Goal: Task Accomplishment & Management: Use online tool/utility

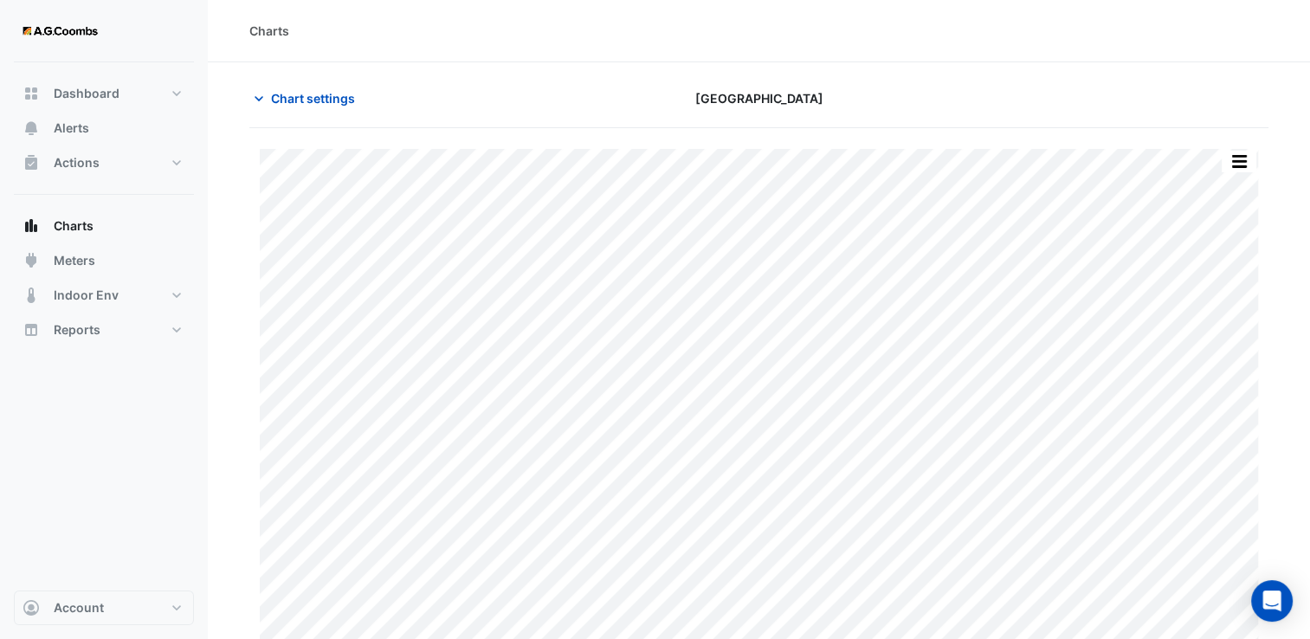
type input "**********"
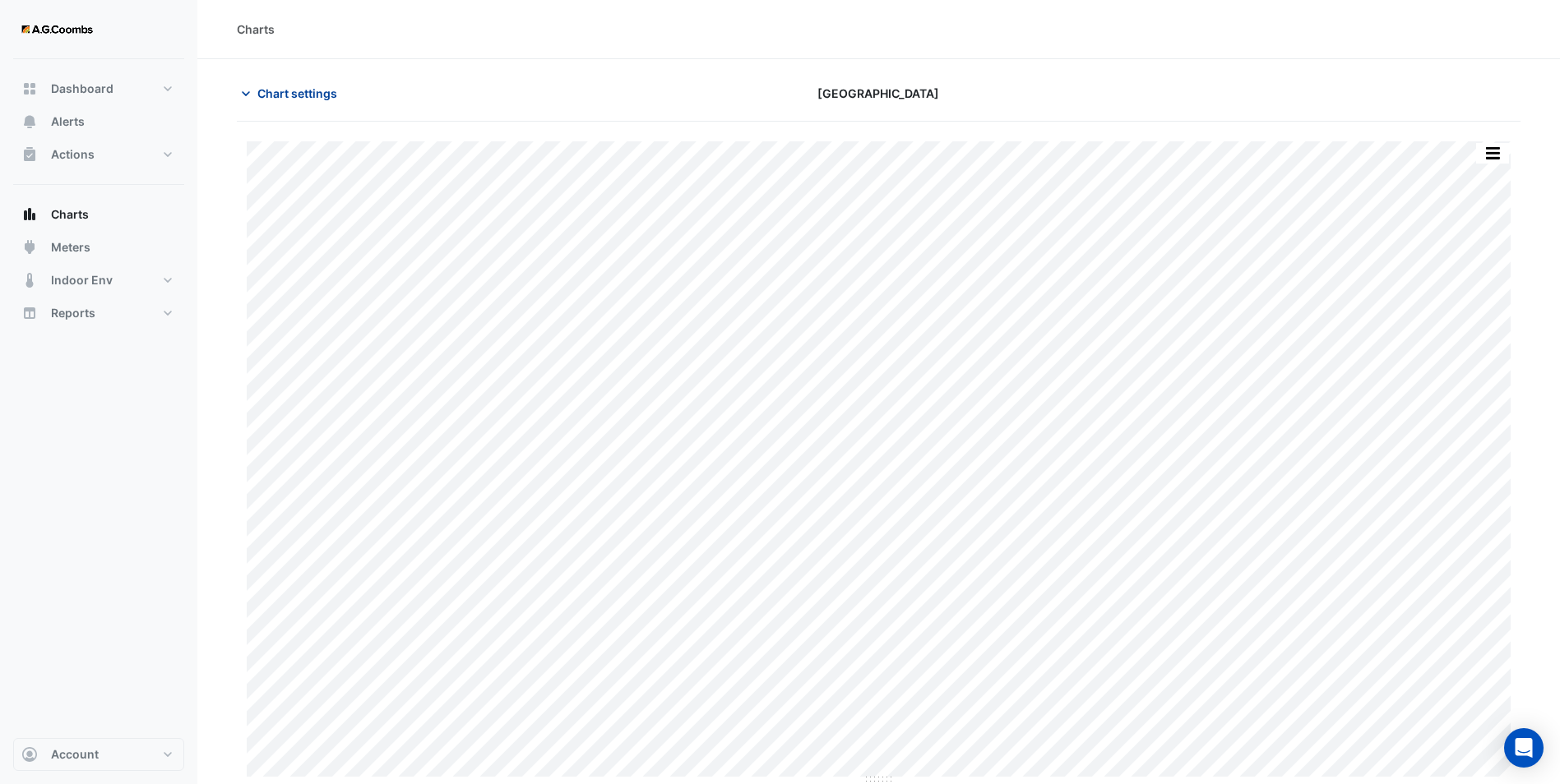
click at [297, 88] on span "Chart settings" at bounding box center [297, 93] width 80 height 17
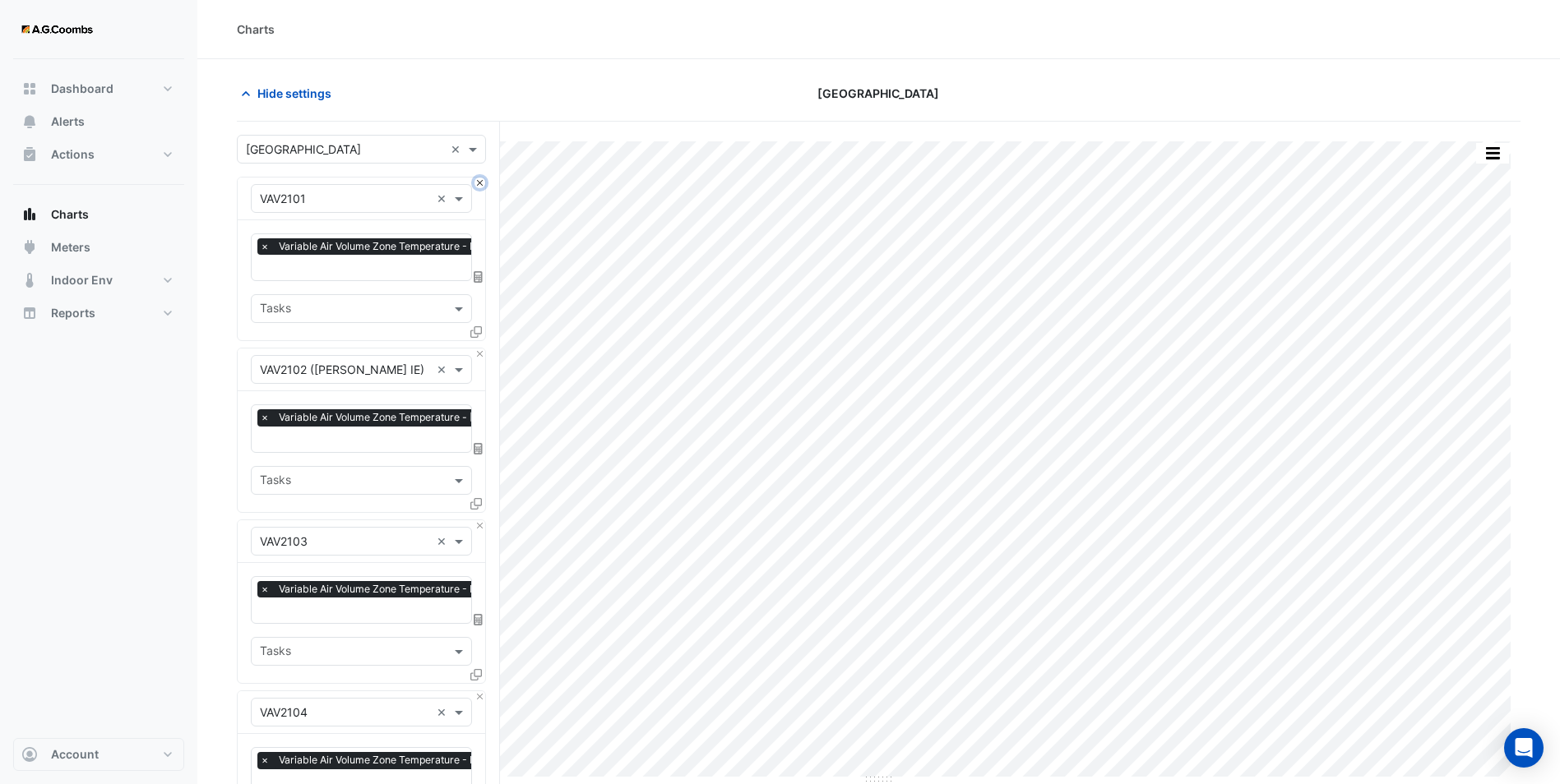
click at [480, 185] on button "Close" at bounding box center [479, 182] width 10 height 10
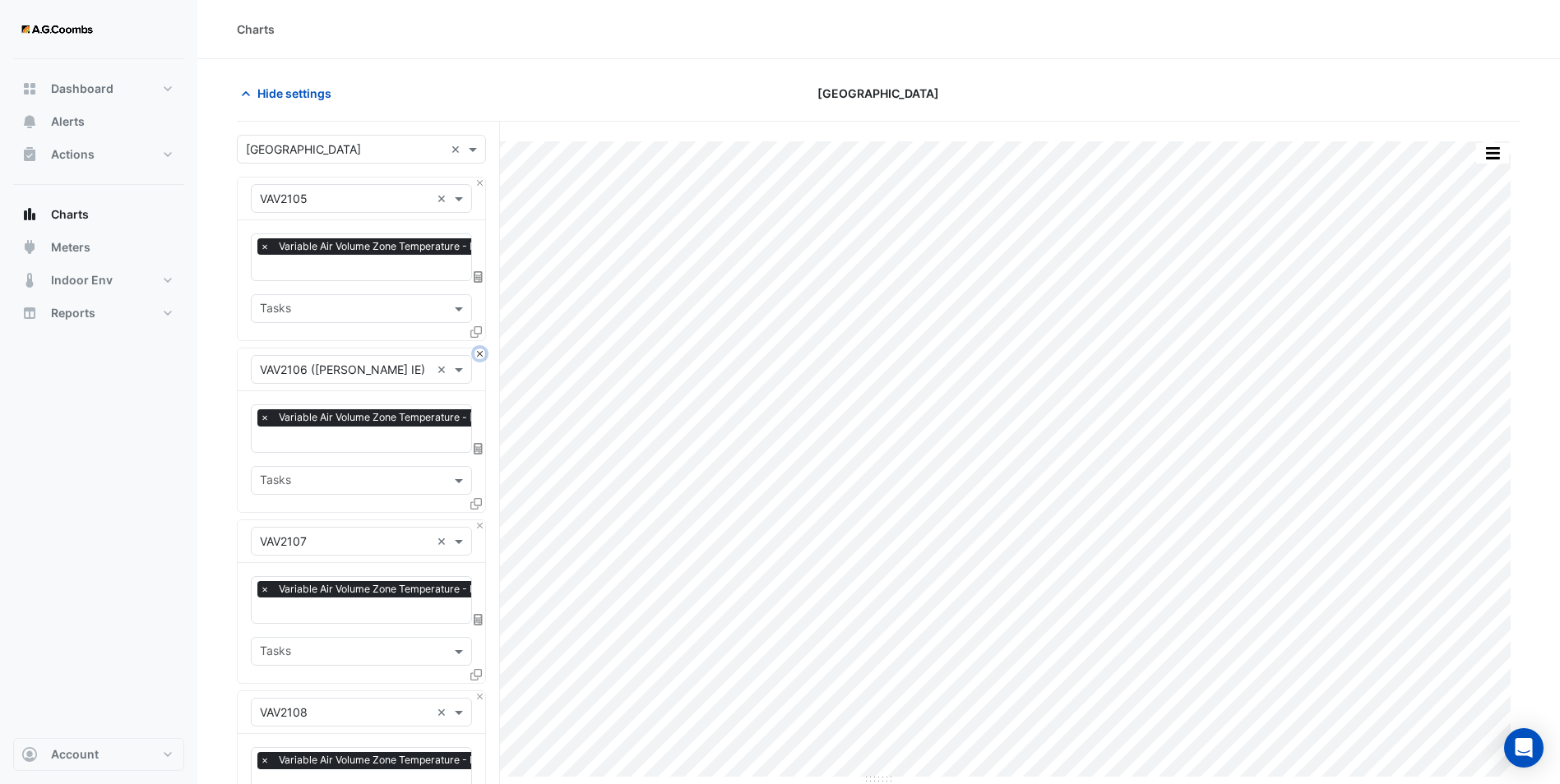
click at [480, 348] on button "Close" at bounding box center [479, 353] width 10 height 10
click at [480, 185] on button "Close" at bounding box center [479, 182] width 10 height 10
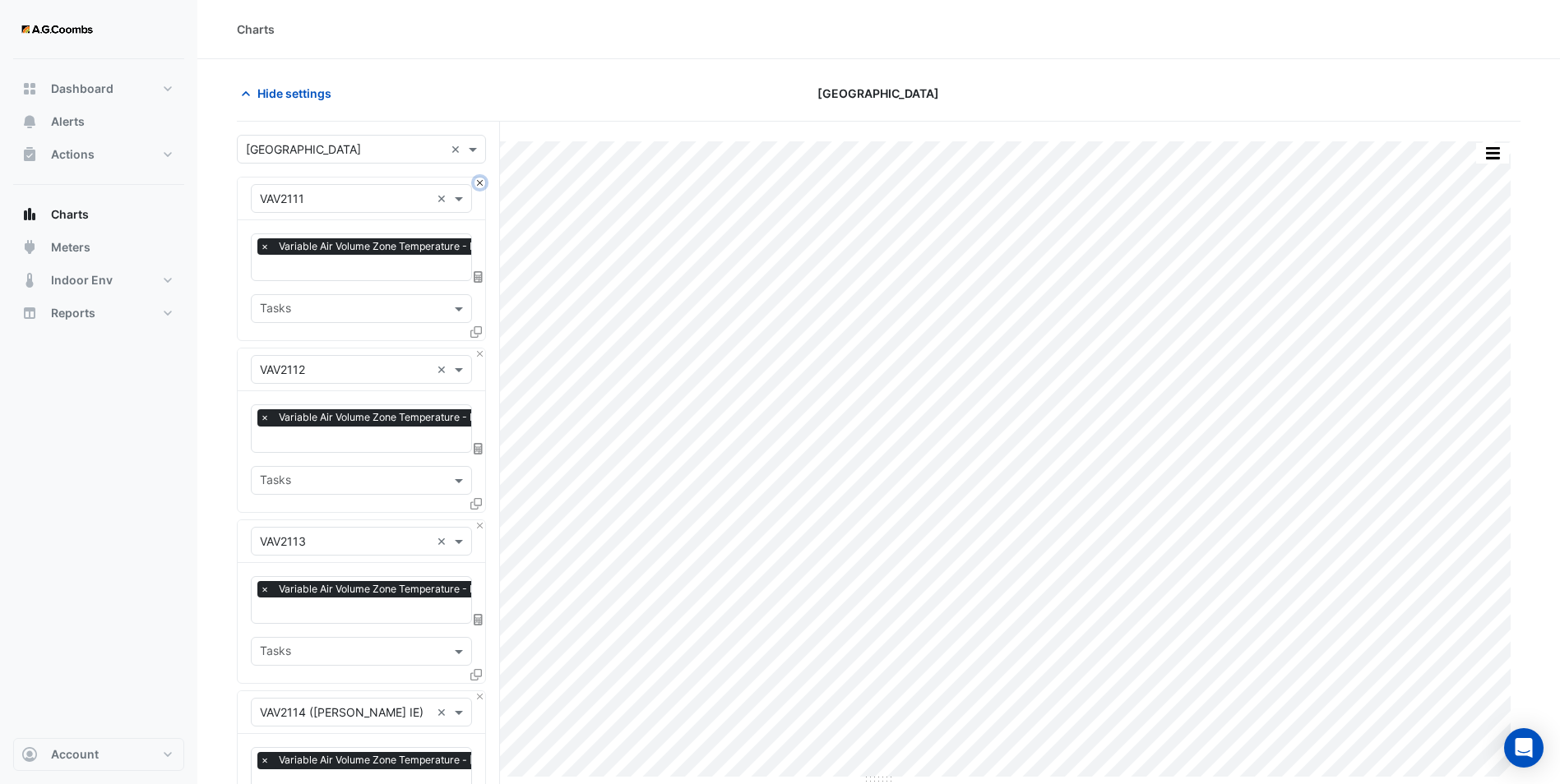
click at [480, 185] on button "Close" at bounding box center [479, 182] width 10 height 10
click at [480, 348] on button "Close" at bounding box center [479, 353] width 10 height 10
click at [480, 185] on button "Close" at bounding box center [479, 182] width 10 height 10
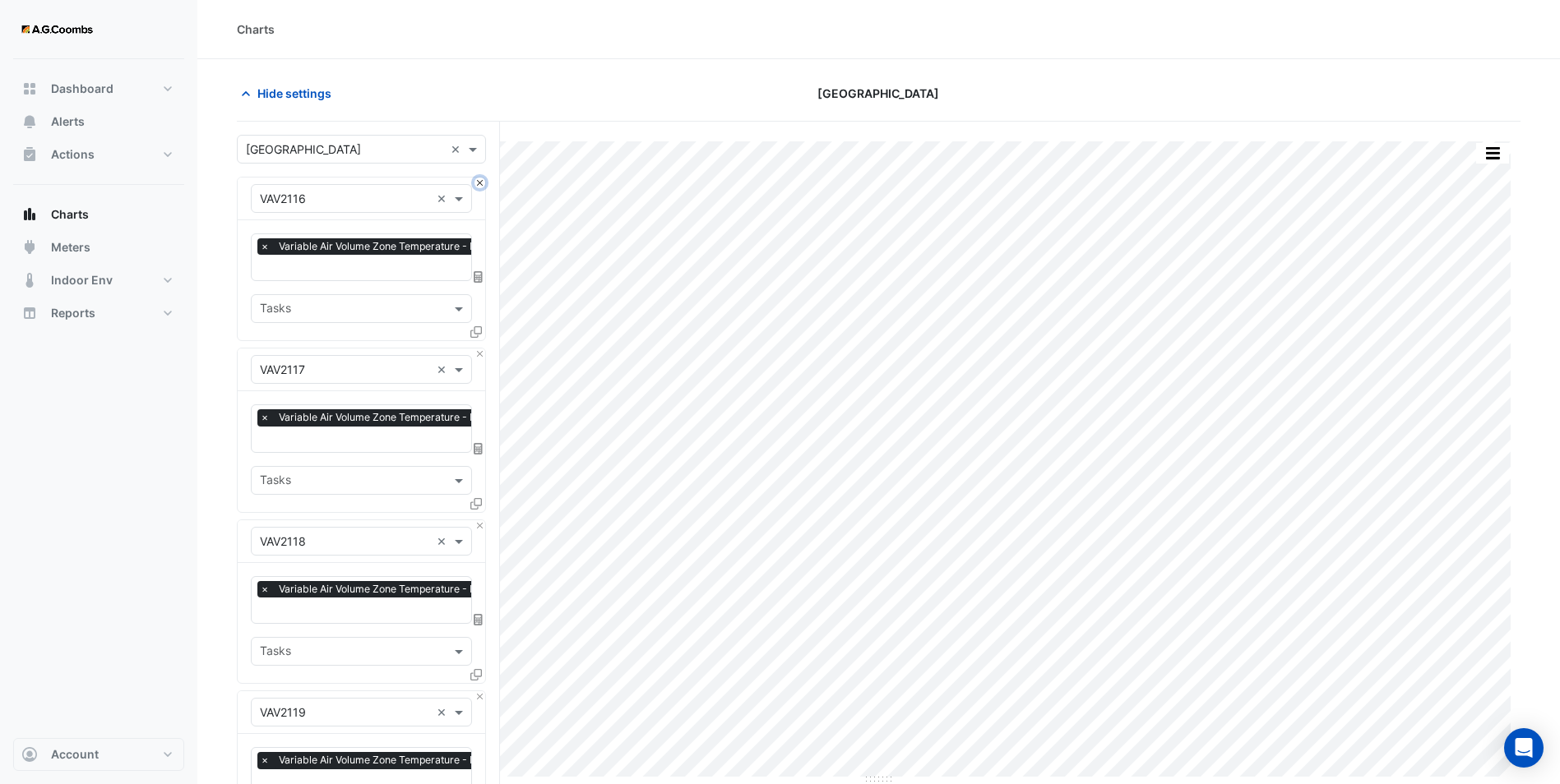
click at [480, 185] on button "Close" at bounding box center [479, 182] width 10 height 10
click at [480, 348] on button "Close" at bounding box center [479, 353] width 10 height 10
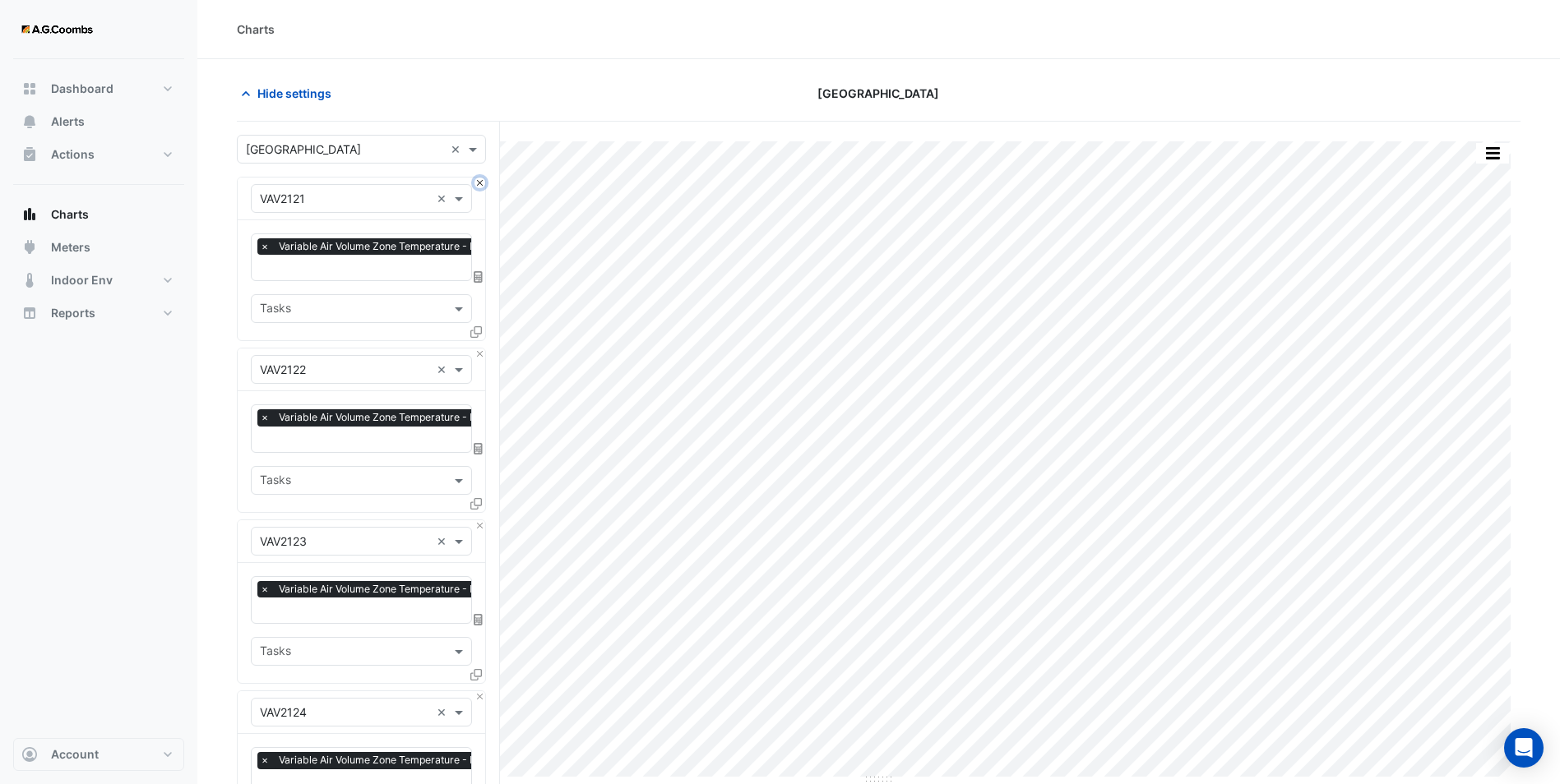
click at [480, 185] on button "Close" at bounding box center [479, 182] width 10 height 10
click at [480, 348] on button "Close" at bounding box center [479, 353] width 10 height 10
click at [480, 185] on button "Close" at bounding box center [479, 182] width 10 height 10
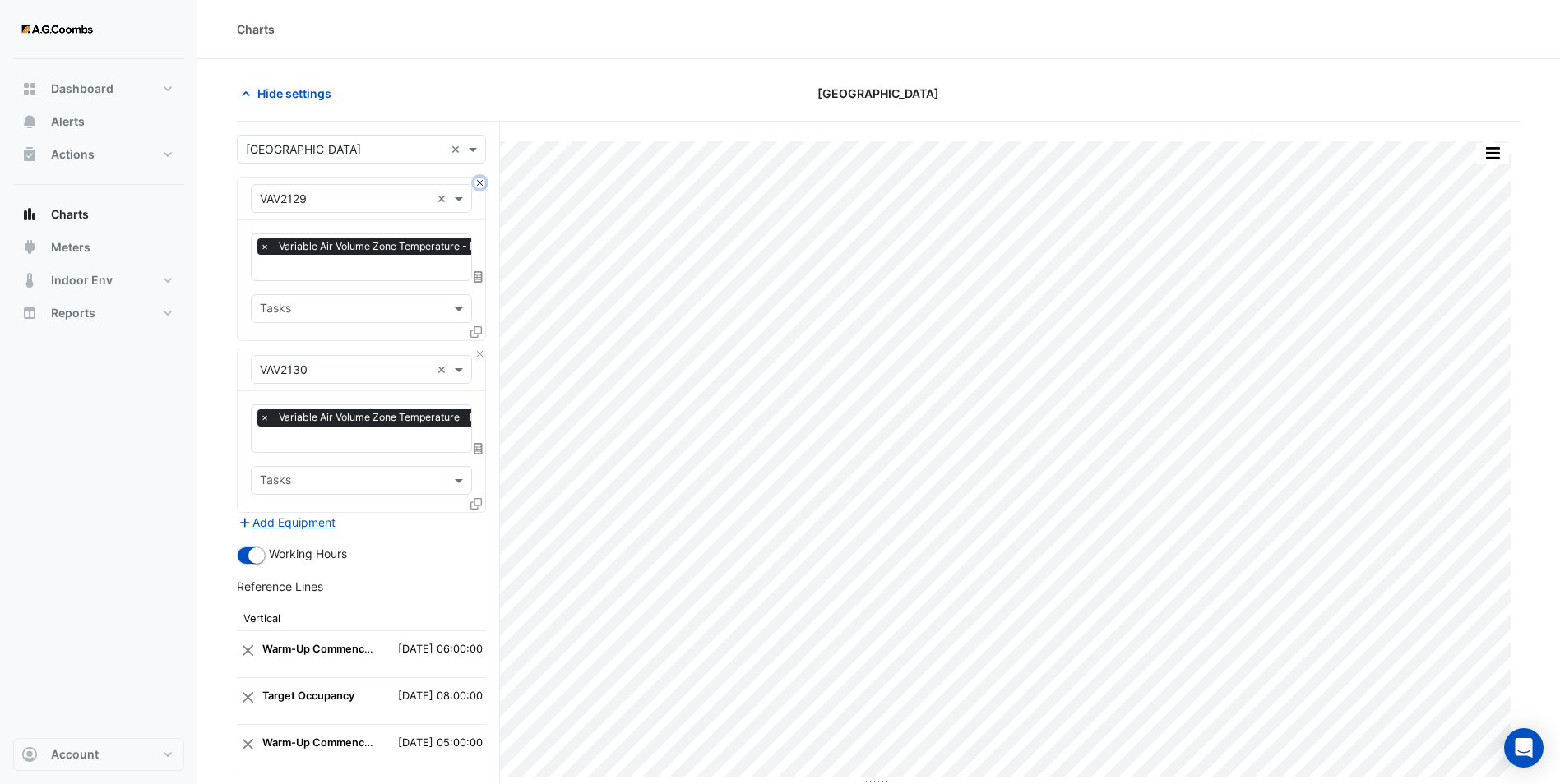
click at [480, 185] on button "Close" at bounding box center [479, 182] width 10 height 10
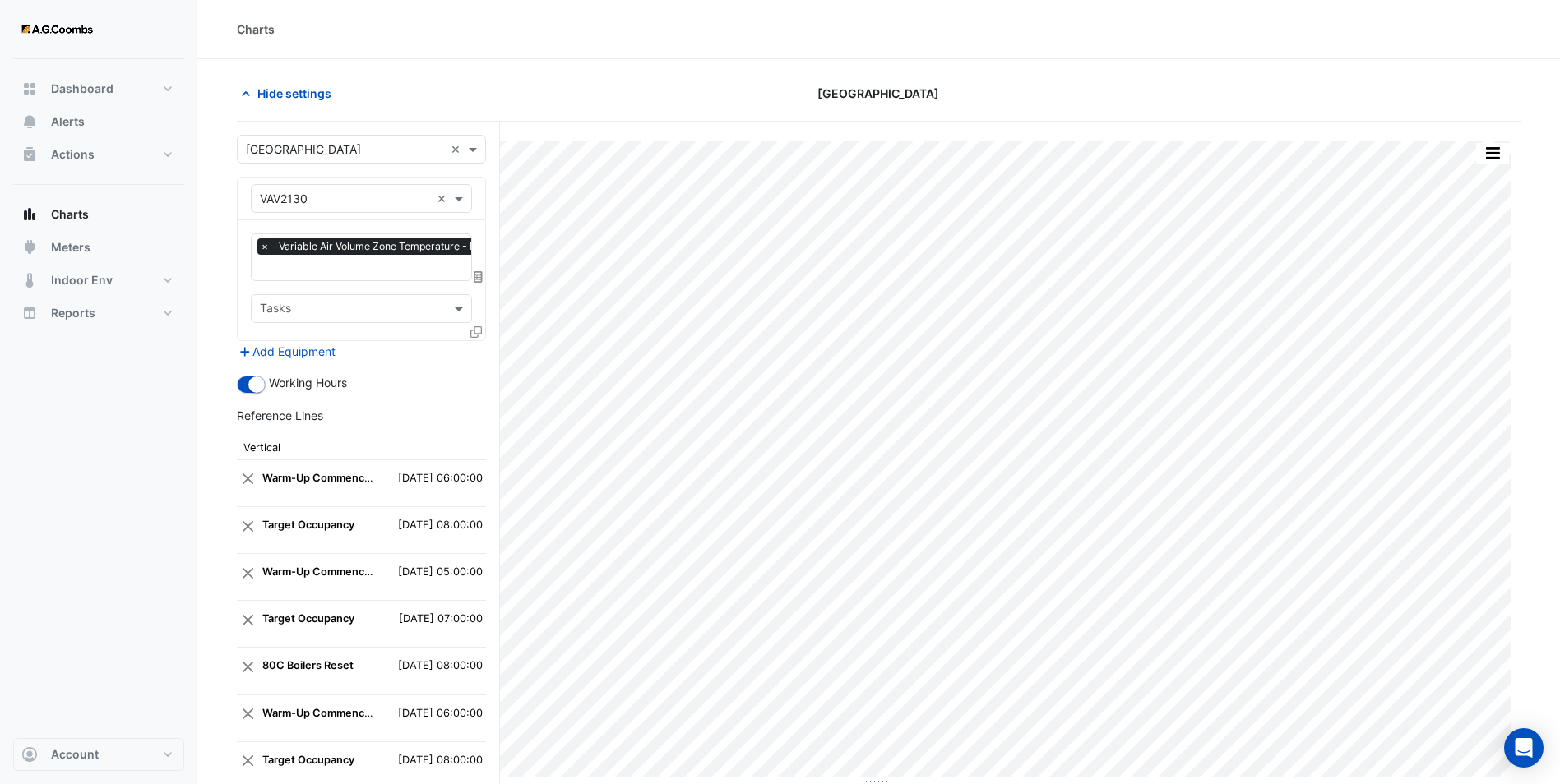
click at [371, 197] on input "text" at bounding box center [345, 199] width 170 height 17
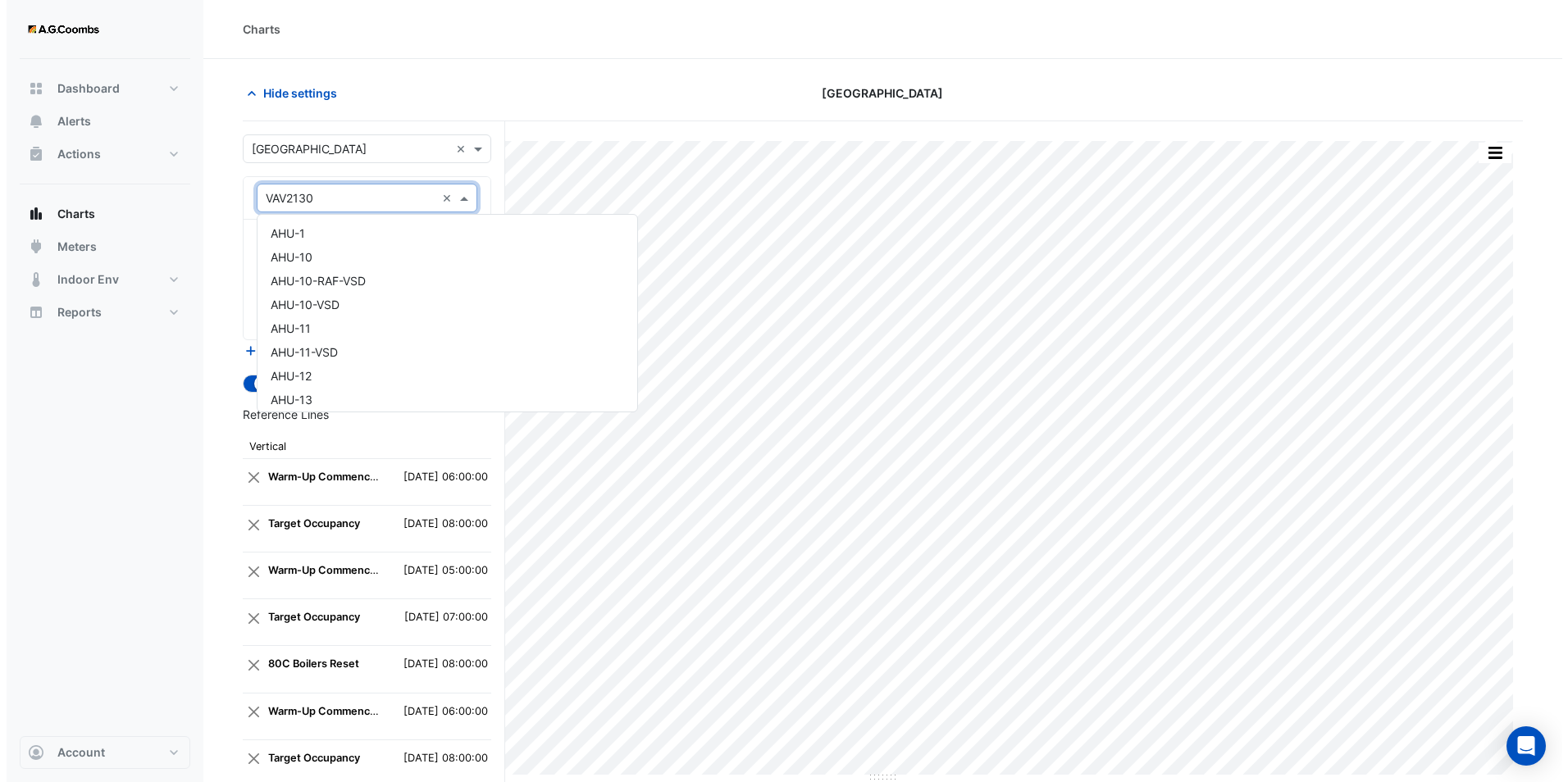
scroll to position [15604, 0]
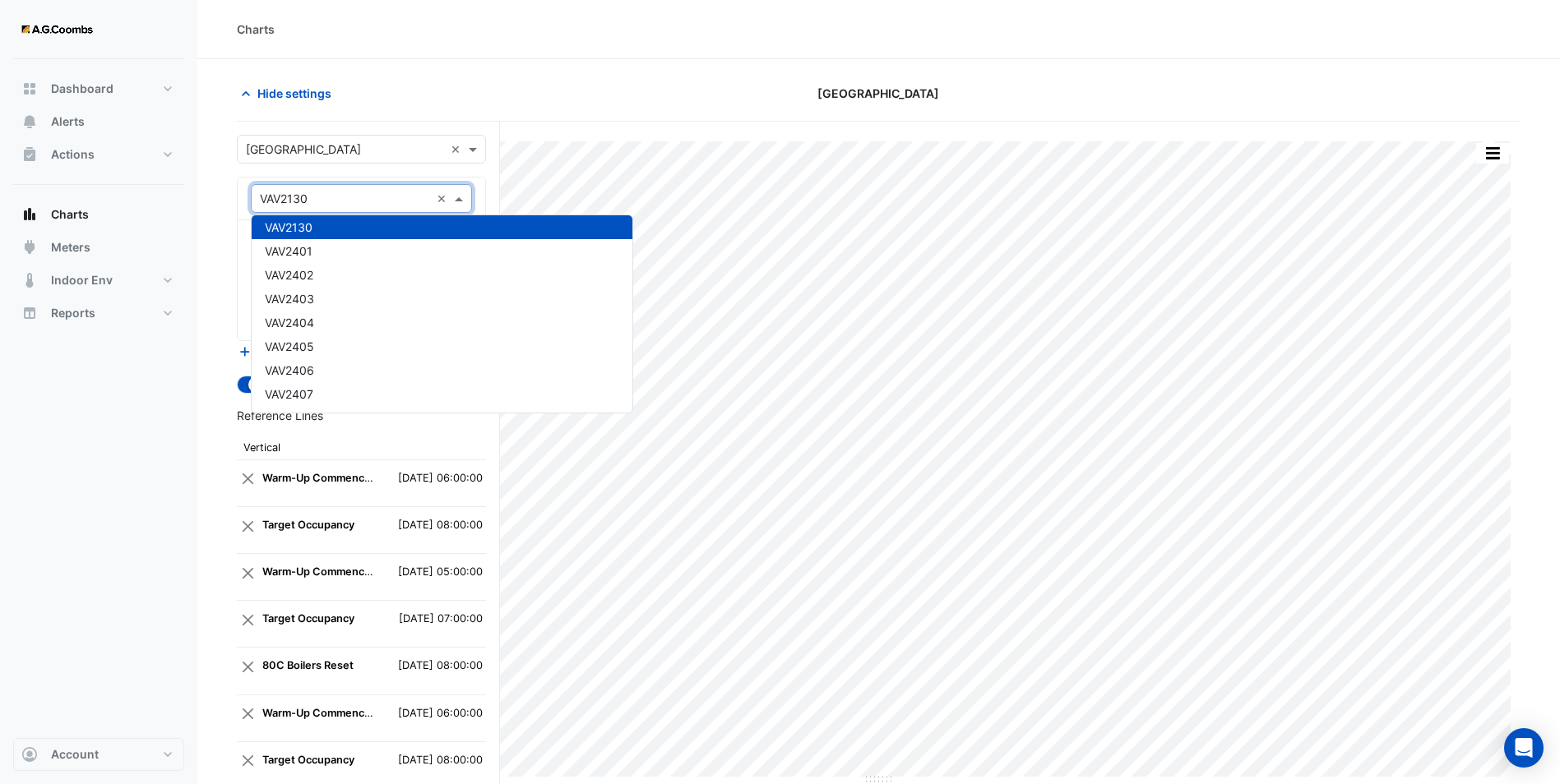
drag, startPoint x: 316, startPoint y: 198, endPoint x: 240, endPoint y: 198, distance: 76.0
click at [240, 198] on div "Equipment × VAV2130 ×" at bounding box center [361, 198] width 248 height 43
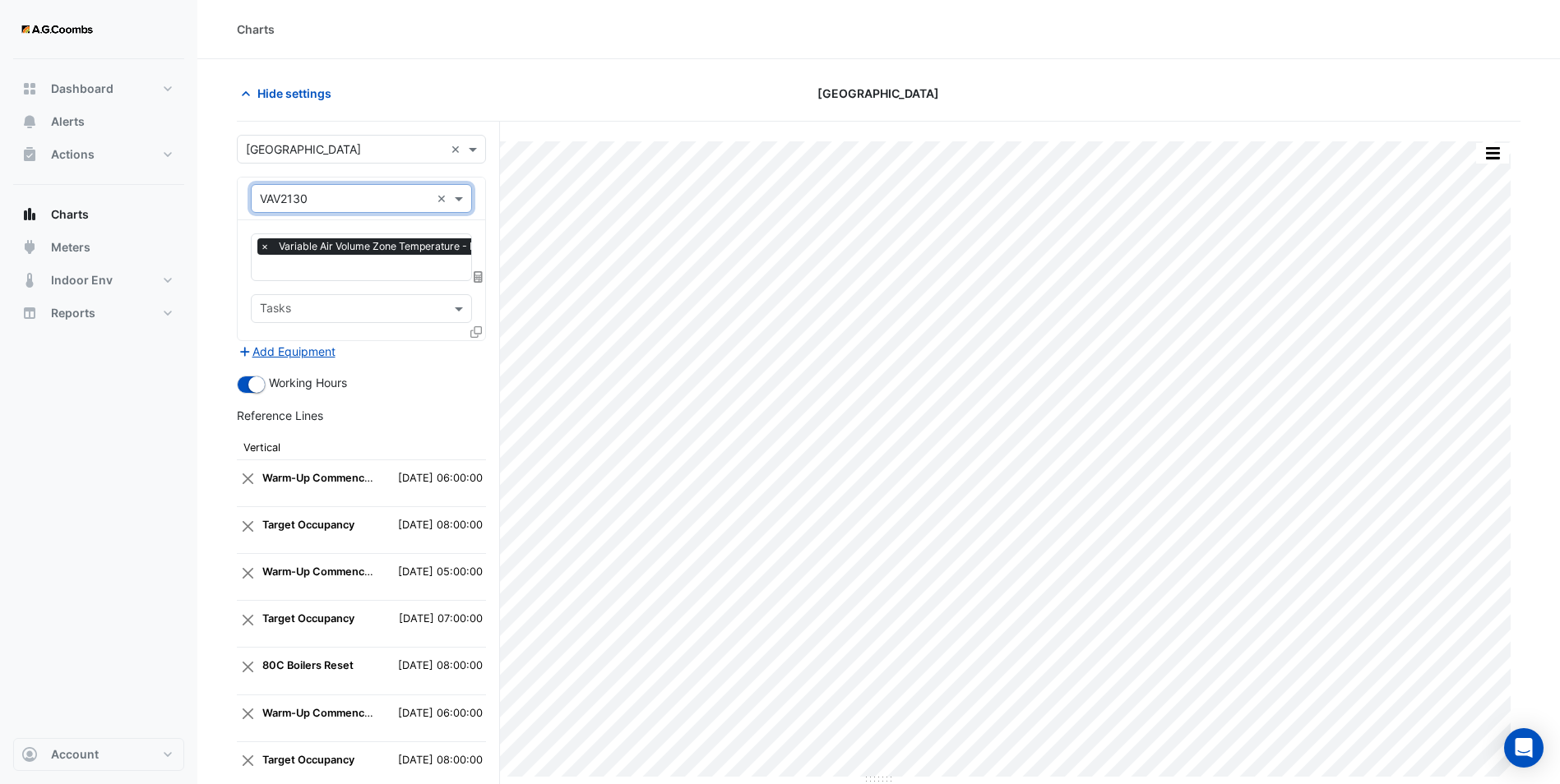
type input "*"
type input "*****"
click at [285, 230] on span "VAV49-1-1" at bounding box center [293, 233] width 57 height 14
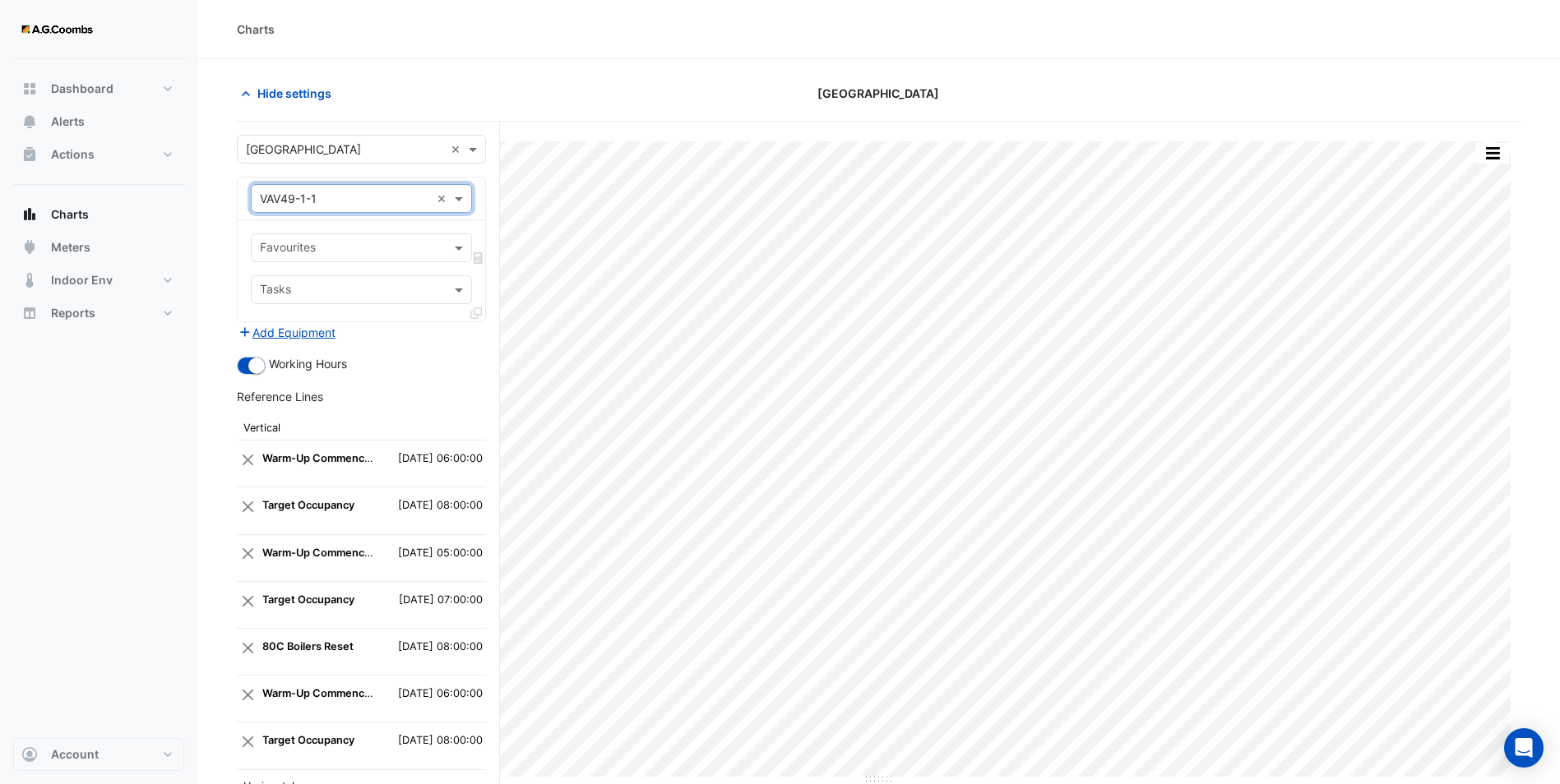
click at [297, 251] on input "text" at bounding box center [352, 250] width 184 height 17
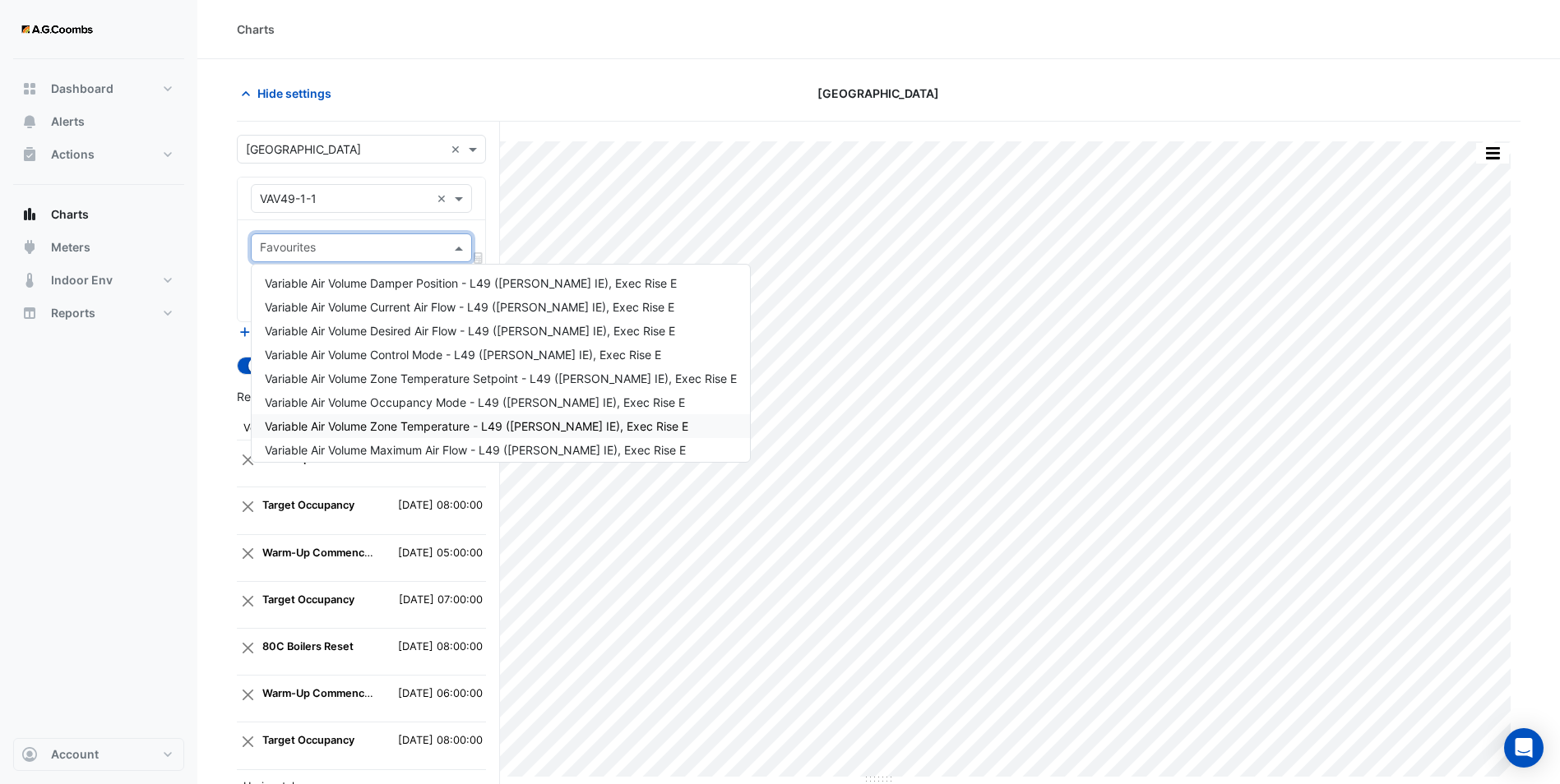
click at [421, 429] on span "Variable Air Volume Zone Temperature - L49 ([PERSON_NAME] IE), Exec Rise E" at bounding box center [477, 426] width 423 height 14
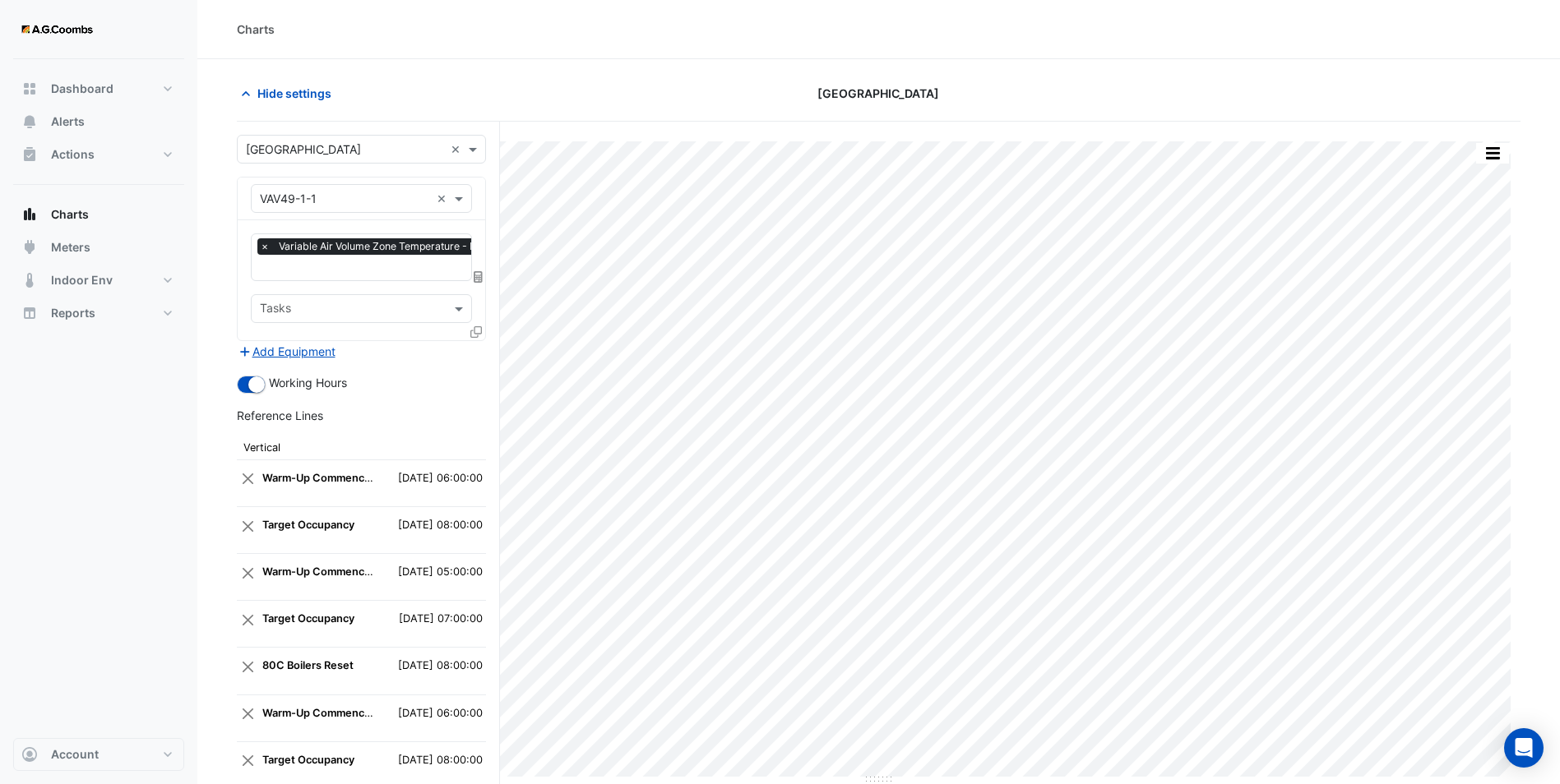
click at [478, 335] on icon at bounding box center [476, 332] width 11 height 11
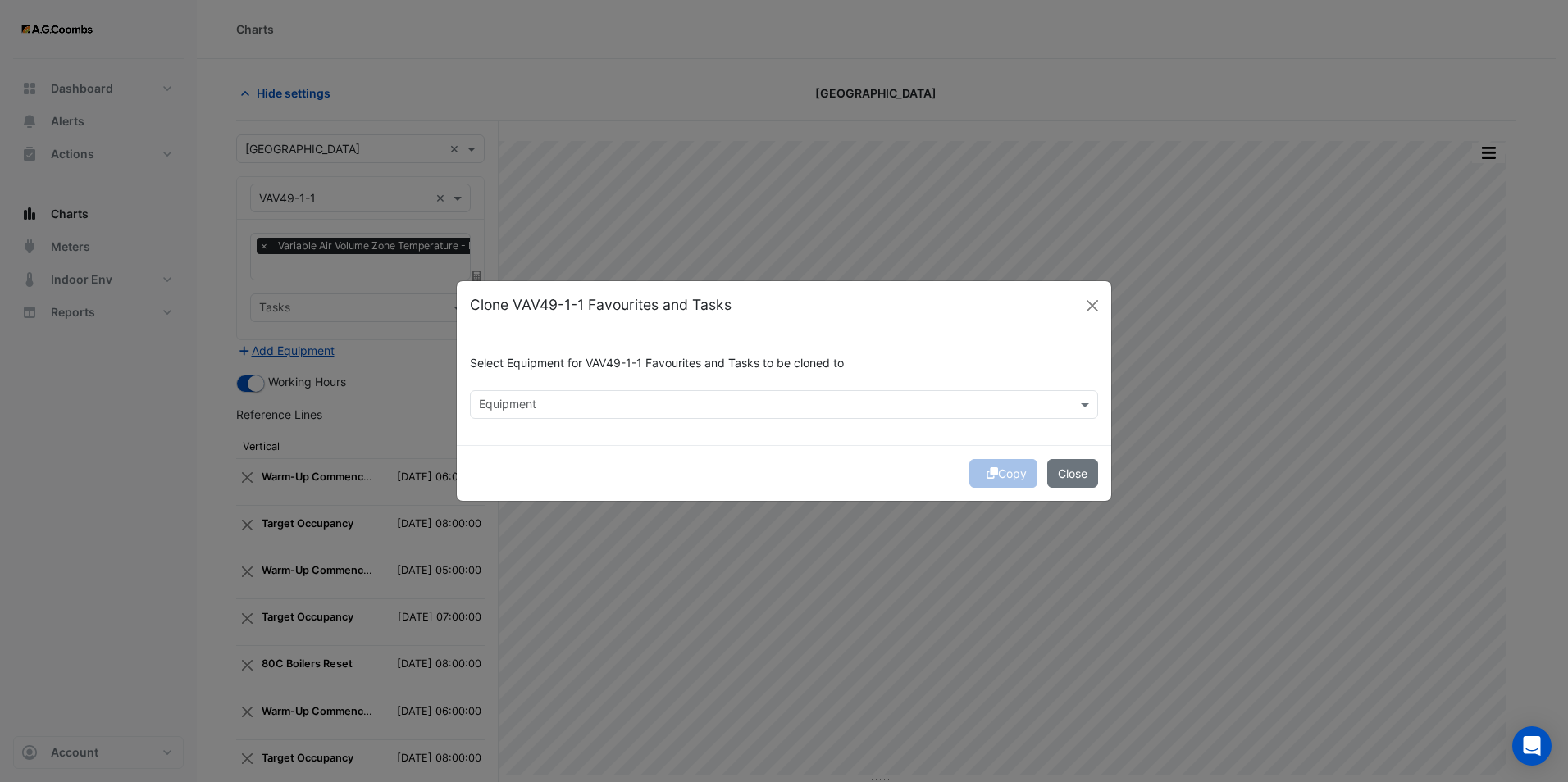
click at [557, 395] on div "Equipment" at bounding box center [770, 404] width 599 height 26
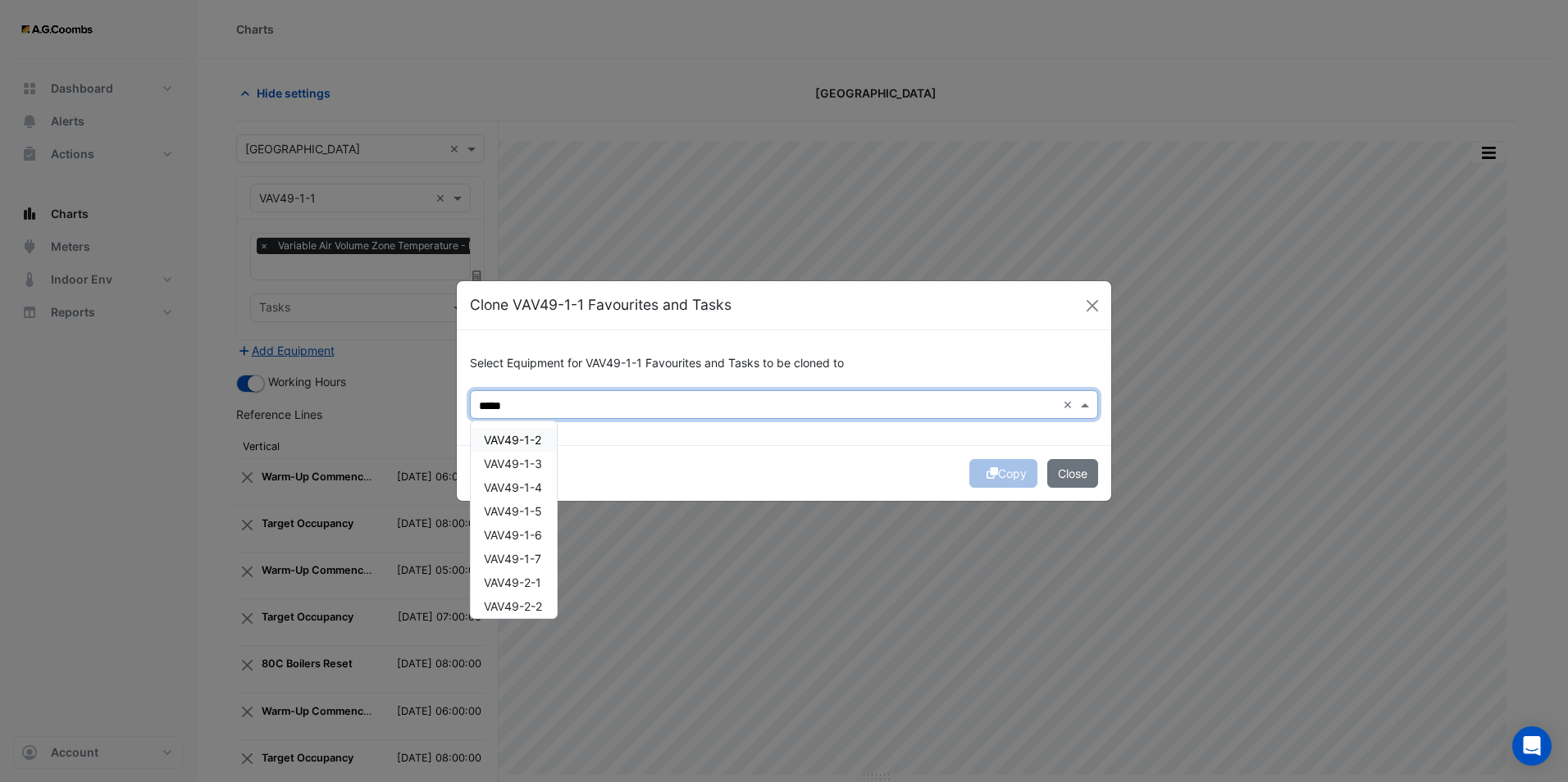
click at [546, 439] on div "VAV49-1-2" at bounding box center [513, 439] width 86 height 24
drag, startPoint x: 525, startPoint y: 462, endPoint x: 522, endPoint y: 480, distance: 18.2
click at [524, 471] on div "VAV49-1-3" at bounding box center [513, 463] width 86 height 24
drag, startPoint x: 522, startPoint y: 486, endPoint x: 523, endPoint y: 509, distance: 23.0
click at [523, 495] on div "VAV49-1-4" at bounding box center [513, 487] width 86 height 24
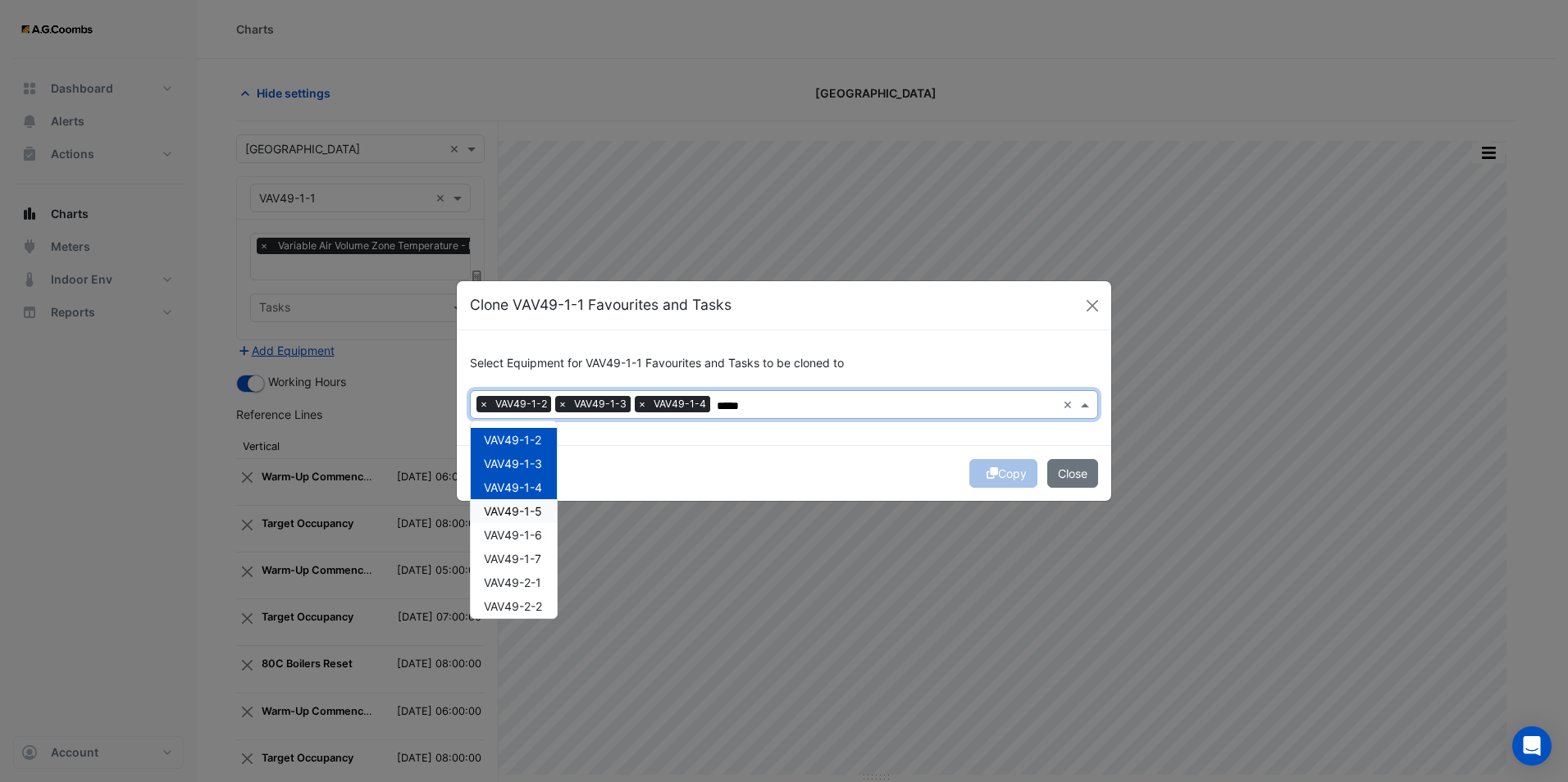
drag, startPoint x: 523, startPoint y: 509, endPoint x: 519, endPoint y: 535, distance: 26.3
click at [522, 524] on div "VAV49-1-2 VAV49-1-3 VAV49-1-4 VAV49-1-5 VAV49-1-6 VAV49-1-7 VAV49-2-1 VAV49-2-2…" at bounding box center [513, 737] width 86 height 618
click at [517, 549] on div "VAV49-1-2 VAV49-1-3 VAV49-1-4 VAV49-1-5 VAV49-1-6 VAV49-1-7 VAV49-2-1 VAV49-2-2…" at bounding box center [513, 737] width 86 height 618
drag, startPoint x: 519, startPoint y: 503, endPoint x: 517, endPoint y: 530, distance: 27.1
click at [518, 505] on div "VAV49-1-5" at bounding box center [513, 510] width 86 height 24
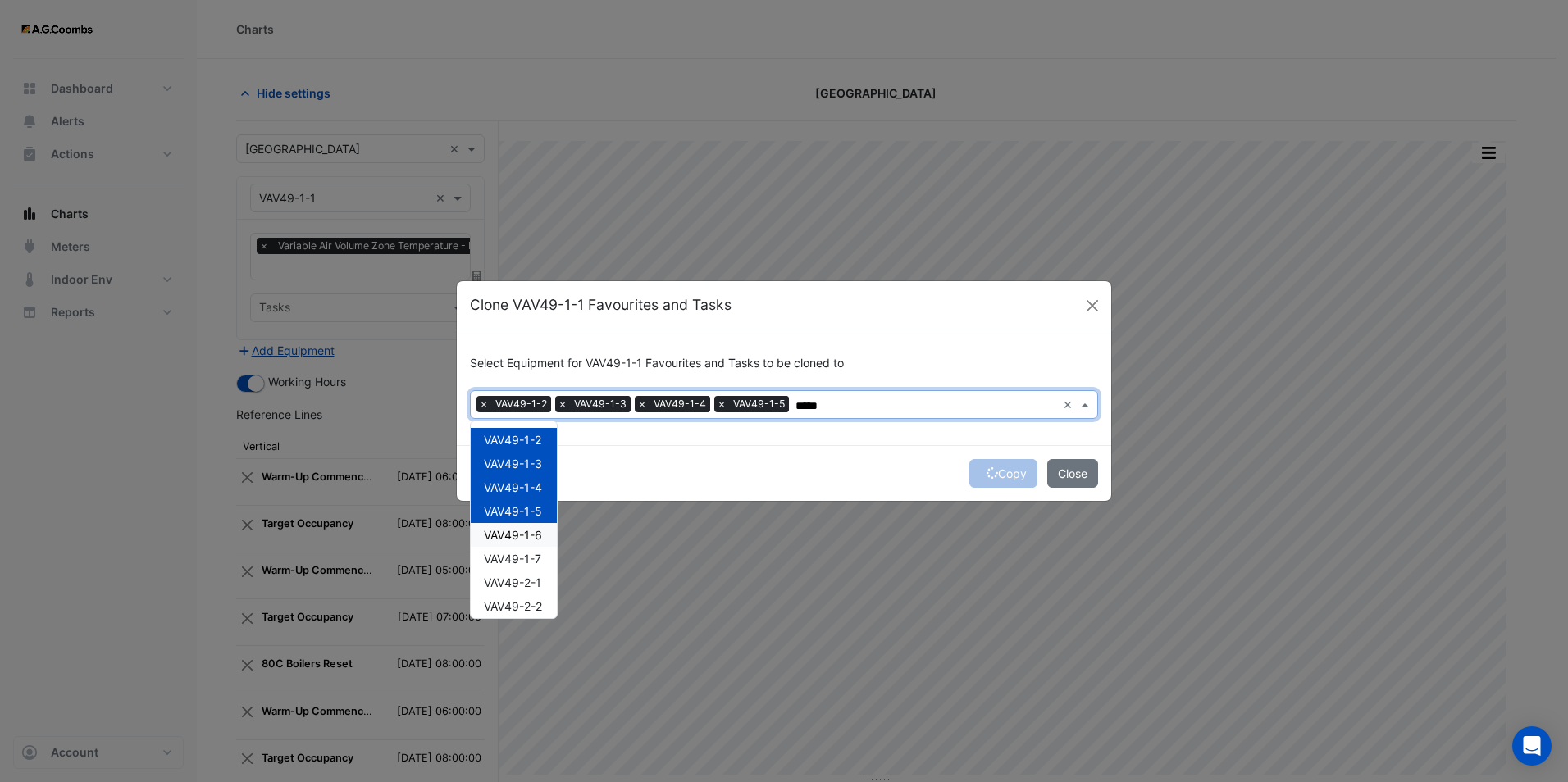
drag, startPoint x: 517, startPoint y: 538, endPoint x: 517, endPoint y: 561, distance: 23.0
click at [517, 542] on div "VAV49-1-6" at bounding box center [513, 535] width 86 height 24
click at [518, 566] on div "VAV49-1-7" at bounding box center [513, 559] width 86 height 24
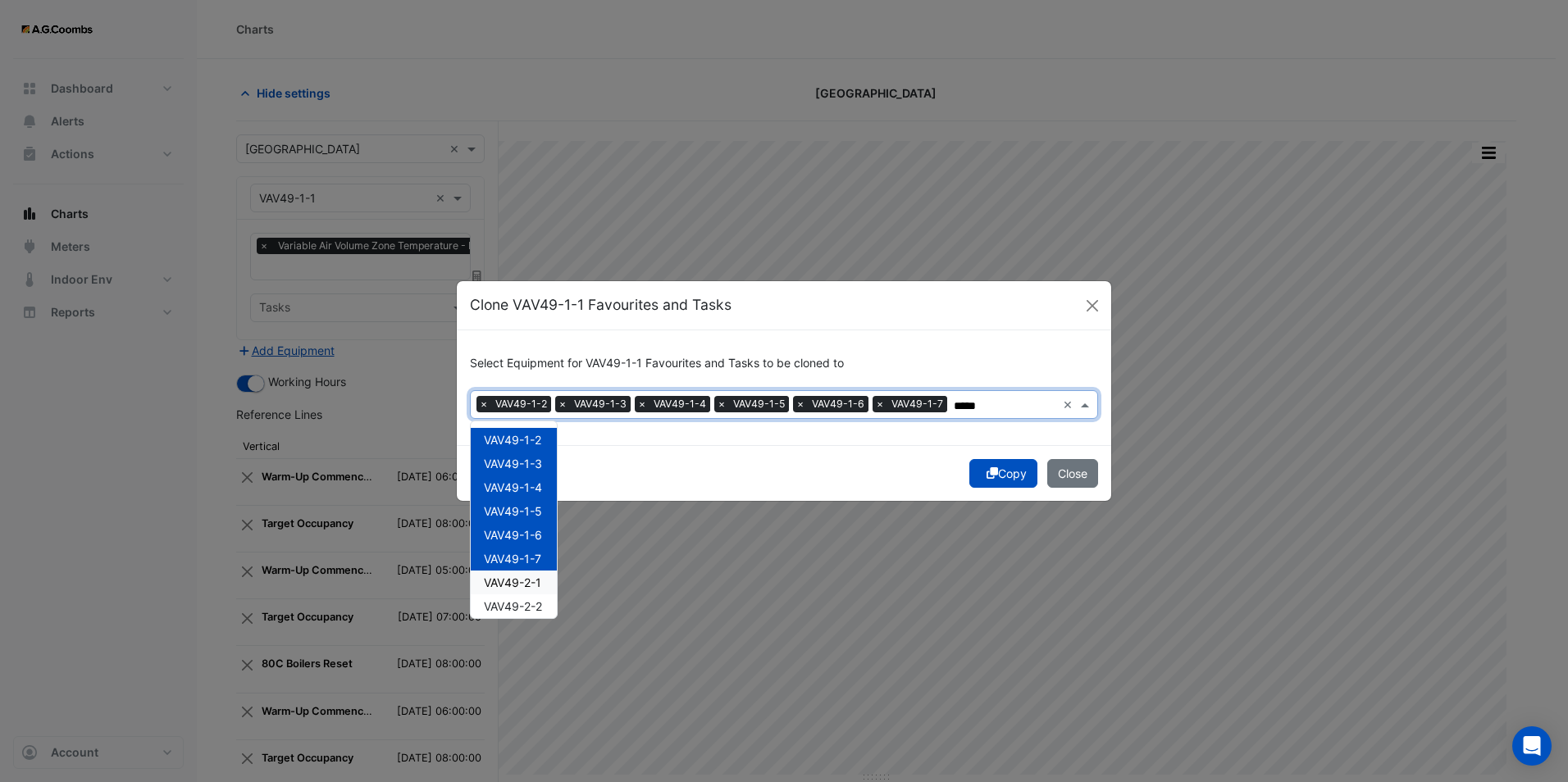
drag, startPoint x: 518, startPoint y: 586, endPoint x: 519, endPoint y: 608, distance: 22.0
click at [518, 591] on div "VAV49-2-1" at bounding box center [513, 582] width 86 height 24
click at [519, 604] on span "VAV49-2-2" at bounding box center [512, 606] width 58 height 14
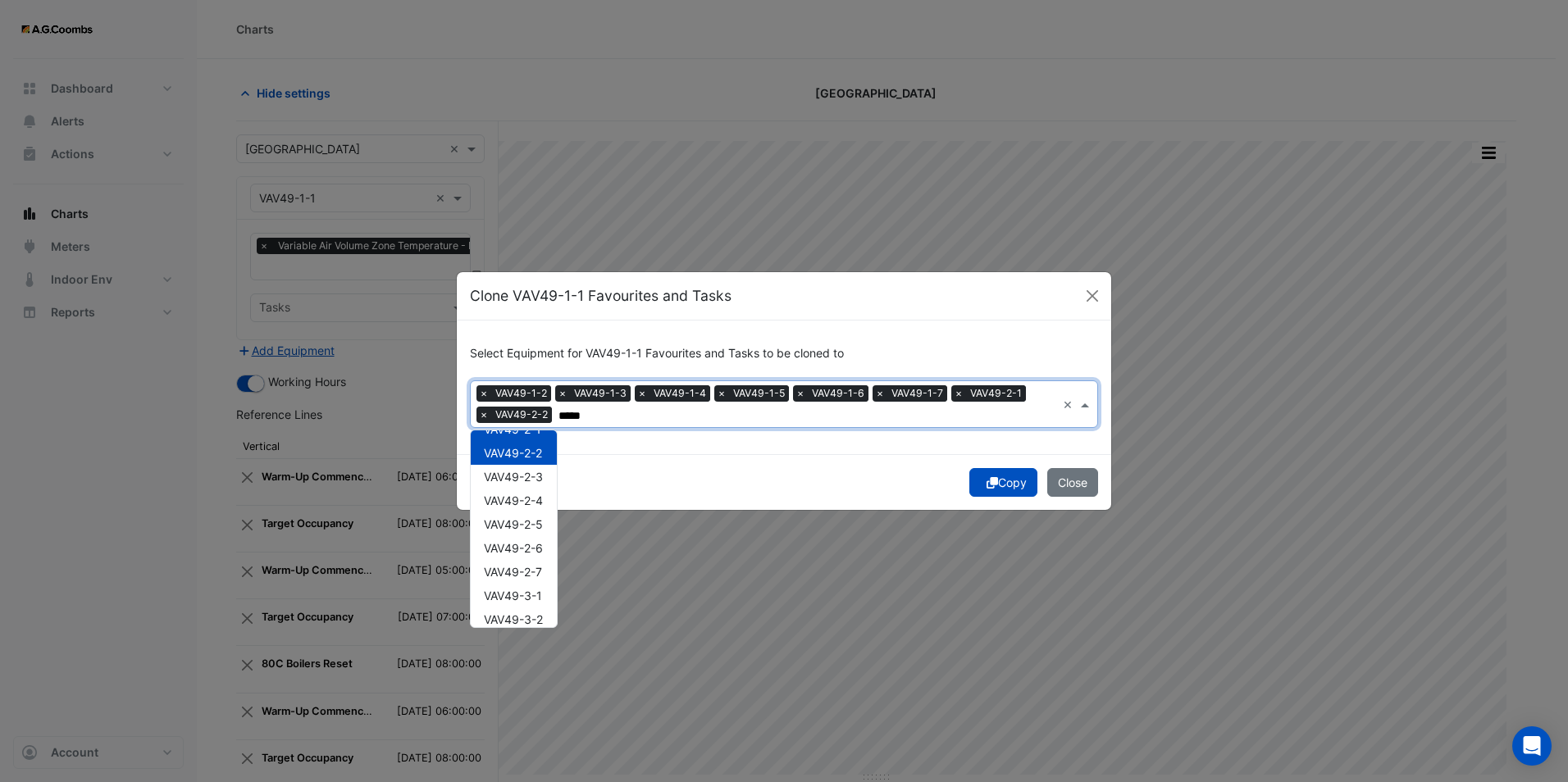
scroll to position [164, 0]
drag, startPoint x: 513, startPoint y: 478, endPoint x: 510, endPoint y: 499, distance: 21.2
click at [513, 480] on span "VAV49-2-3" at bounding box center [513, 474] width 59 height 14
drag, startPoint x: 510, startPoint y: 499, endPoint x: 510, endPoint y: 517, distance: 18.0
click at [511, 500] on span "VAV49-2-4" at bounding box center [513, 499] width 59 height 14
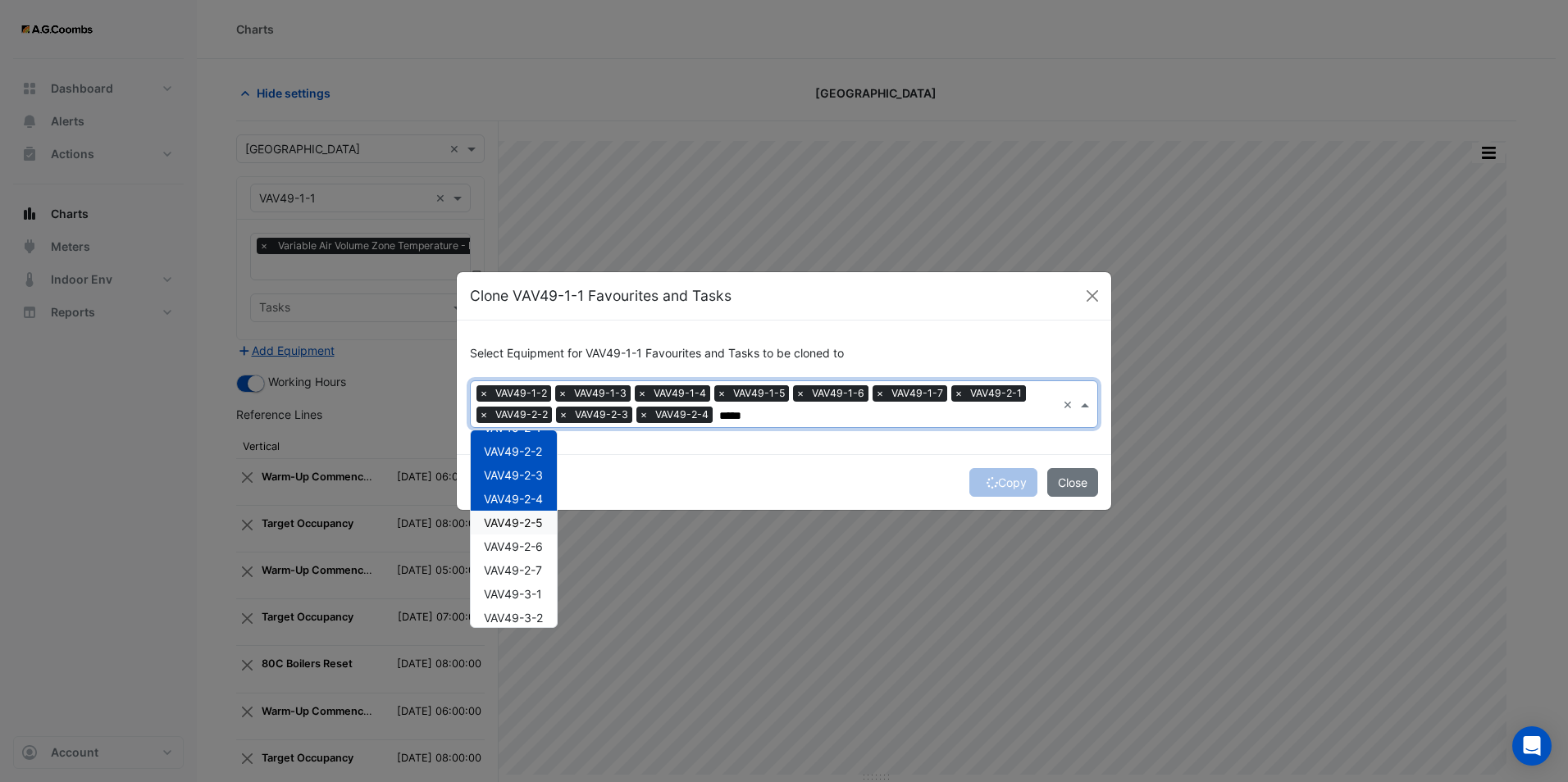
drag, startPoint x: 511, startPoint y: 529, endPoint x: 509, endPoint y: 547, distance: 18.1
click at [511, 531] on div "VAV49-2-5" at bounding box center [513, 523] width 86 height 24
drag, startPoint x: 509, startPoint y: 548, endPoint x: 509, endPoint y: 563, distance: 15.0
click at [509, 554] on div "VAV49-2-6" at bounding box center [513, 546] width 86 height 24
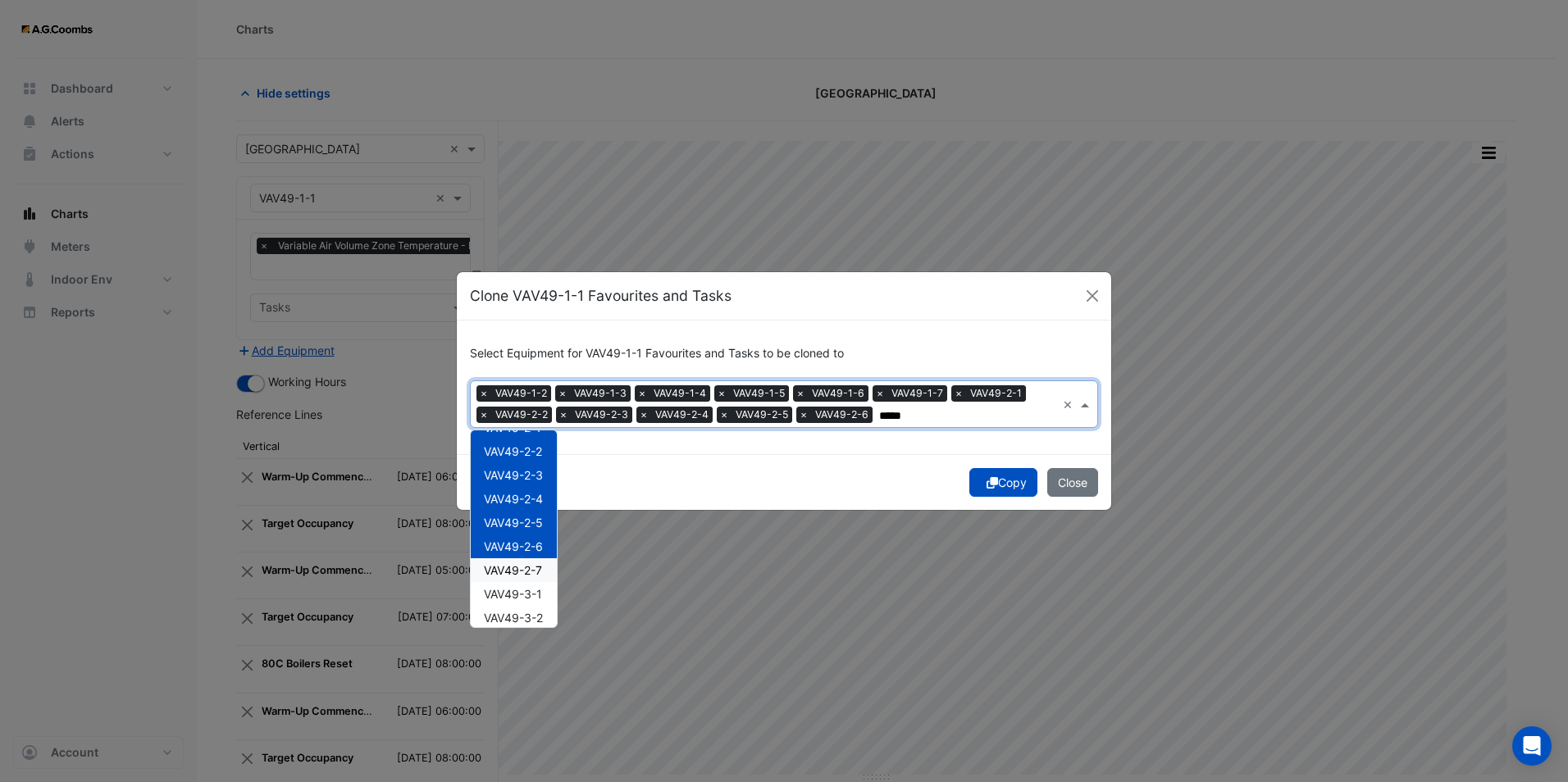
drag, startPoint x: 509, startPoint y: 566, endPoint x: 508, endPoint y: 579, distance: 13.0
click at [509, 575] on span "VAV49-2-7" at bounding box center [512, 570] width 58 height 14
click at [507, 591] on span "VAV49-3-1" at bounding box center [512, 594] width 58 height 14
drag, startPoint x: 507, startPoint y: 604, endPoint x: 510, endPoint y: 616, distance: 12.4
click at [507, 604] on div "VAV49-1-2 VAV49-1-3 VAV49-1-4 VAV49-1-5 VAV49-1-6 VAV49-1-7 VAV49-2-1 VAV49-2-2…" at bounding box center [513, 581] width 86 height 618
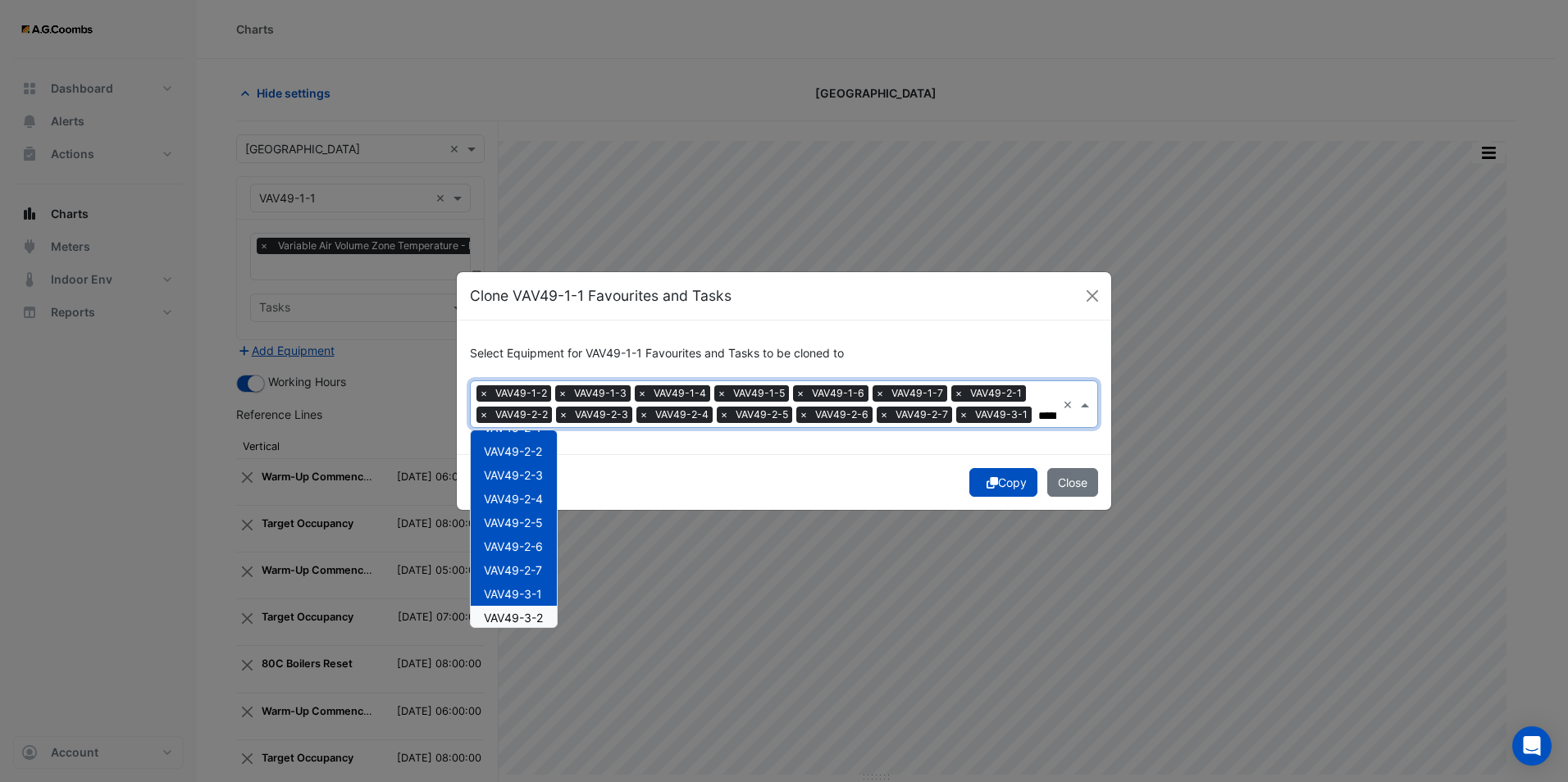
click at [520, 604] on span "VAV49-3-2" at bounding box center [513, 617] width 59 height 14
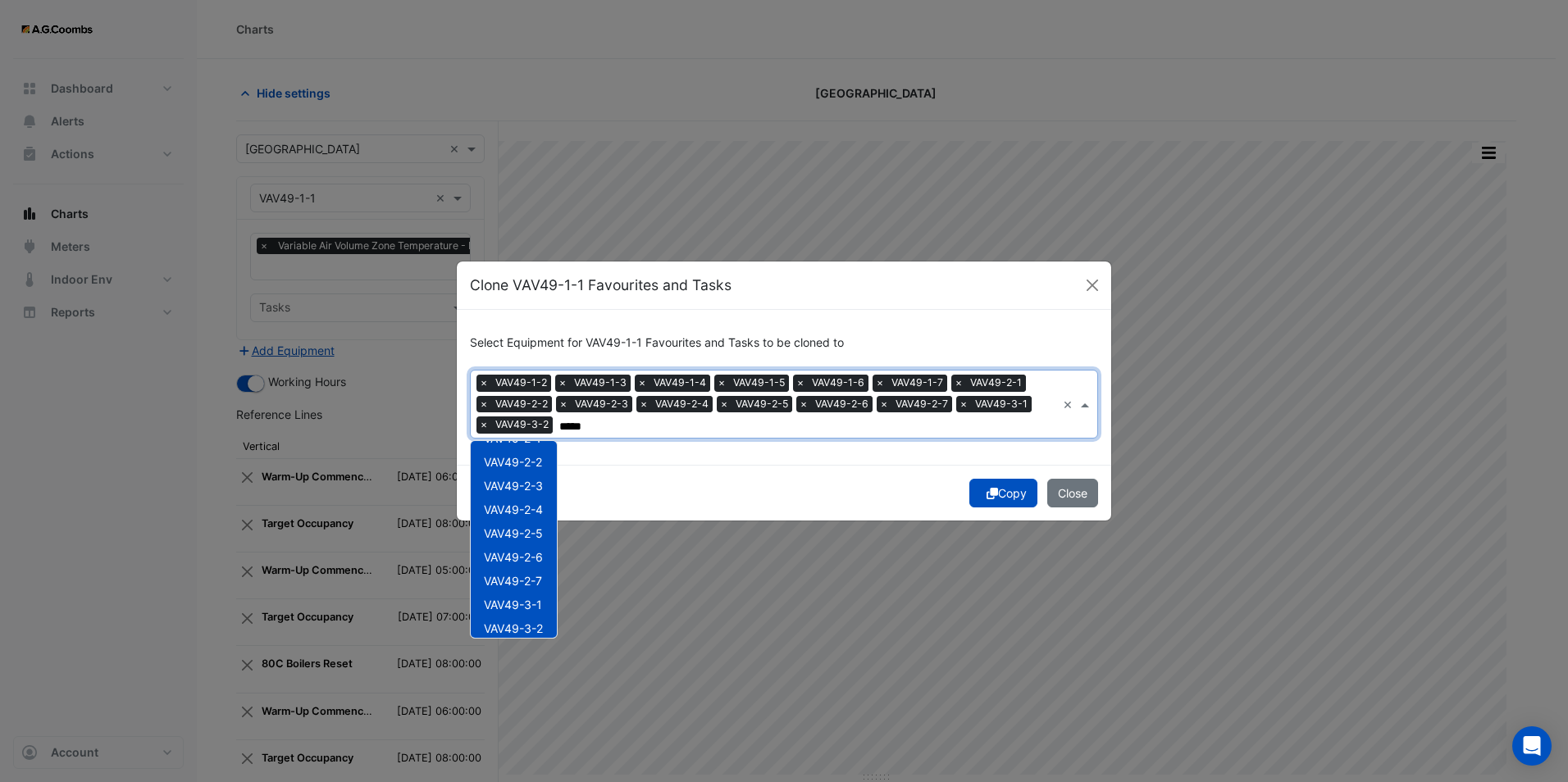
scroll to position [328, 0]
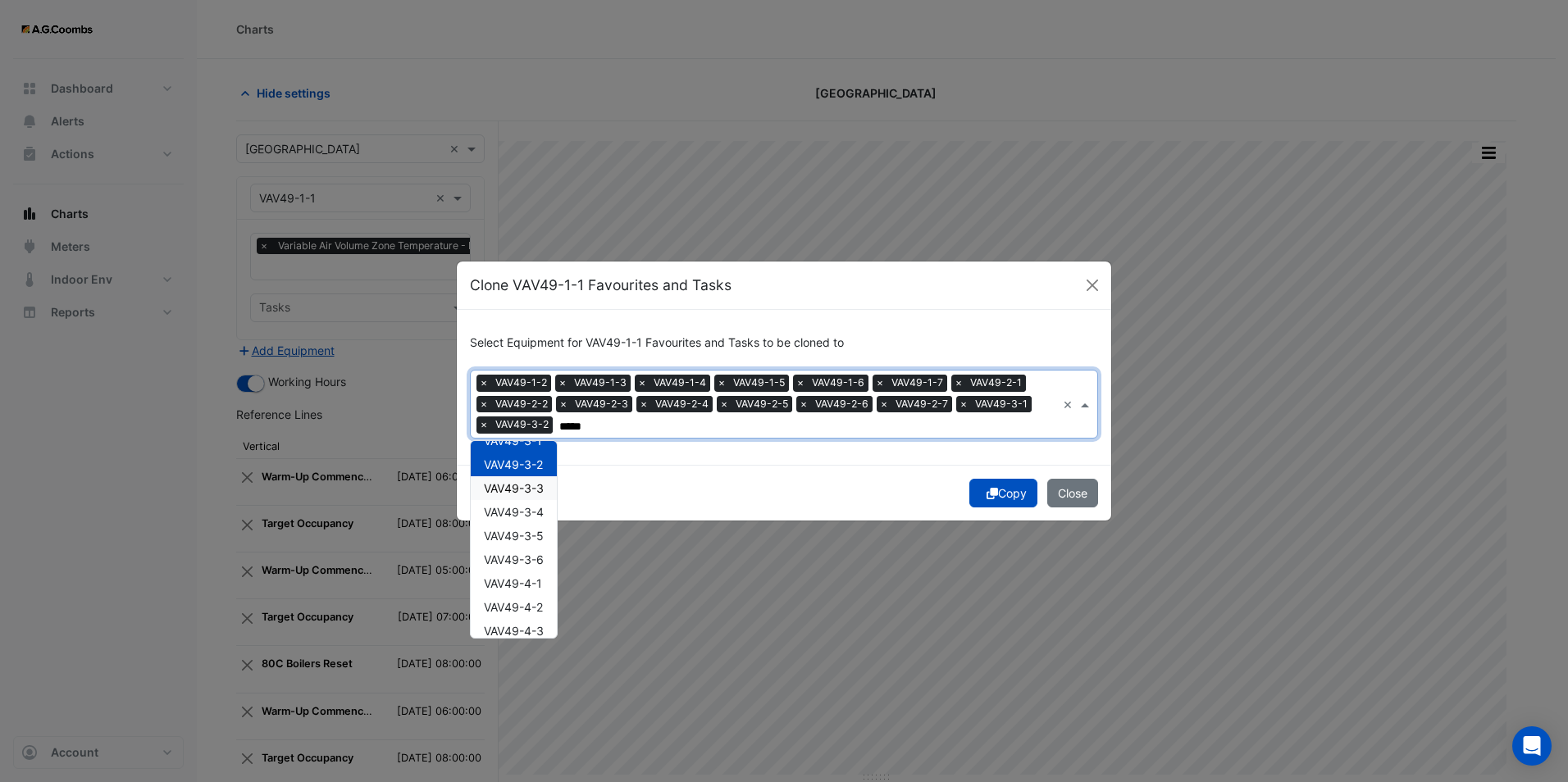
click at [518, 492] on span "VAV49-3-3" at bounding box center [513, 488] width 60 height 14
click at [512, 519] on div "VAV49-3-4" at bounding box center [513, 511] width 86 height 24
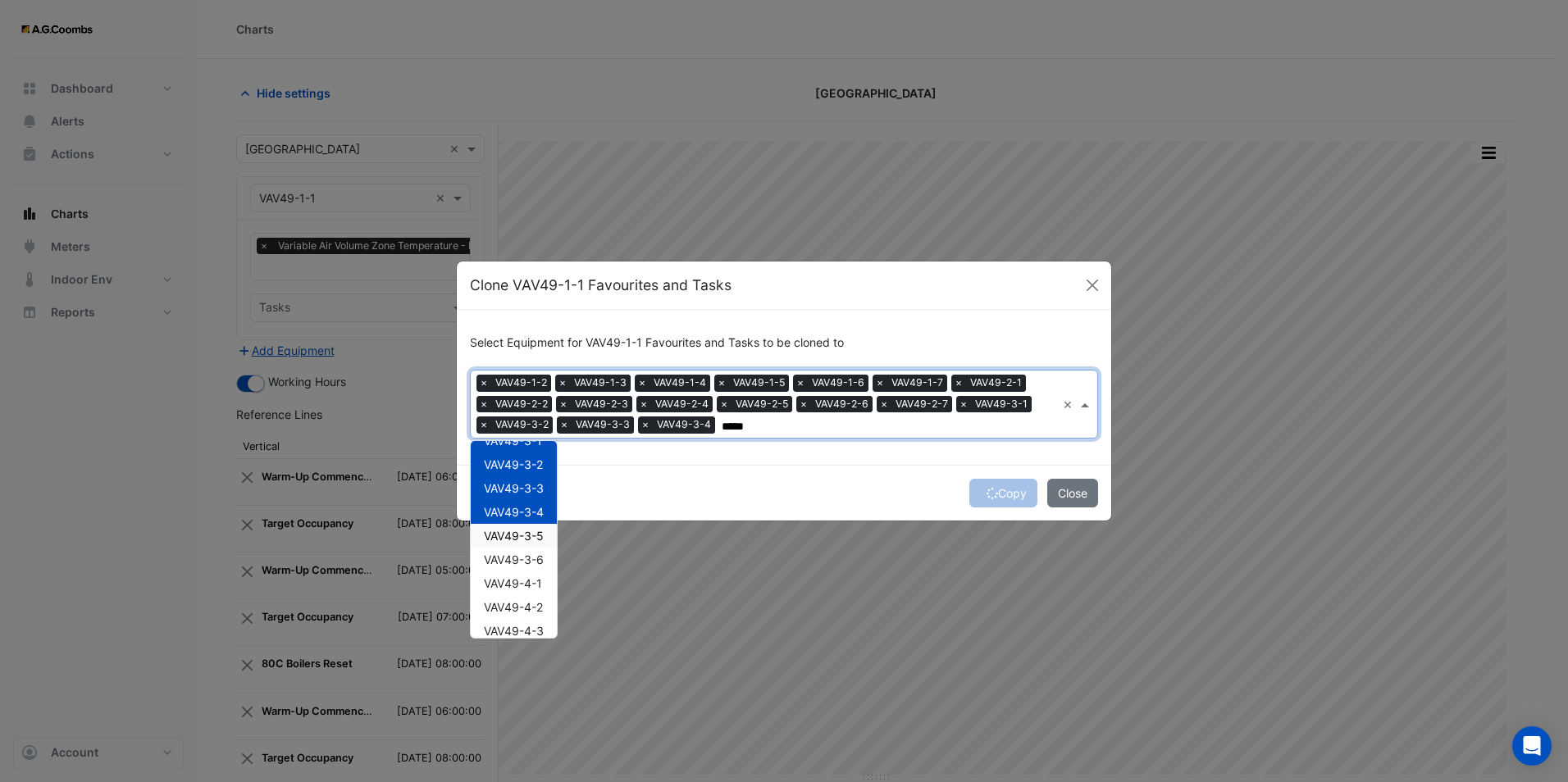
drag, startPoint x: 511, startPoint y: 544, endPoint x: 511, endPoint y: 561, distance: 17.0
click at [511, 549] on div "VAV49-1-2 VAV49-1-3 VAV49-1-4 VAV49-1-5 VAV49-1-6 VAV49-1-7 VAV49-2-1 VAV49-2-2…" at bounding box center [513, 428] width 86 height 618
drag, startPoint x: 511, startPoint y: 563, endPoint x: 511, endPoint y: 576, distance: 13.0
click at [511, 566] on div "VAV49-3-6" at bounding box center [513, 559] width 86 height 24
click at [515, 554] on span "VAV49-3-6" at bounding box center [513, 560] width 60 height 14
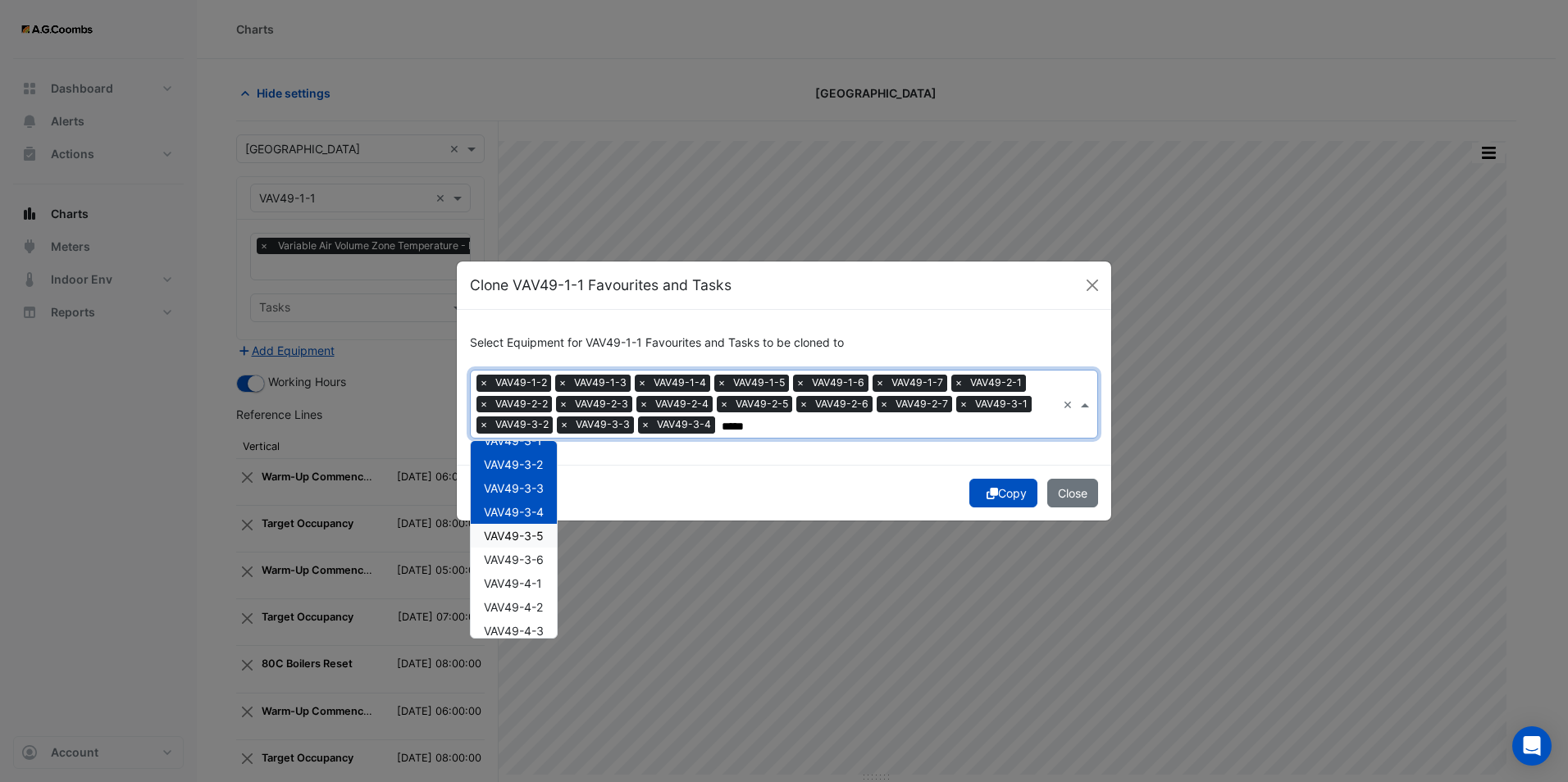
click at [511, 533] on span "VAV49-3-5" at bounding box center [513, 536] width 60 height 14
drag, startPoint x: 505, startPoint y: 551, endPoint x: 511, endPoint y: 582, distance: 31.6
click at [506, 554] on div "VAV49-3-6" at bounding box center [513, 559] width 86 height 24
click at [511, 582] on span "VAV49-4-1" at bounding box center [512, 583] width 58 height 14
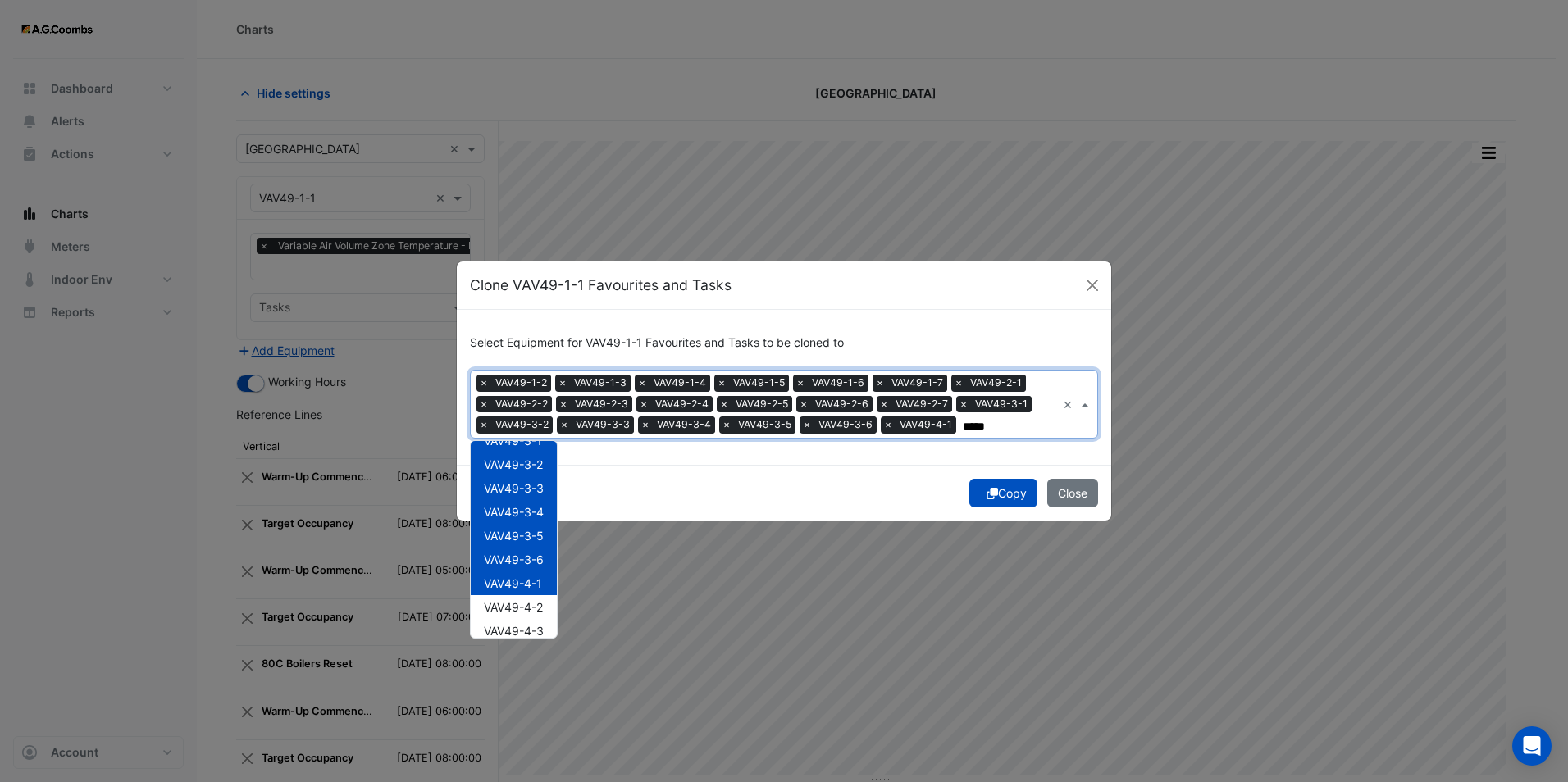
click at [513, 604] on div "VAV49-4-2" at bounding box center [513, 607] width 86 height 24
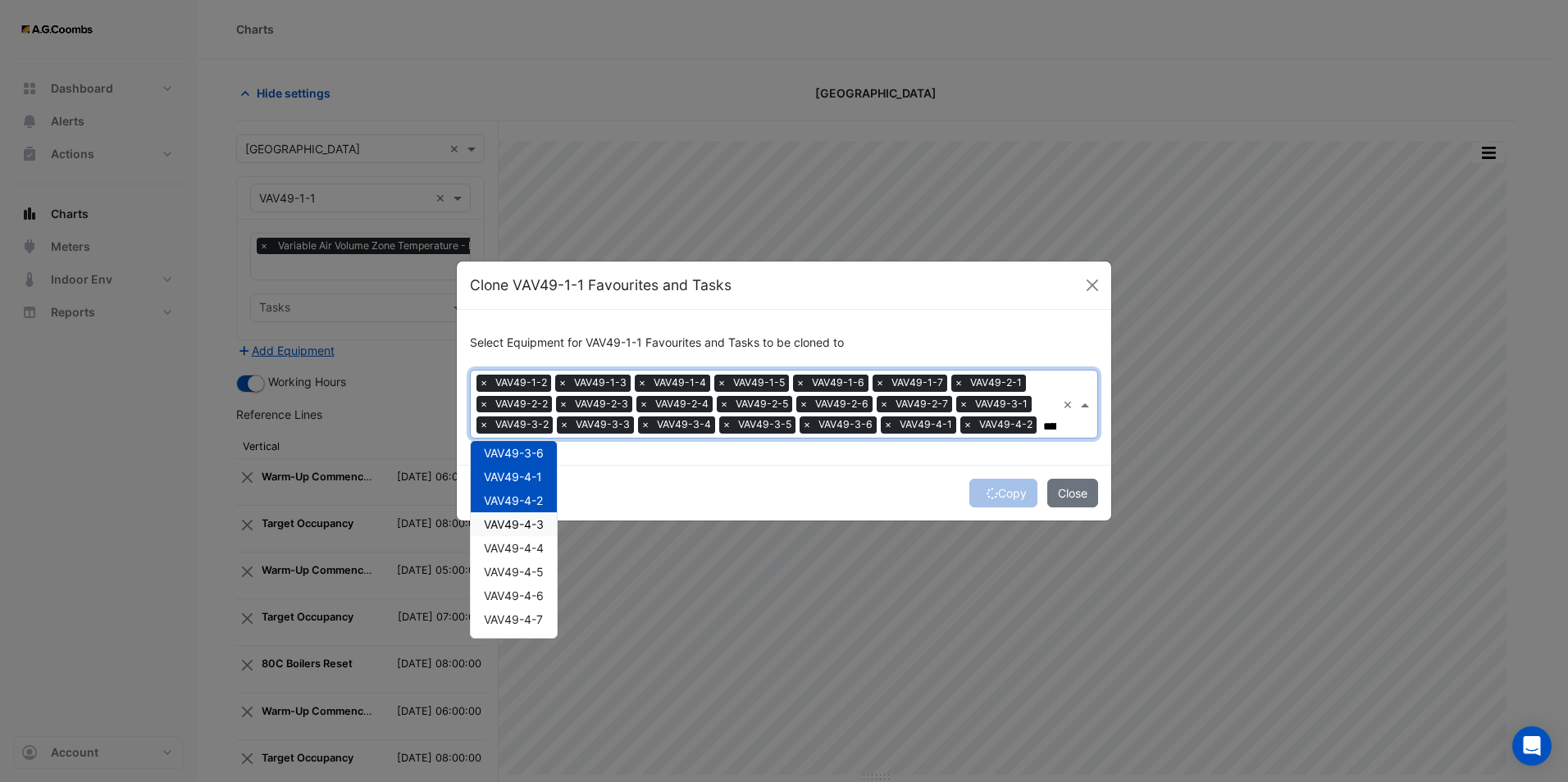
click at [517, 531] on div "VAV49-4-3" at bounding box center [513, 524] width 86 height 24
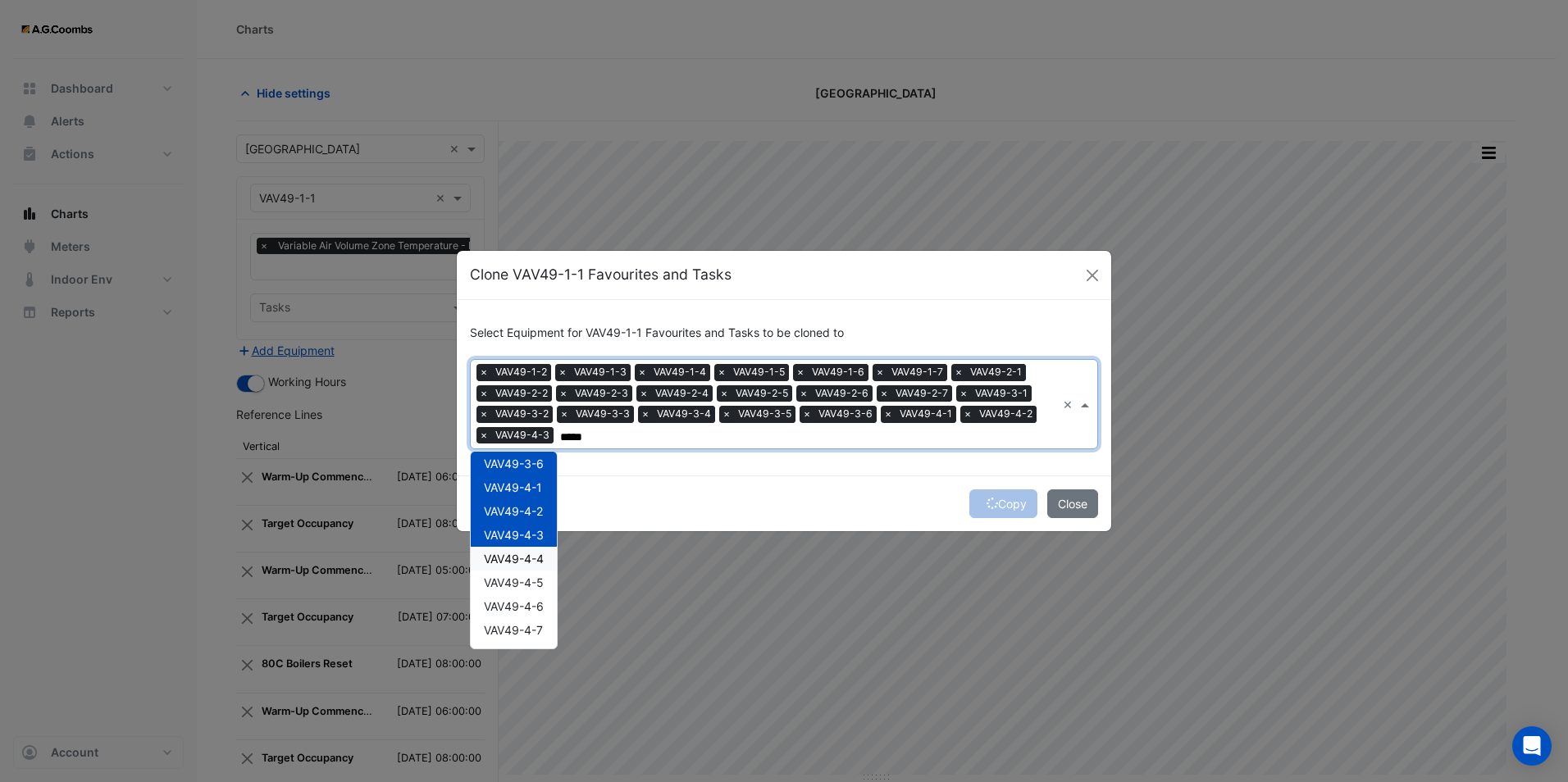
click at [510, 552] on span "VAV49-4-4" at bounding box center [513, 559] width 60 height 14
click at [516, 582] on span "VAV49-4-5" at bounding box center [513, 582] width 60 height 14
click at [513, 599] on span "VAV49-4-6" at bounding box center [513, 606] width 60 height 14
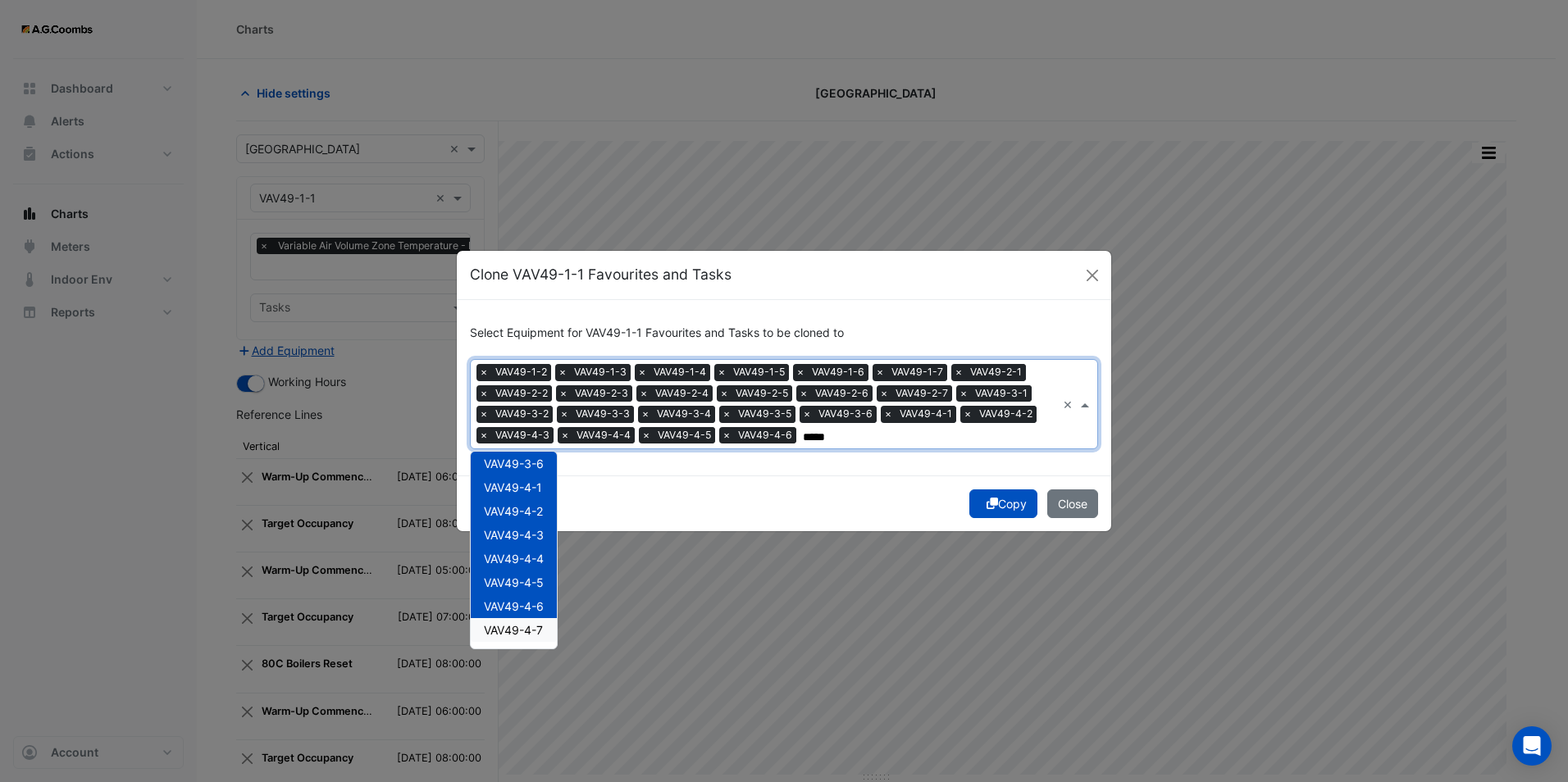
click at [516, 604] on span "VAV49-4-7" at bounding box center [513, 630] width 59 height 14
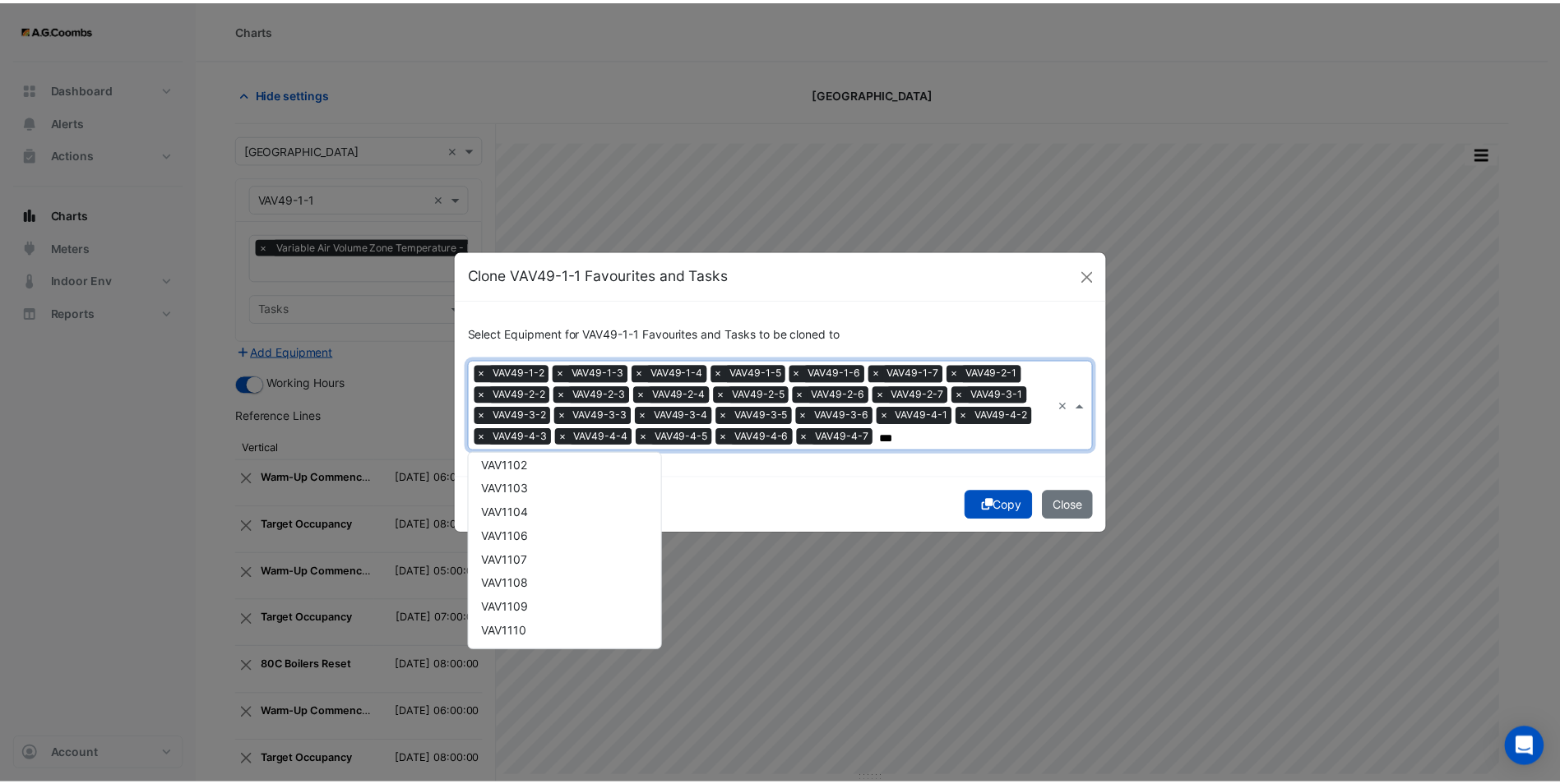
scroll to position [24631, 0]
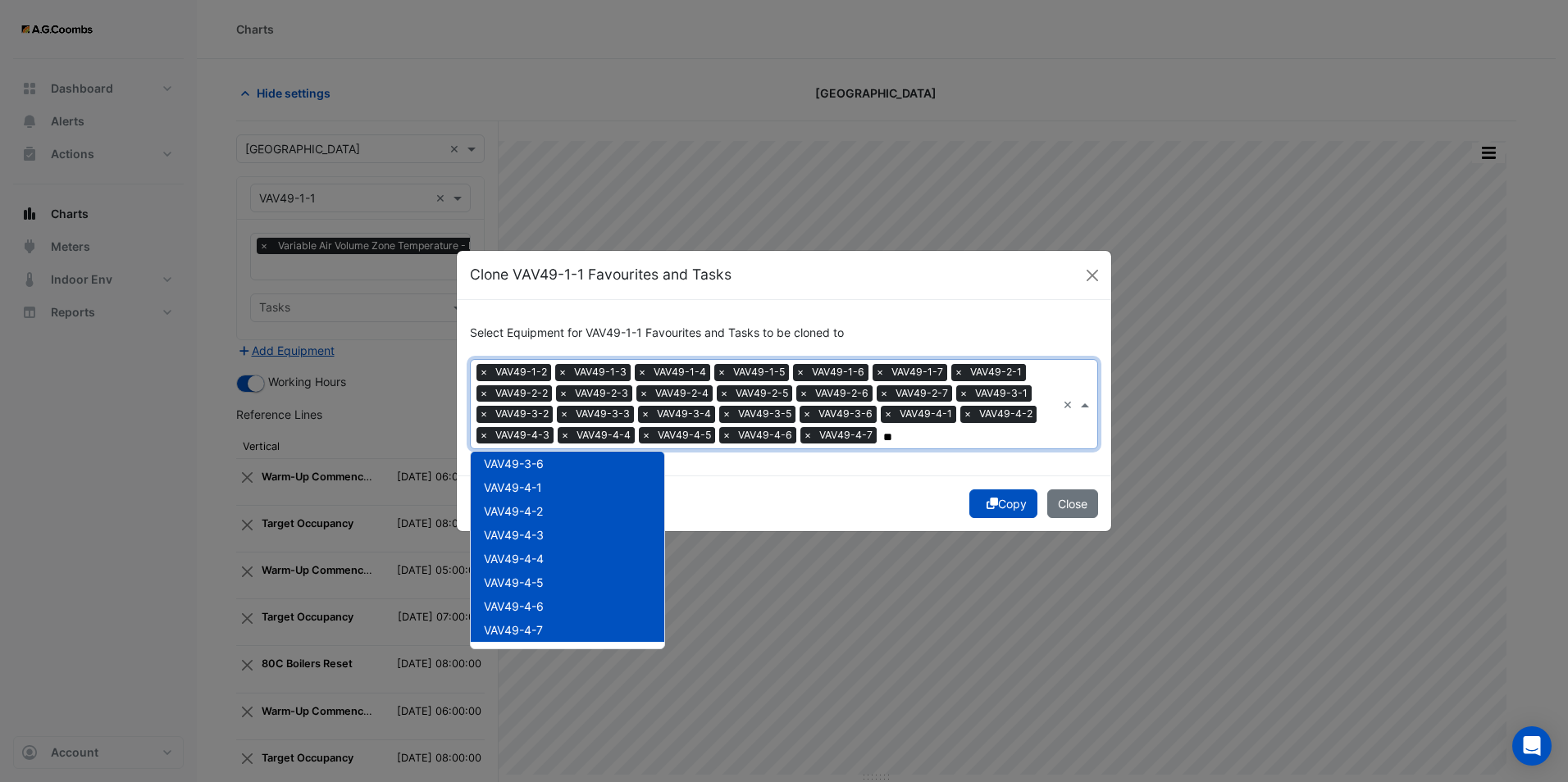
type input "*"
click at [998, 503] on button "Copy" at bounding box center [1004, 504] width 68 height 28
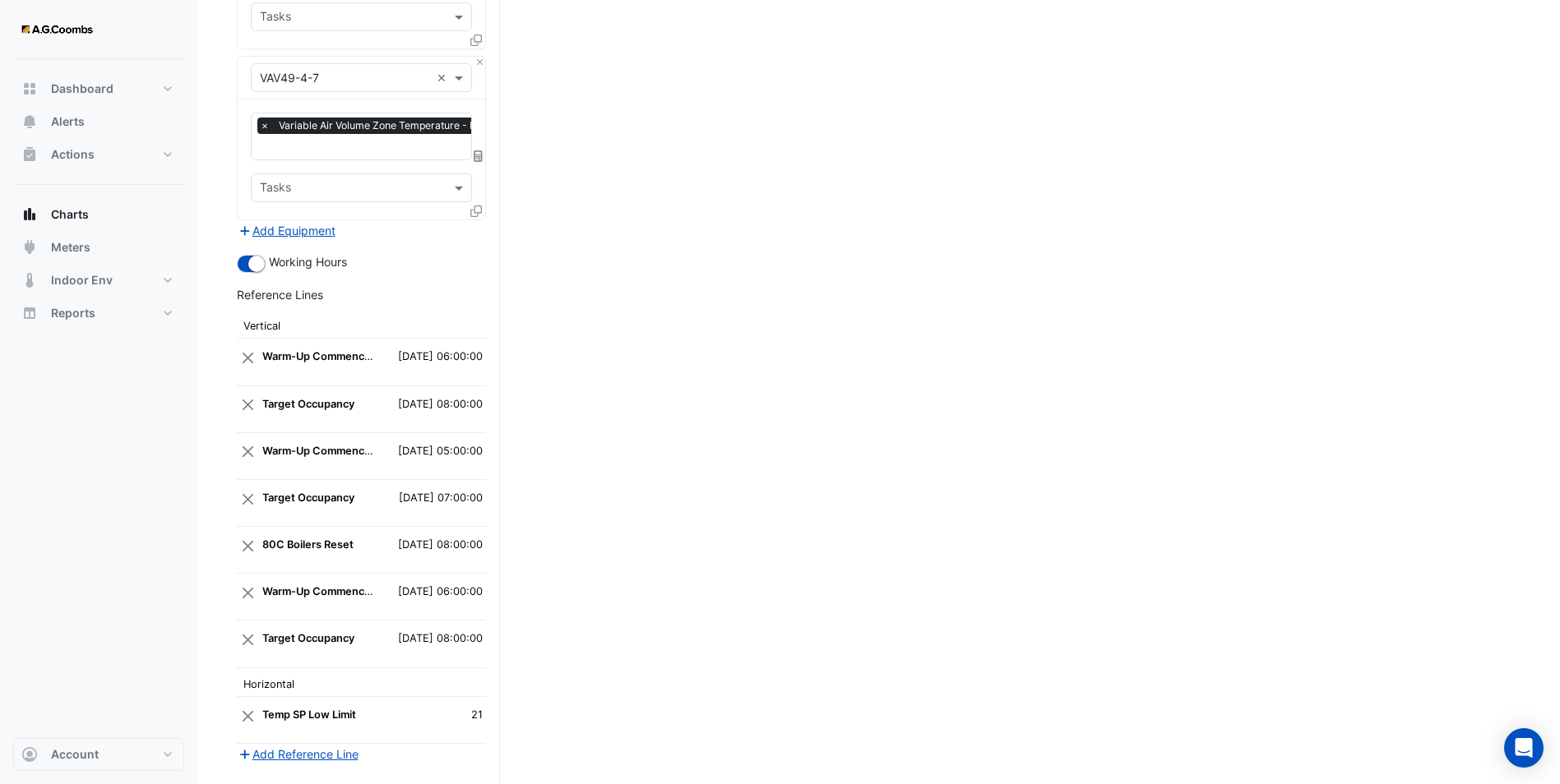
scroll to position [4735, 0]
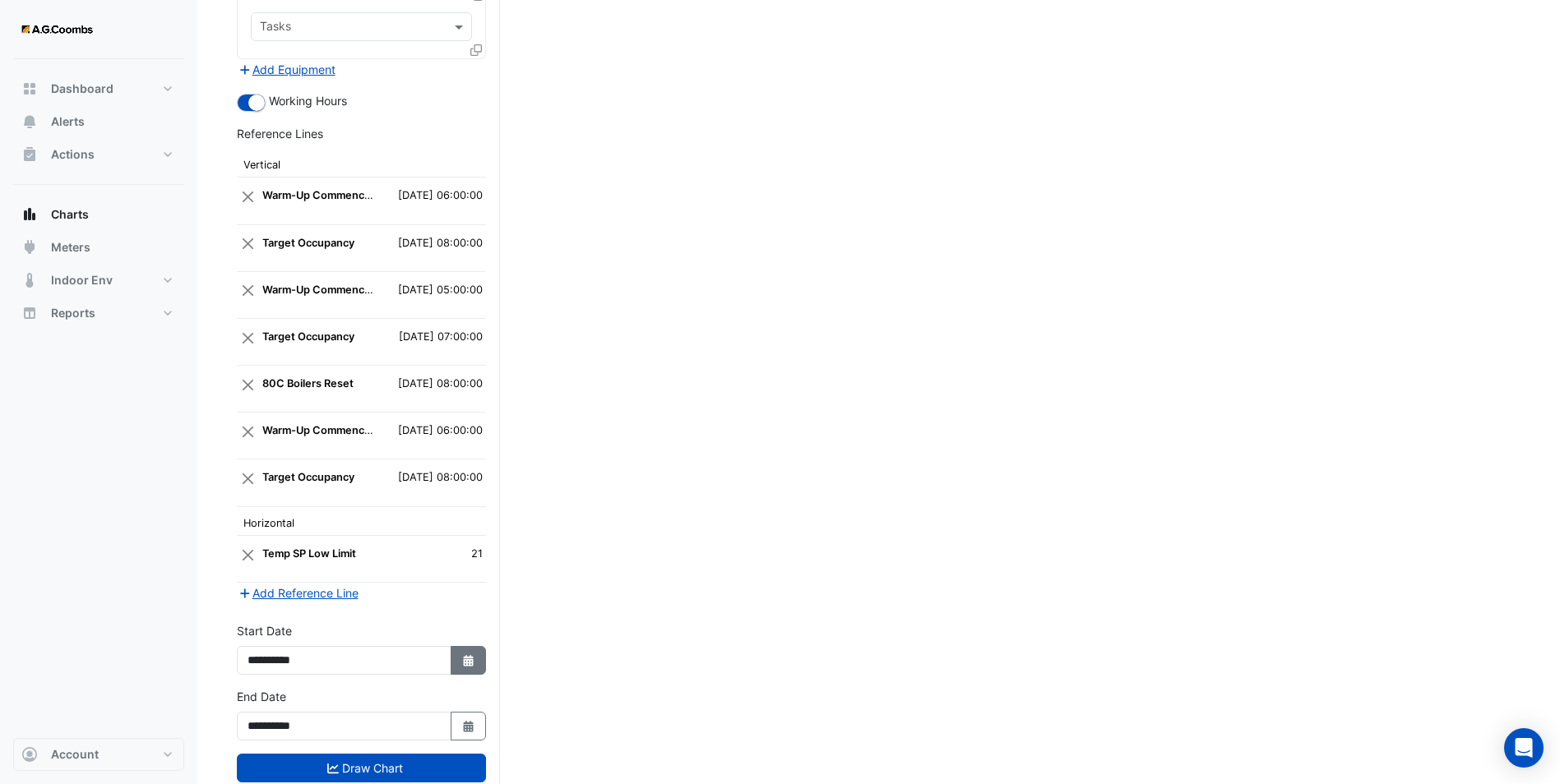
click at [478, 606] on button "Select Date" at bounding box center [469, 661] width 36 height 28
select select "*"
select select "****"
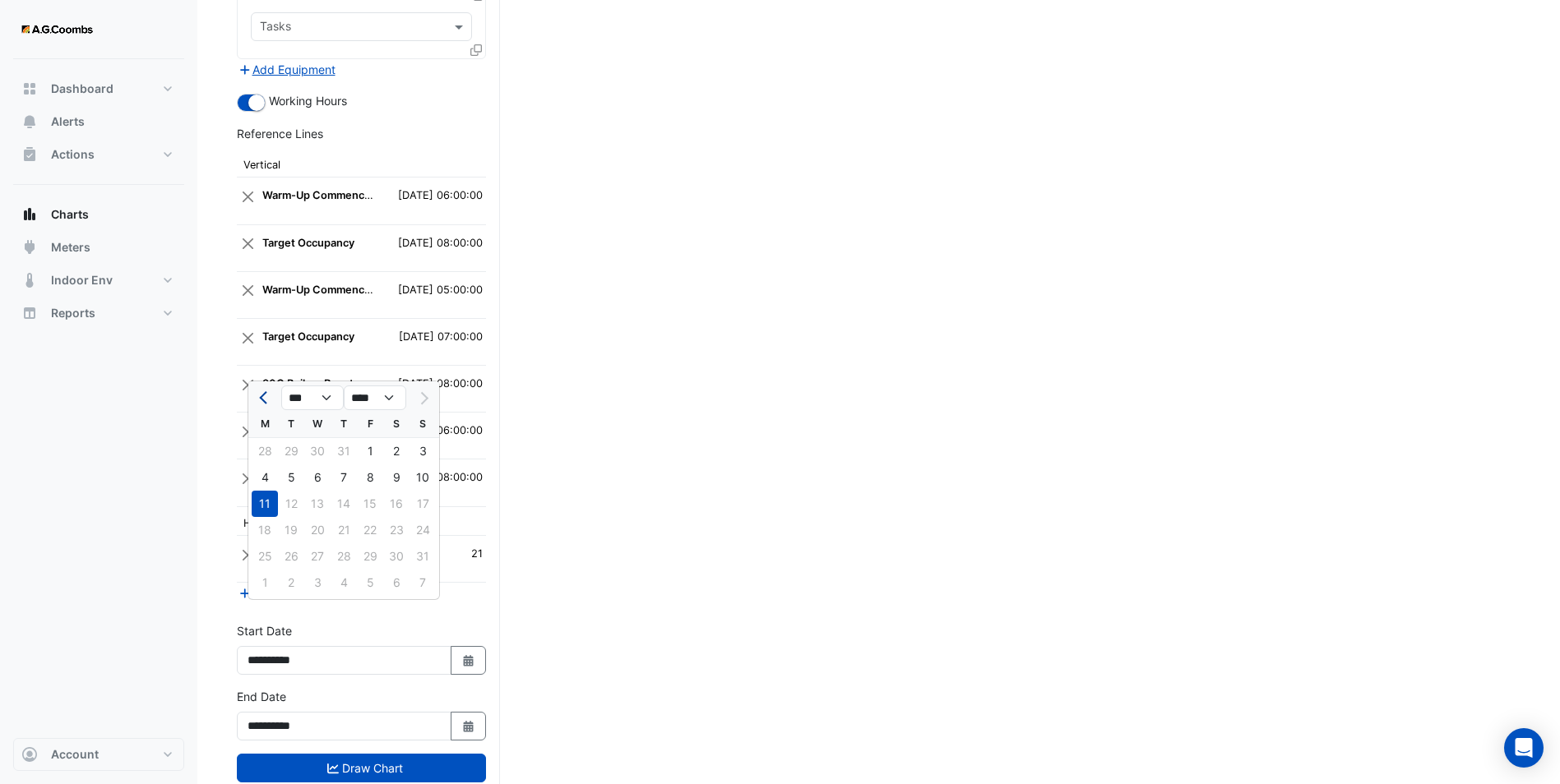
click at [262, 401] on span "Previous month" at bounding box center [265, 398] width 12 height 12
select select "*"
click at [261, 521] on div "21" at bounding box center [265, 531] width 27 height 27
type input "**********"
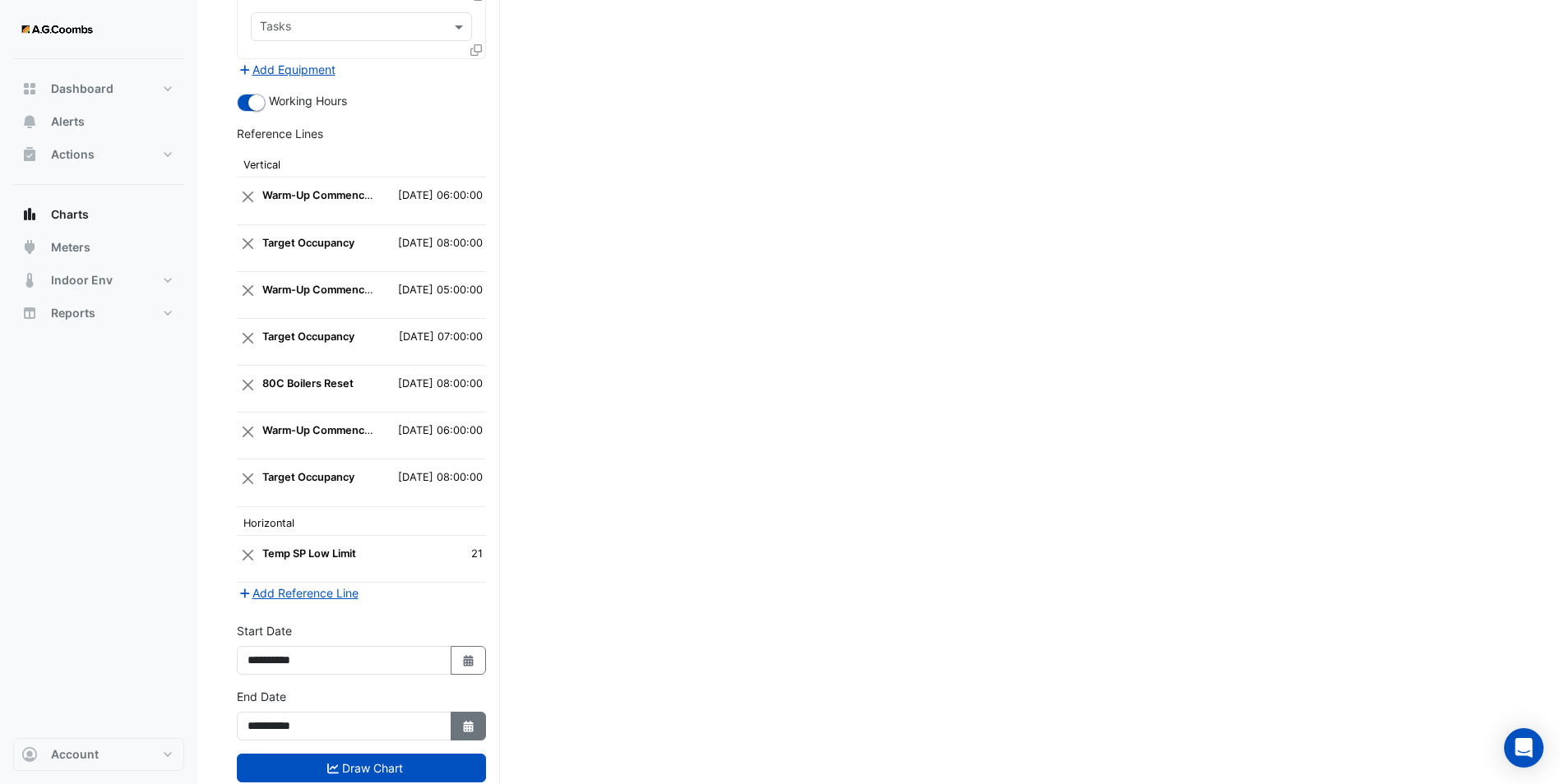
click at [462, 606] on icon "Select Date" at bounding box center [469, 726] width 15 height 11
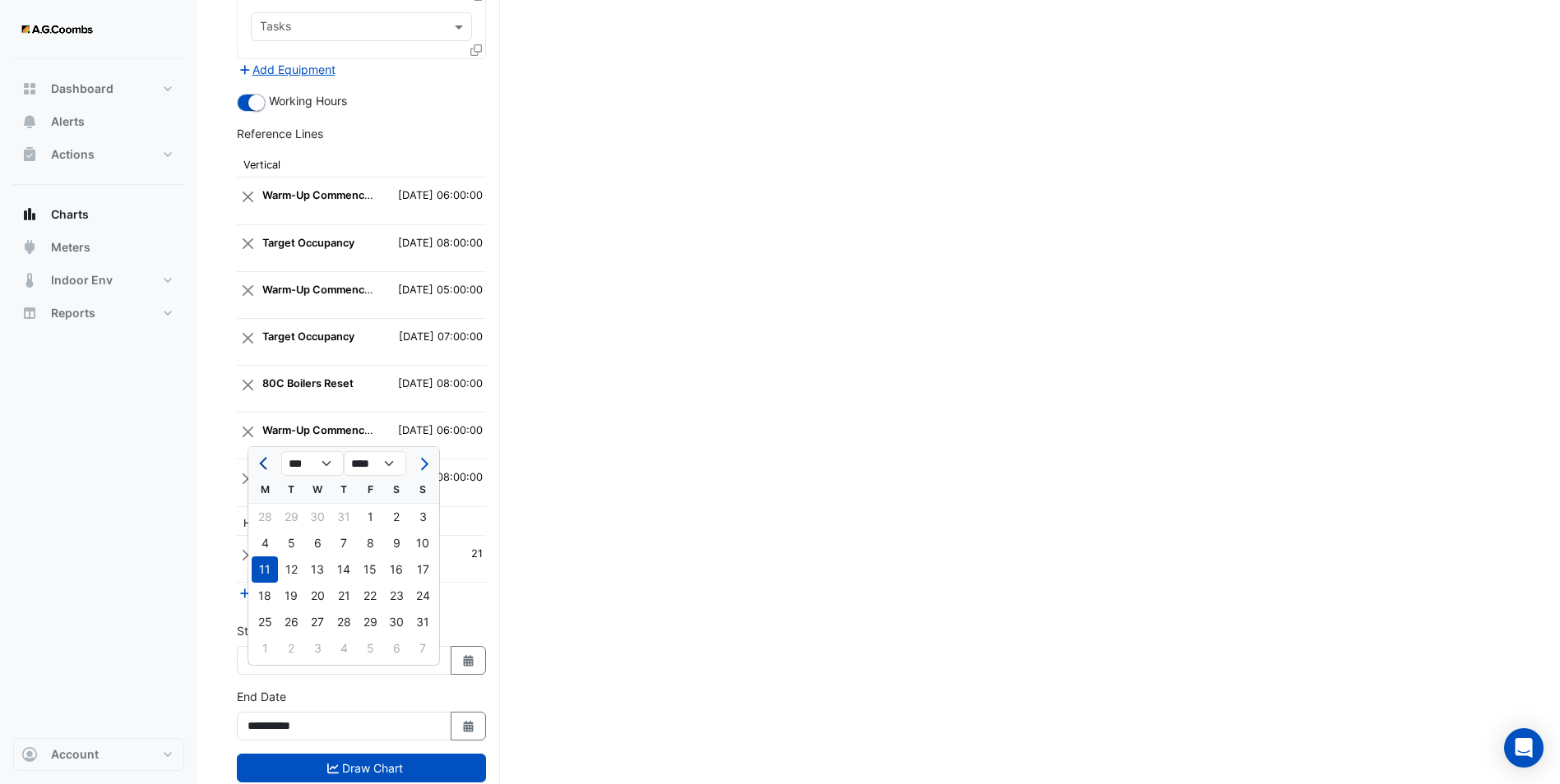
click at [264, 464] on span "Previous month" at bounding box center [265, 463] width 12 height 12
select select "*"
click at [270, 599] on div "21" at bounding box center [265, 596] width 27 height 27
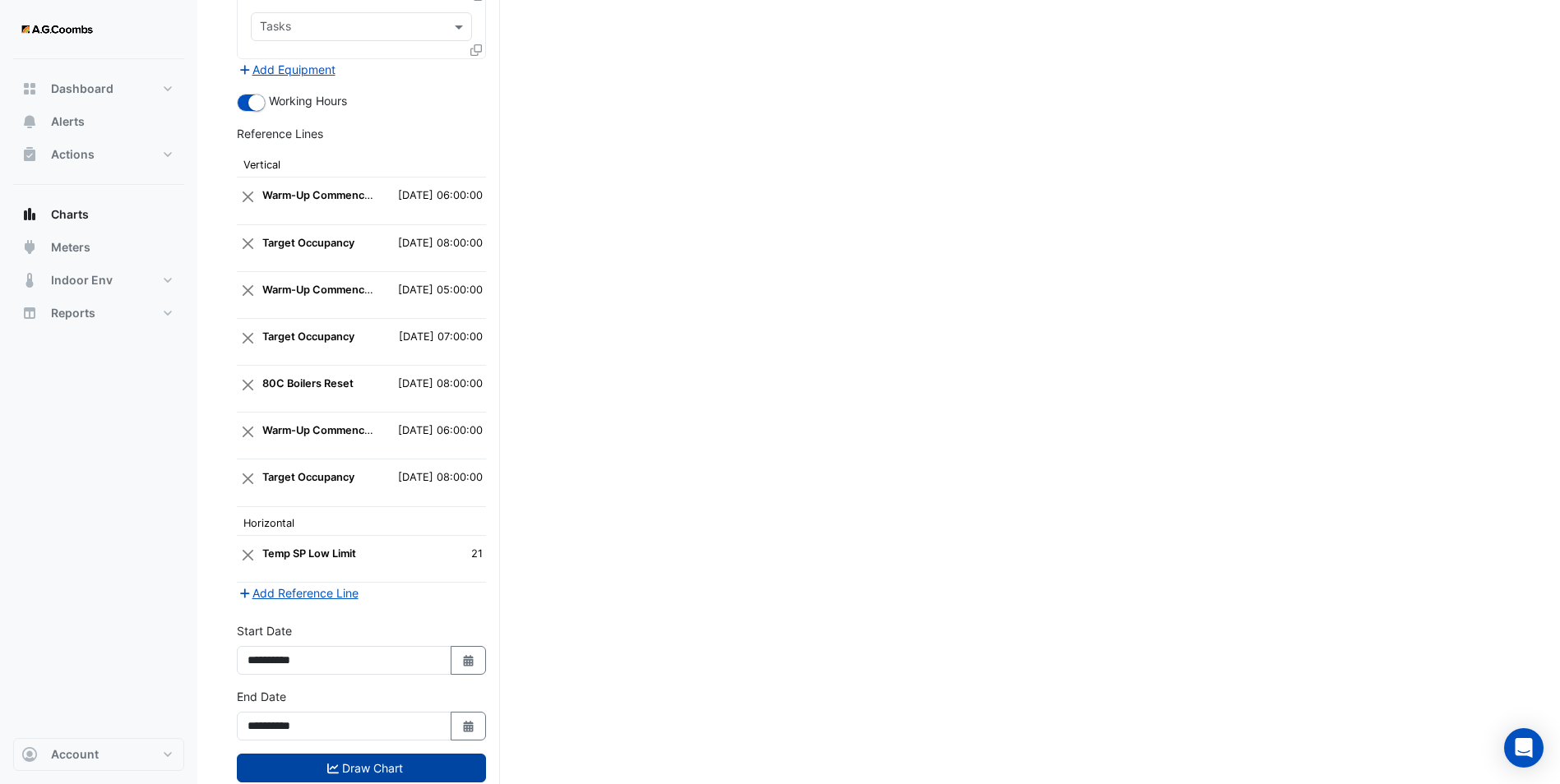
click at [389, 606] on button "Draw Chart" at bounding box center [361, 768] width 249 height 28
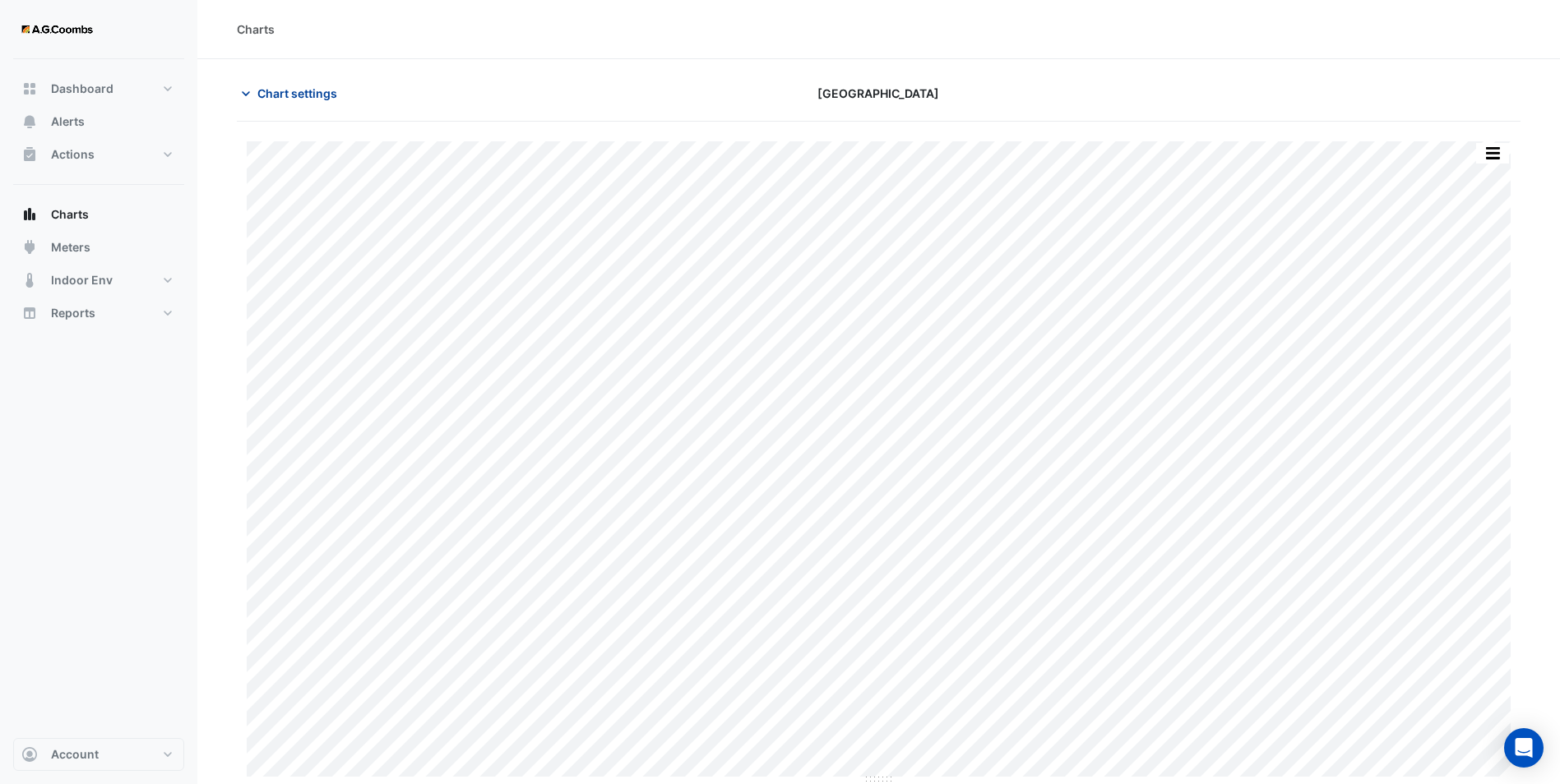
click at [328, 102] on span "Chart settings" at bounding box center [297, 93] width 80 height 17
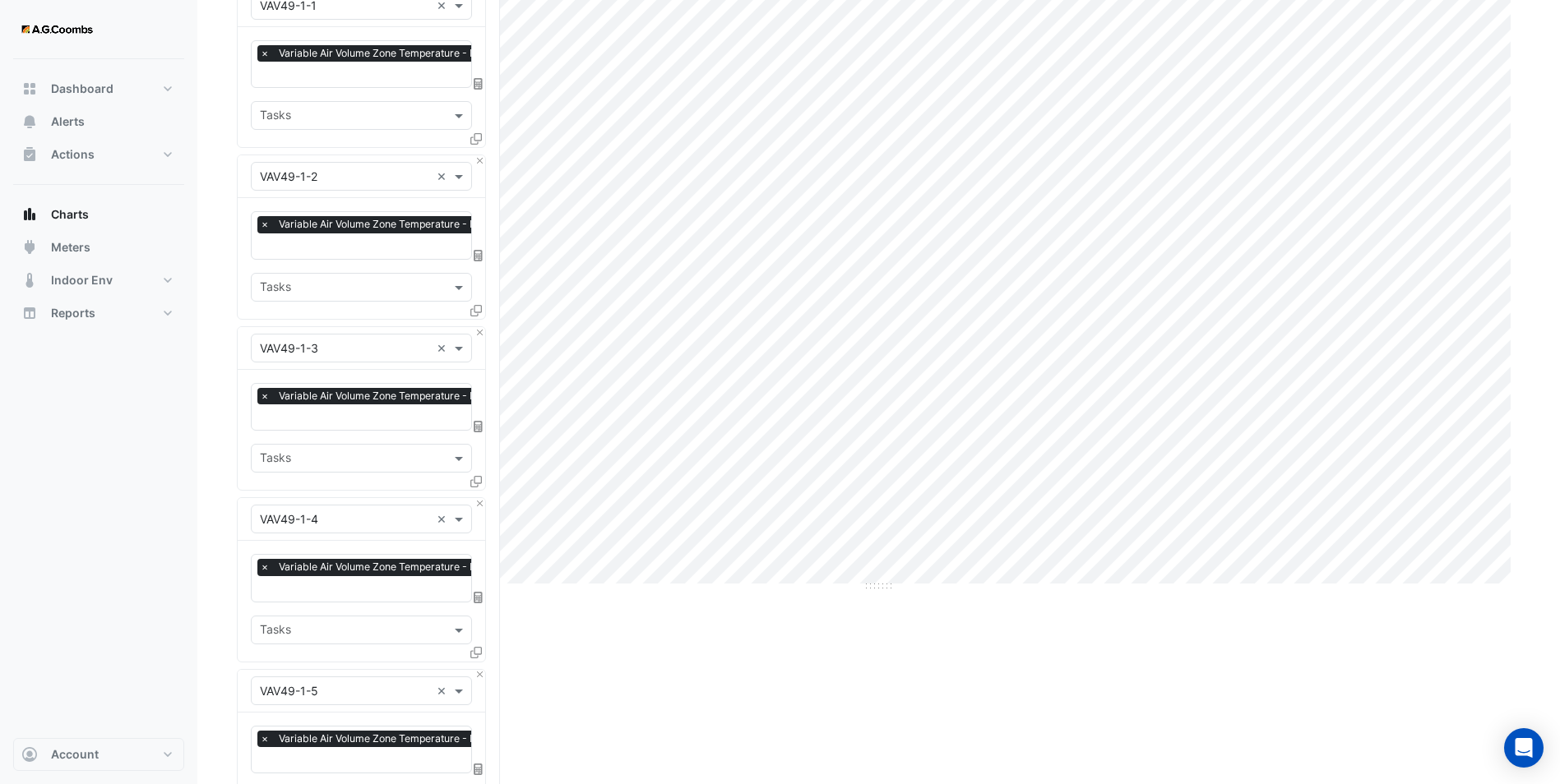
scroll to position [328, 0]
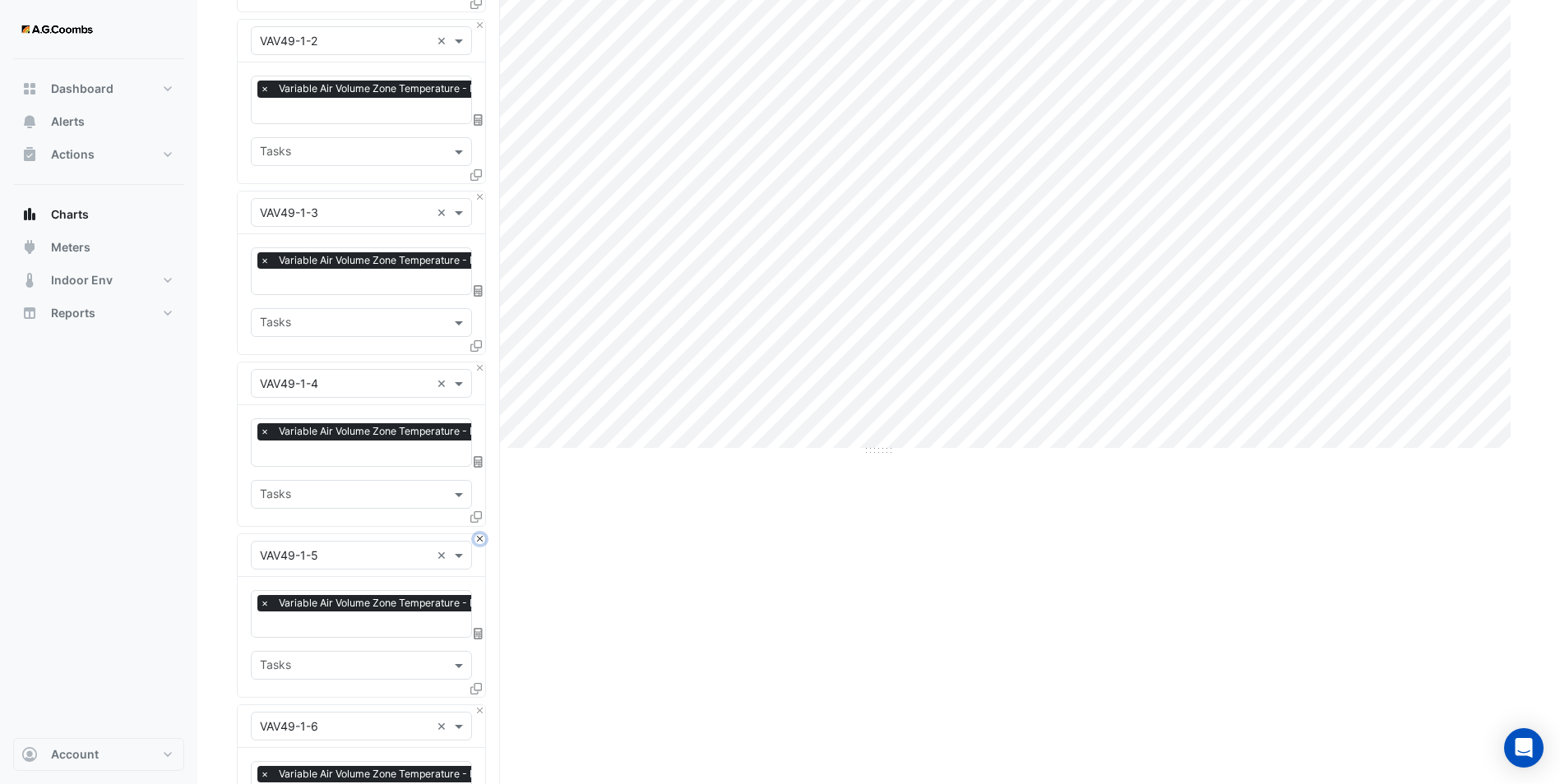
click at [477, 534] on button "Close" at bounding box center [479, 539] width 10 height 10
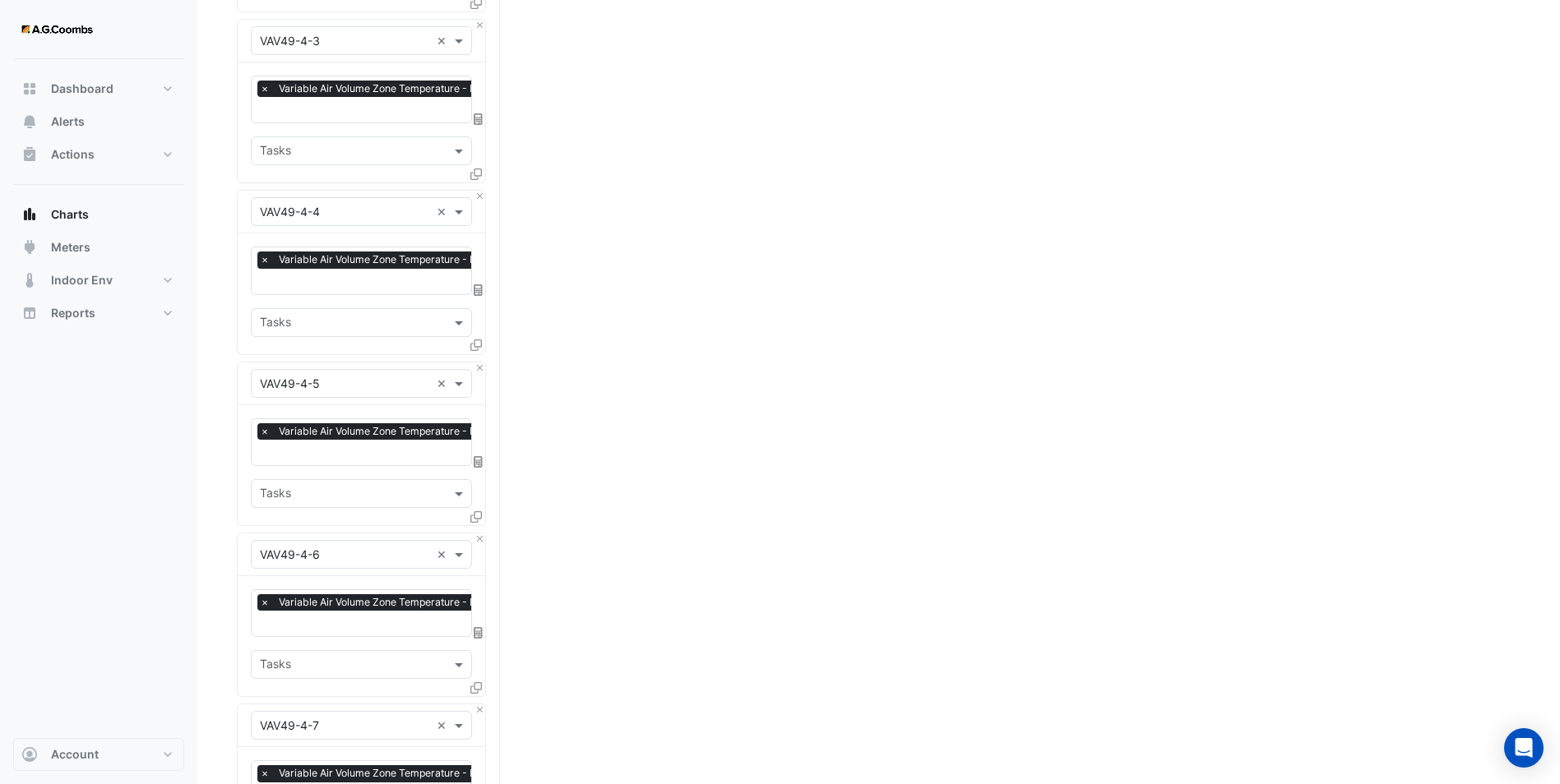
scroll to position [3452, 0]
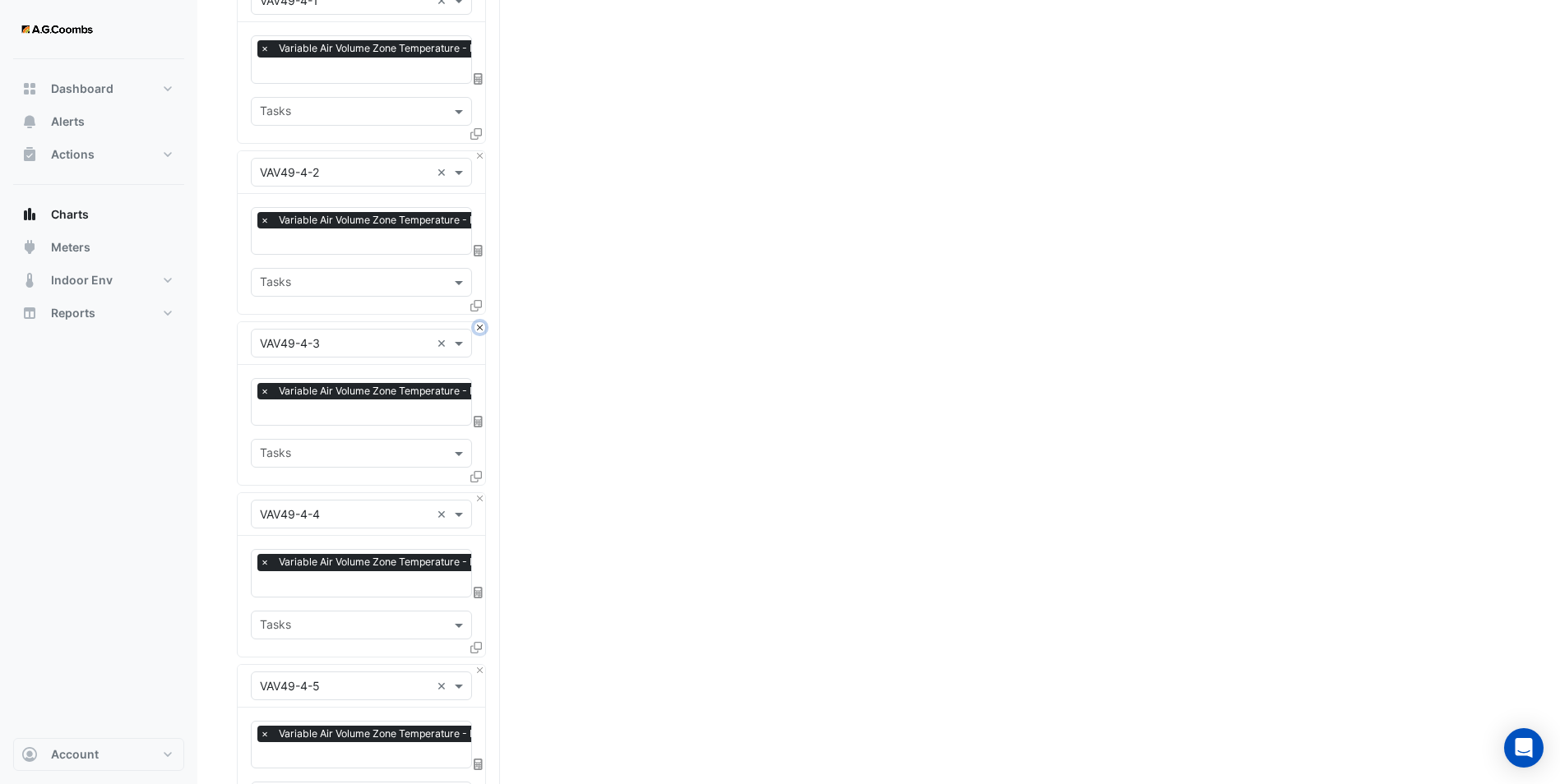
click at [478, 322] on button "Close" at bounding box center [479, 327] width 10 height 10
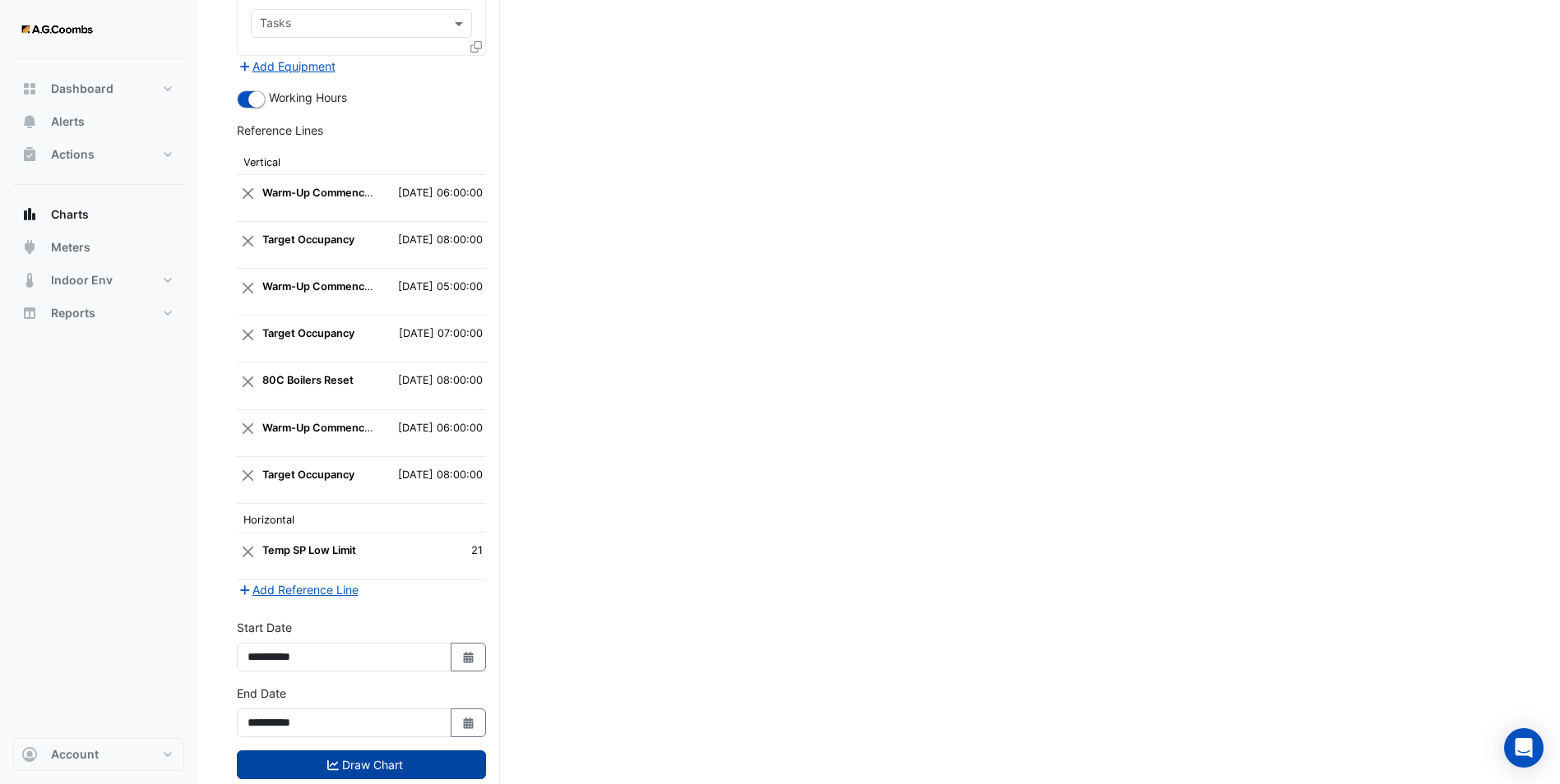
click at [421, 606] on button "Draw Chart" at bounding box center [361, 765] width 249 height 28
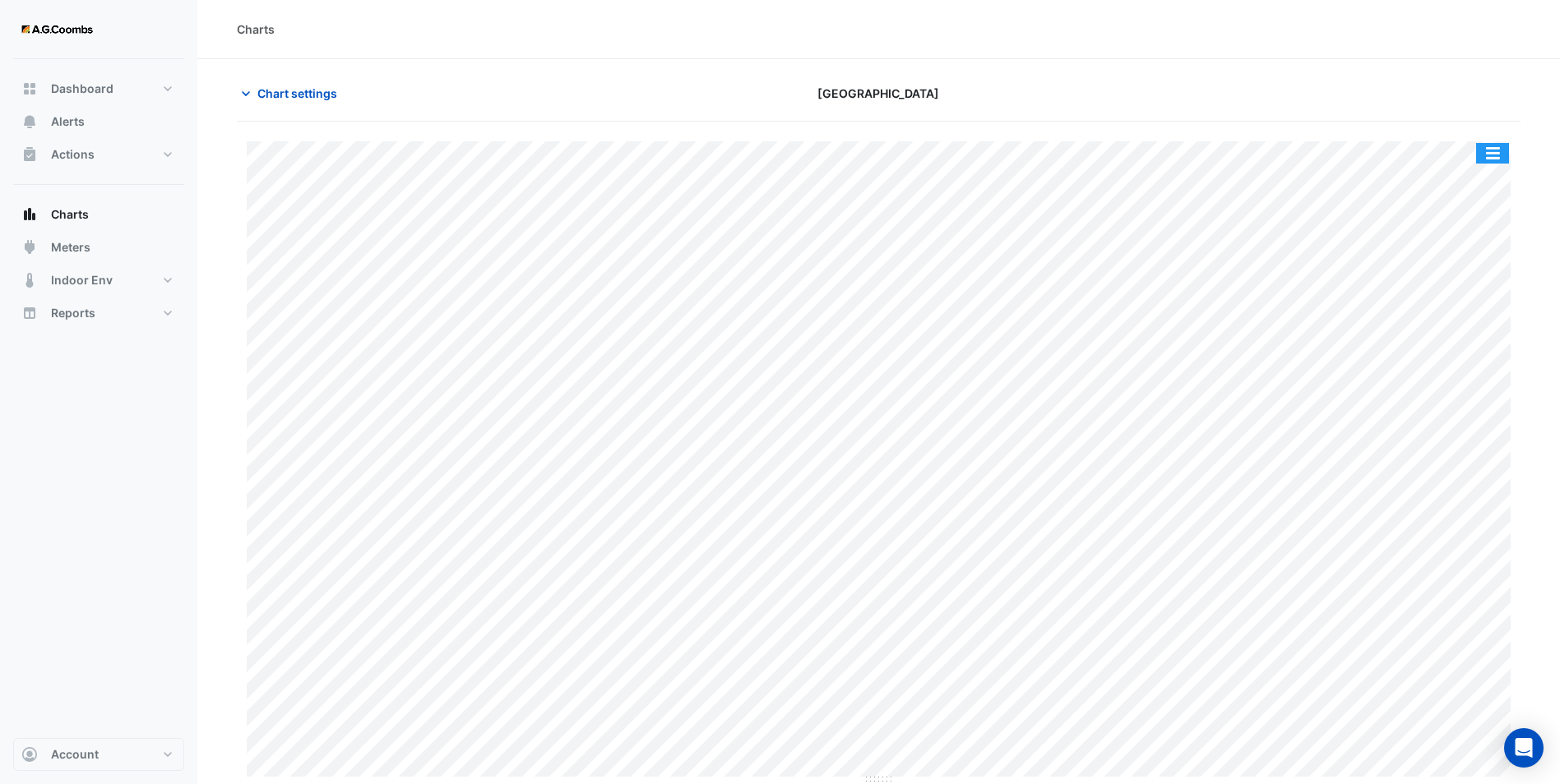
click at [1255, 154] on button "button" at bounding box center [1492, 154] width 33 height 21
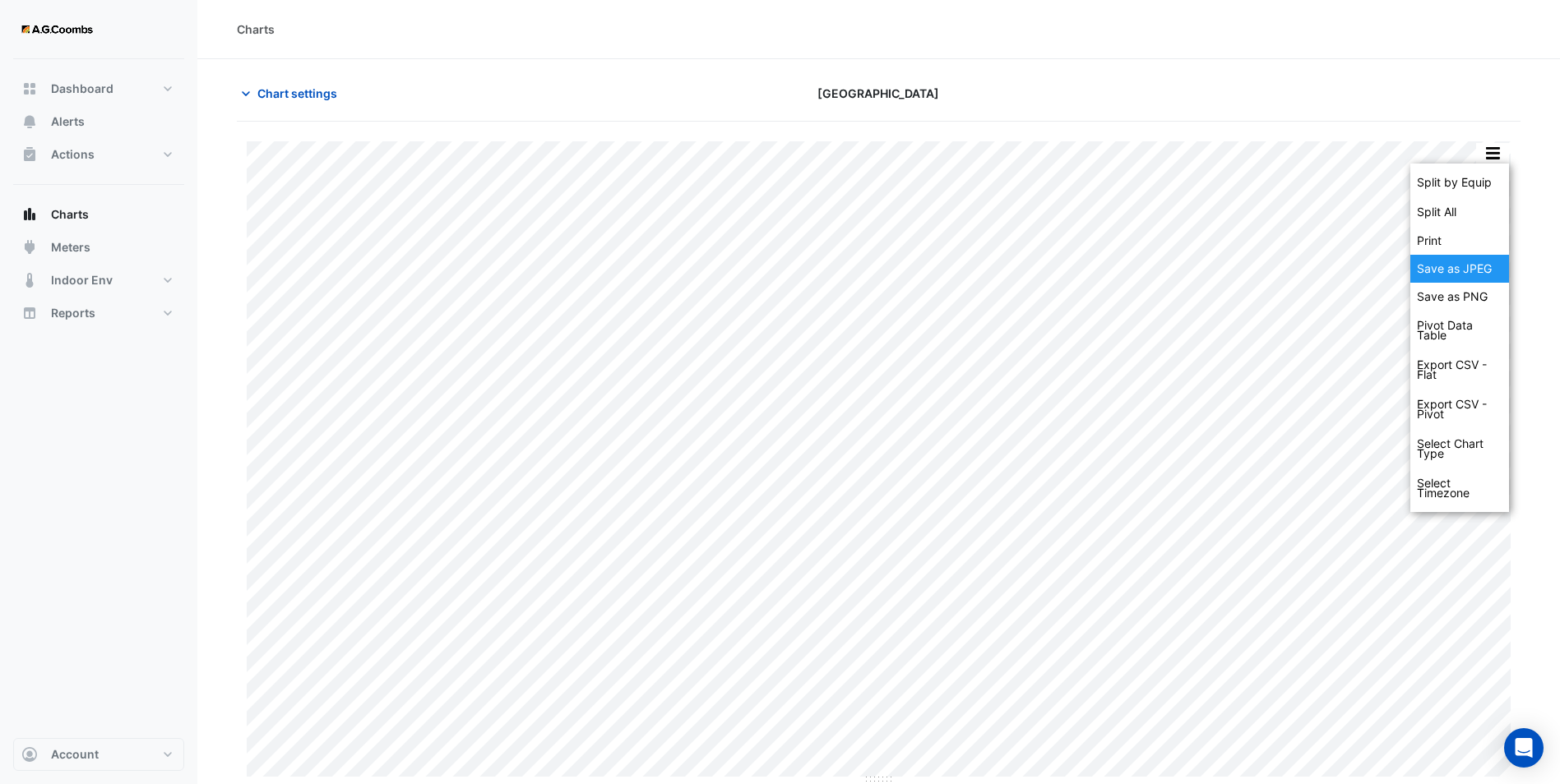
click at [1255, 270] on div "Save as JPEG" at bounding box center [1459, 268] width 99 height 28
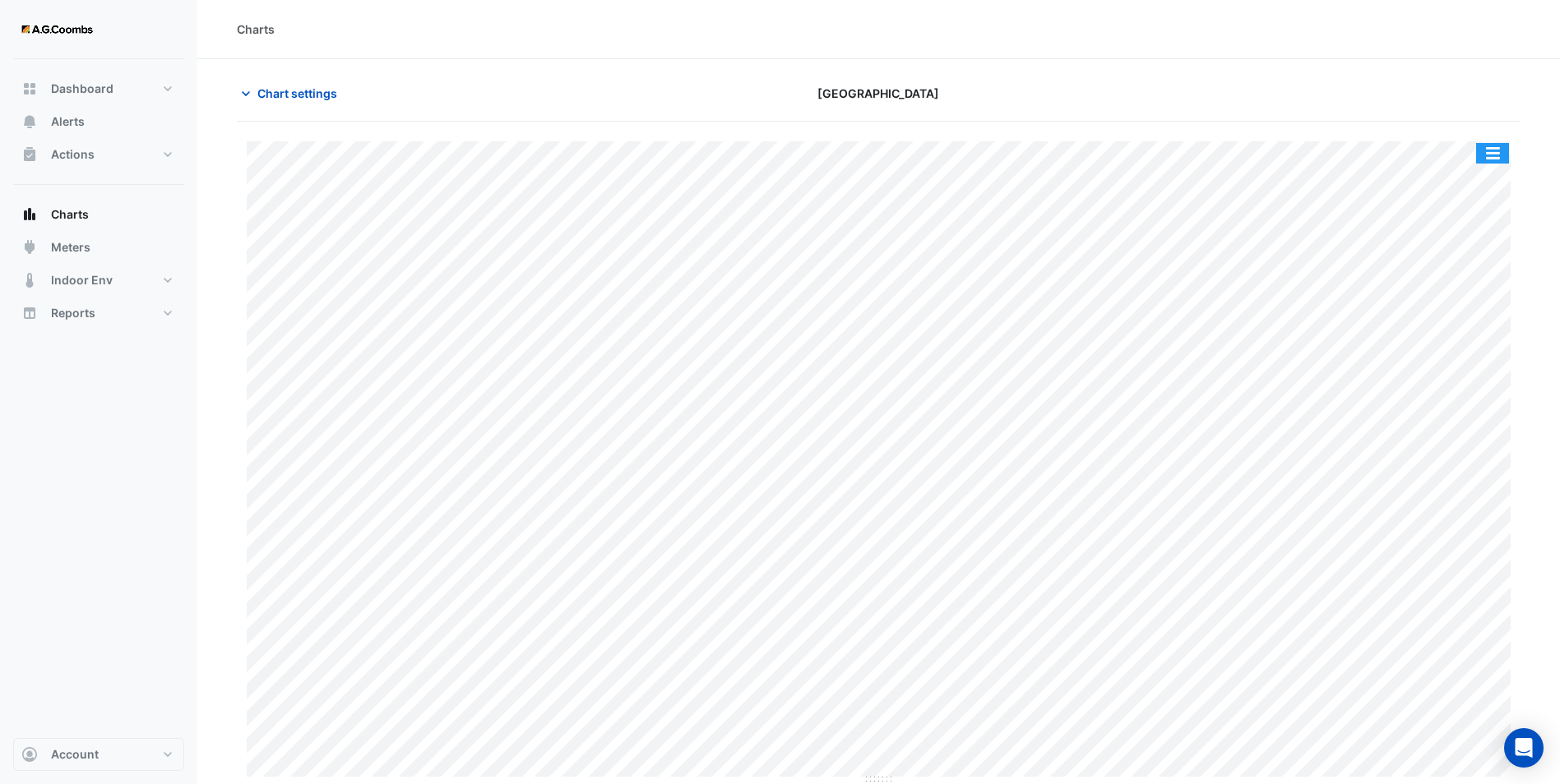
click at [1255, 156] on button "button" at bounding box center [1492, 154] width 33 height 21
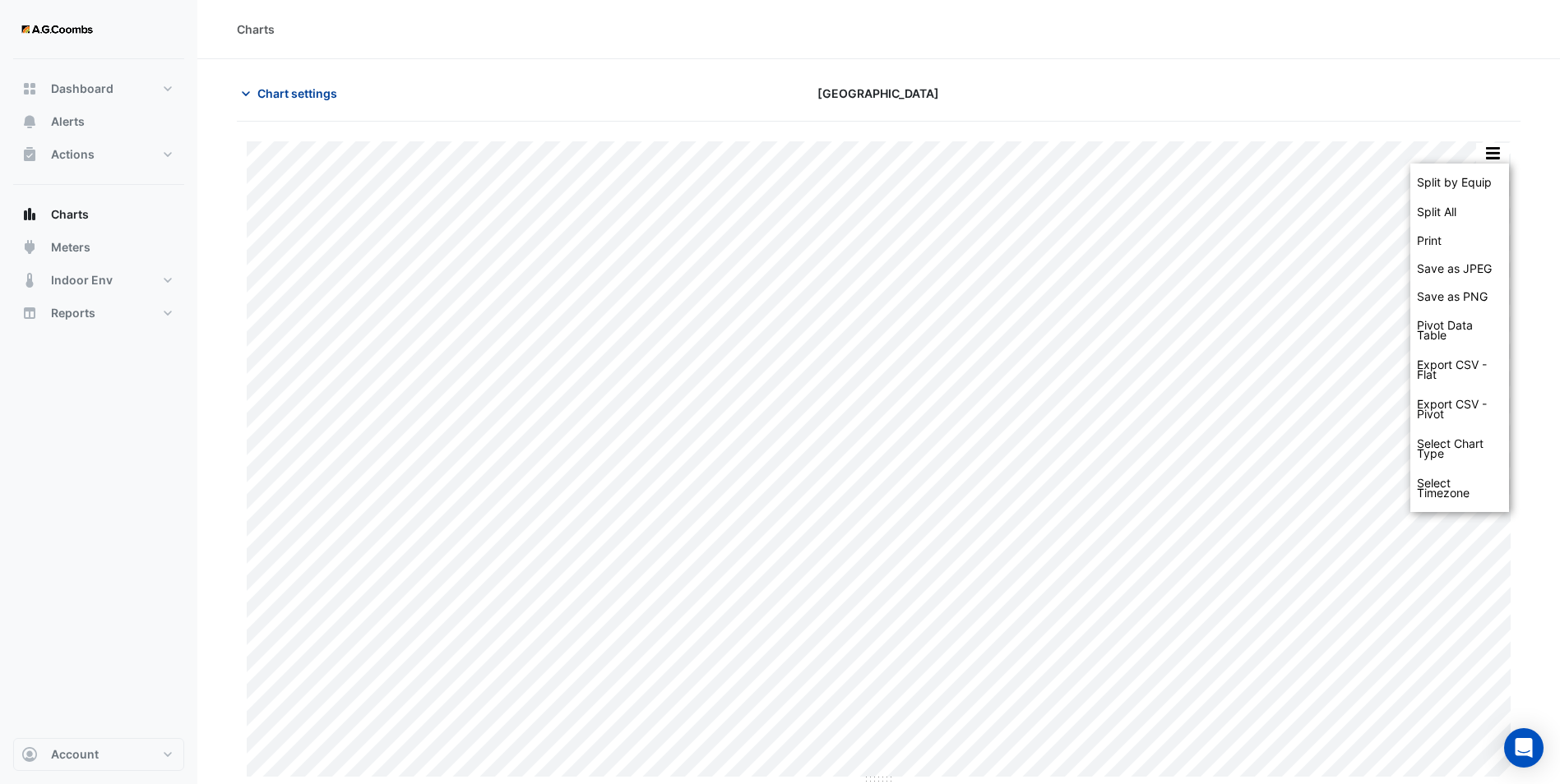
click at [284, 84] on button "Chart settings" at bounding box center [291, 93] width 111 height 28
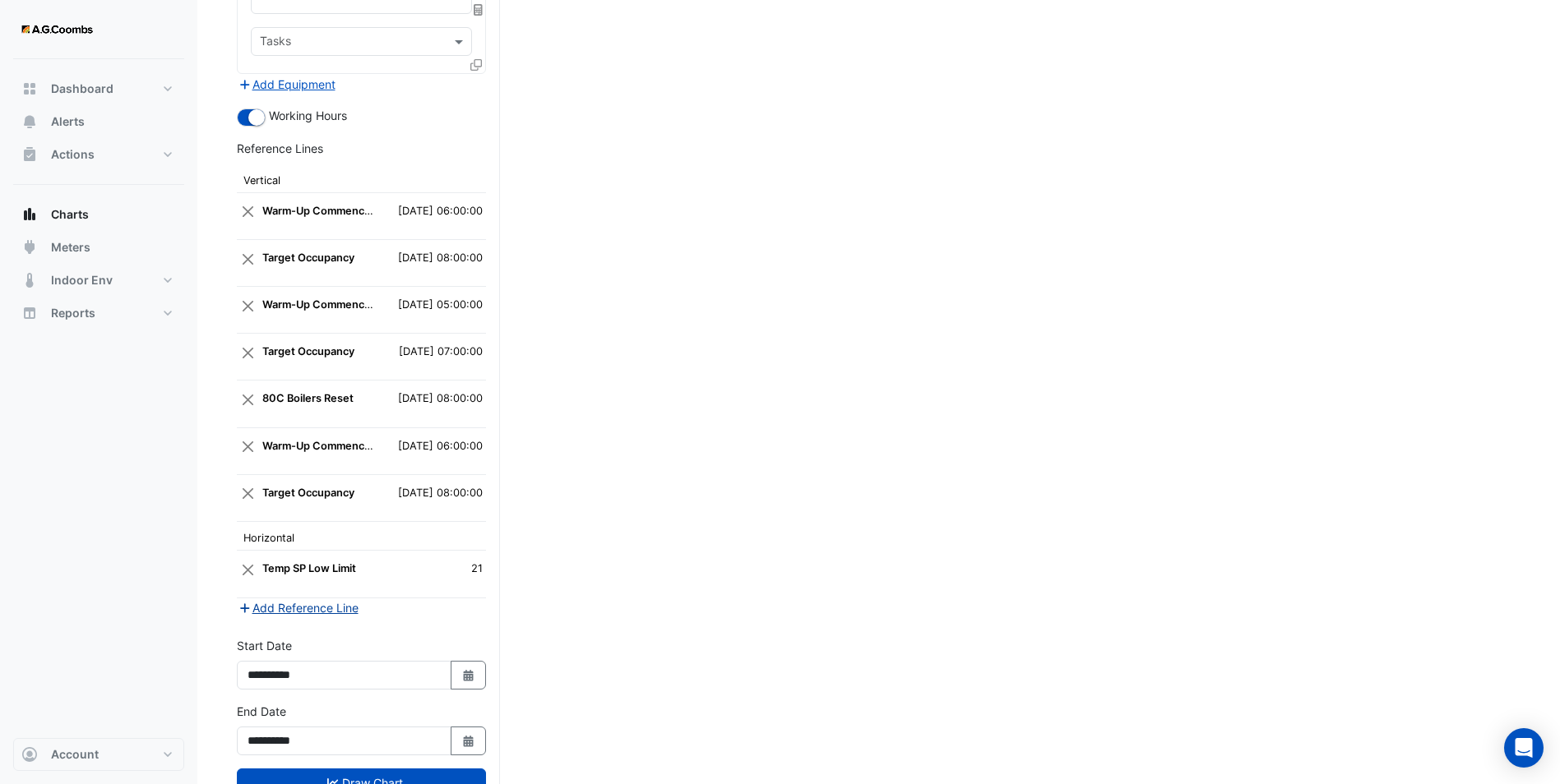
scroll to position [4396, 0]
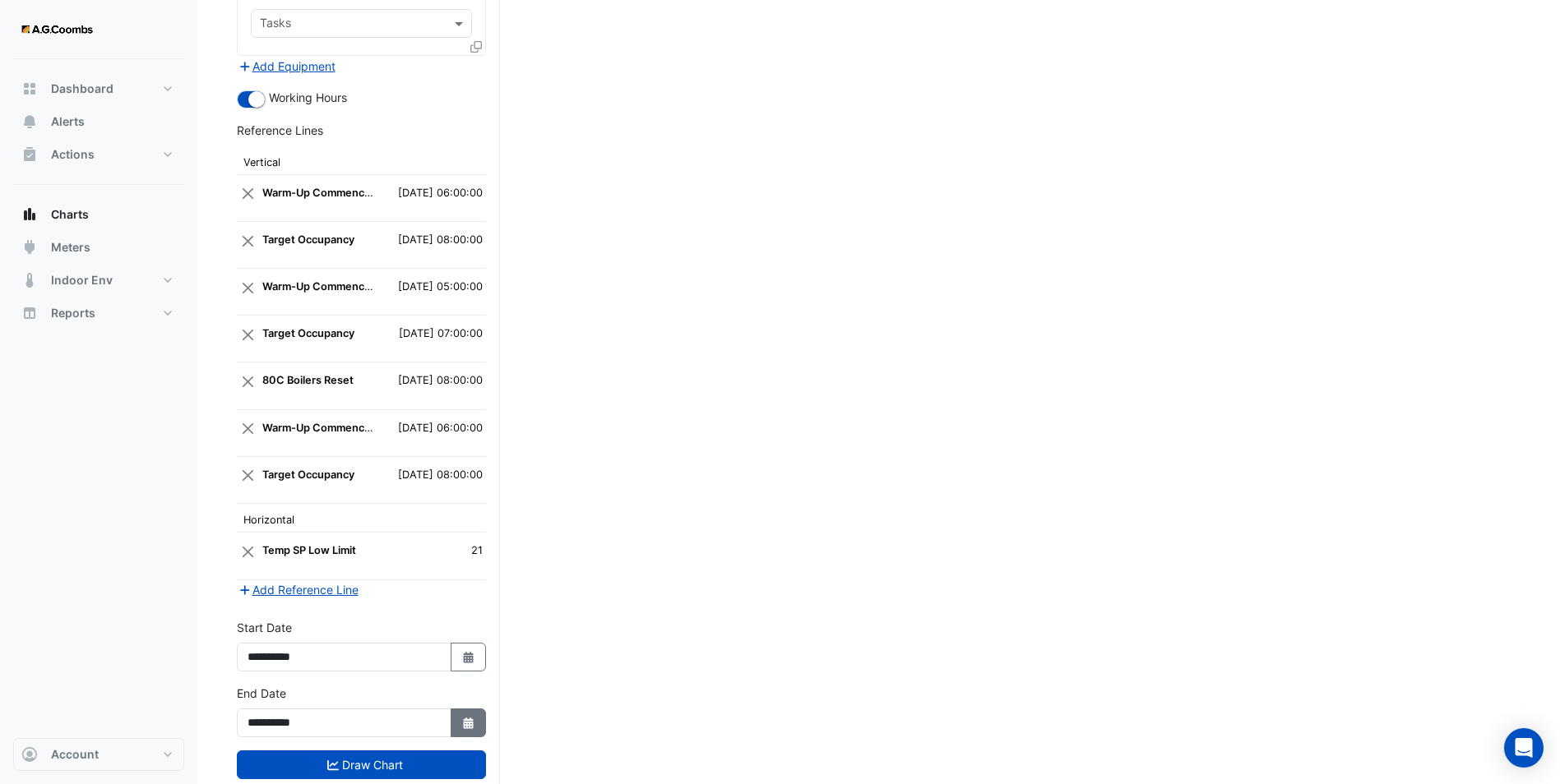
click at [477, 606] on button "Select Date" at bounding box center [469, 722] width 36 height 28
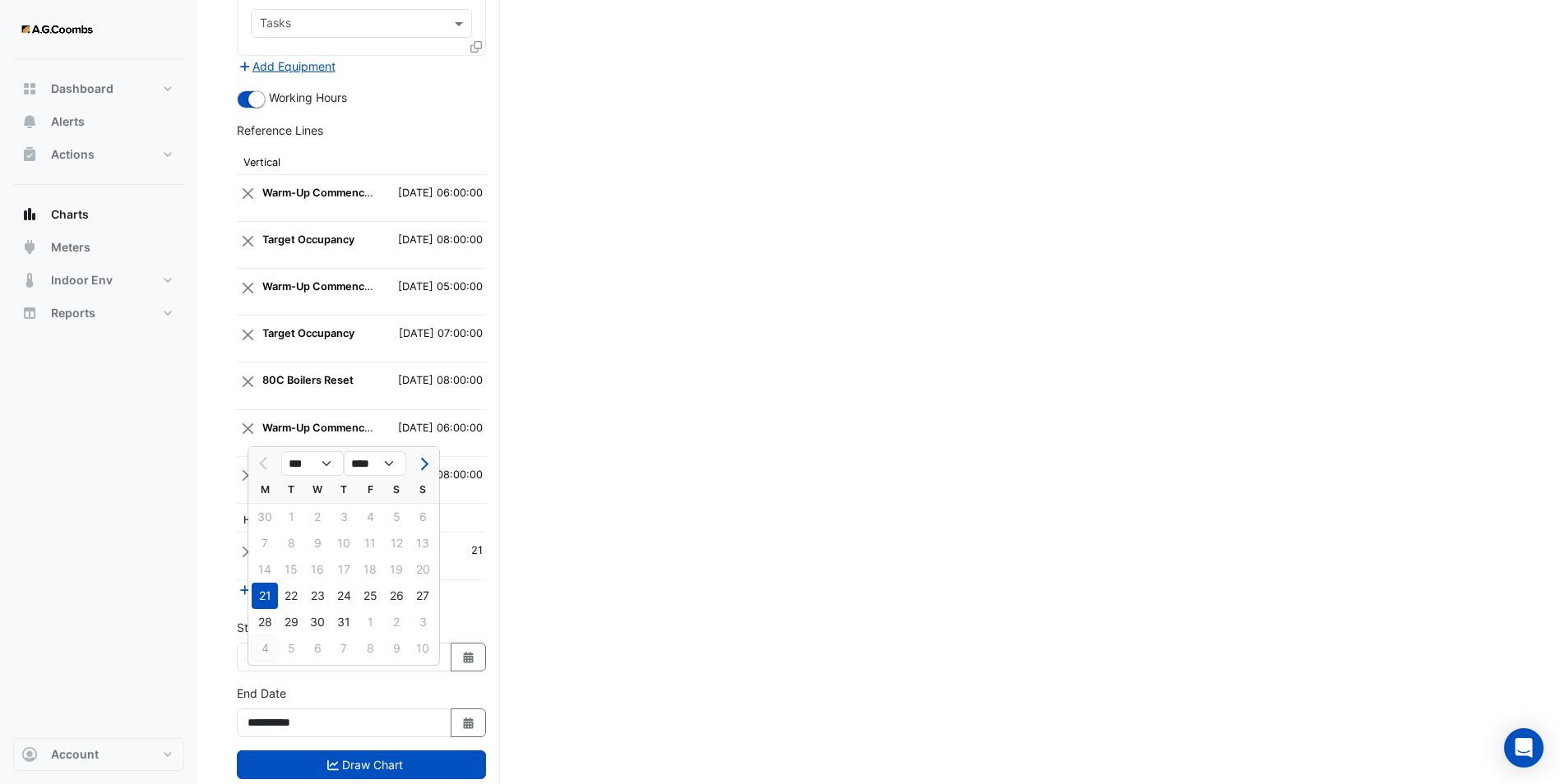
click at [260, 606] on div "4" at bounding box center [265, 648] width 27 height 27
type input "**********"
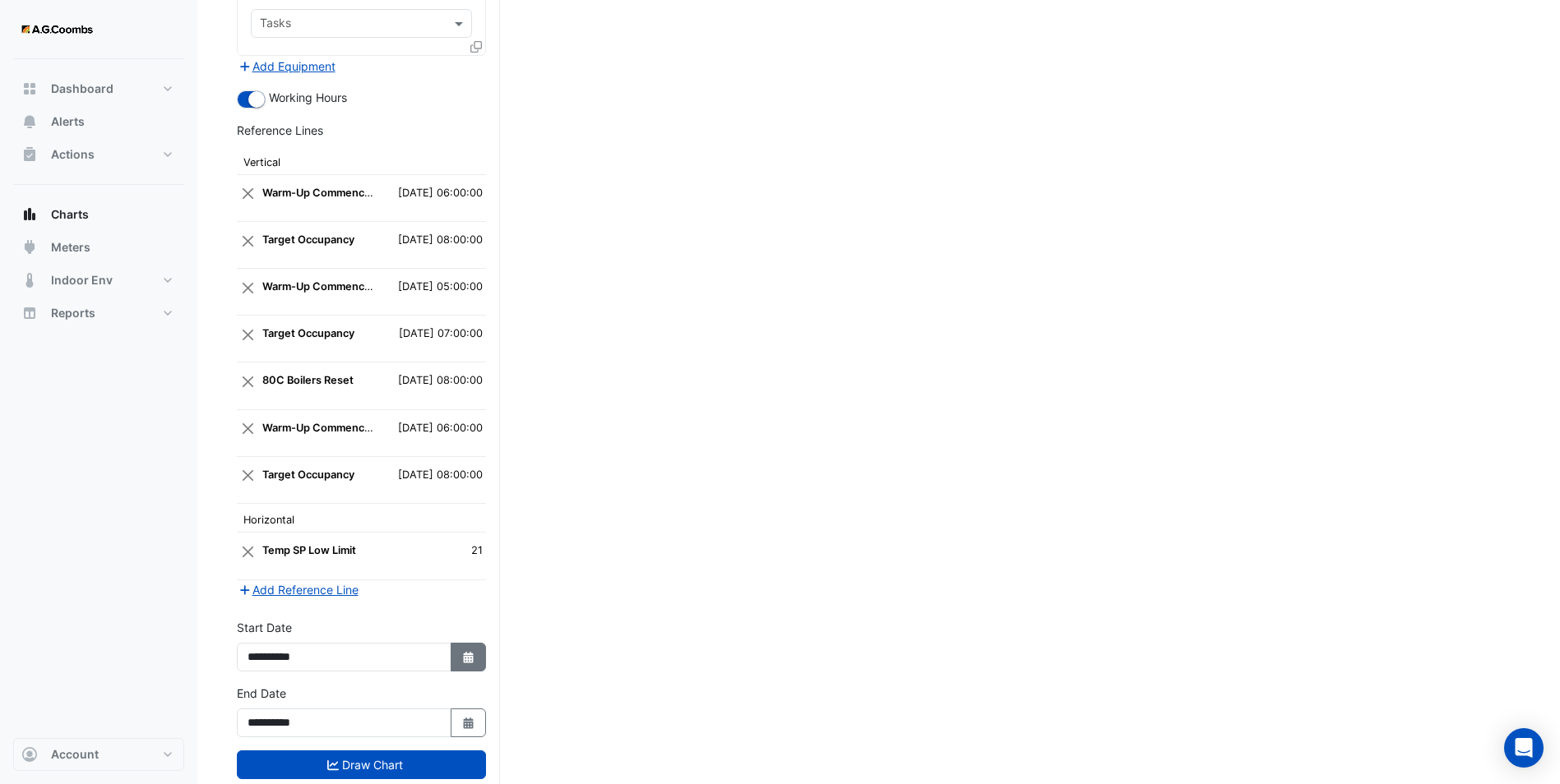
click at [472, 606] on icon "button" at bounding box center [468, 658] width 9 height 11
select select "*"
select select "****"
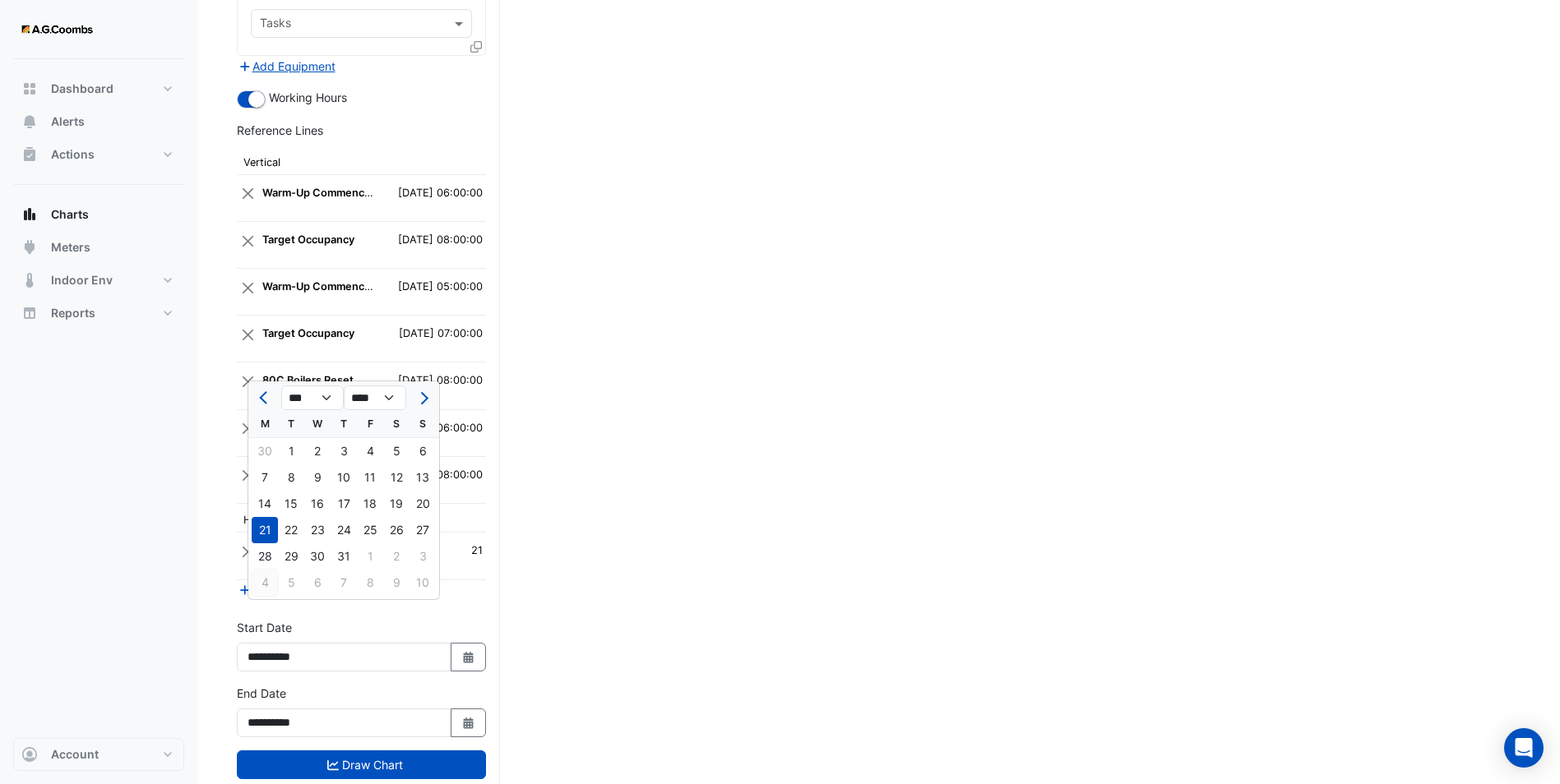
click at [261, 580] on div "4" at bounding box center [265, 583] width 27 height 27
type input "**********"
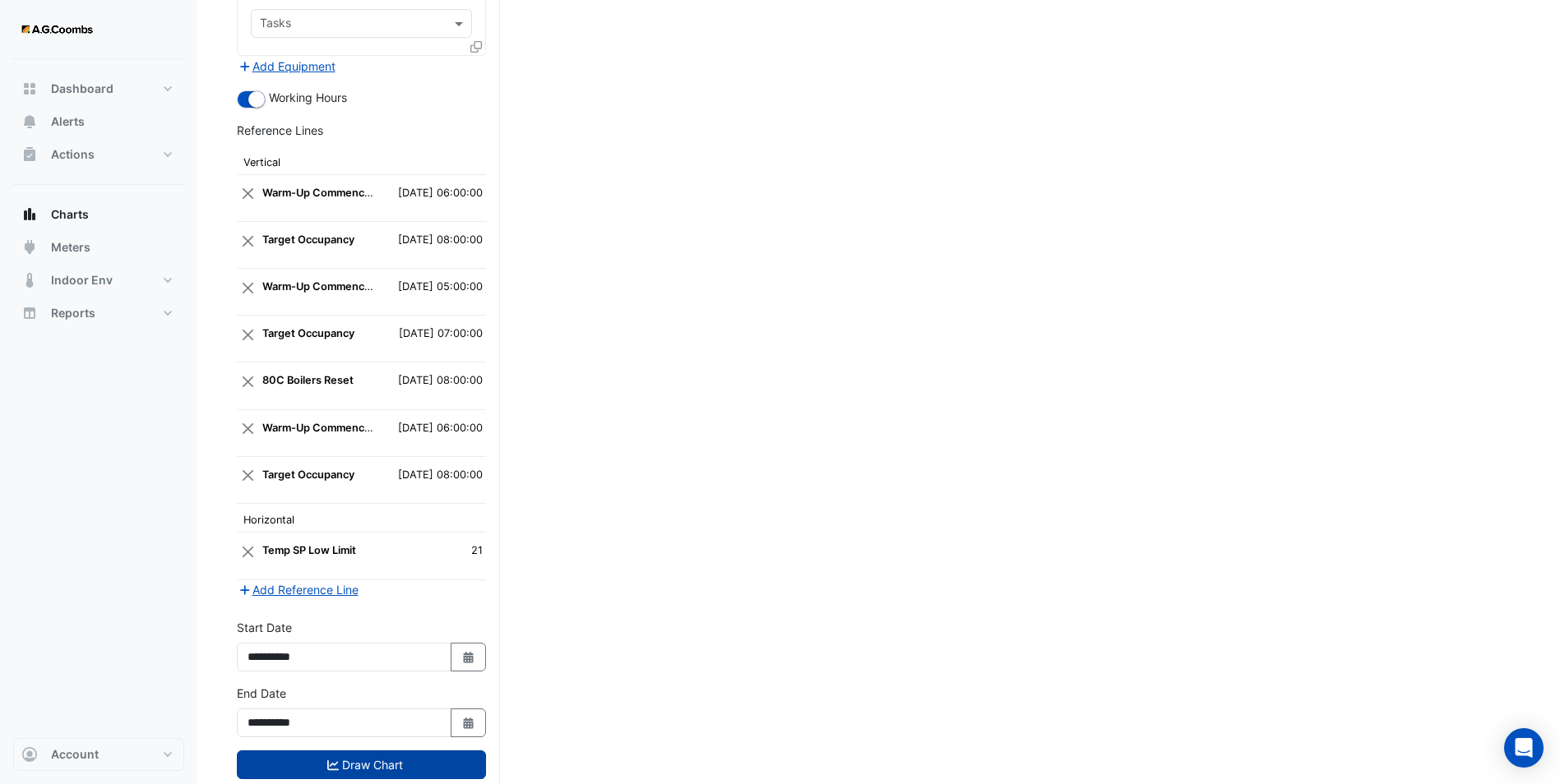
click at [383, 606] on button "Draw Chart" at bounding box center [361, 765] width 249 height 28
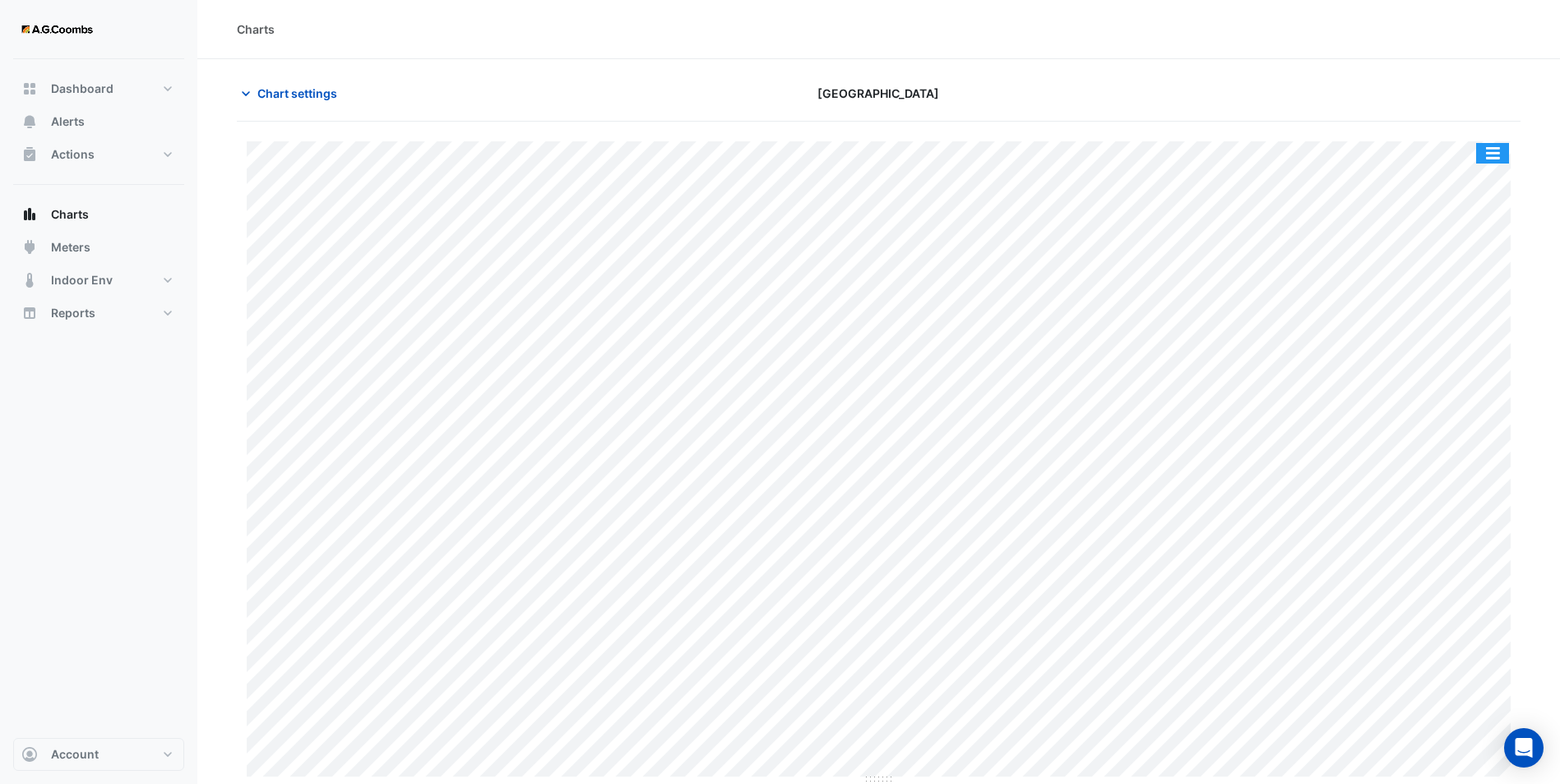
click at [1255, 148] on button "button" at bounding box center [1492, 154] width 33 height 21
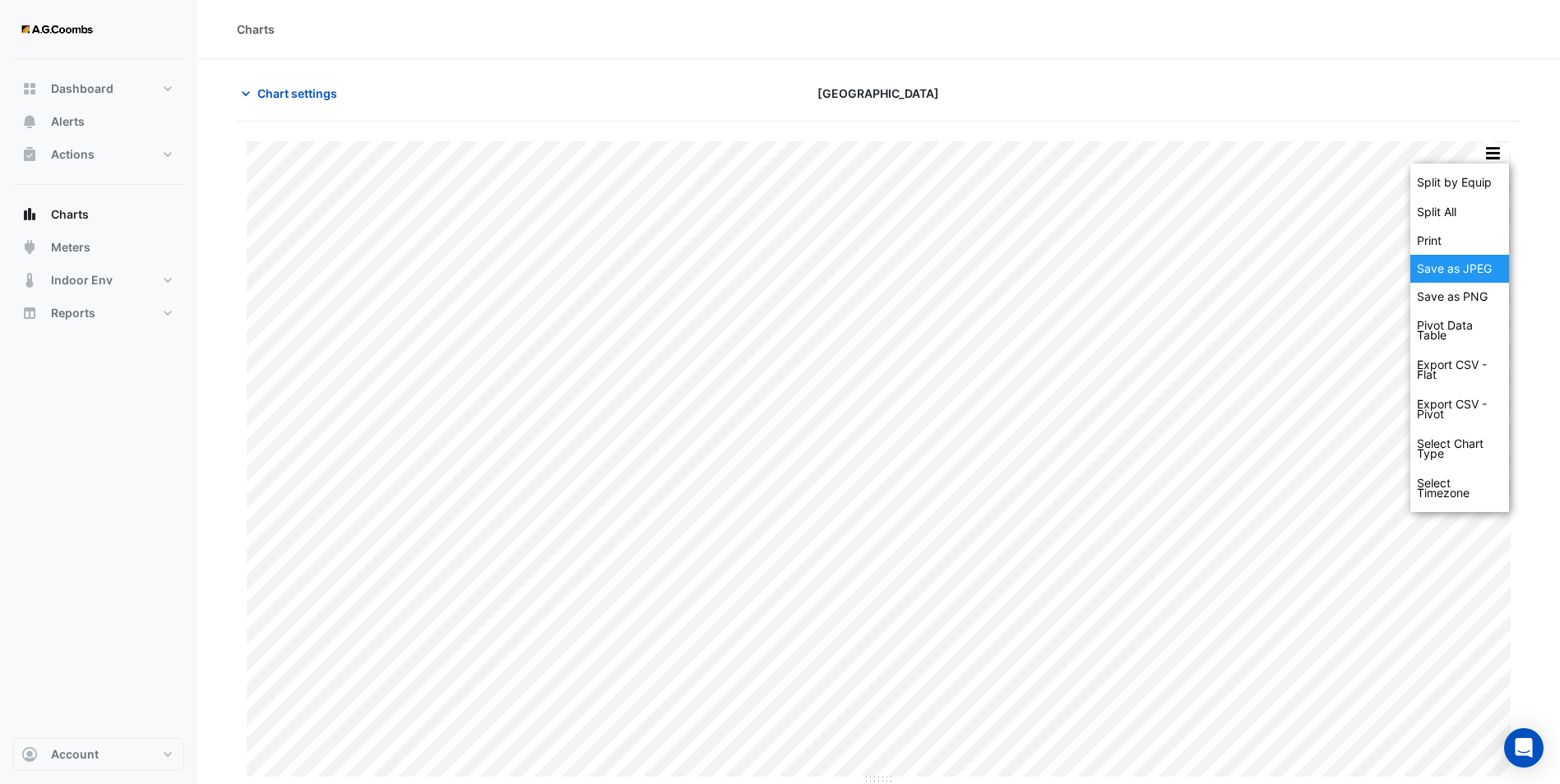
click at [1255, 271] on div "Save as JPEG" at bounding box center [1459, 268] width 99 height 28
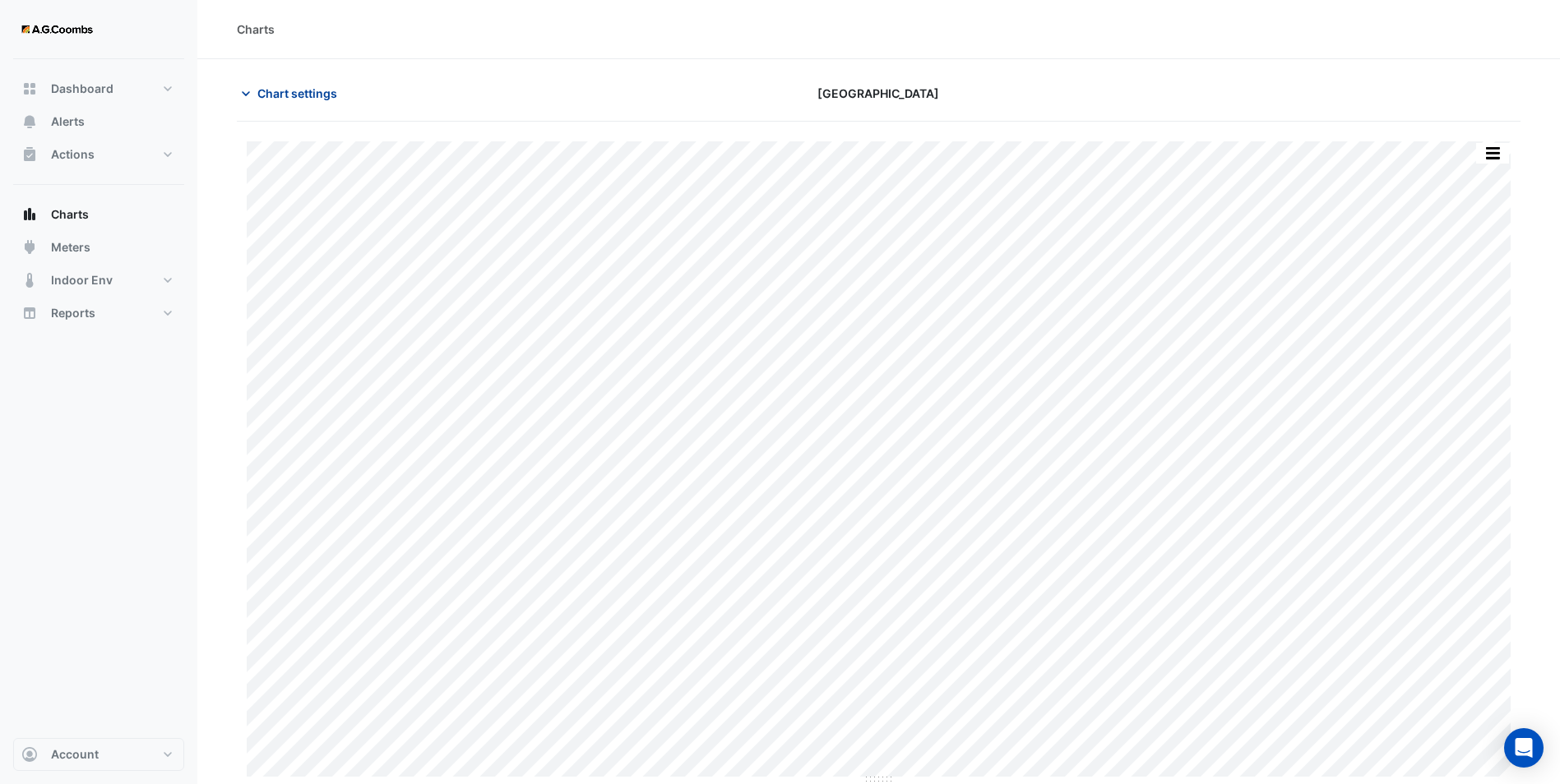
drag, startPoint x: 590, startPoint y: 64, endPoint x: 273, endPoint y: 98, distance: 318.8
click at [590, 64] on section "Chart settings [GEOGRAPHIC_DATA] Split by Equip Split All Print Save as JPEG Sa…" at bounding box center [878, 421] width 1363 height 726
drag, startPoint x: 268, startPoint y: 95, endPoint x: 270, endPoint y: 192, distance: 97.0
click at [268, 95] on span "Chart settings" at bounding box center [297, 93] width 80 height 17
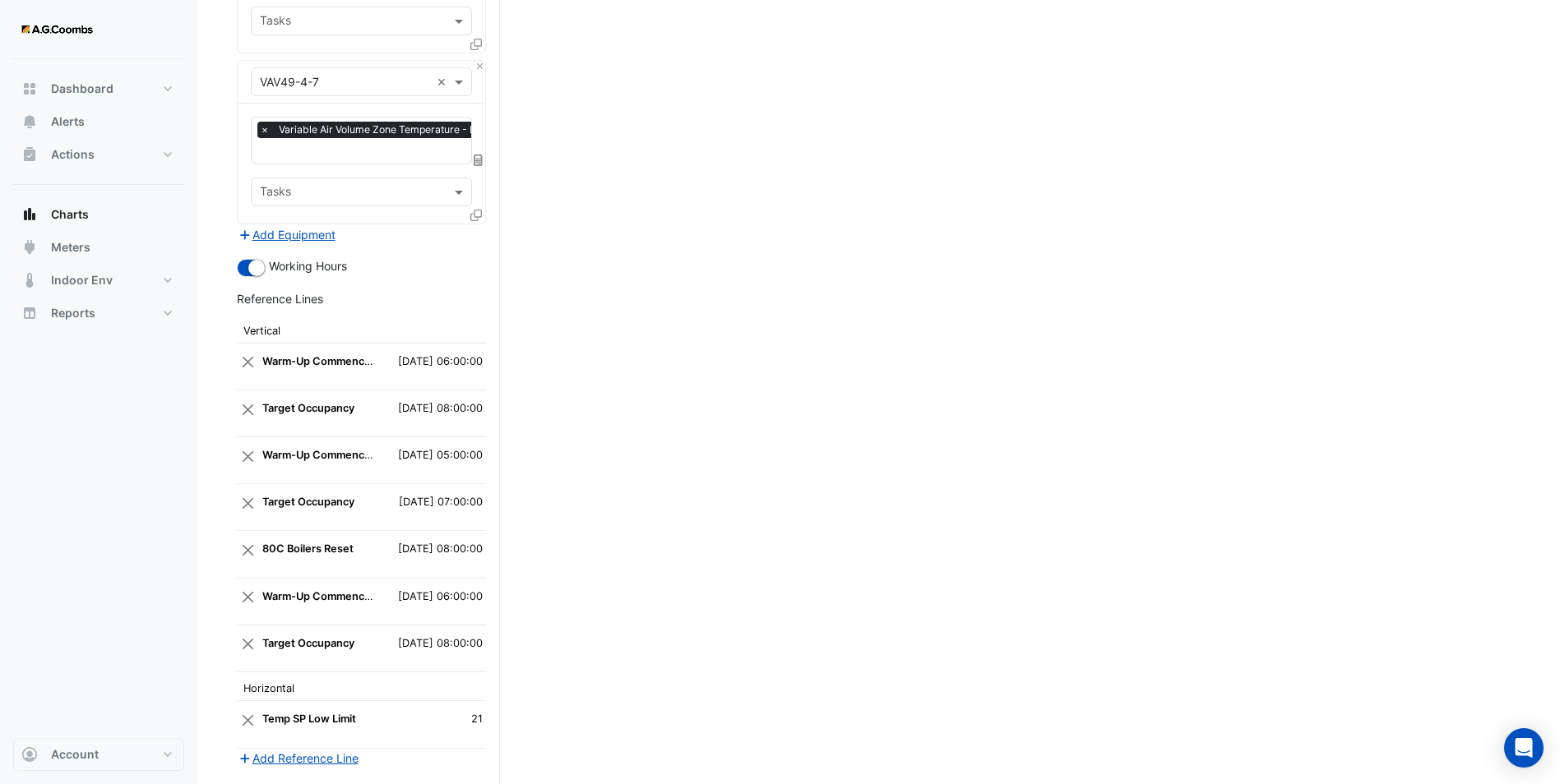
scroll to position [4396, 0]
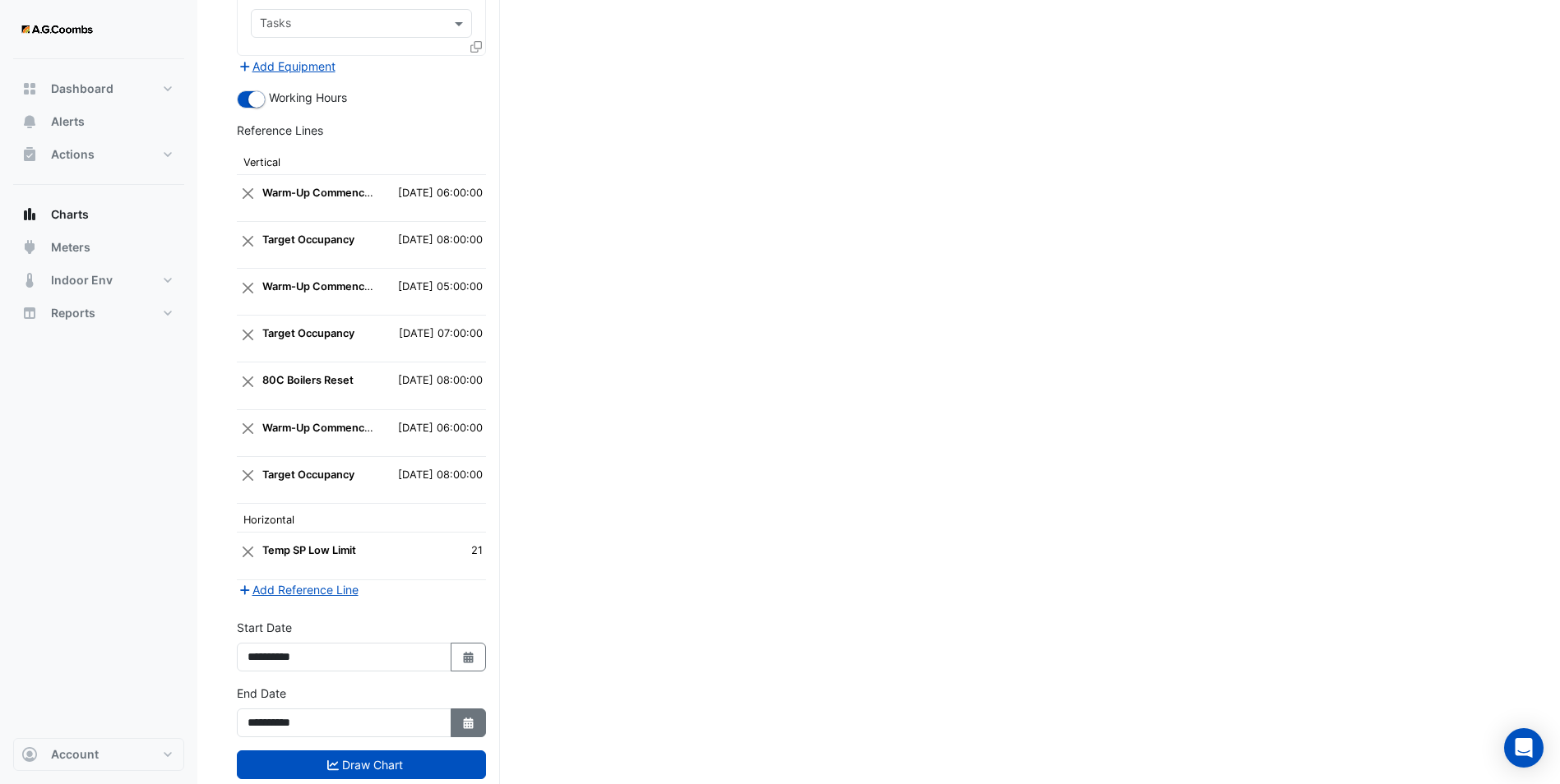
click at [477, 606] on button "Select Date" at bounding box center [469, 722] width 36 height 28
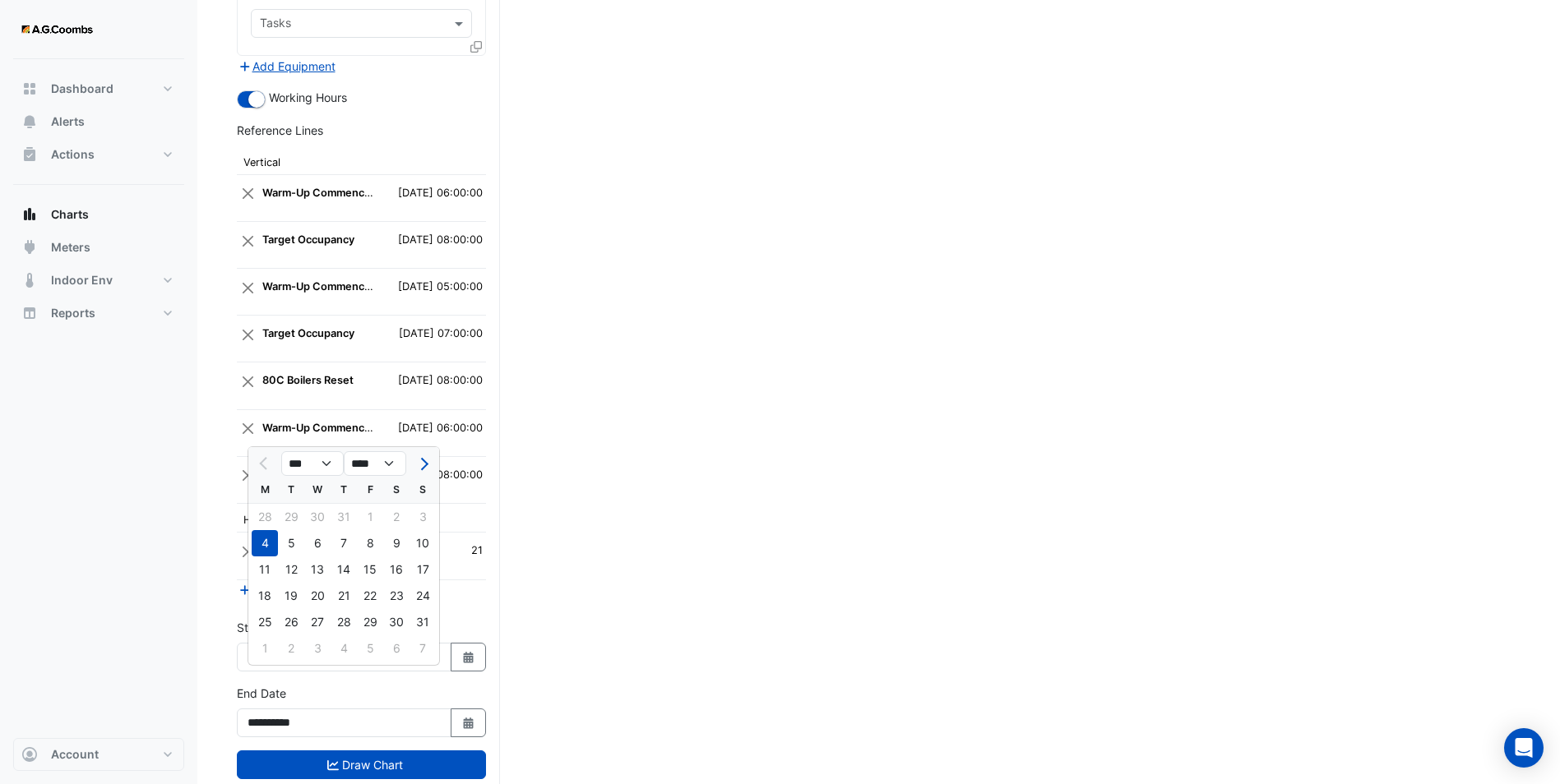
drag, startPoint x: 273, startPoint y: 565, endPoint x: 401, endPoint y: 610, distance: 135.7
click at [273, 565] on div "11" at bounding box center [265, 569] width 27 height 27
type input "**********"
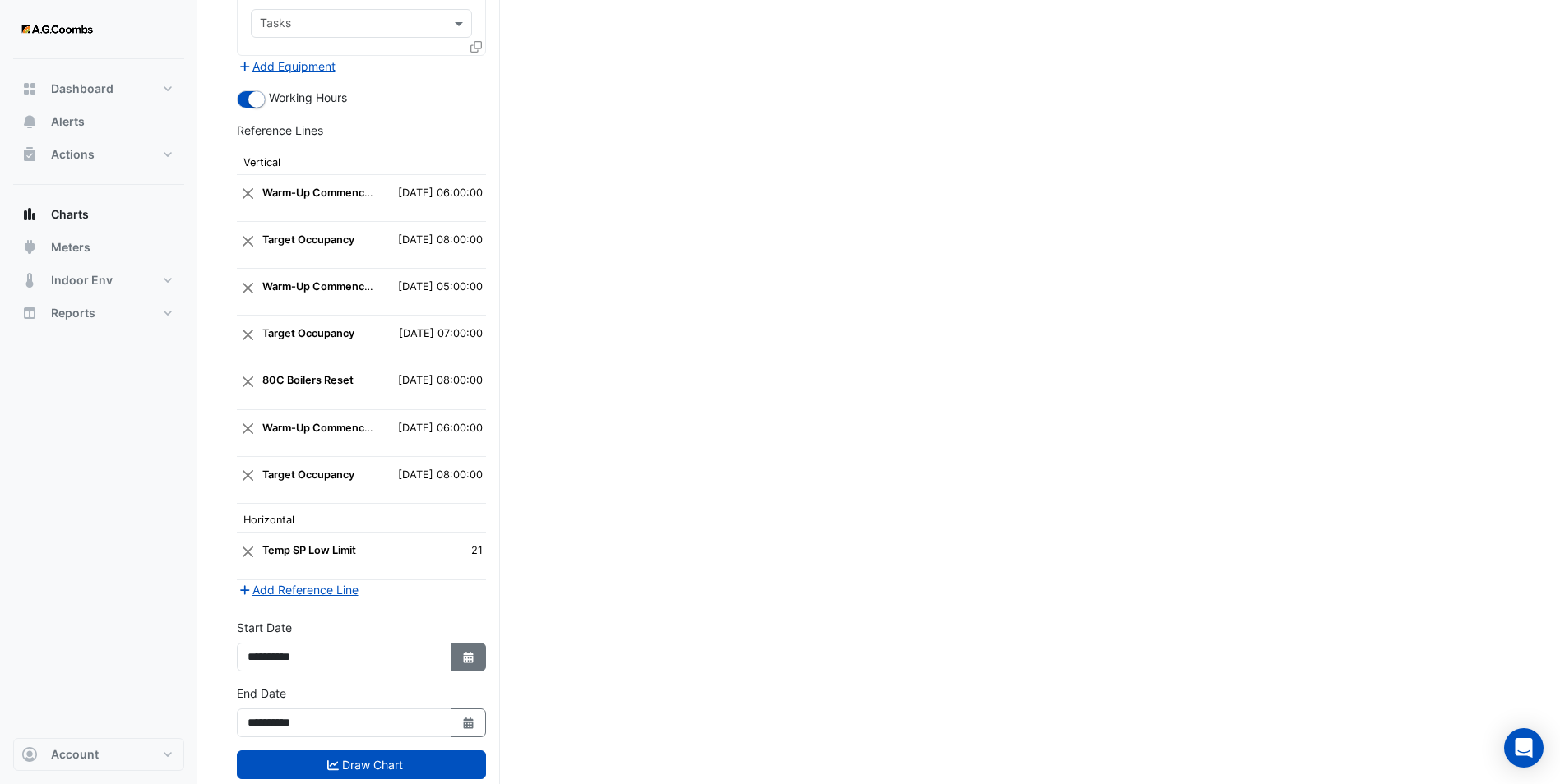
click at [476, 606] on button "Select Date" at bounding box center [469, 657] width 36 height 28
select select "*"
select select "****"
click at [262, 503] on div "11" at bounding box center [265, 504] width 27 height 27
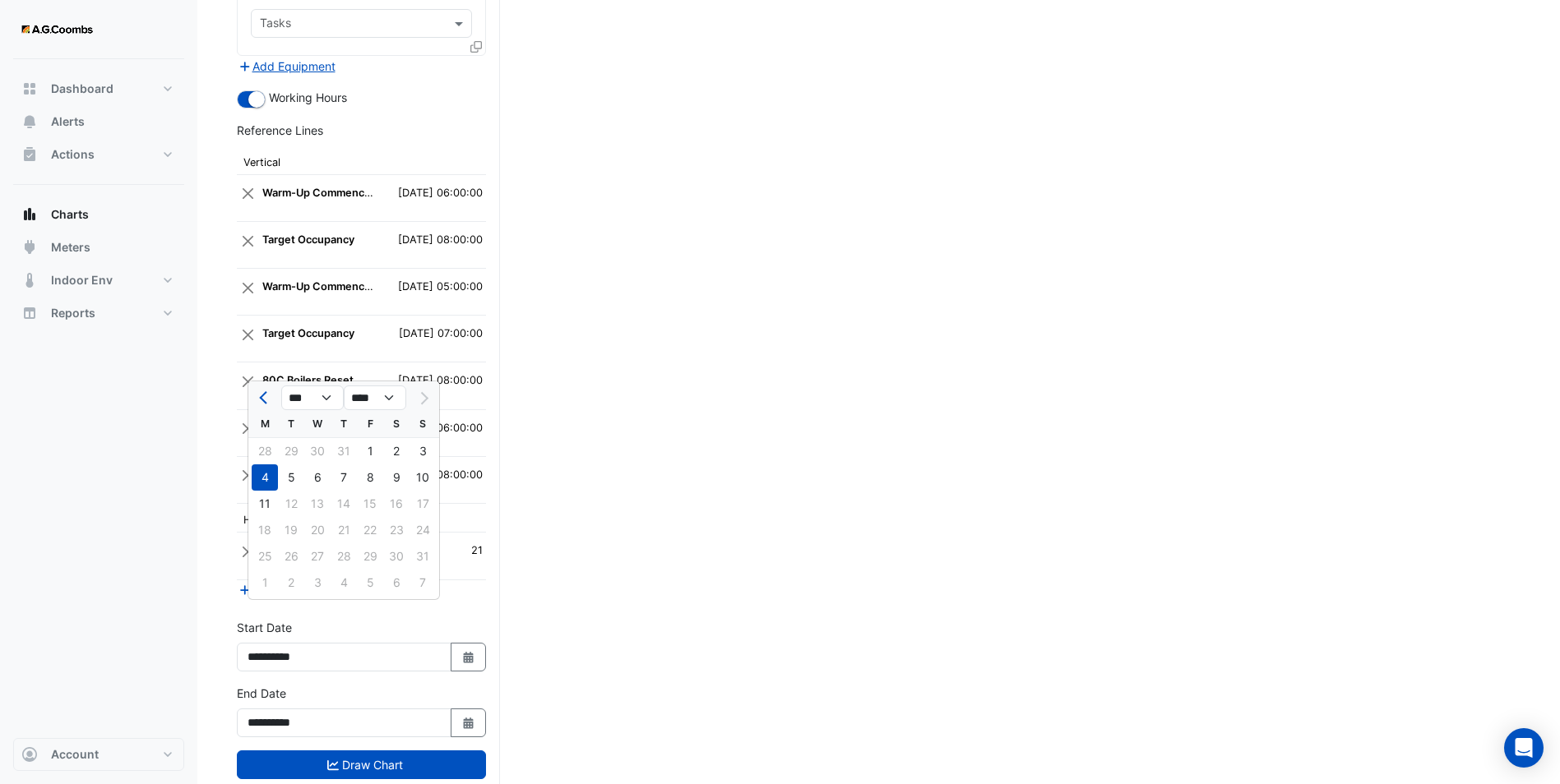
type input "**********"
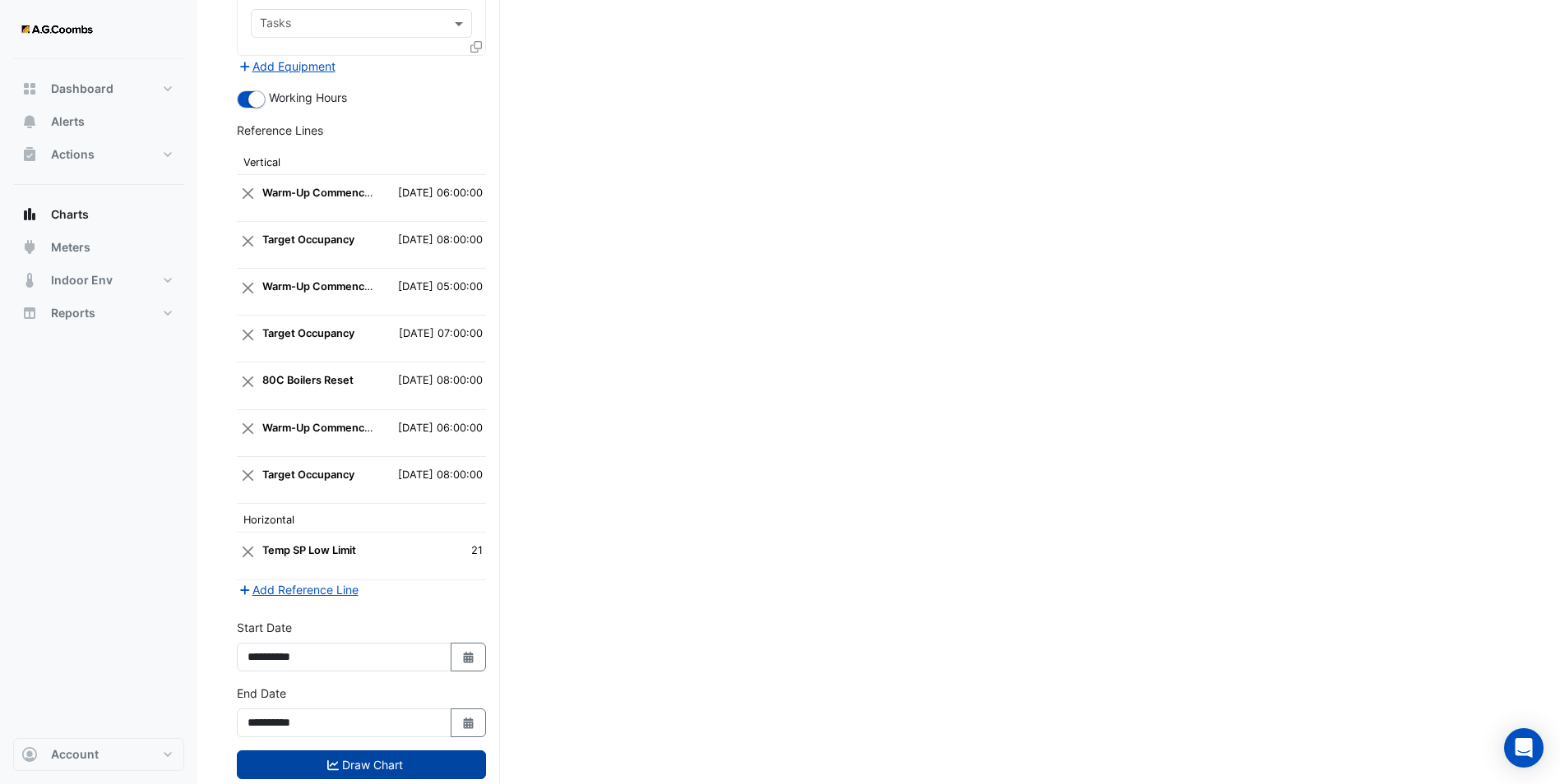
click at [414, 606] on button "Draw Chart" at bounding box center [361, 765] width 249 height 28
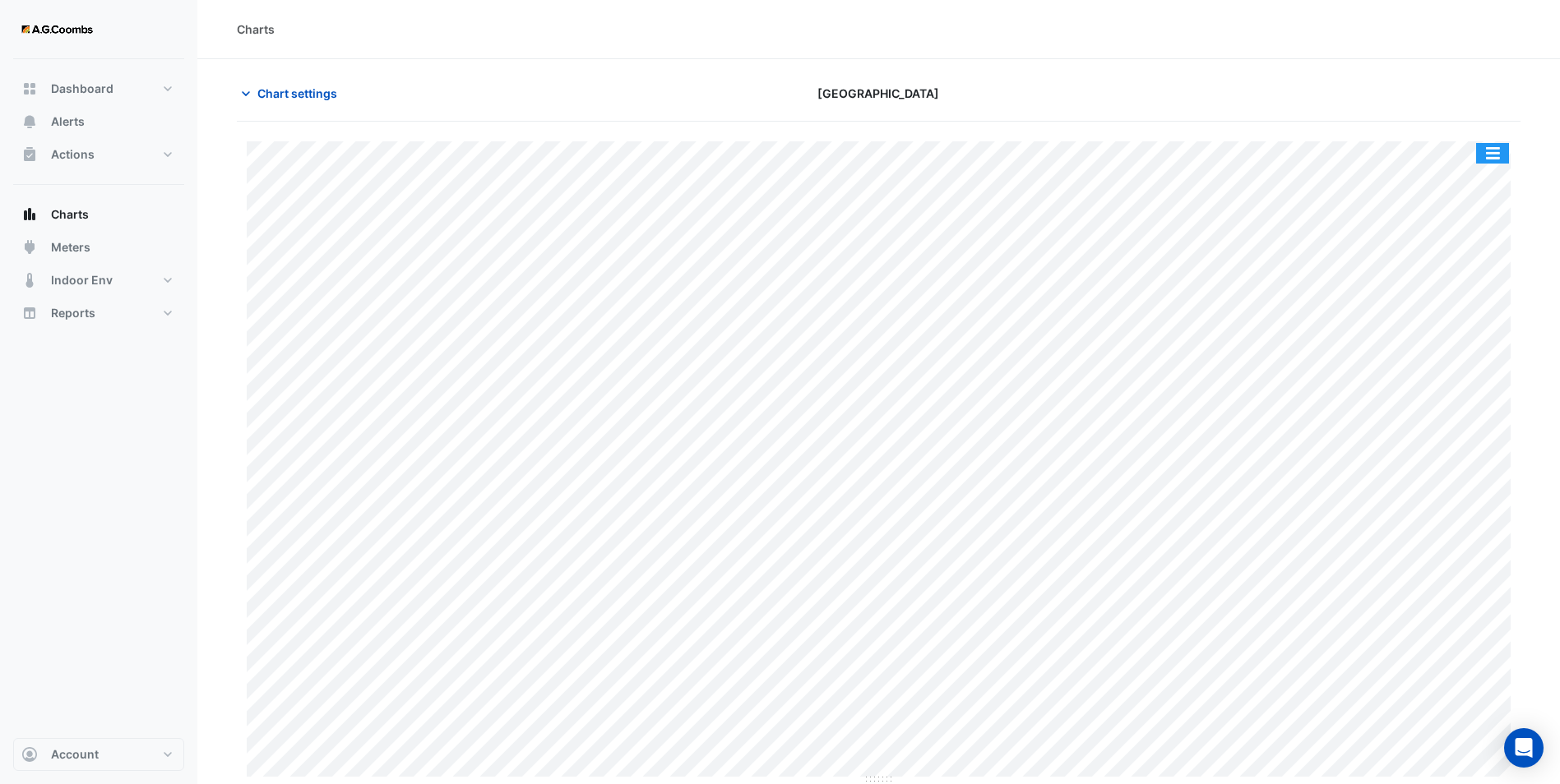
click at [1255, 151] on button "button" at bounding box center [1492, 154] width 33 height 21
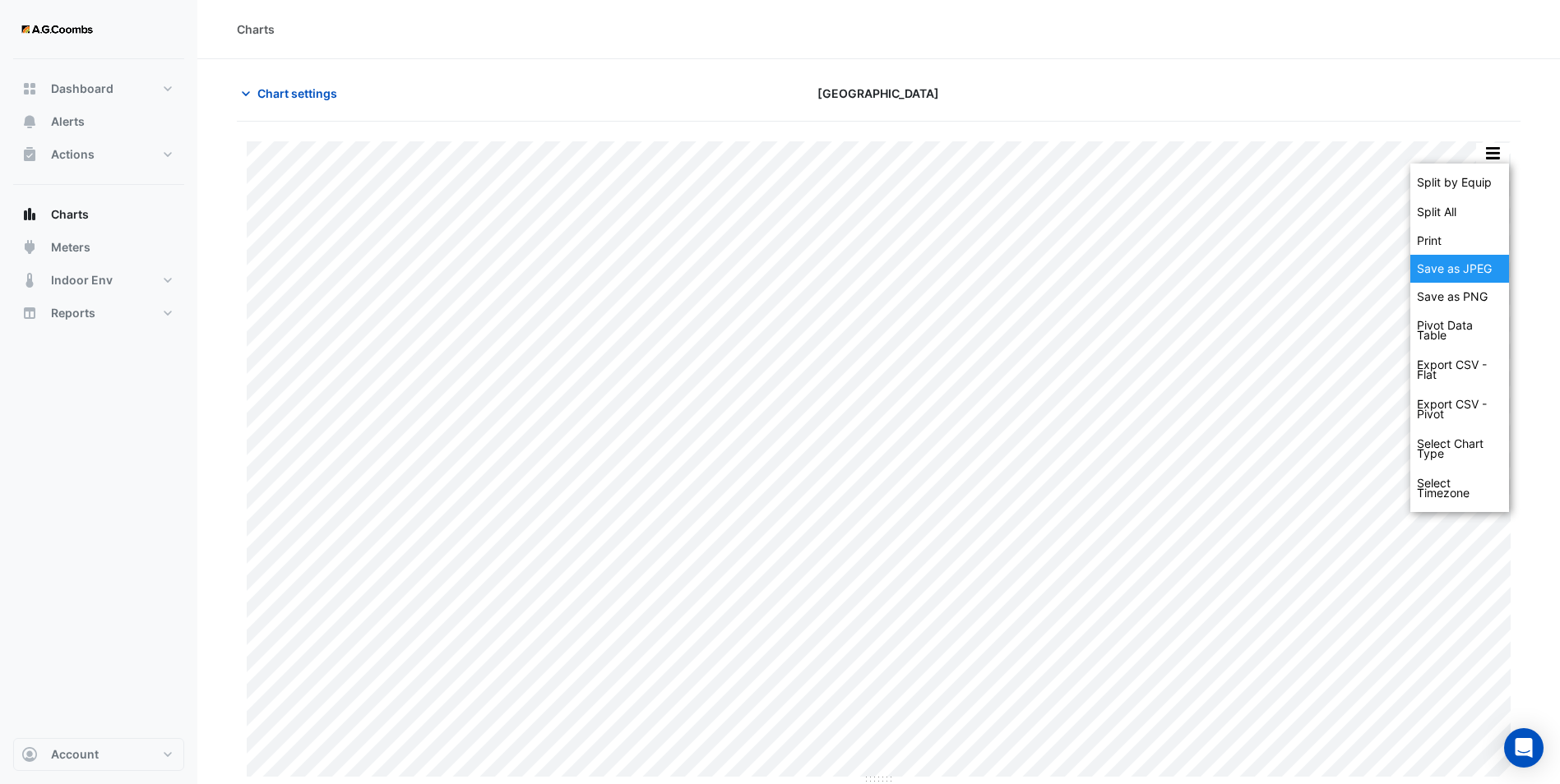
click at [1255, 277] on div "Save as JPEG" at bounding box center [1459, 268] width 99 height 28
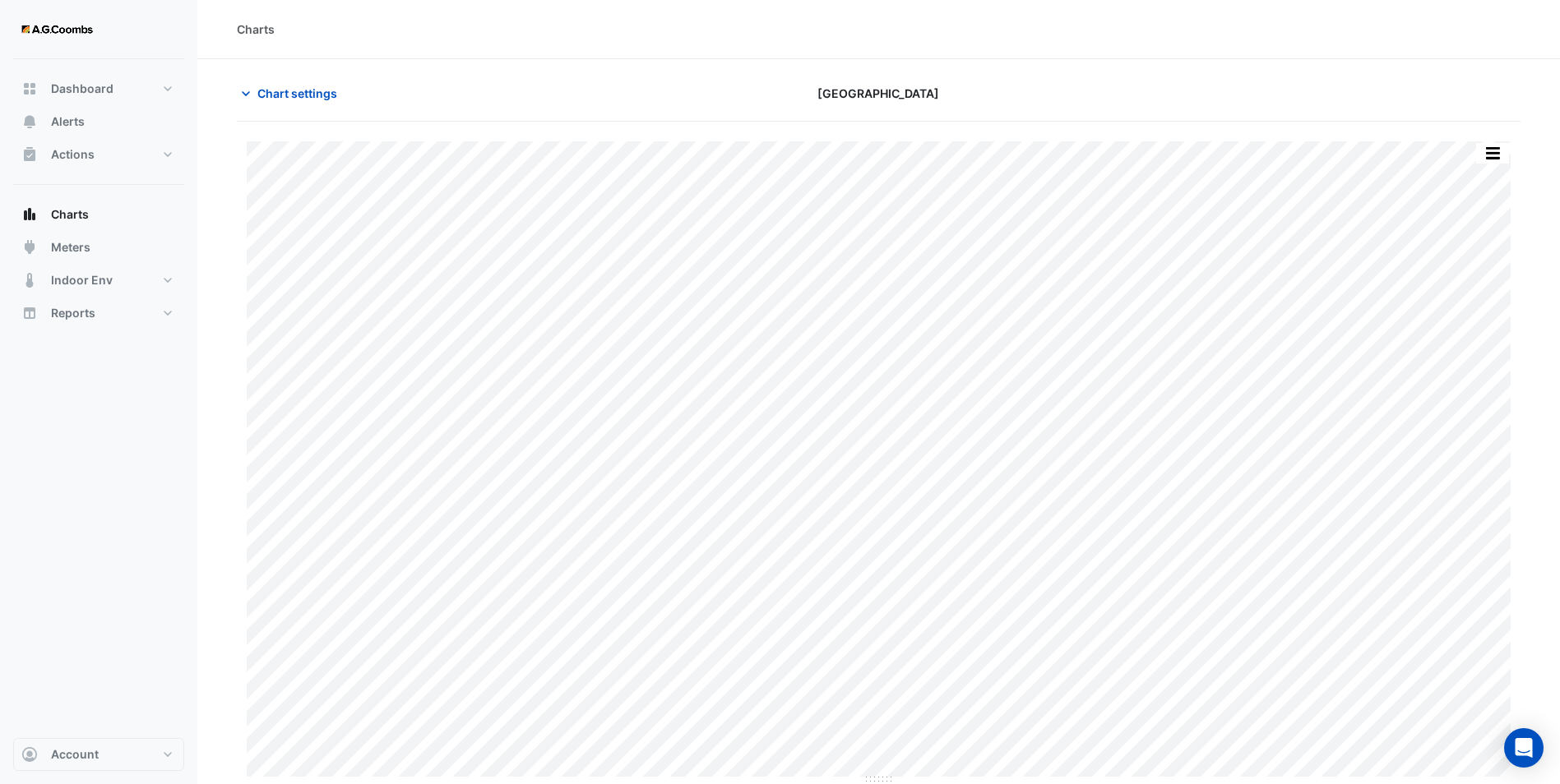
drag, startPoint x: 1015, startPoint y: 42, endPoint x: 223, endPoint y: 70, distance: 792.5
click at [1014, 42] on div "Charts" at bounding box center [878, 29] width 1363 height 59
click at [277, 97] on span "Chart settings" at bounding box center [297, 93] width 80 height 17
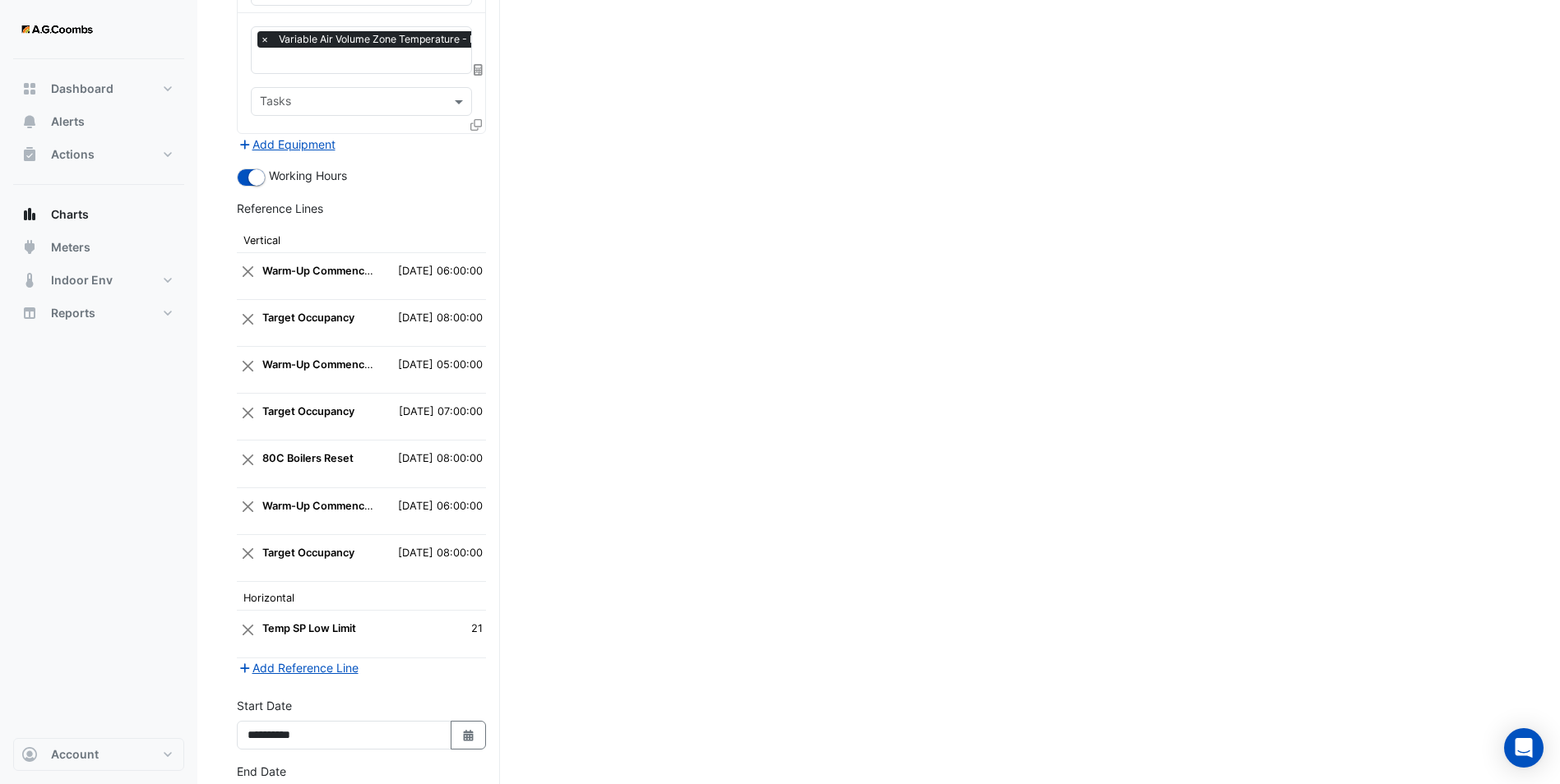
scroll to position [4396, 0]
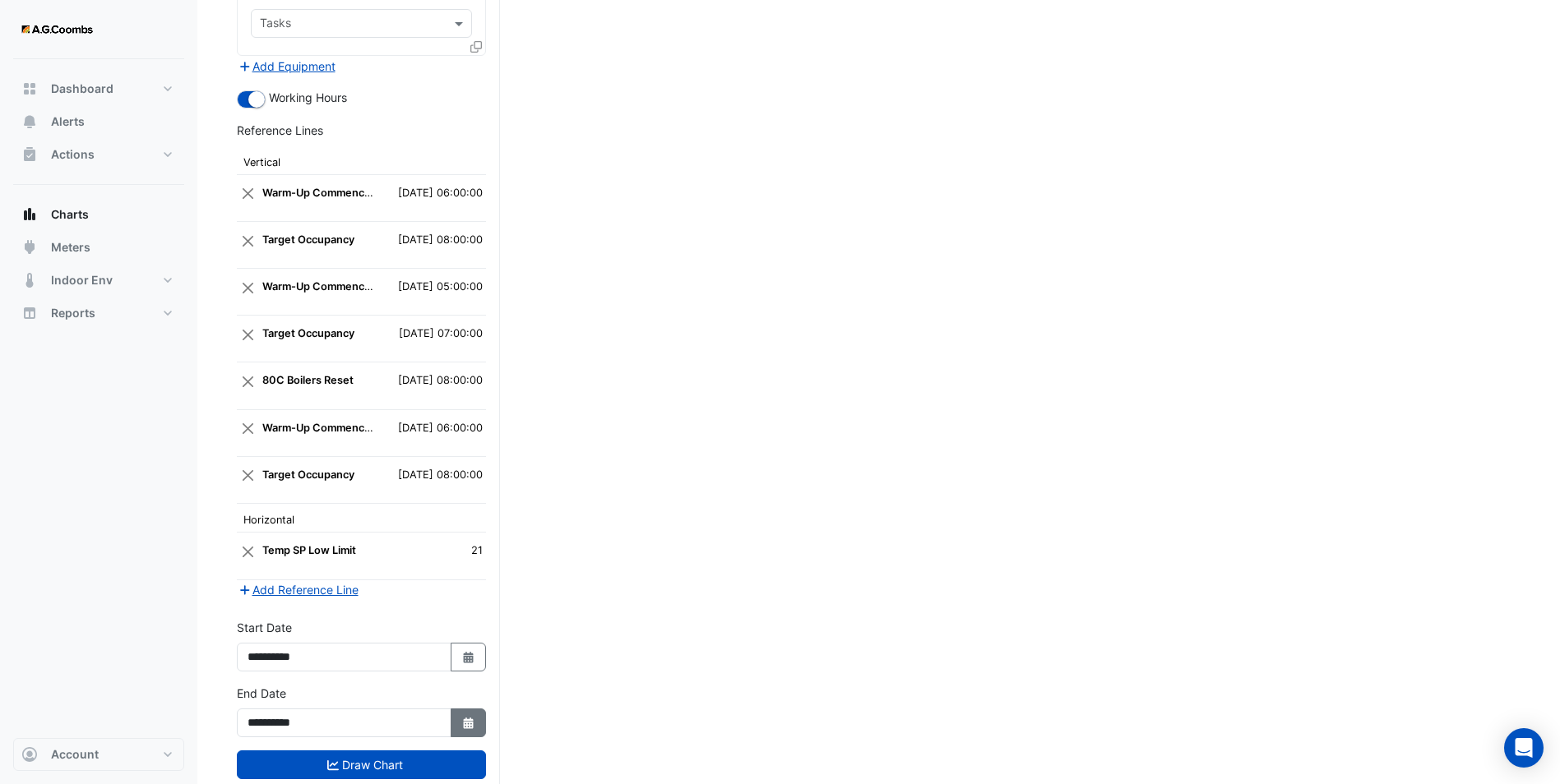
click at [468, 606] on button "Select Date" at bounding box center [469, 722] width 36 height 28
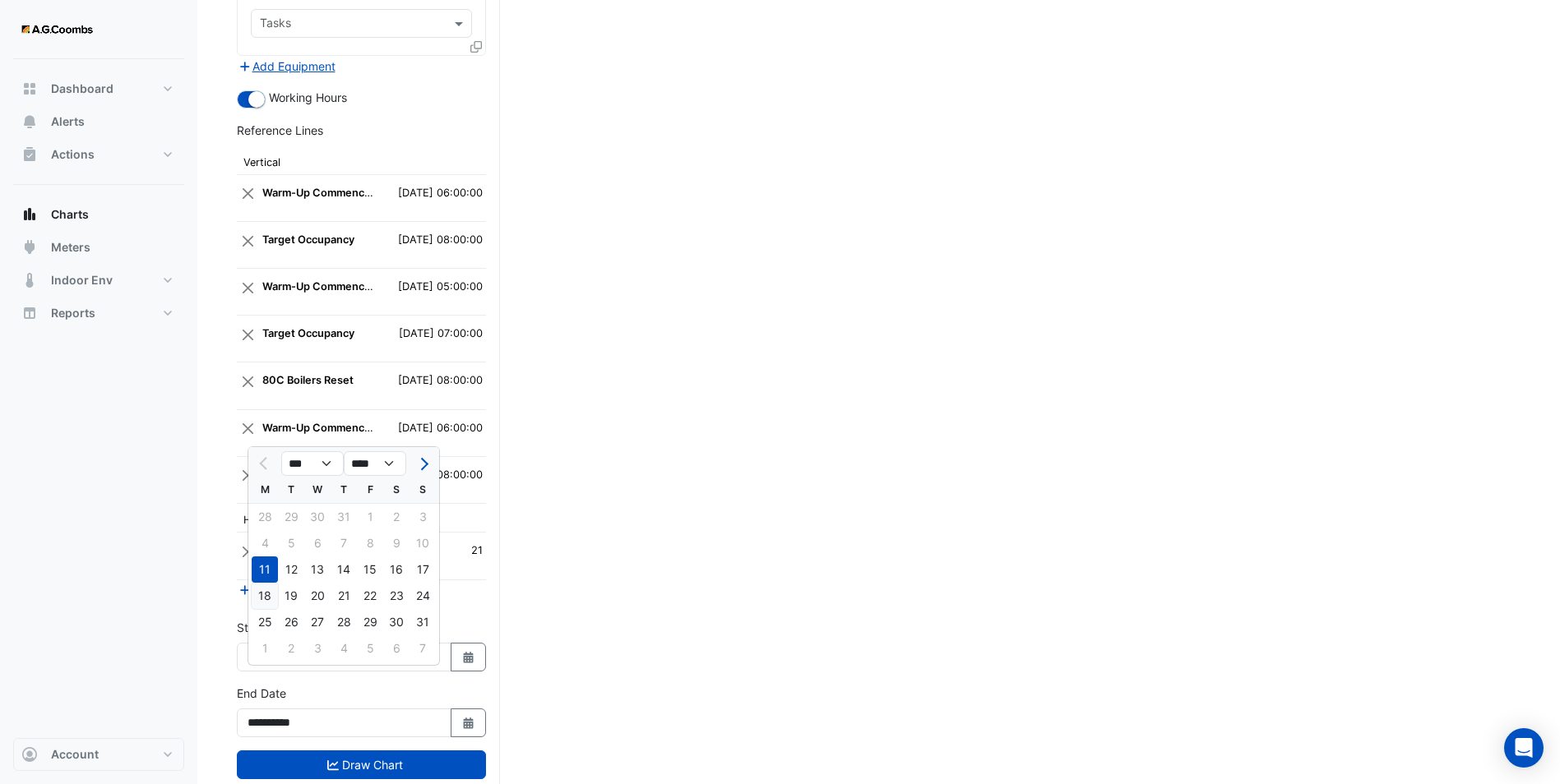
click at [265, 596] on div "18" at bounding box center [265, 596] width 27 height 27
type input "**********"
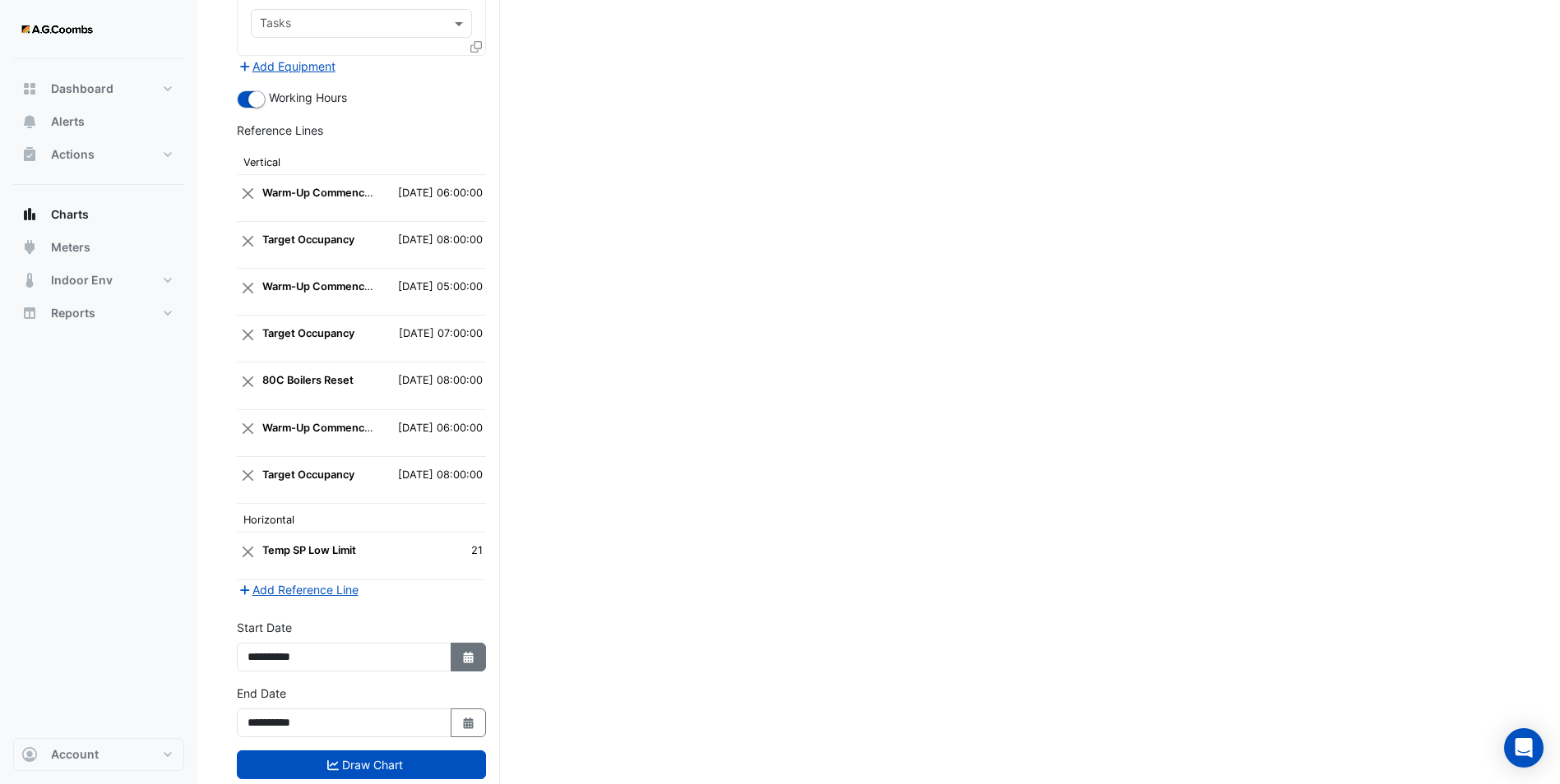
click at [463, 606] on icon "button" at bounding box center [468, 658] width 9 height 11
select select "*"
select select "****"
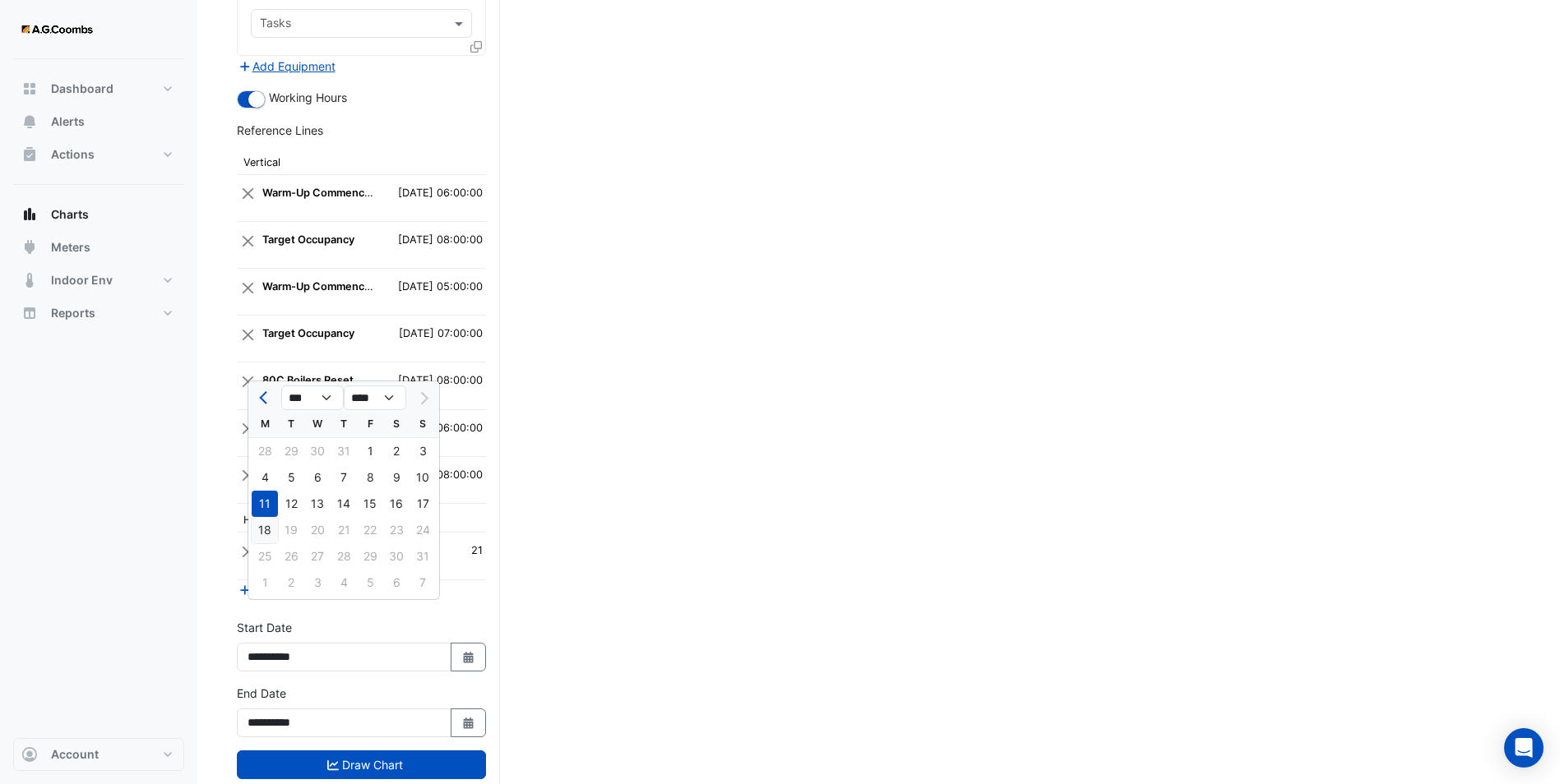
click at [256, 528] on div "18" at bounding box center [265, 531] width 27 height 27
type input "**********"
click at [298, 580] on button "Add Reference Line" at bounding box center [297, 589] width 122 height 19
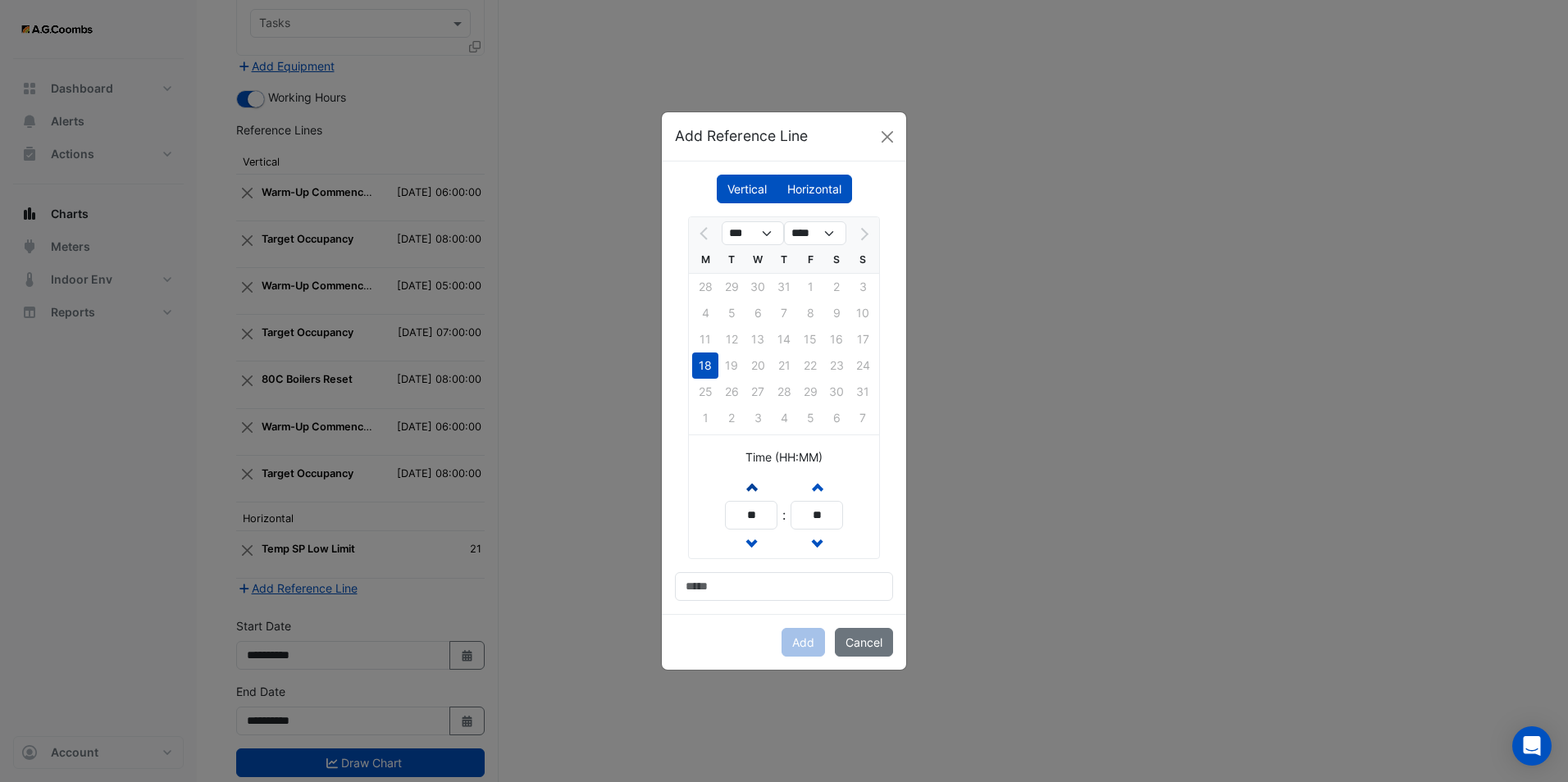
click at [747, 482] on span "button" at bounding box center [751, 487] width 9 height 14
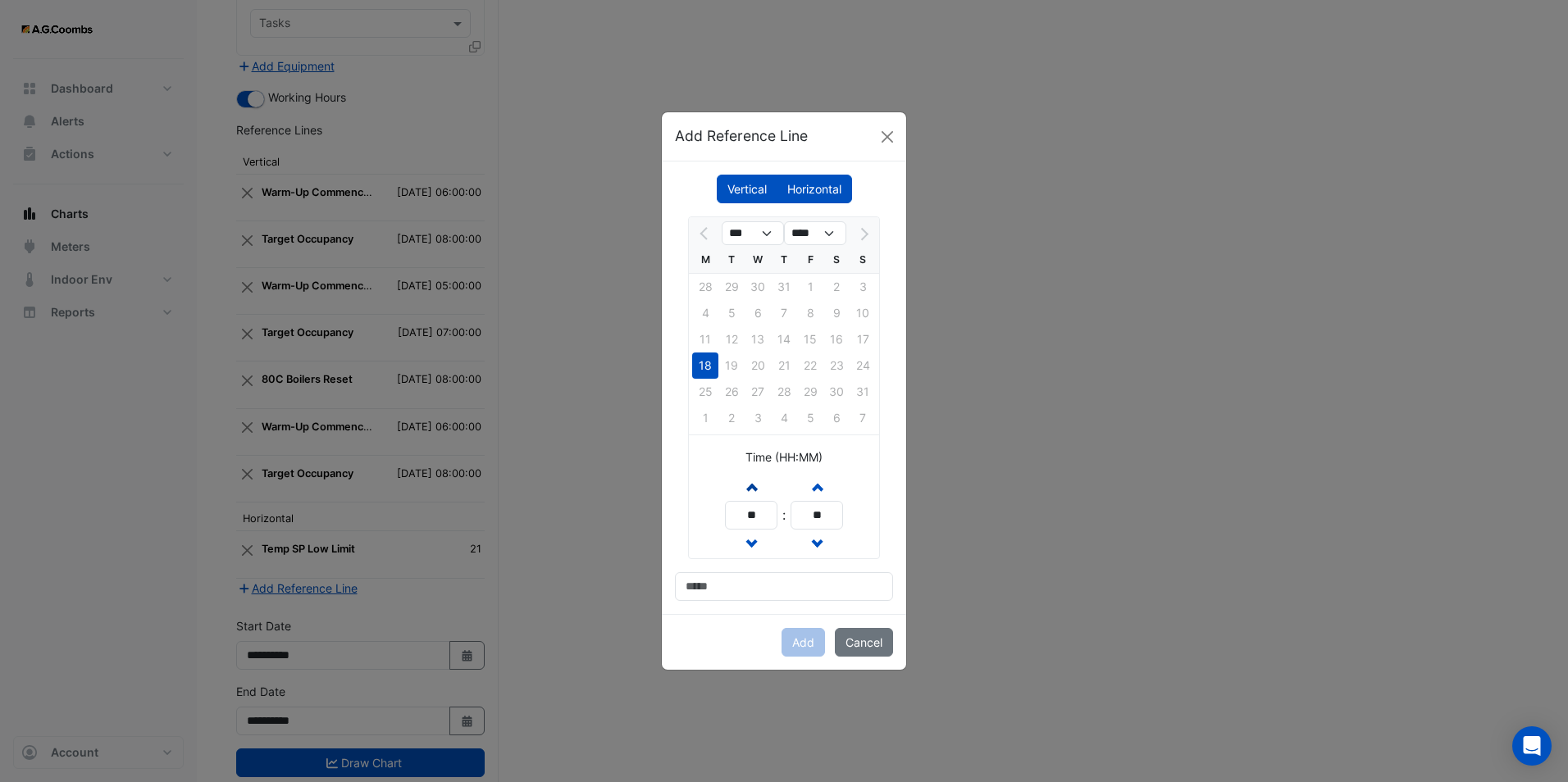
type input "**"
click at [749, 584] on input at bounding box center [784, 586] width 218 height 28
type input "**********"
click at [798, 604] on button "Add" at bounding box center [803, 642] width 44 height 28
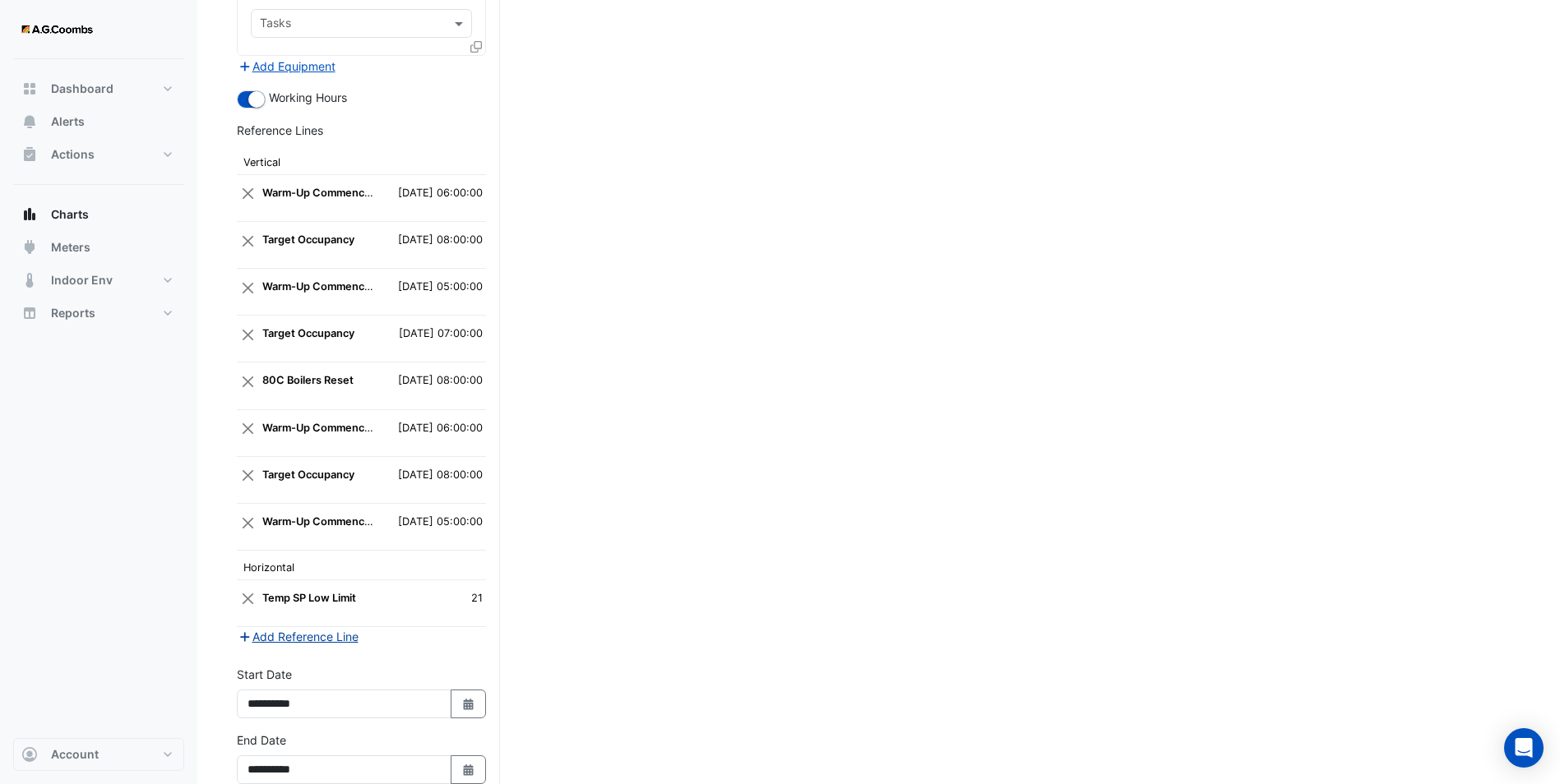
click at [279, 606] on button "Add Reference Line" at bounding box center [297, 637] width 122 height 19
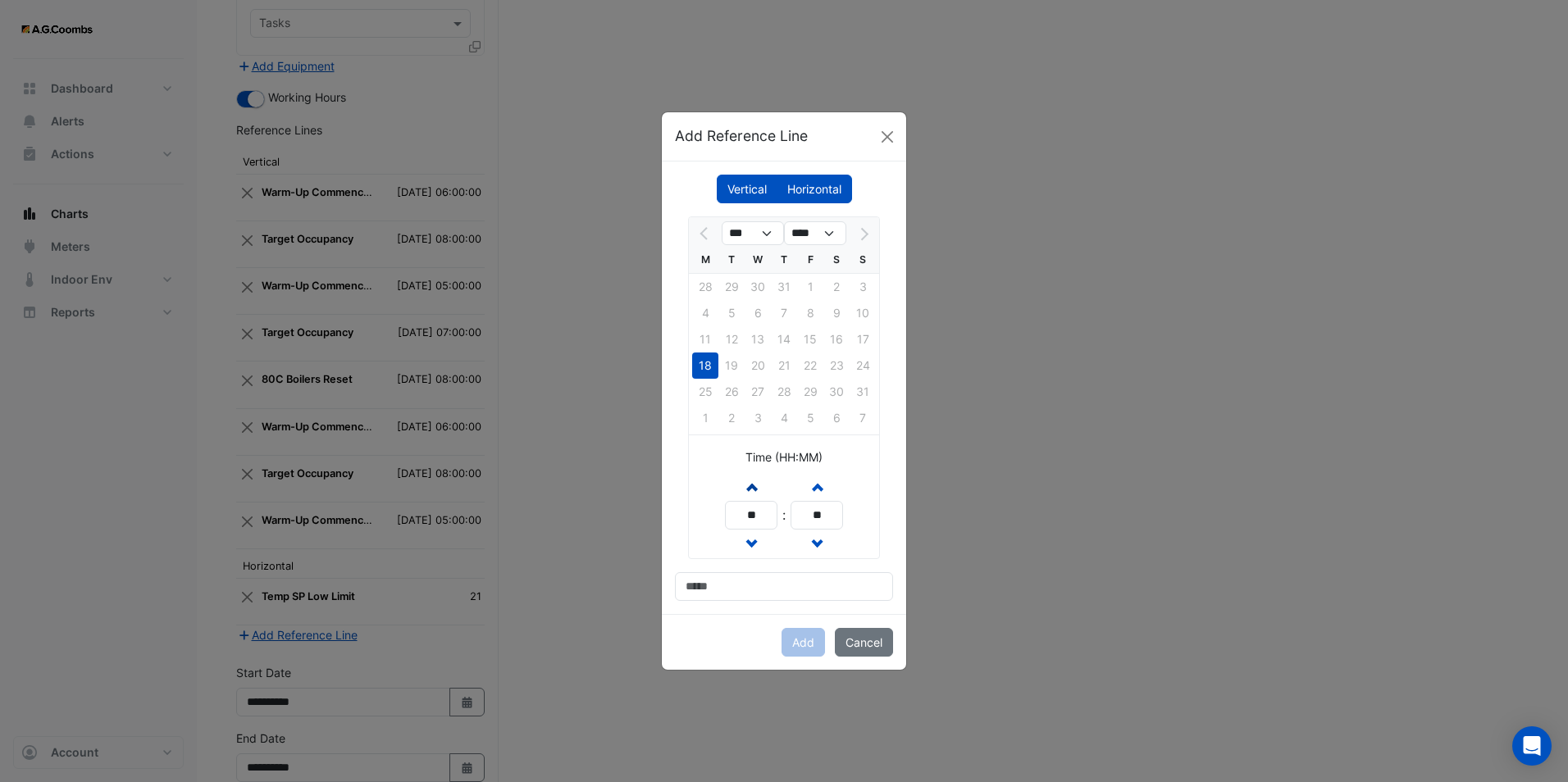
click at [757, 488] on button "Increment hours" at bounding box center [751, 487] width 29 height 28
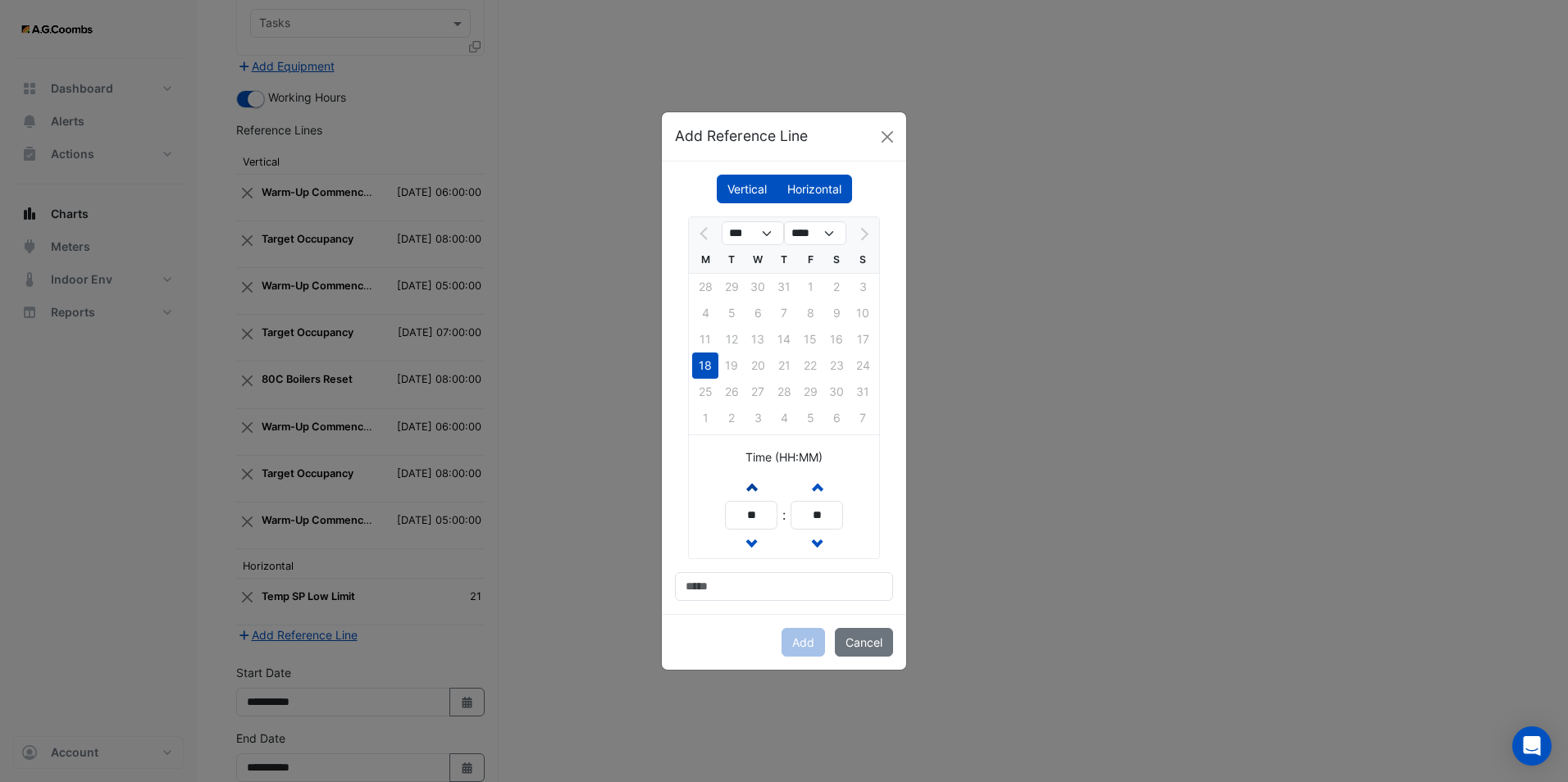
click at [757, 488] on button "Increment hours" at bounding box center [751, 487] width 29 height 28
click at [754, 494] on button "Increment hours" at bounding box center [751, 487] width 29 height 28
type input "**"
click at [756, 603] on div "Vertical [GEOGRAPHIC_DATA] *** **** M T W T F S S 28 29 30 31 1 2 3 4 5 6 7 8 9…" at bounding box center [784, 388] width 244 height 453
click at [786, 587] on input at bounding box center [784, 586] width 218 height 28
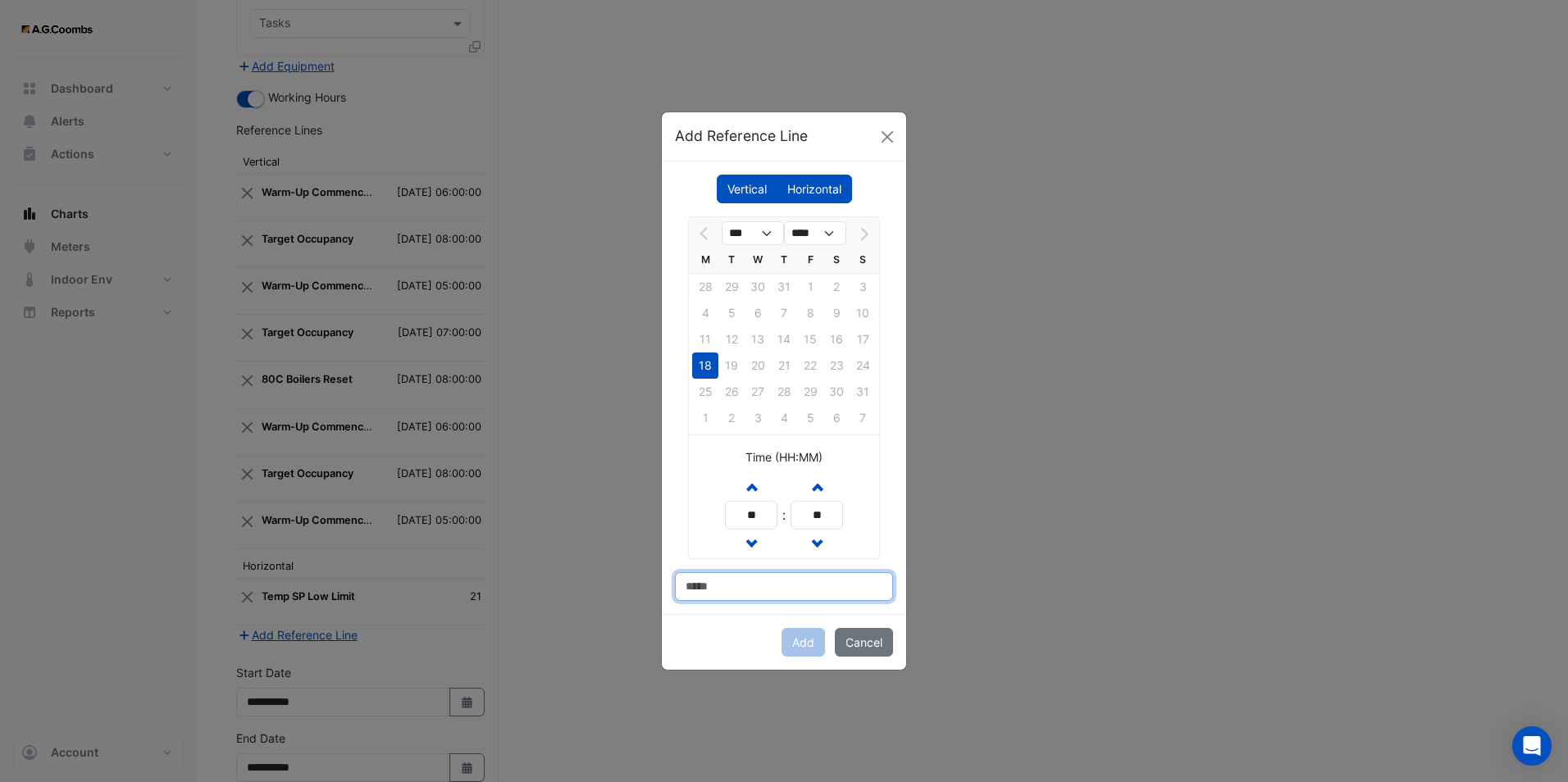
type input "**********"
click at [802, 604] on button "Add" at bounding box center [803, 642] width 44 height 28
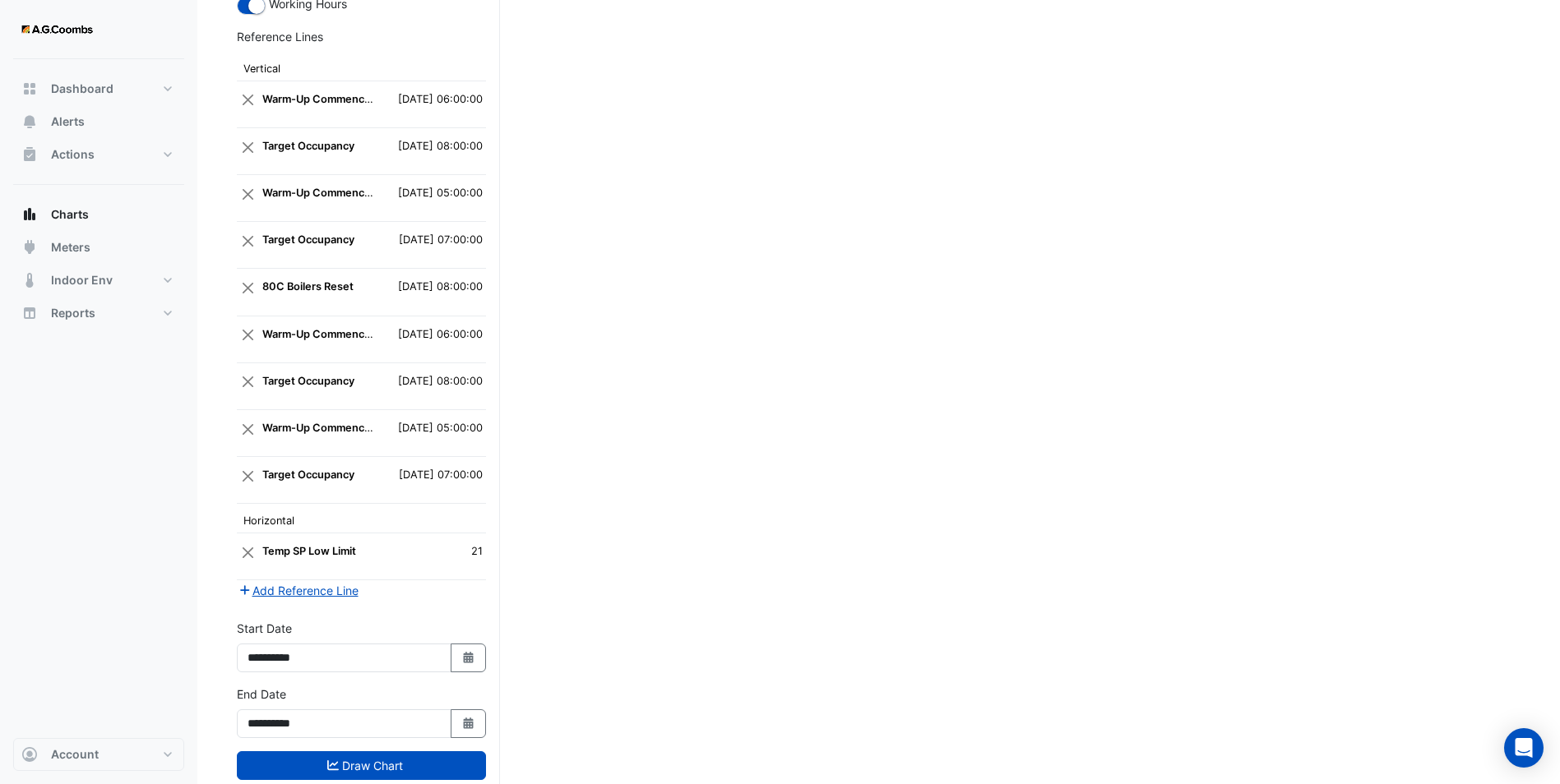
click at [351, 606] on button "Draw Chart" at bounding box center [361, 766] width 249 height 28
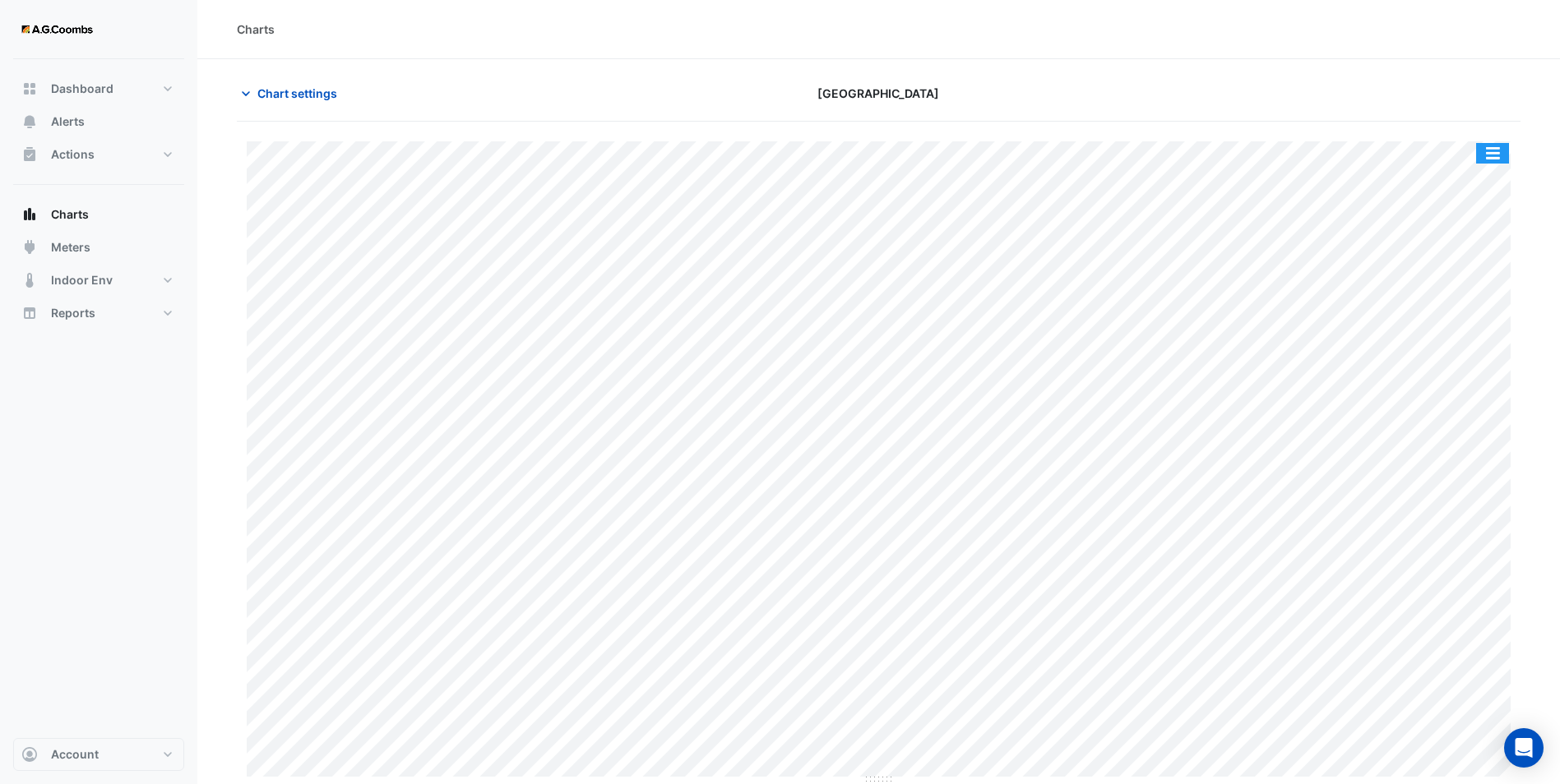
click at [1255, 150] on button "button" at bounding box center [1492, 154] width 33 height 21
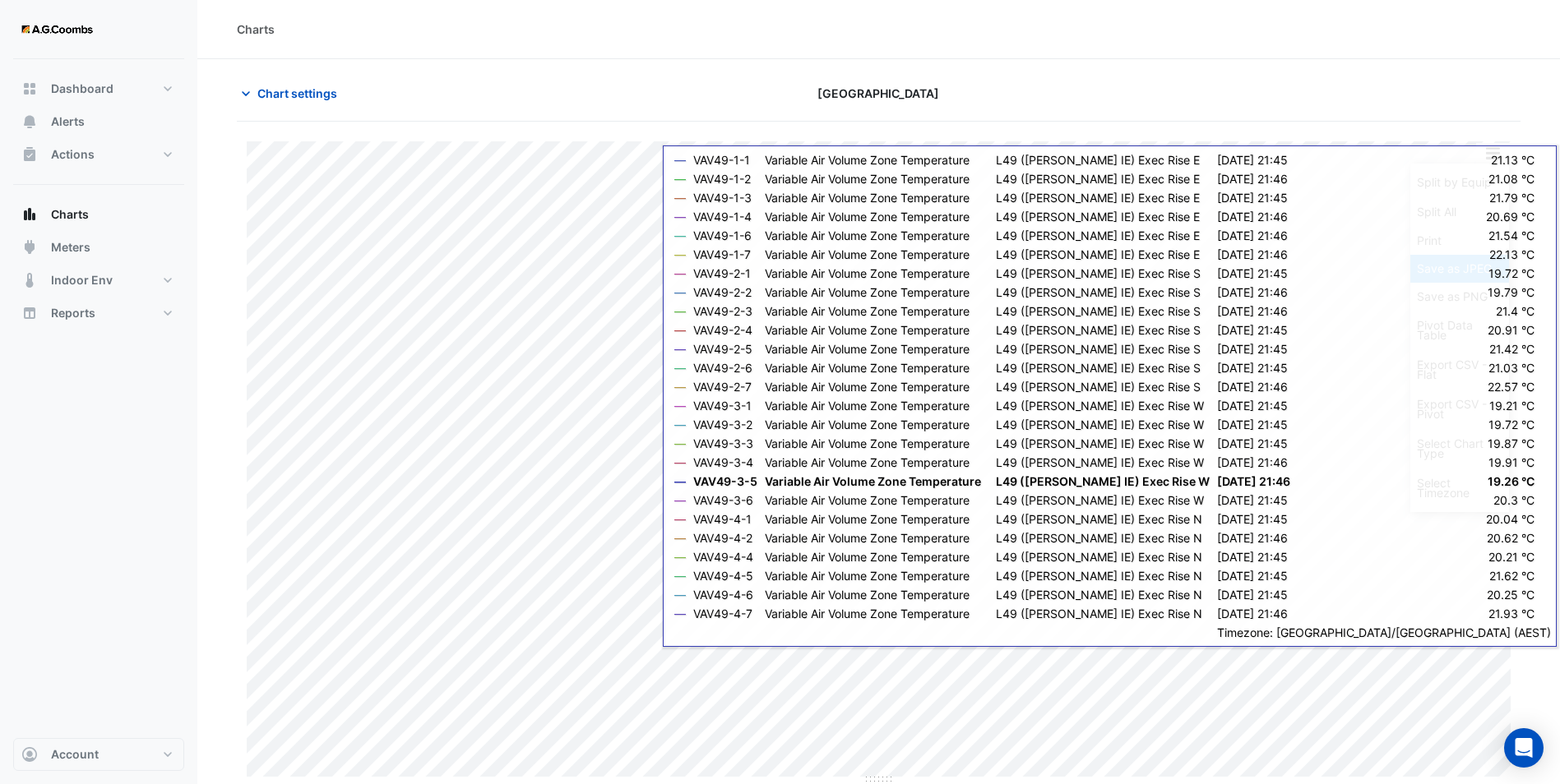
click at [1255, 277] on div "Save as JPEG" at bounding box center [1459, 268] width 99 height 28
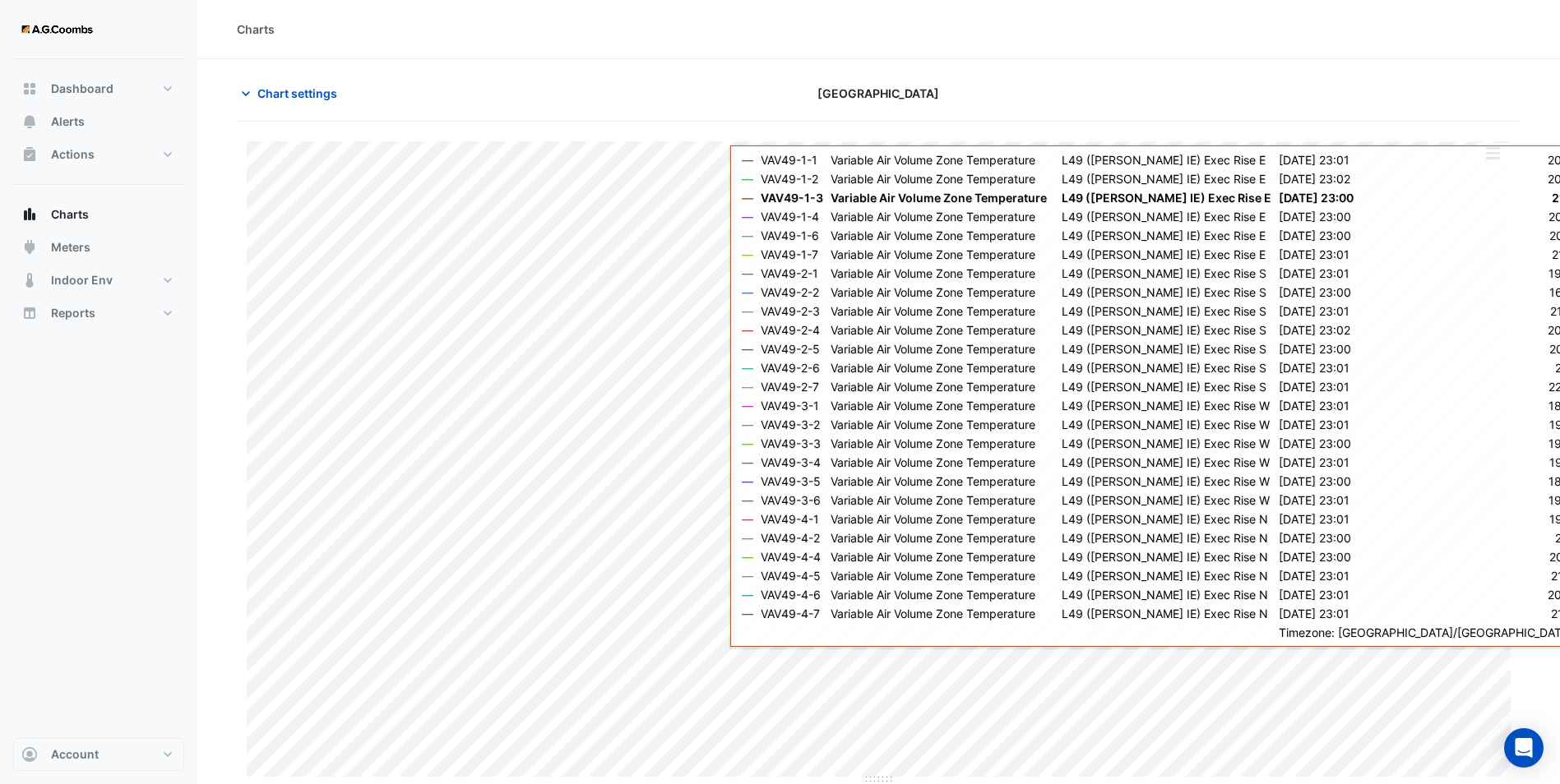
drag, startPoint x: 852, startPoint y: 51, endPoint x: 862, endPoint y: 58, distance: 12.2
click at [852, 51] on div "Charts" at bounding box center [878, 29] width 1363 height 59
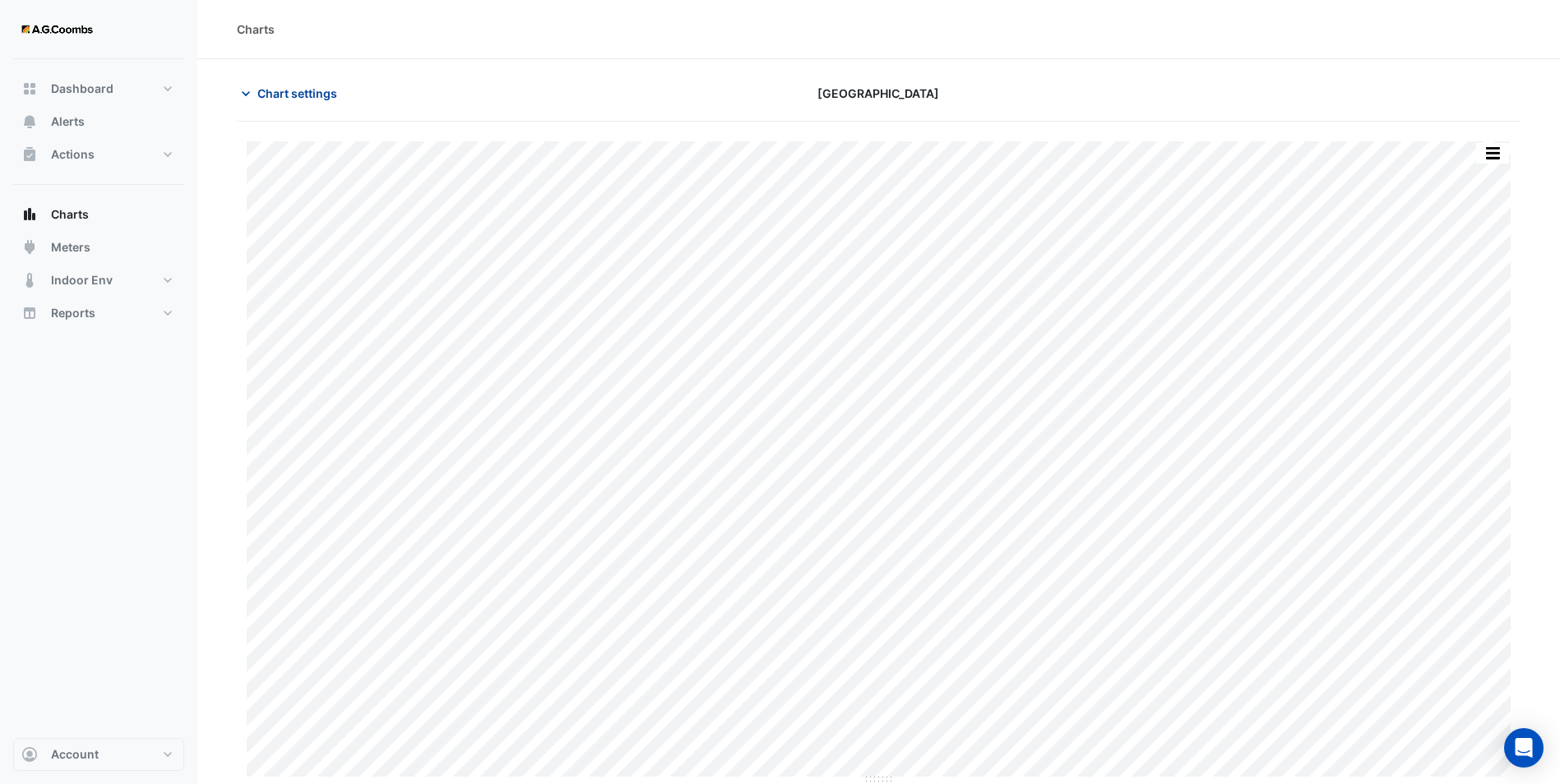
click at [273, 79] on button "Chart settings" at bounding box center [291, 93] width 111 height 28
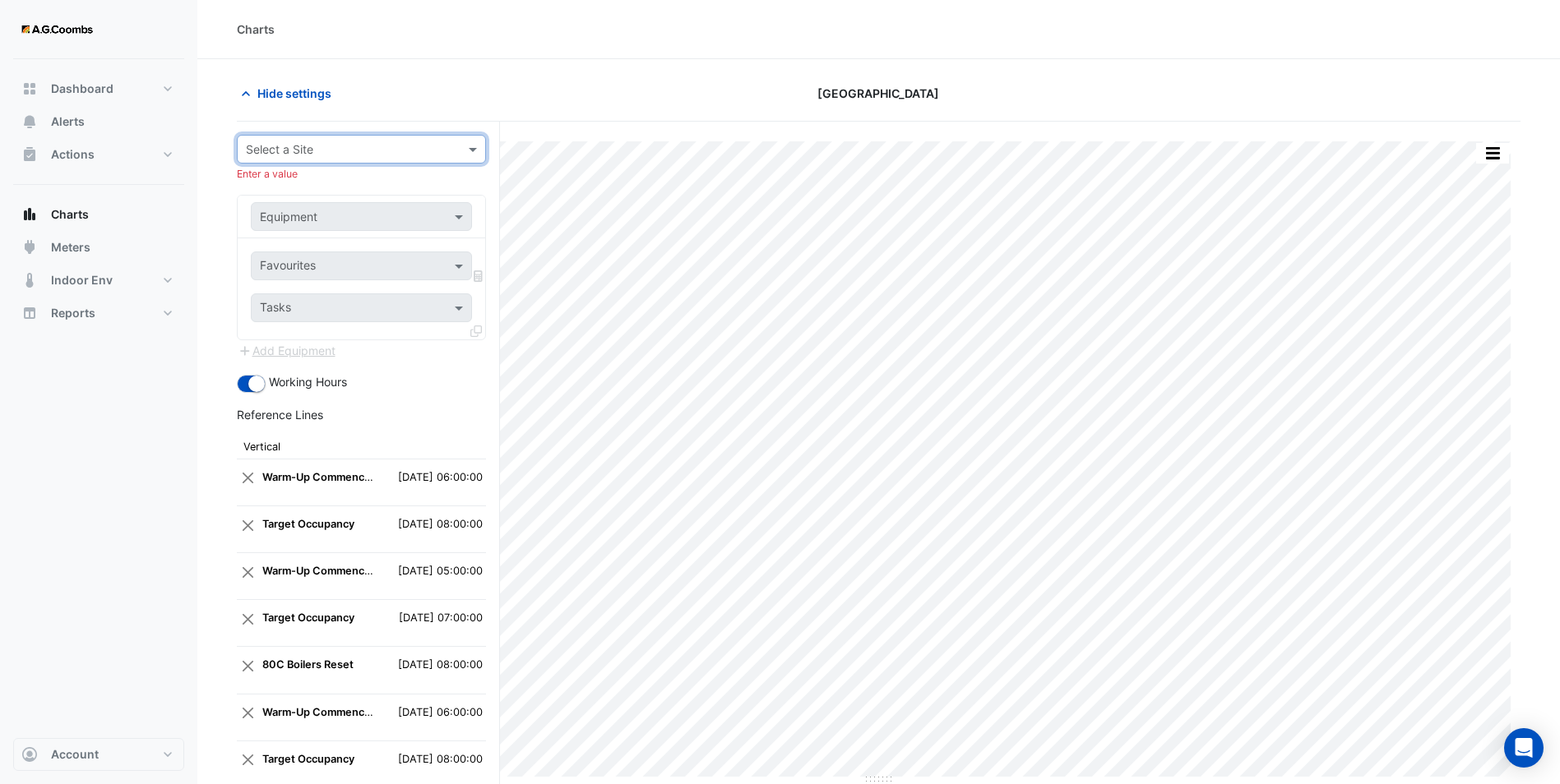
click at [358, 144] on input "text" at bounding box center [345, 150] width 198 height 17
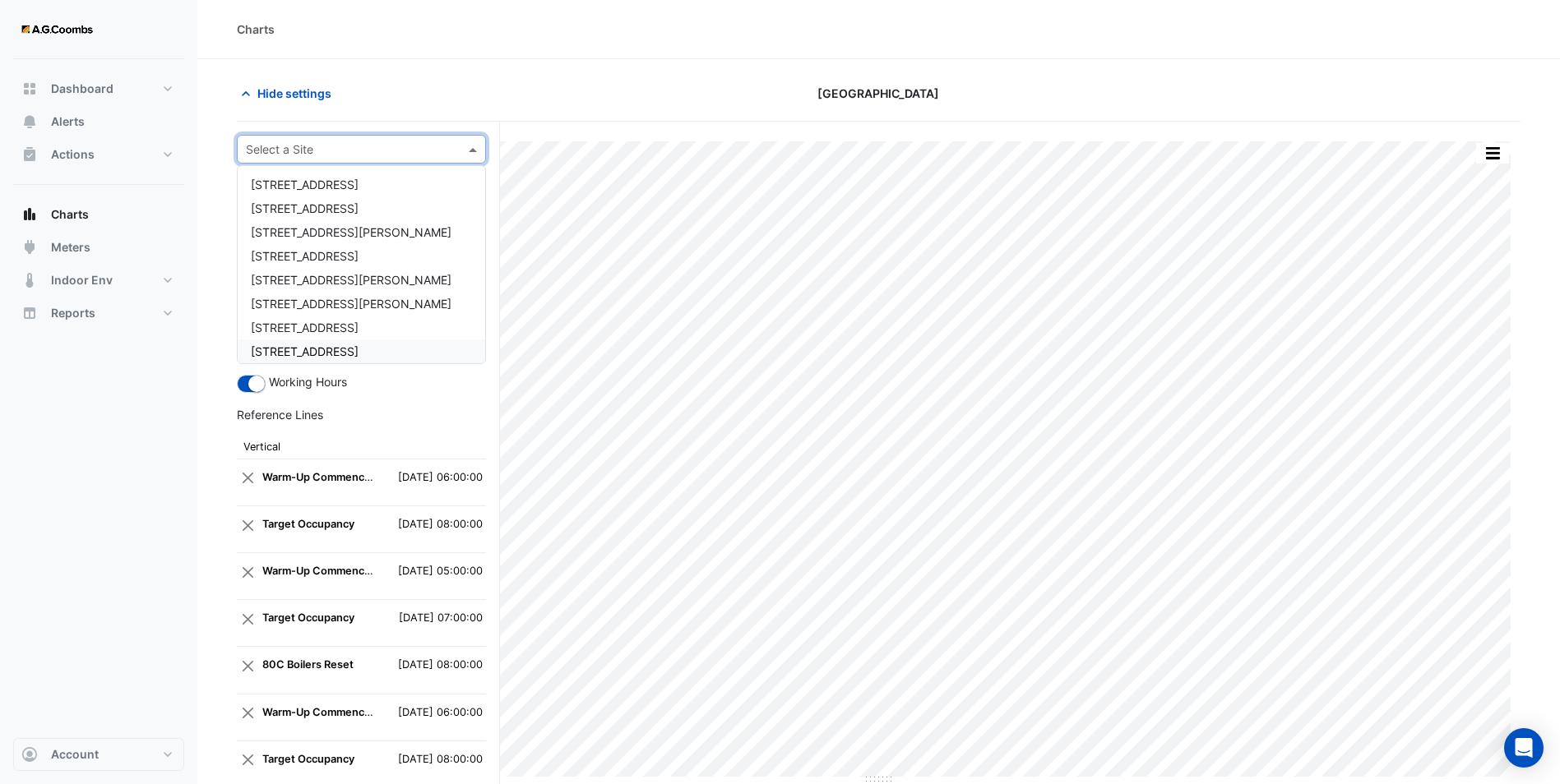
scroll to position [102, 0]
click at [329, 295] on span "[GEOGRAPHIC_DATA]" at bounding box center [308, 297] width 115 height 14
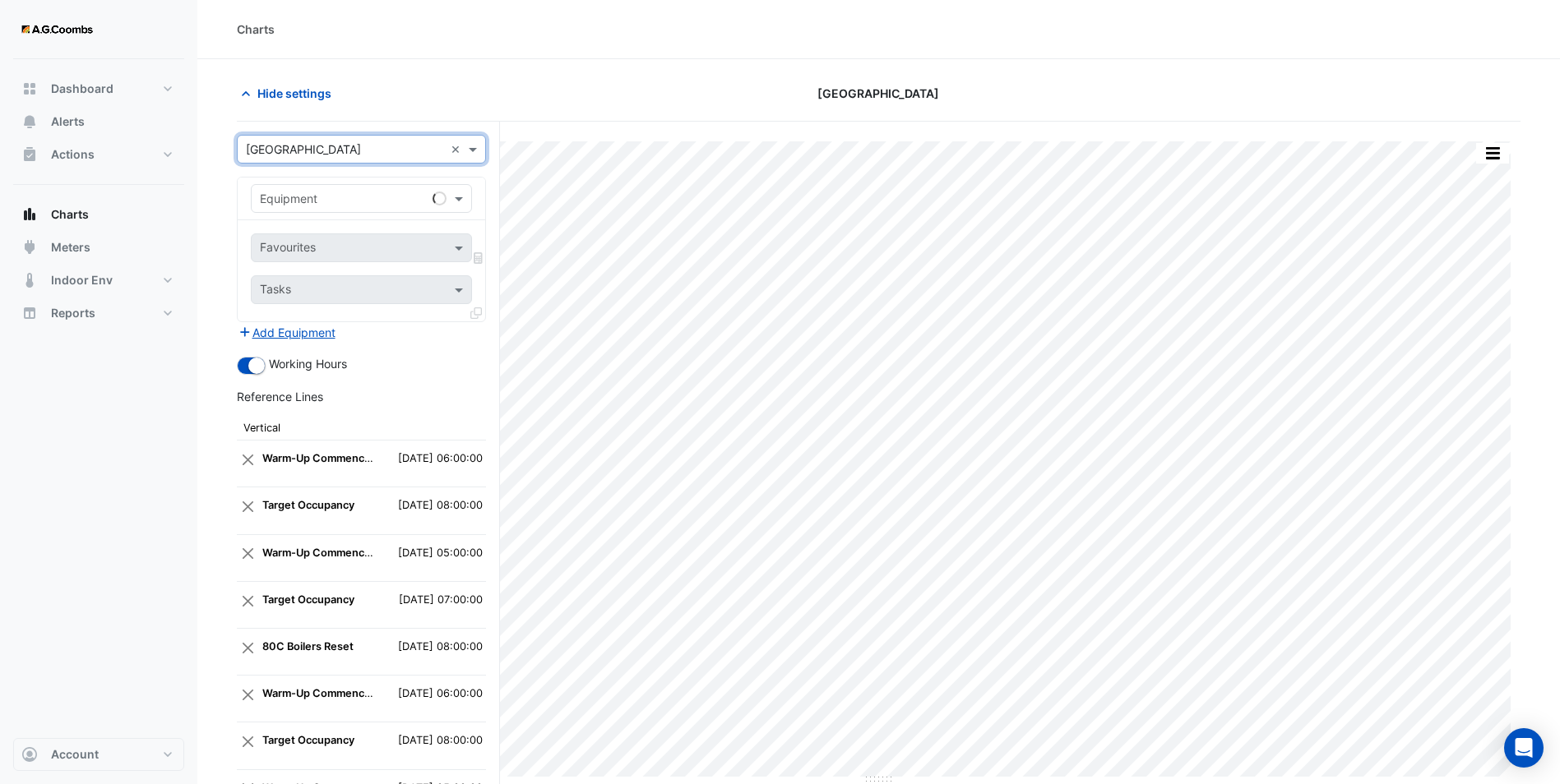
click at [302, 202] on input "text" at bounding box center [345, 199] width 170 height 17
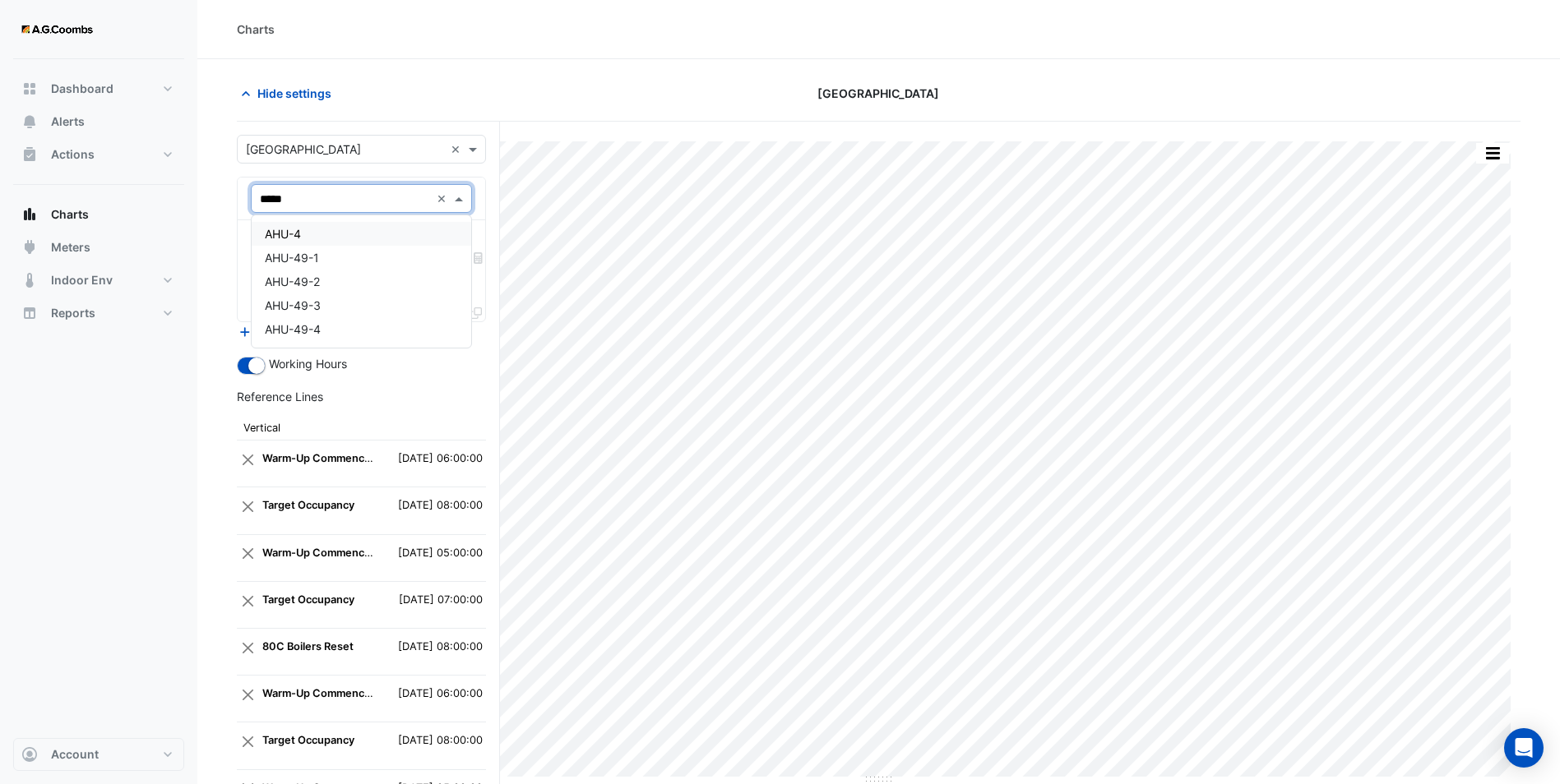
type input "******"
click at [316, 240] on span "AHU-49-1" at bounding box center [291, 233] width 54 height 14
drag, startPoint x: 319, startPoint y: 242, endPoint x: 318, endPoint y: 256, distance: 14.0
click at [318, 243] on input "text" at bounding box center [343, 250] width 166 height 17
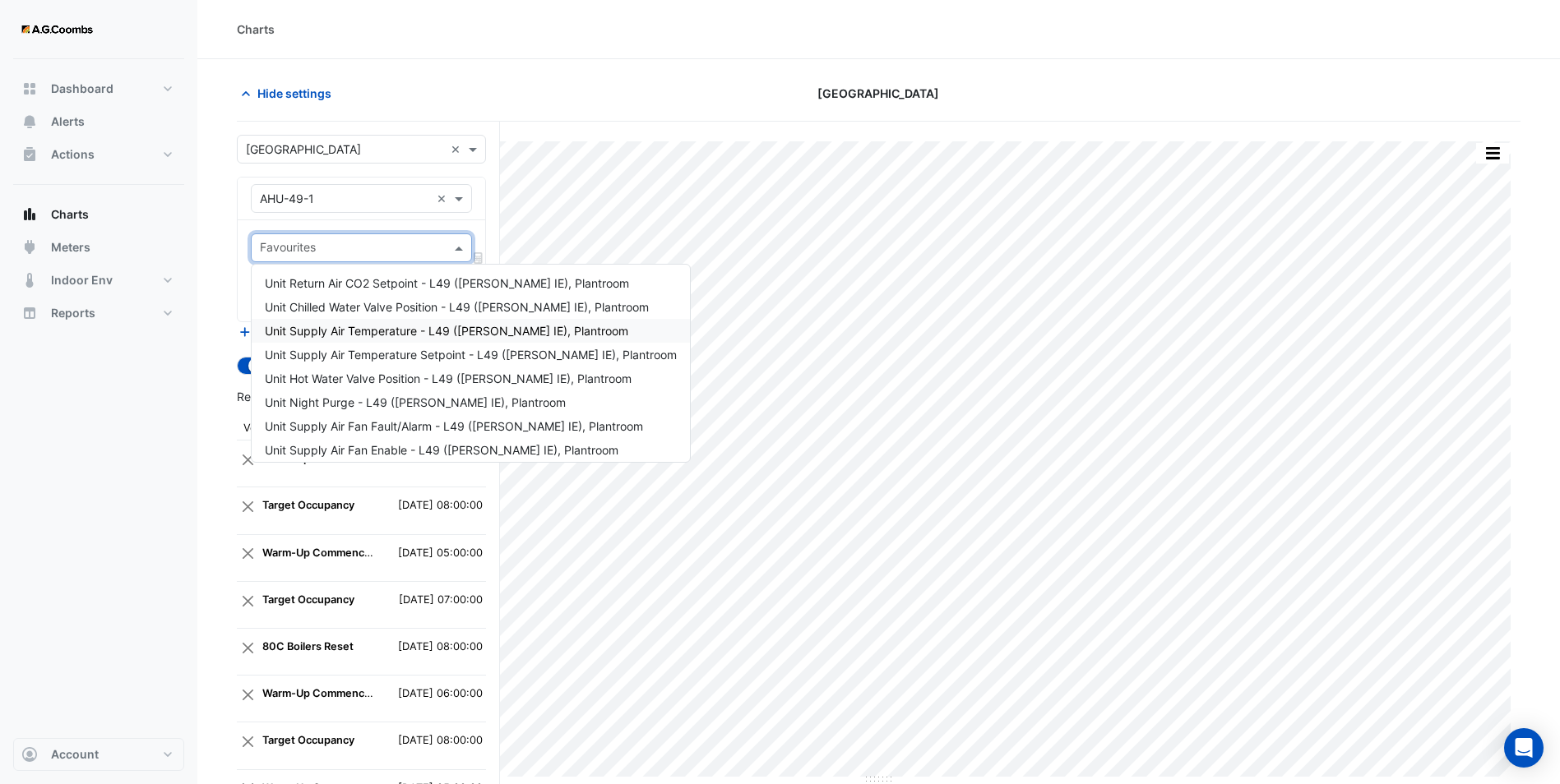
drag, startPoint x: 394, startPoint y: 331, endPoint x: 383, endPoint y: 300, distance: 32.9
click at [394, 331] on span "Unit Supply Air Temperature - L49 ([PERSON_NAME] IE), Plantroom" at bounding box center [446, 330] width 364 height 14
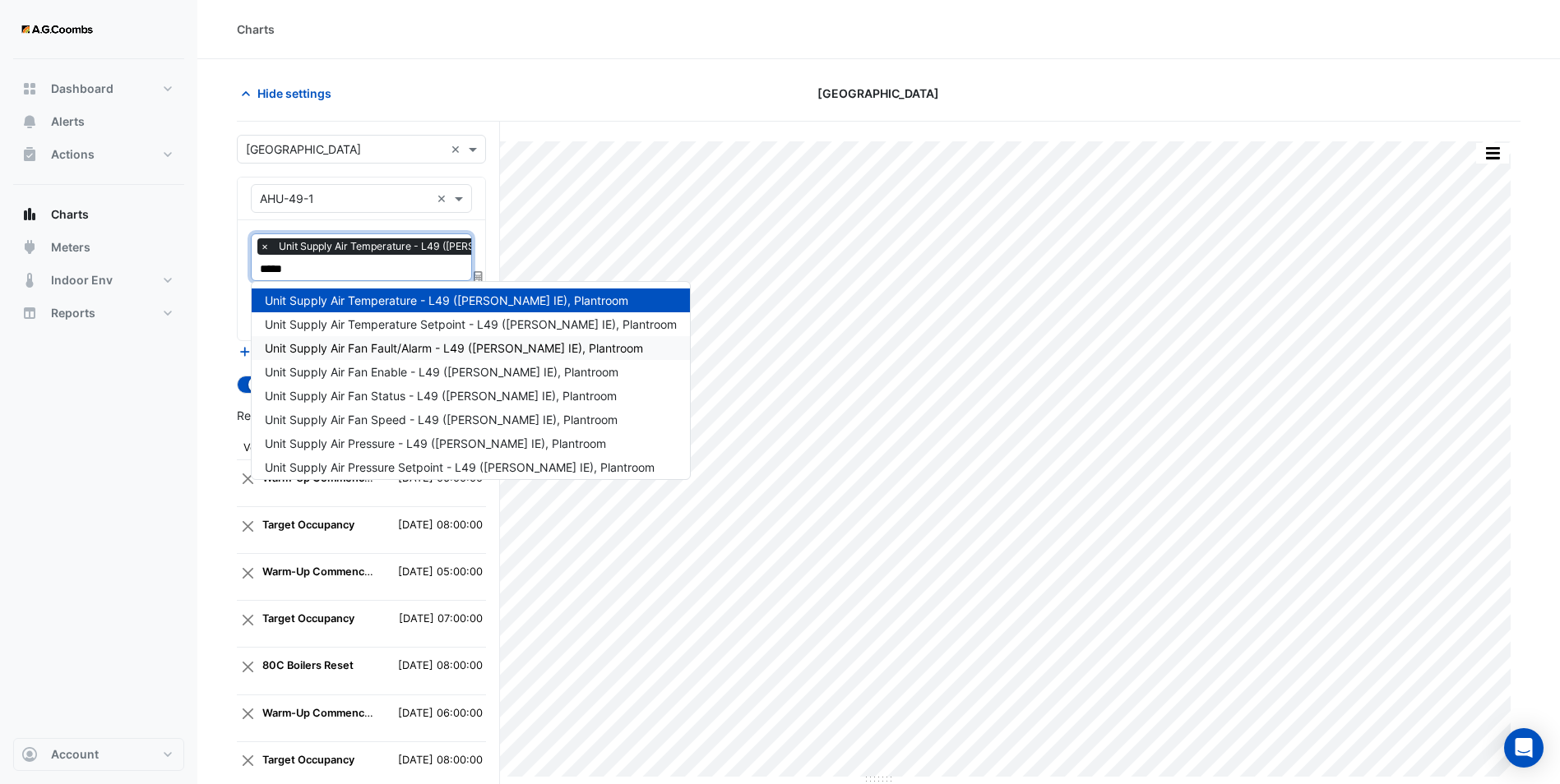
type input "******"
click at [366, 319] on span "Unit Supply Air Temperature Setpoint - L49 ([PERSON_NAME] IE), Plantroom" at bounding box center [471, 324] width 412 height 14
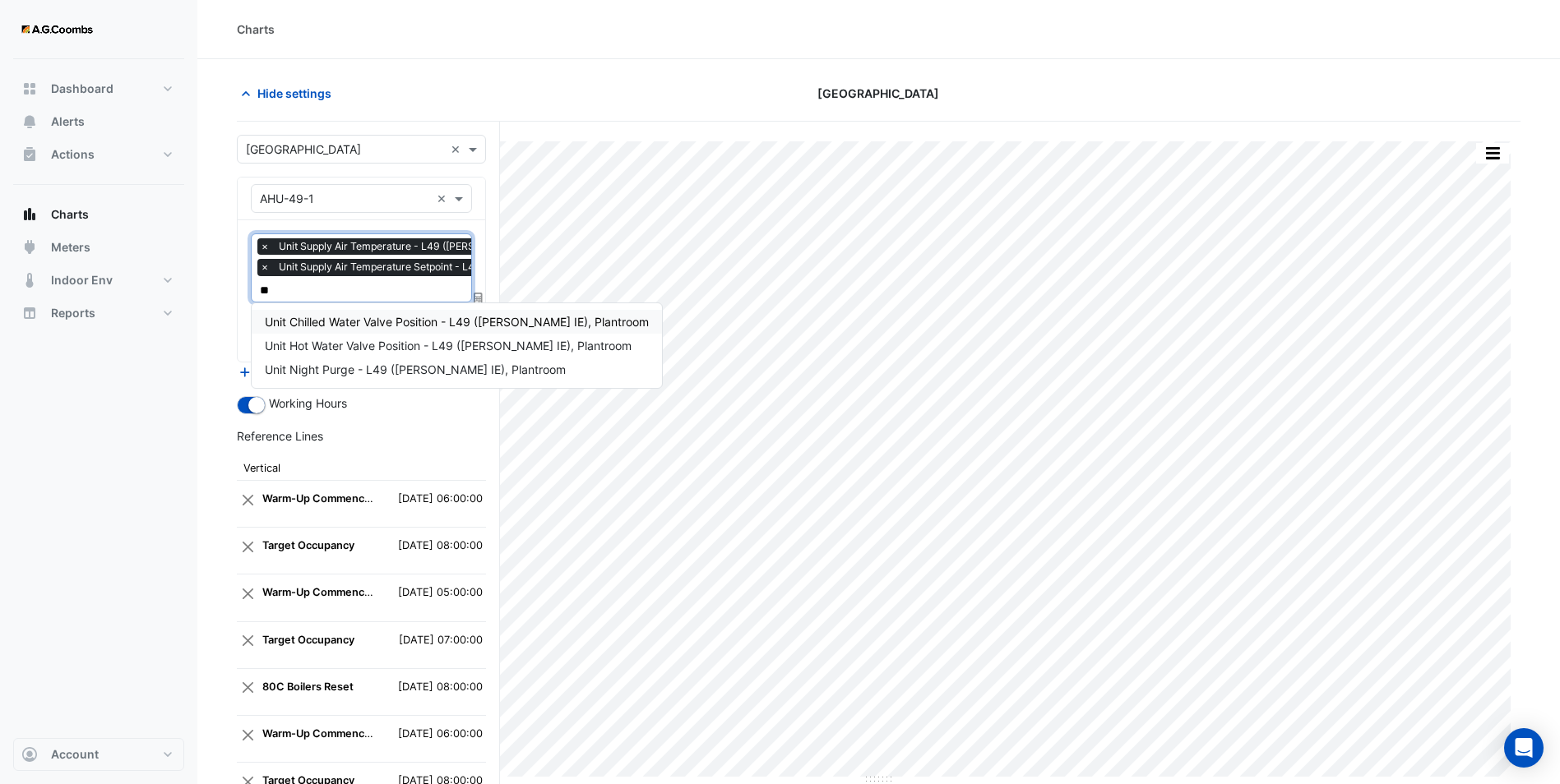
type input "***"
click at [366, 320] on span "Unit Hot Water Valve Position - L49 ([PERSON_NAME] IE), Plantroom" at bounding box center [448, 322] width 367 height 14
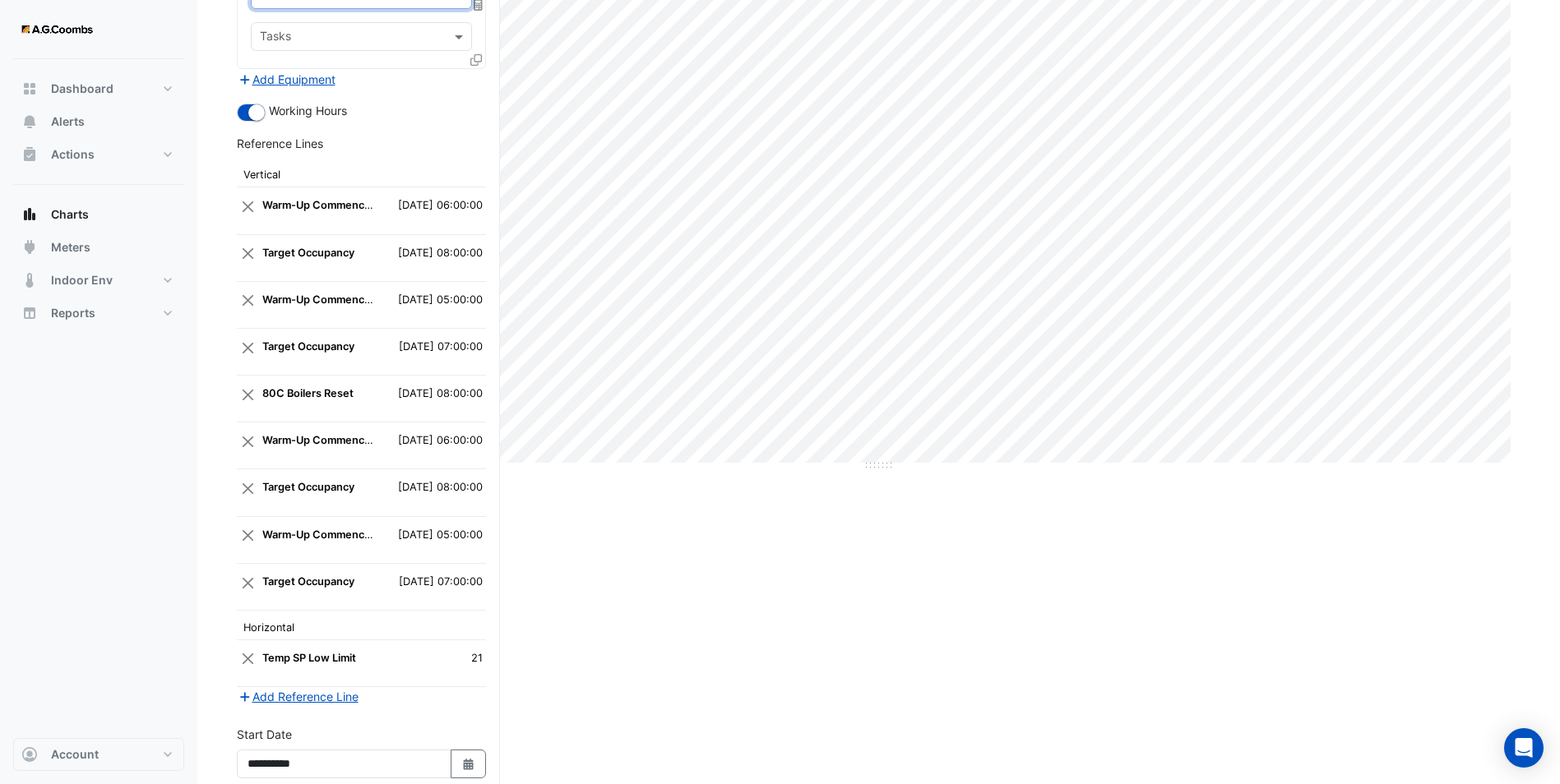
scroll to position [460, 0]
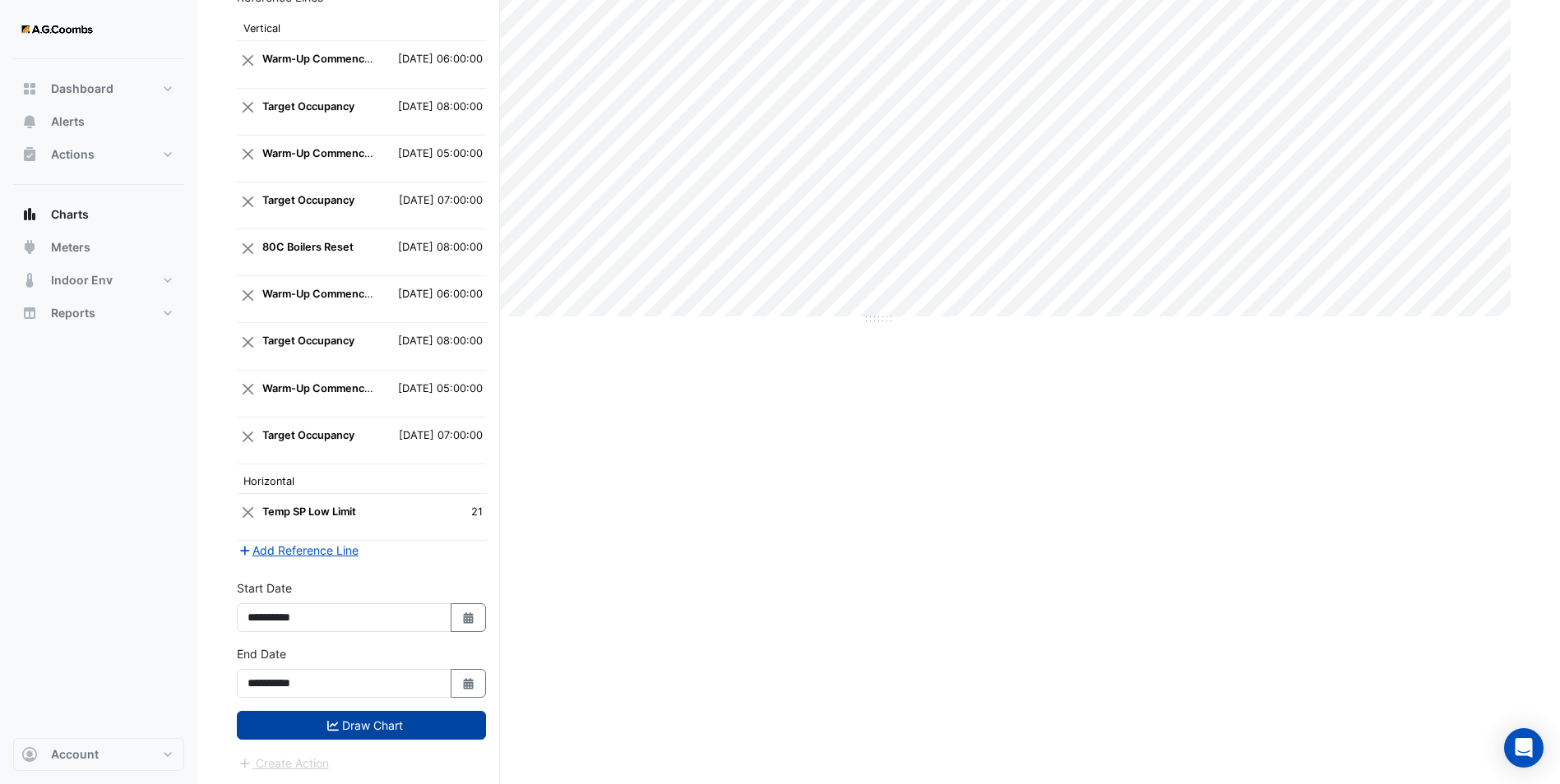
click at [372, 606] on button "Draw Chart" at bounding box center [361, 725] width 249 height 28
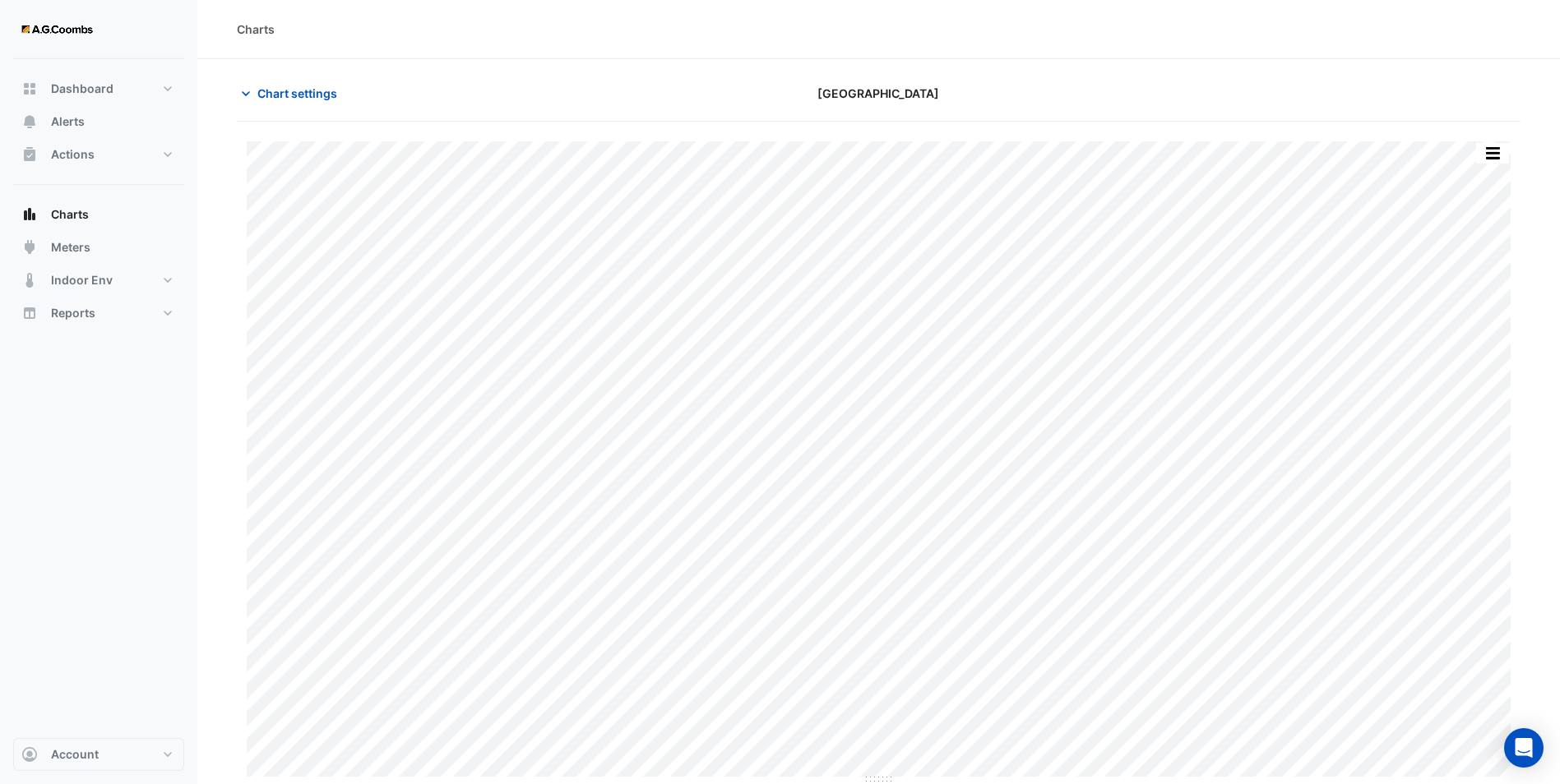
scroll to position [1, 0]
click at [1255, 149] on button "button" at bounding box center [1492, 153] width 33 height 21
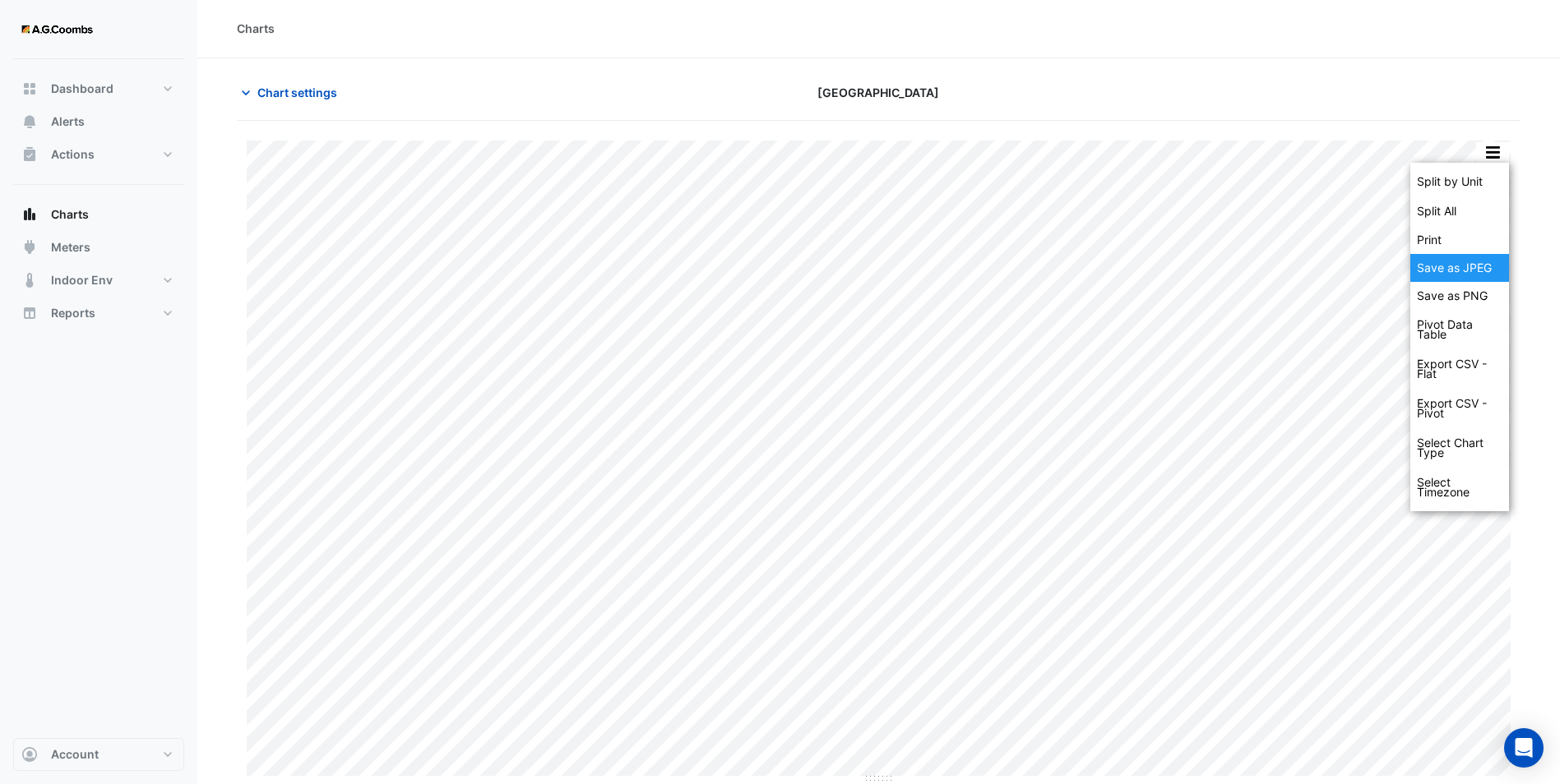
click at [1255, 273] on div "Save as JPEG" at bounding box center [1459, 268] width 99 height 28
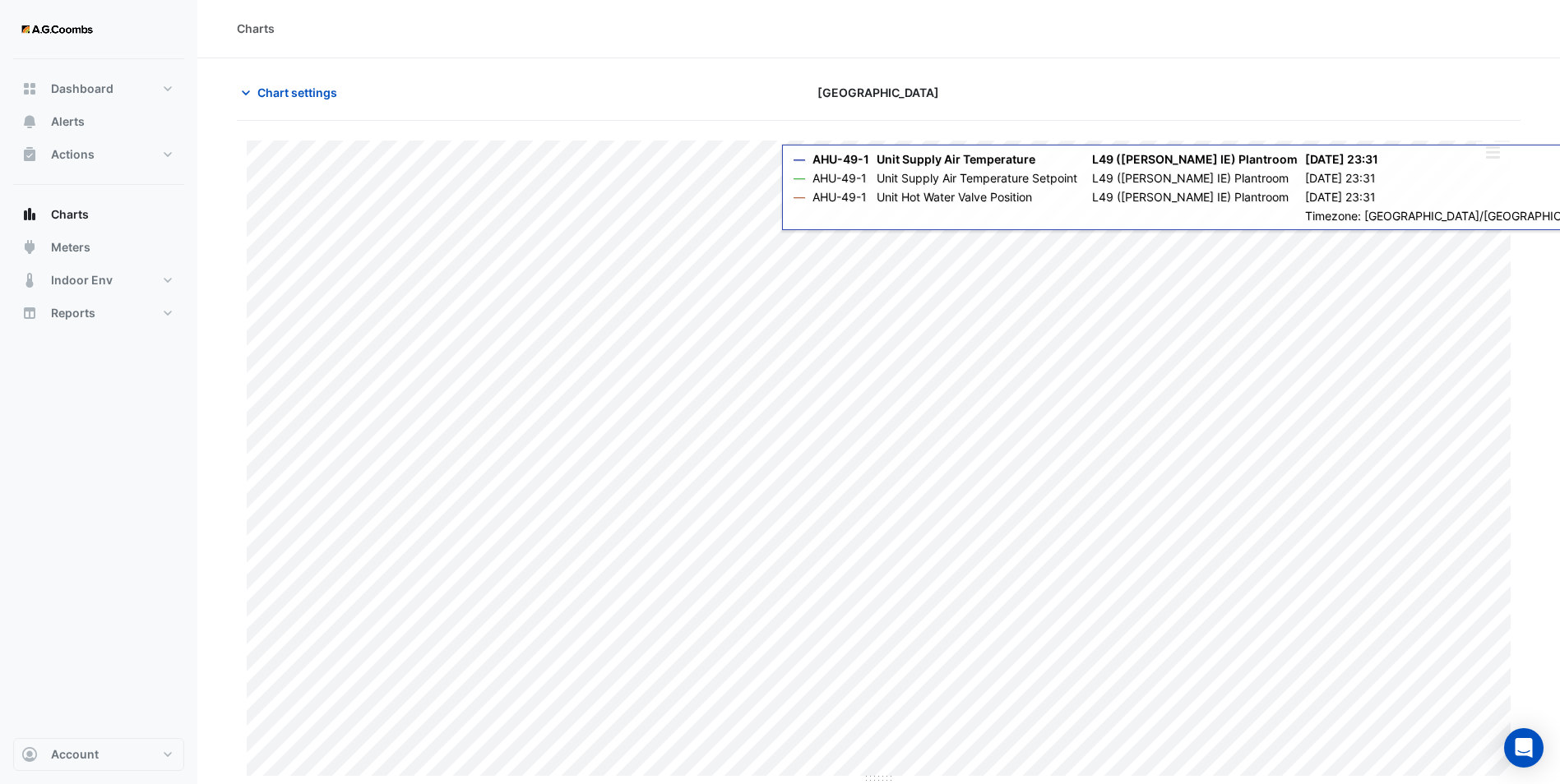
drag, startPoint x: 942, startPoint y: 65, endPoint x: 734, endPoint y: 68, distance: 208.0
click at [942, 64] on section "Chart settings [GEOGRAPHIC_DATA] Split by Unit Split All Print Save as JPEG Sav…" at bounding box center [878, 420] width 1363 height 726
click at [250, 90] on icon "button" at bounding box center [245, 92] width 16 height 16
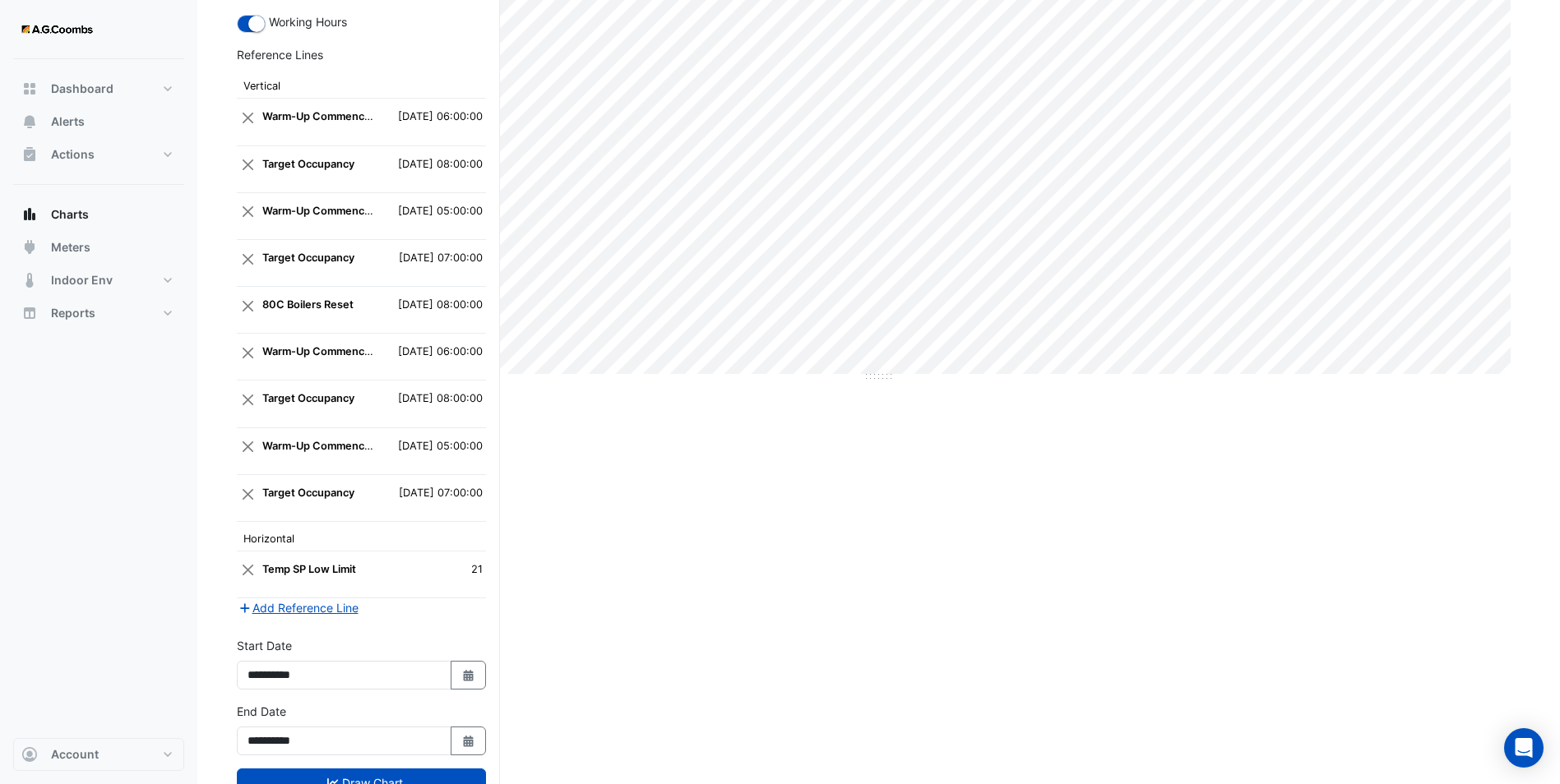
scroll to position [460, 0]
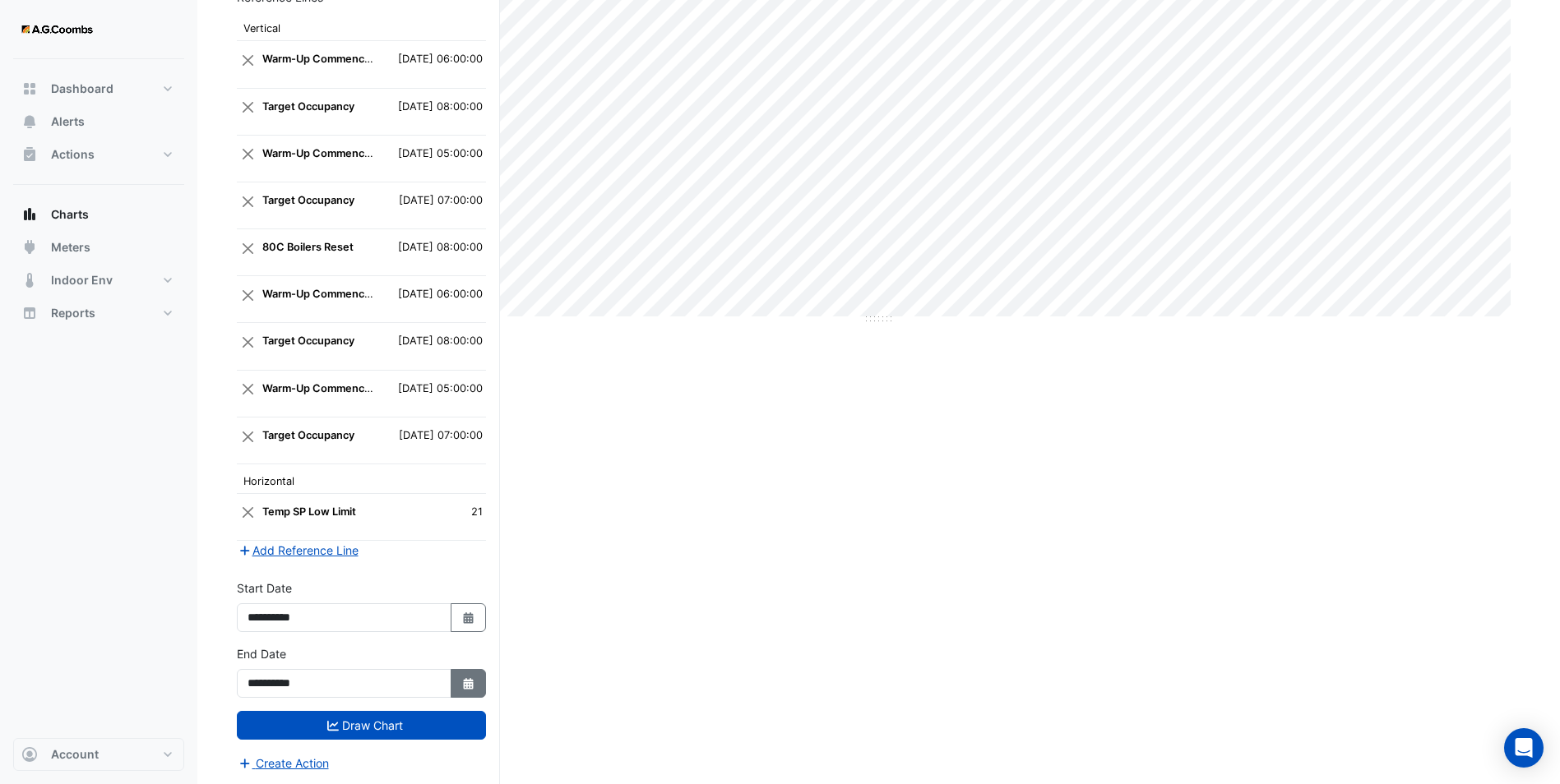
click at [470, 606] on button "Select Date" at bounding box center [469, 683] width 36 height 28
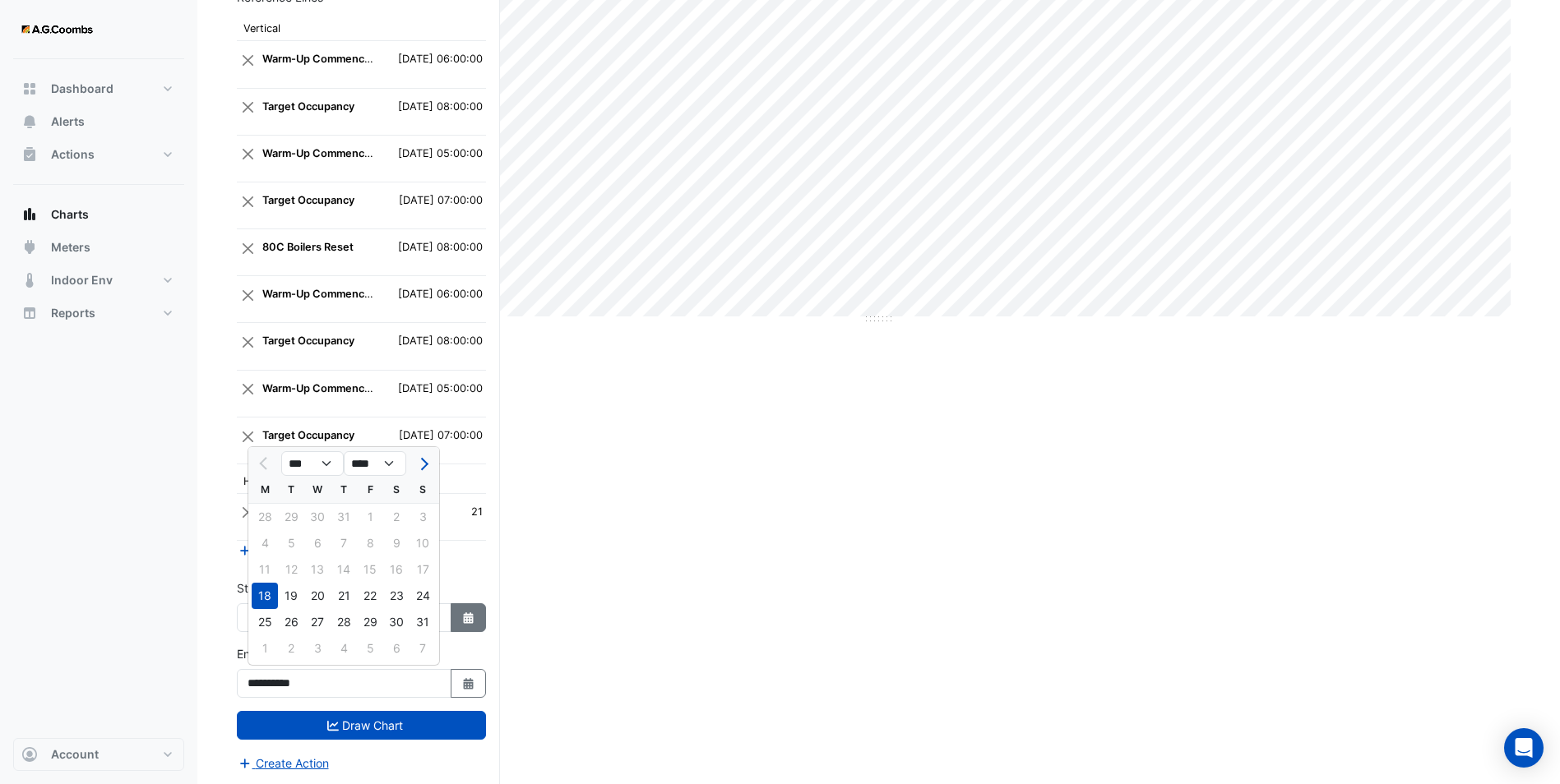
click at [480, 606] on button "Select Date" at bounding box center [469, 618] width 36 height 28
select select "*"
select select "****"
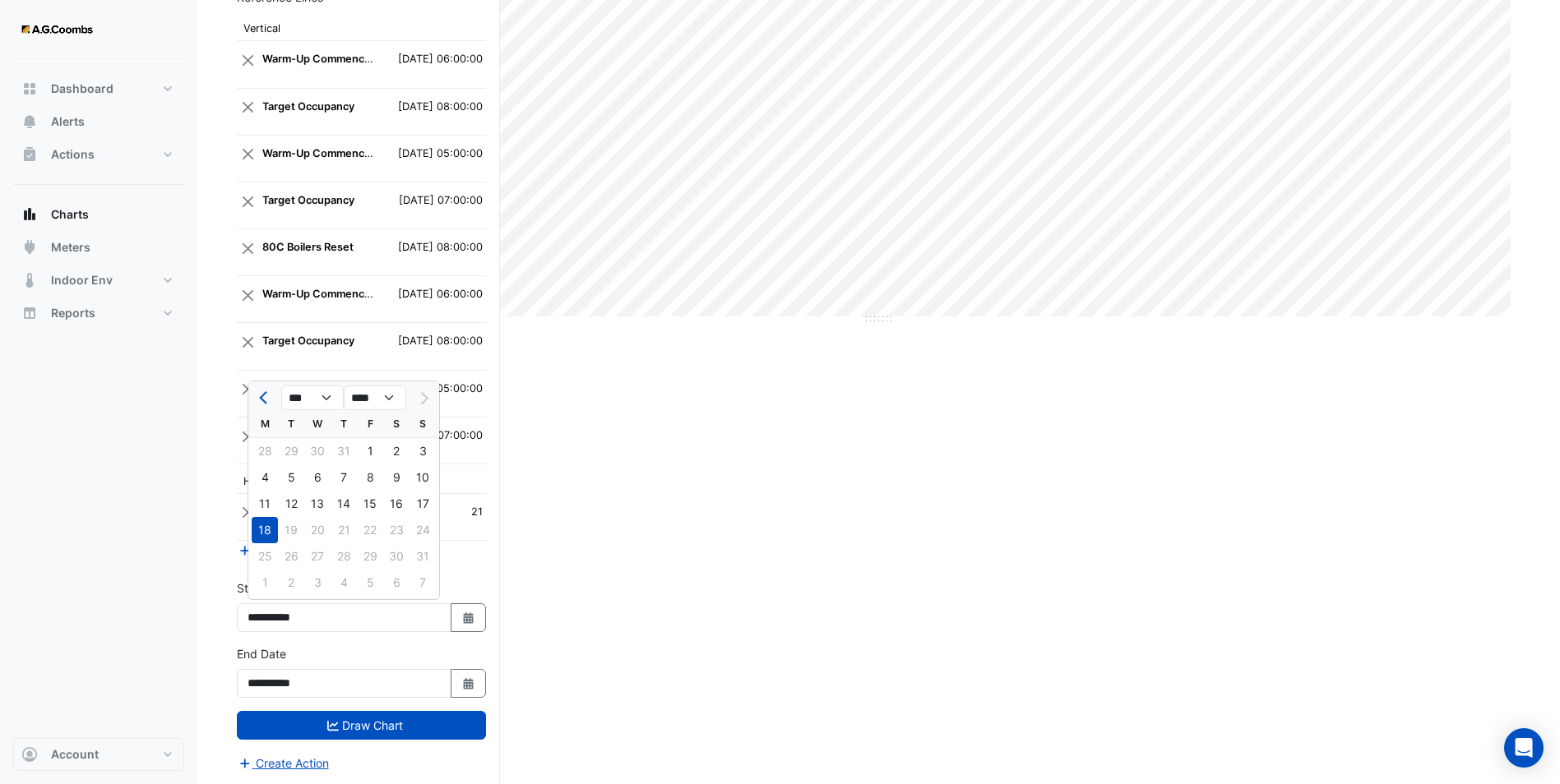
drag, startPoint x: 260, startPoint y: 503, endPoint x: 370, endPoint y: 625, distance: 164.3
click at [260, 502] on div "11" at bounding box center [265, 504] width 27 height 27
type input "**********"
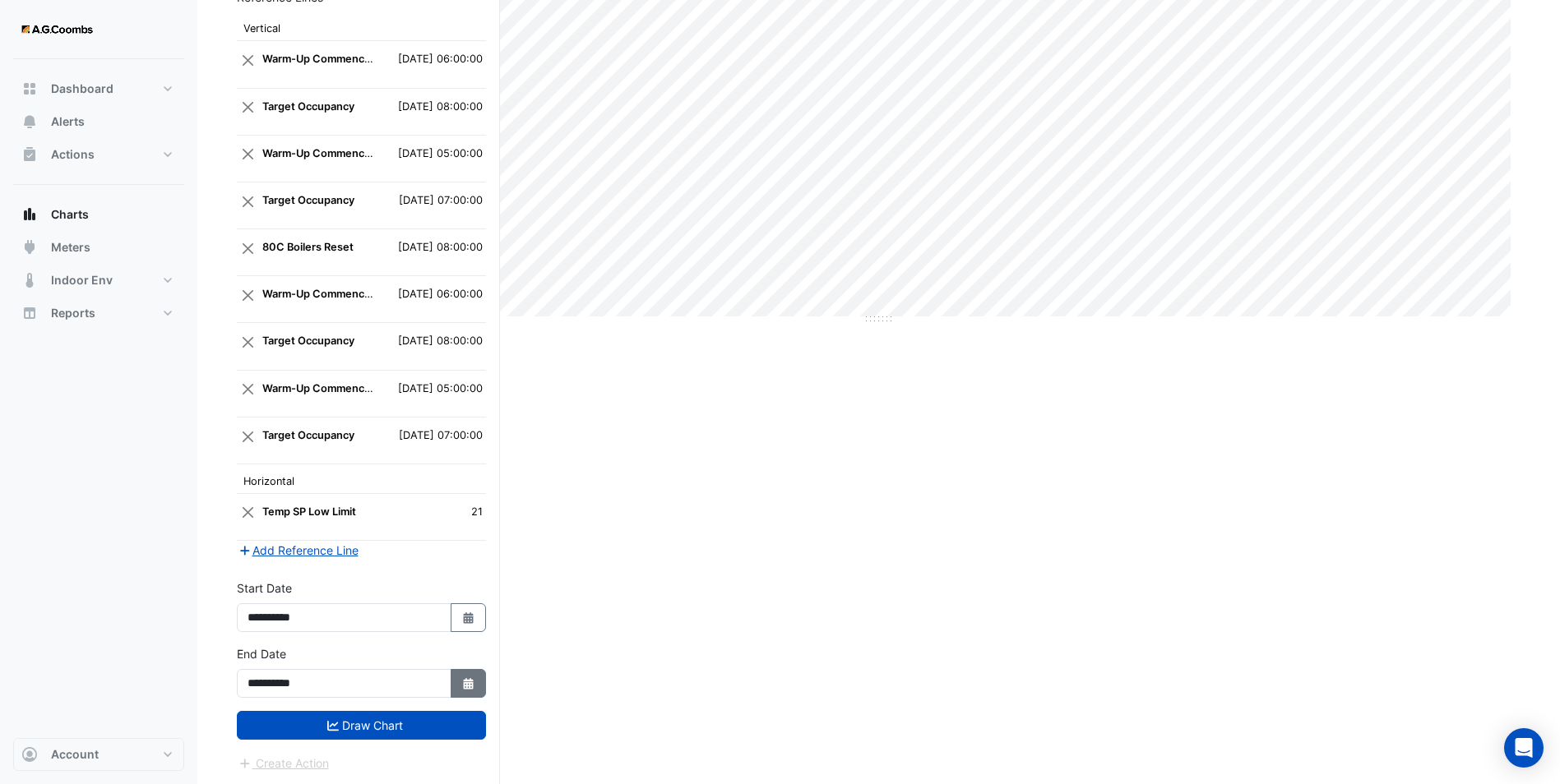
drag, startPoint x: 478, startPoint y: 684, endPoint x: 446, endPoint y: 658, distance: 41.2
click at [477, 606] on button "Select Date" at bounding box center [469, 683] width 36 height 28
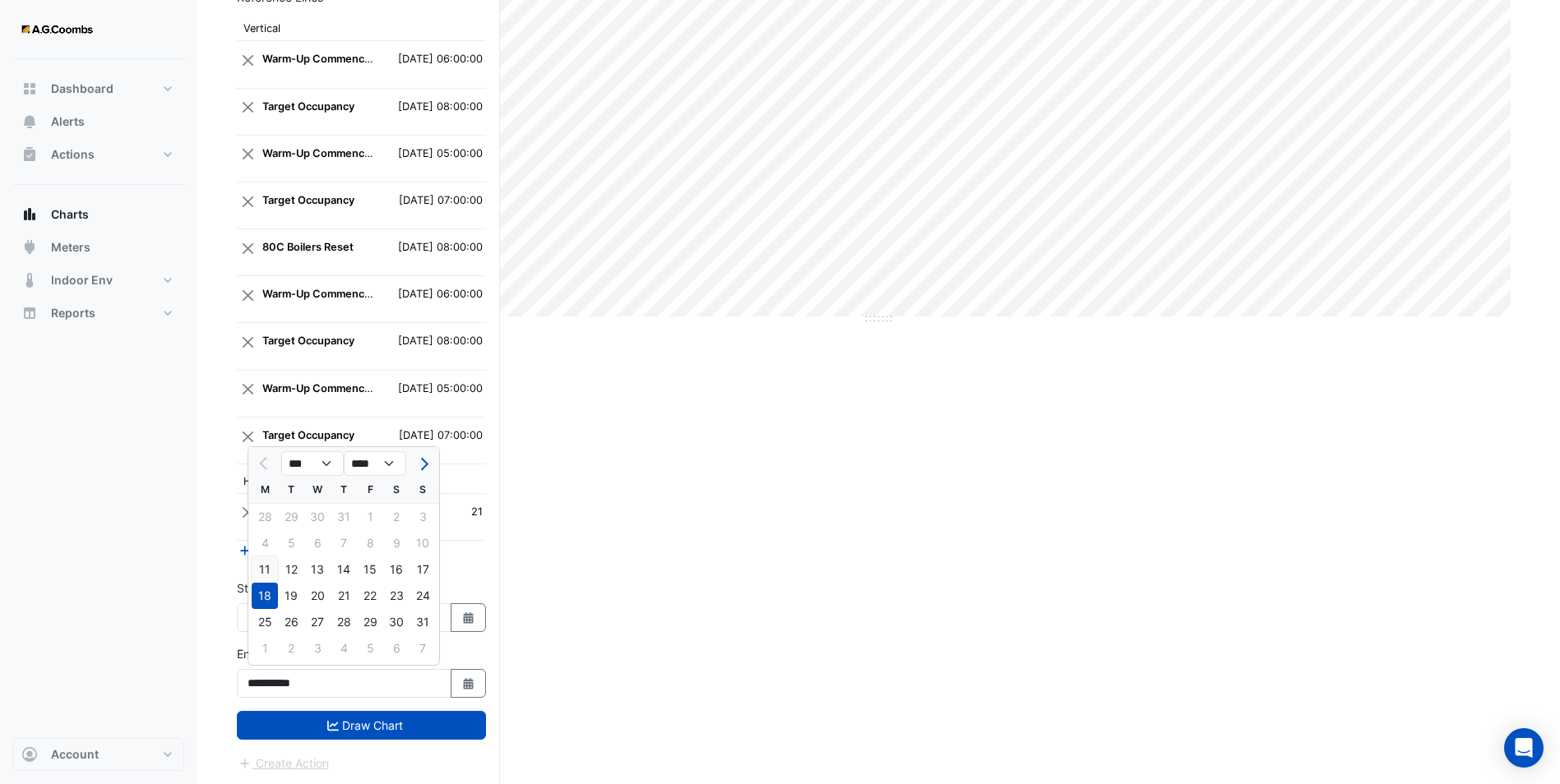
click at [270, 577] on div "11" at bounding box center [265, 569] width 27 height 27
type input "**********"
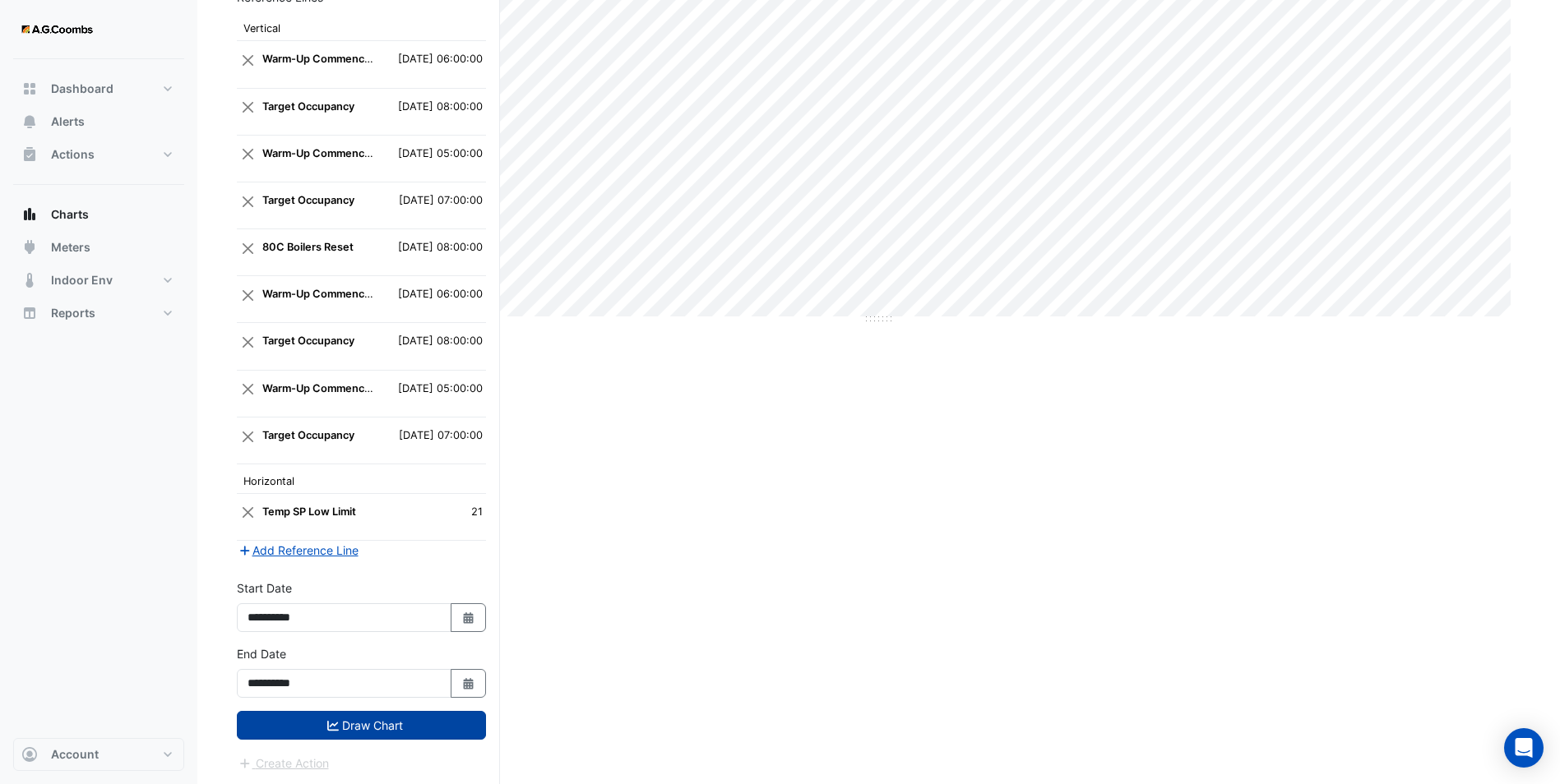
click at [384, 606] on button "Draw Chart" at bounding box center [361, 725] width 249 height 28
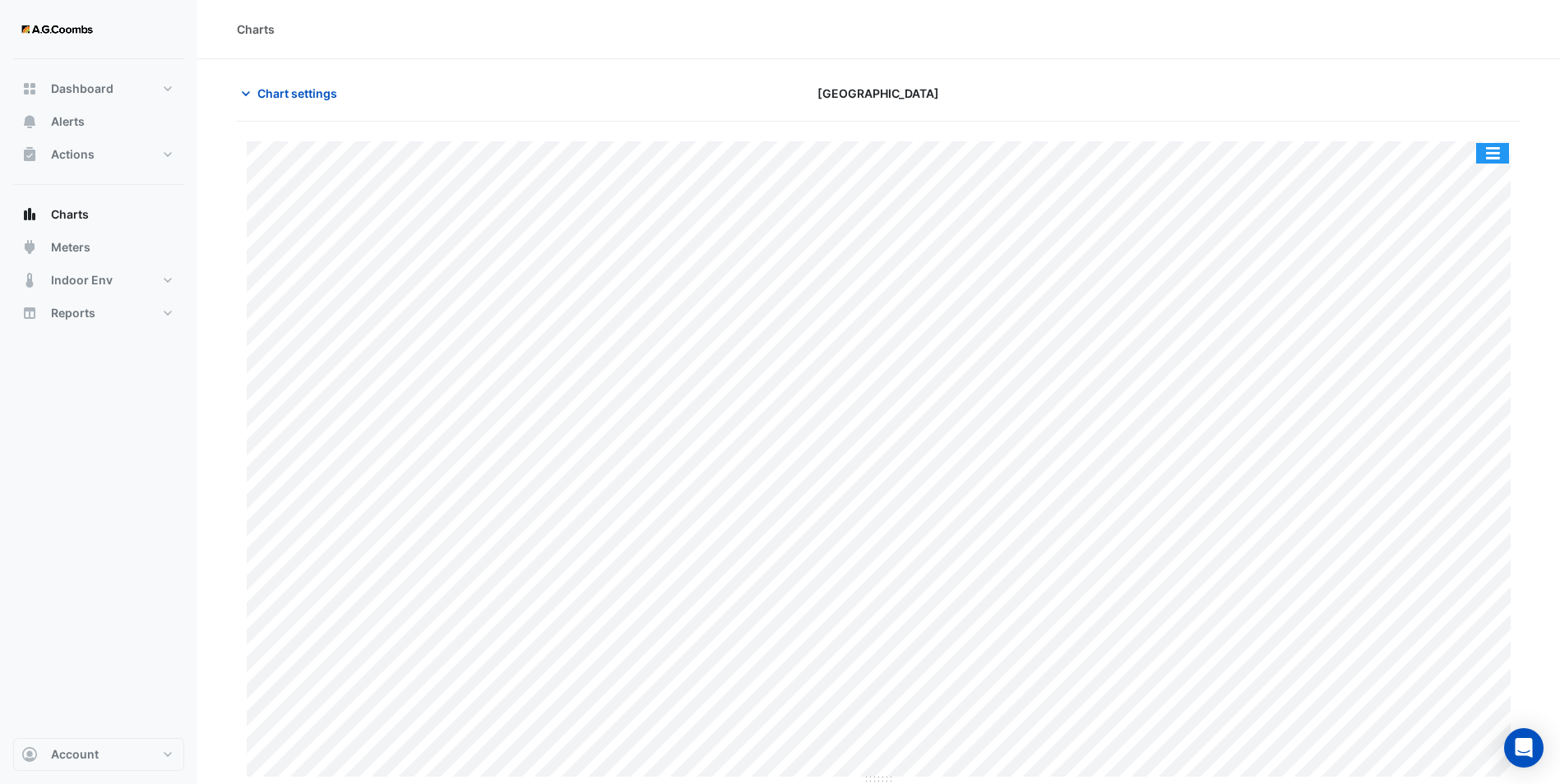
click at [1255, 158] on button "button" at bounding box center [1492, 154] width 33 height 21
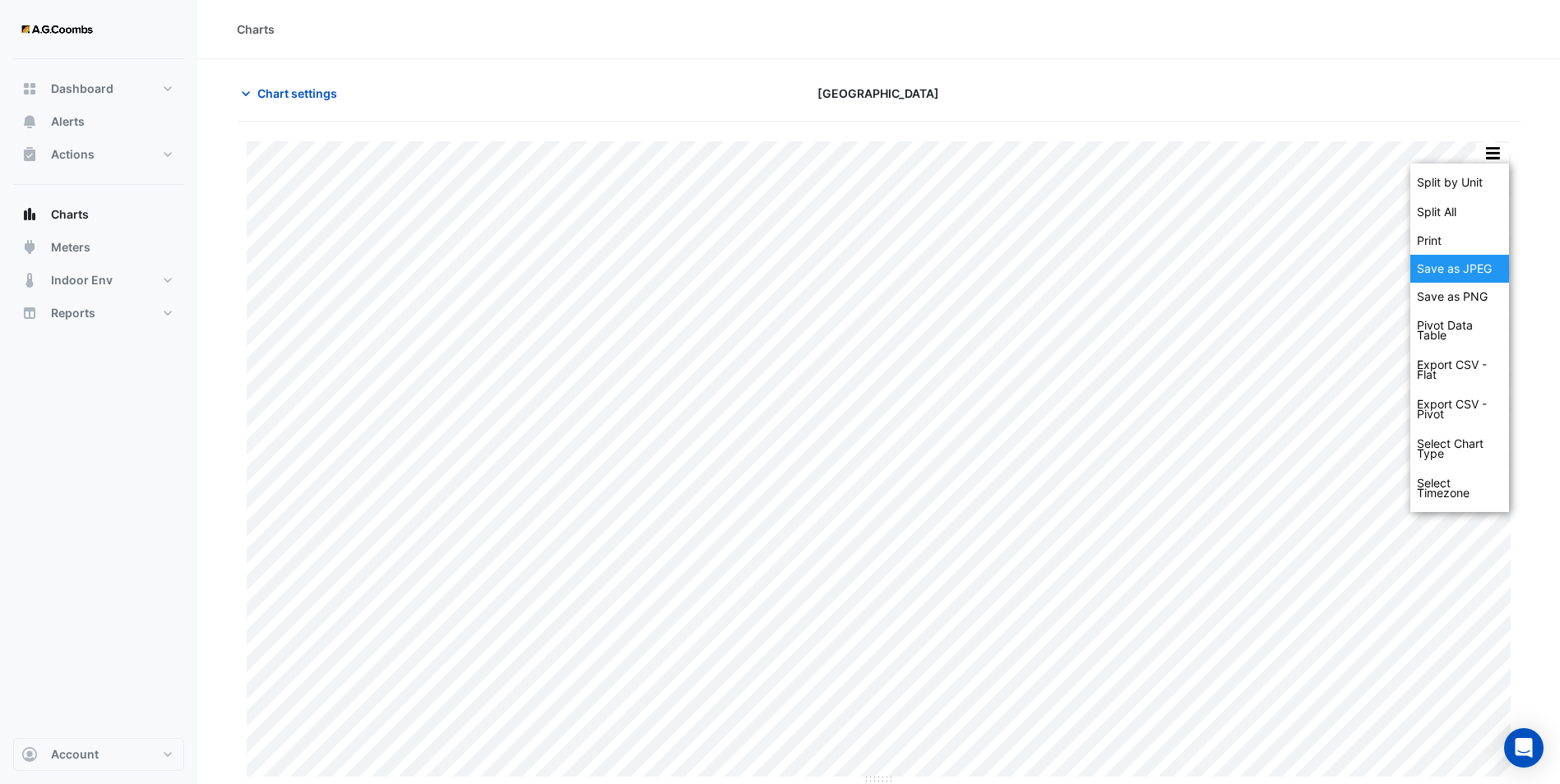
click at [1255, 261] on div "Save as JPEG" at bounding box center [1459, 268] width 99 height 28
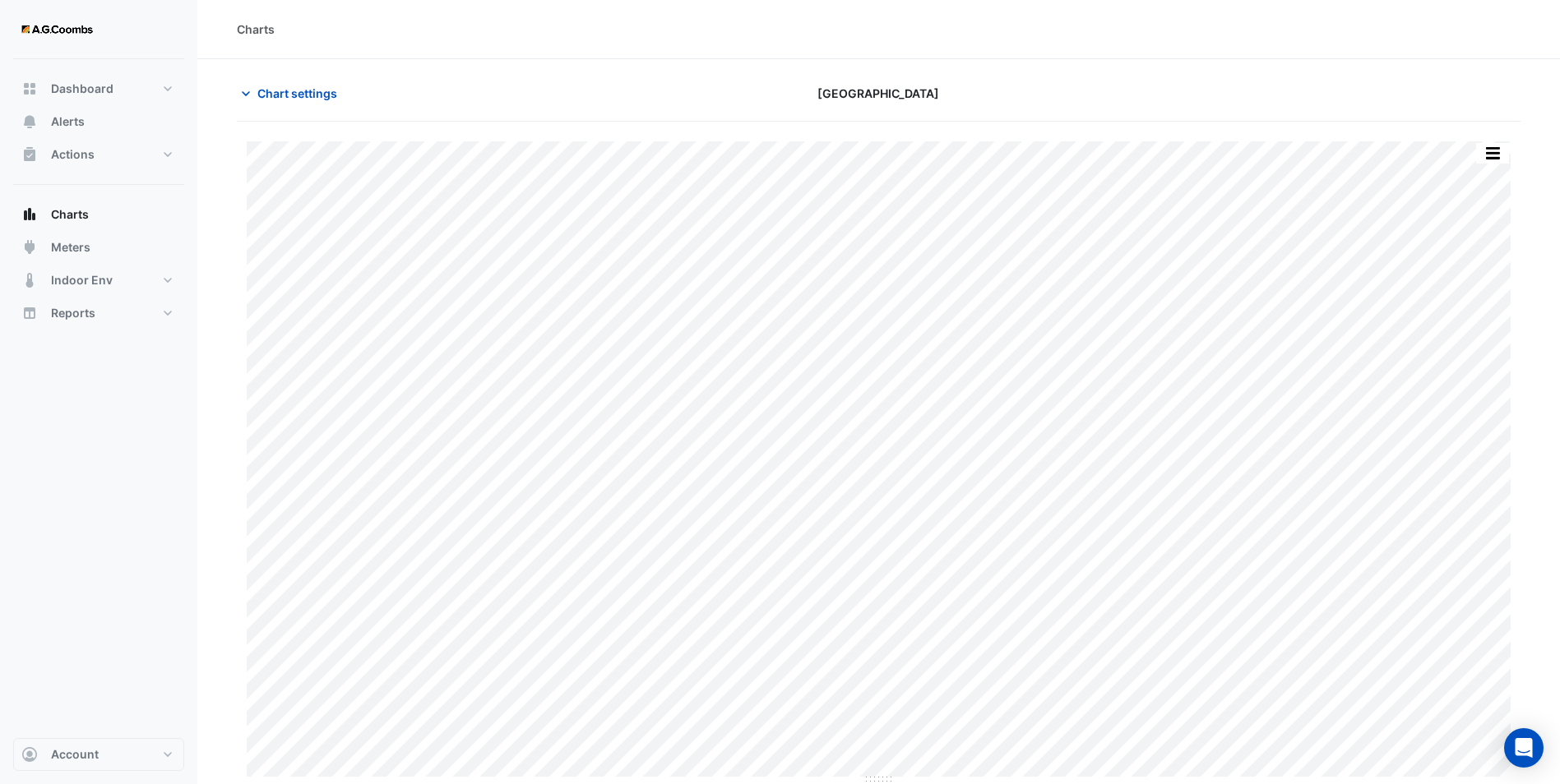
click at [938, 56] on div "Charts" at bounding box center [878, 29] width 1363 height 59
click at [304, 100] on span "Chart settings" at bounding box center [297, 92] width 80 height 17
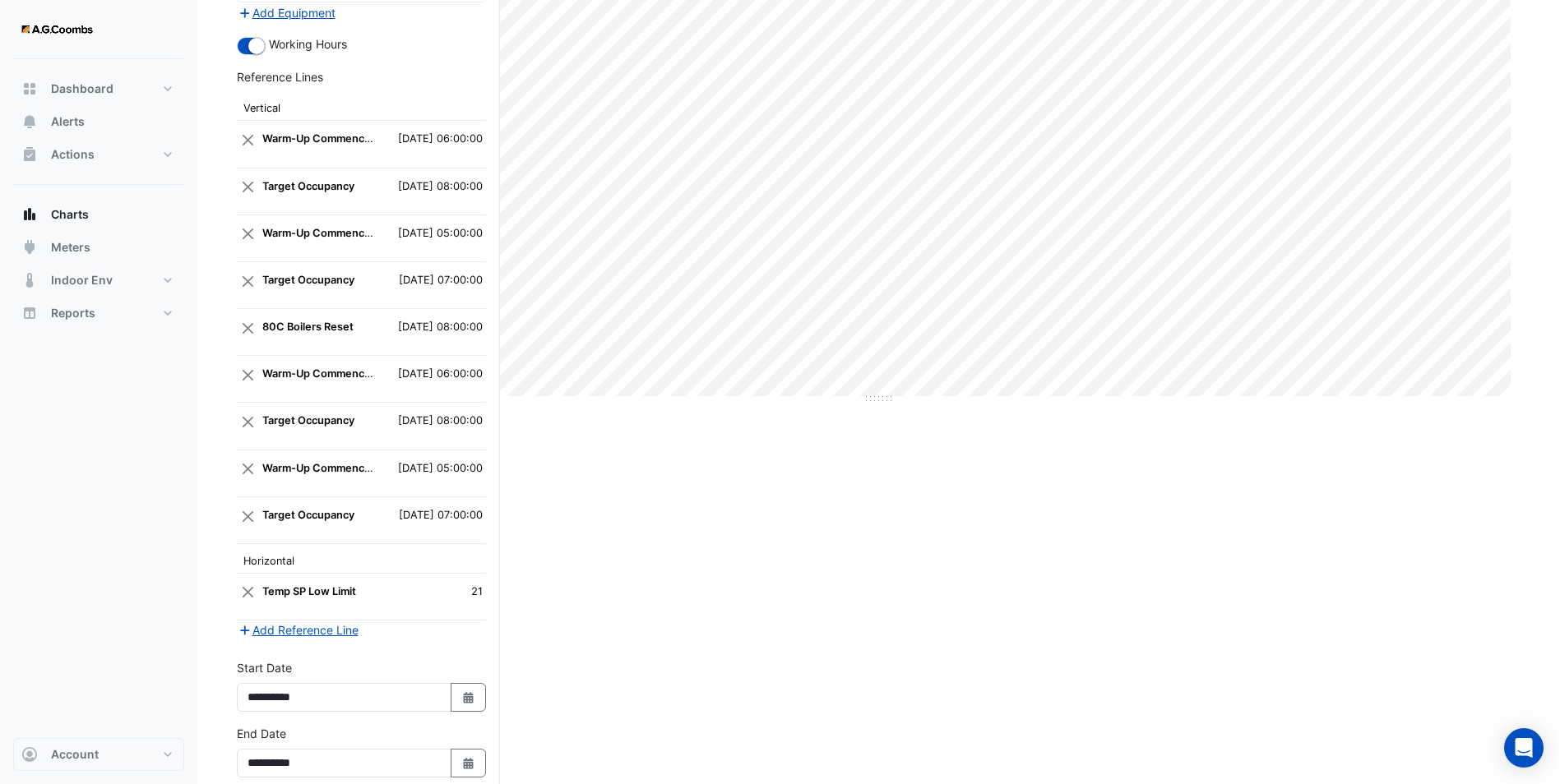
scroll to position [460, 0]
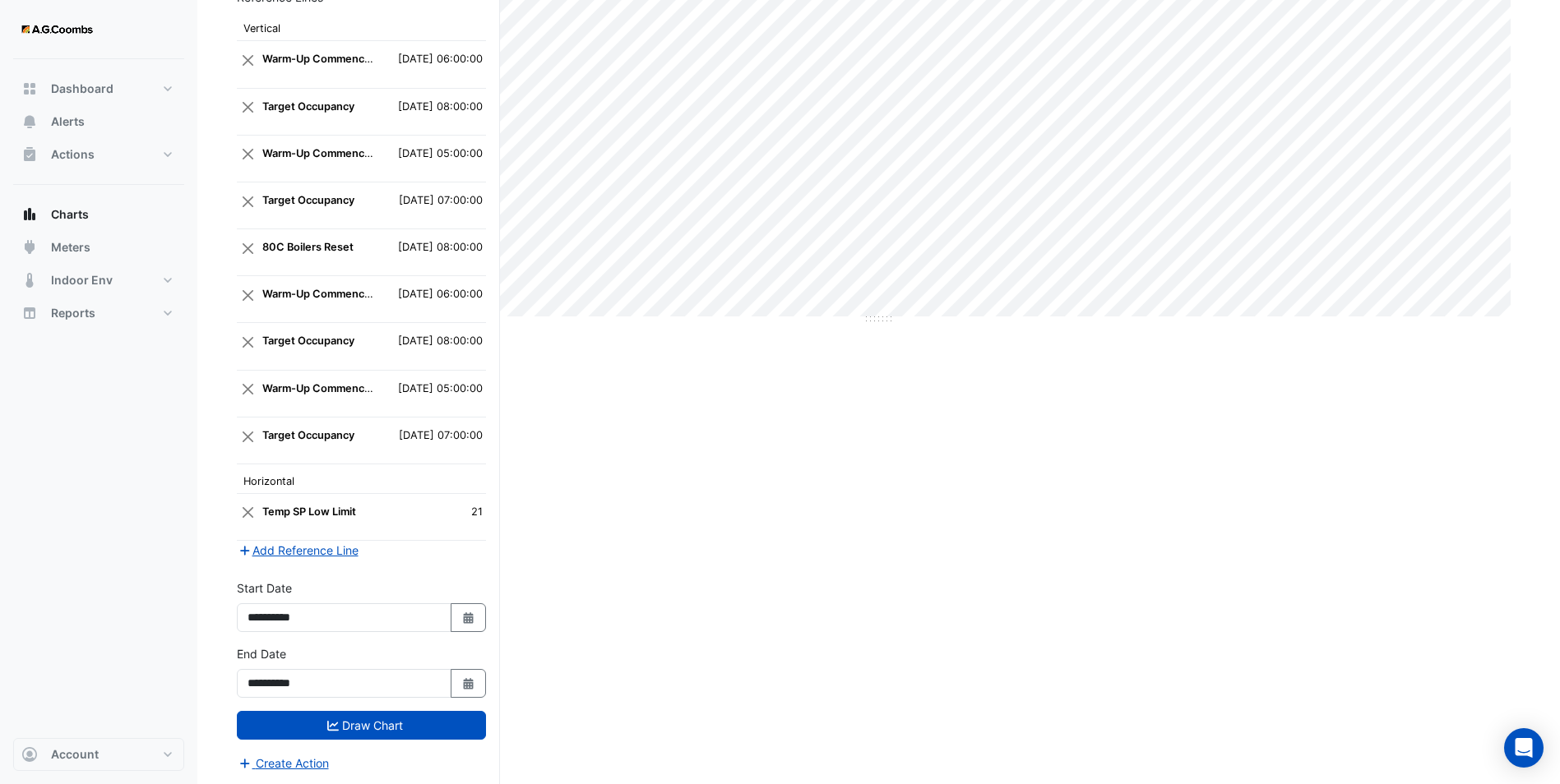
click at [461, 606] on button "Select Date" at bounding box center [469, 618] width 36 height 28
select select "*"
select select "****"
click at [273, 476] on div "4" at bounding box center [265, 477] width 27 height 27
type input "**********"
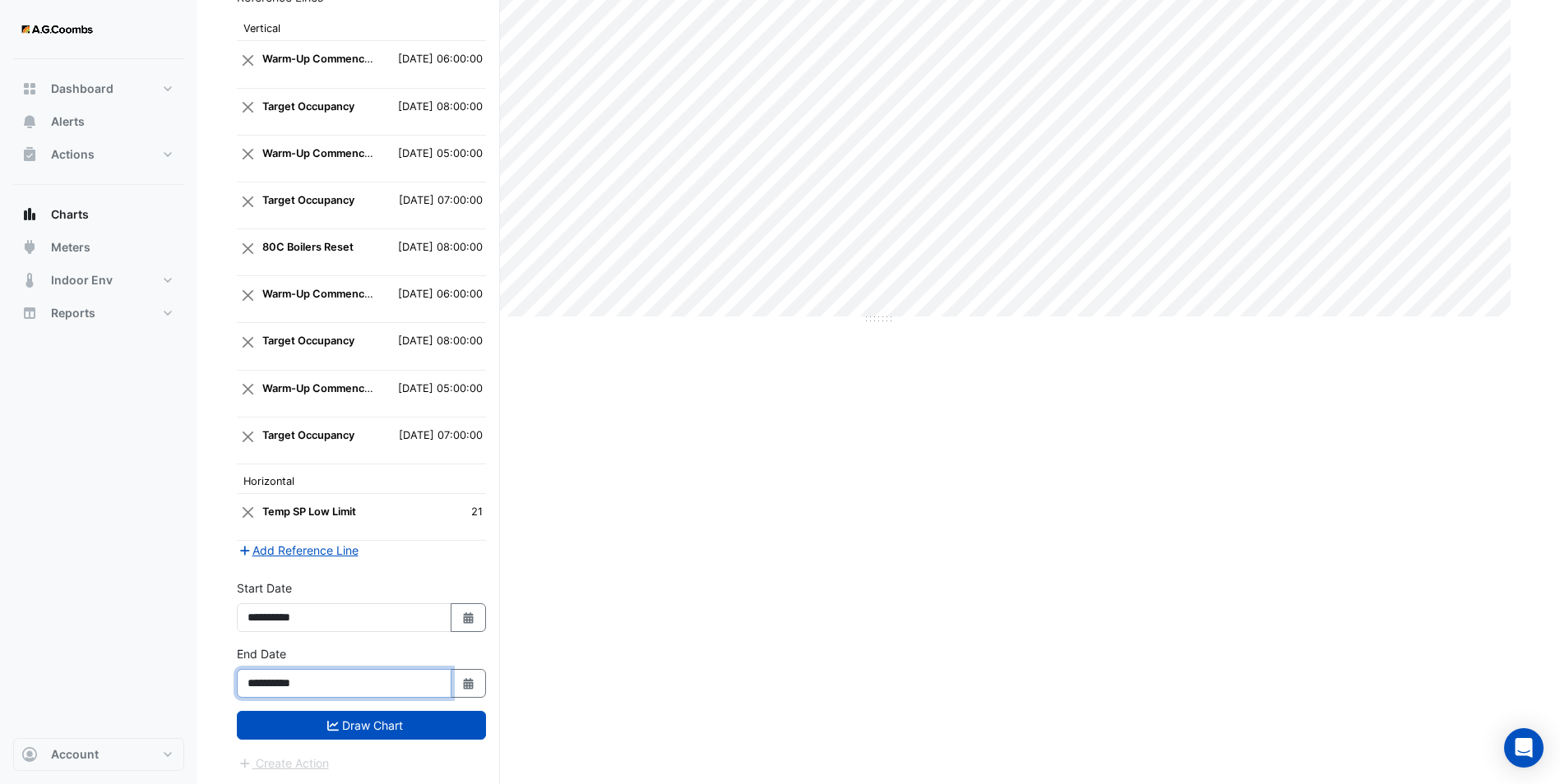
click at [450, 606] on input "**********" at bounding box center [344, 683] width 215 height 28
click at [470, 606] on icon "Select Date" at bounding box center [469, 683] width 15 height 11
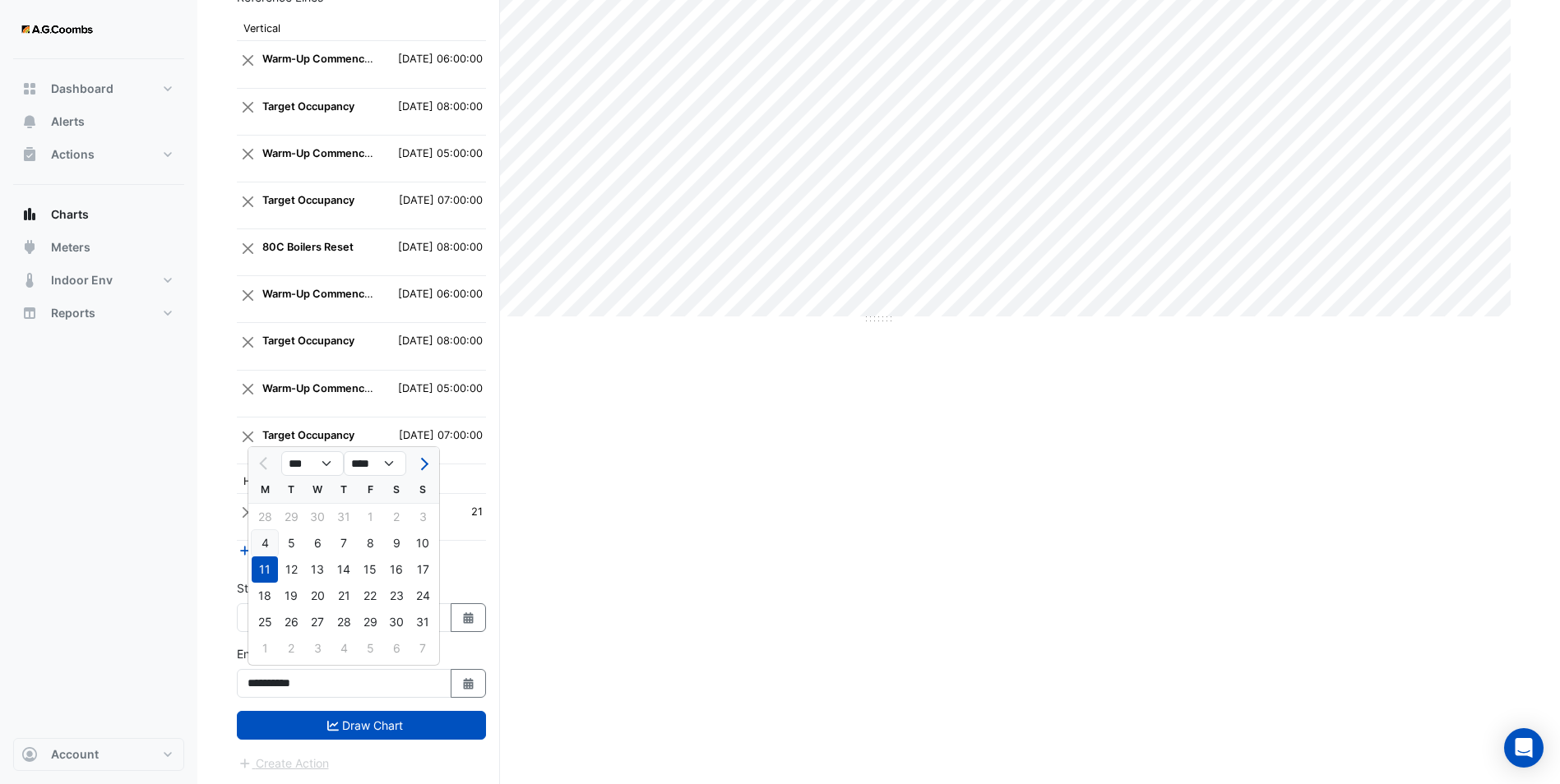
click at [261, 539] on div "4" at bounding box center [265, 544] width 27 height 27
type input "**********"
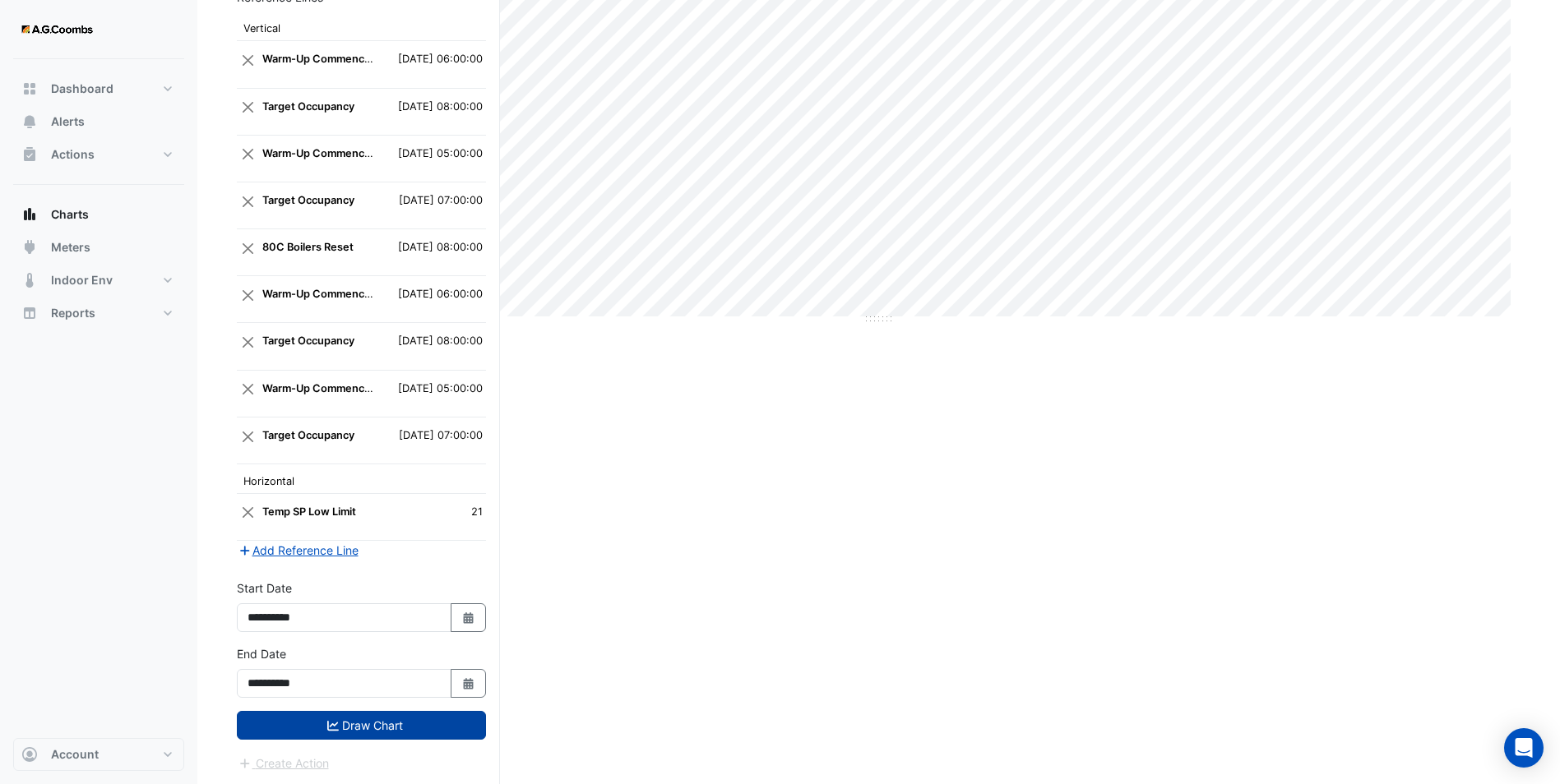
click at [413, 606] on button "Draw Chart" at bounding box center [361, 725] width 249 height 28
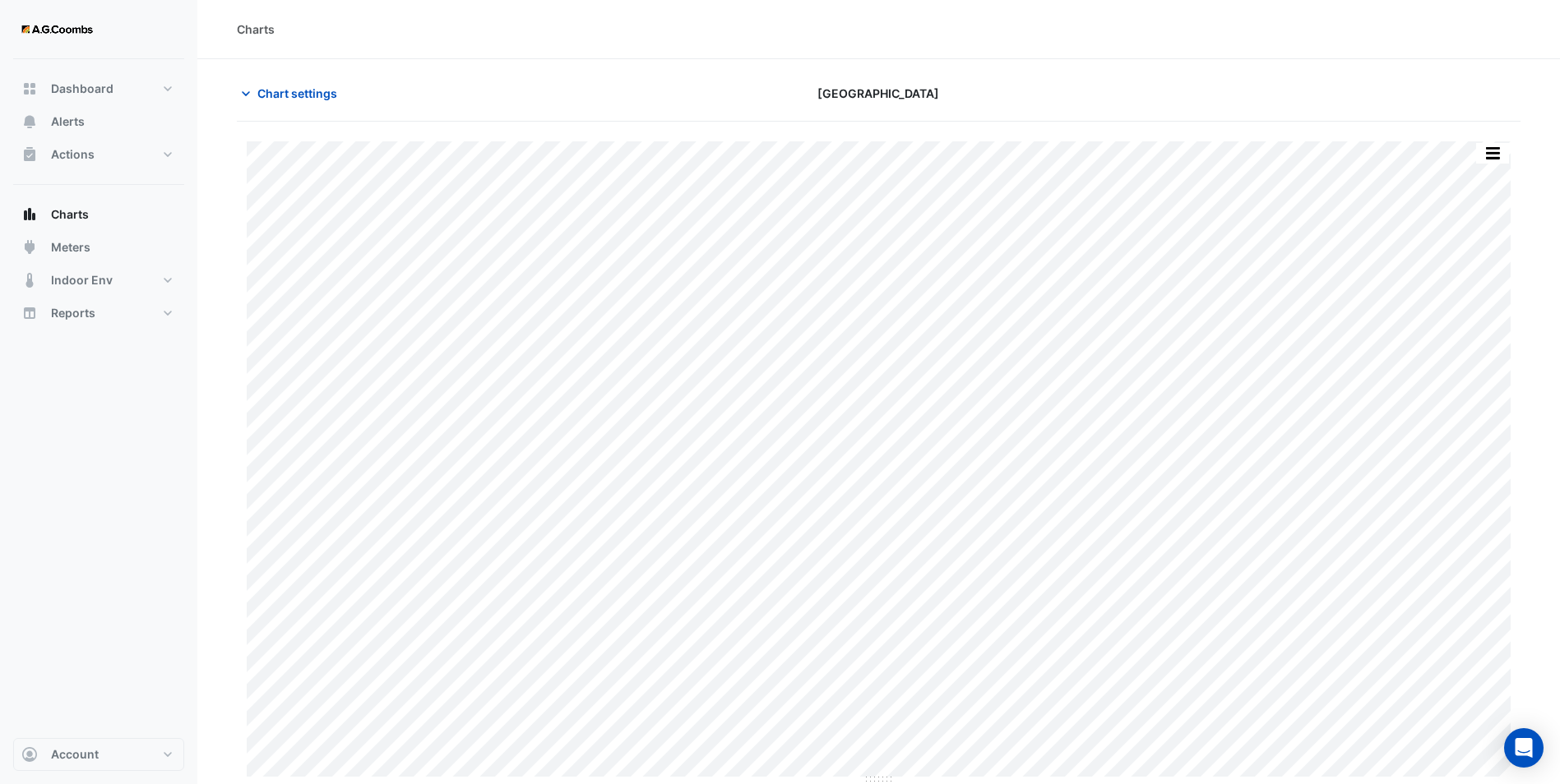
click at [1255, 143] on div "Split by Unit Split All Print Save as JPEG Save as PNG Pivot Data Table Export …" at bounding box center [1493, 153] width 34 height 22
click at [1255, 148] on button "button" at bounding box center [1492, 154] width 33 height 21
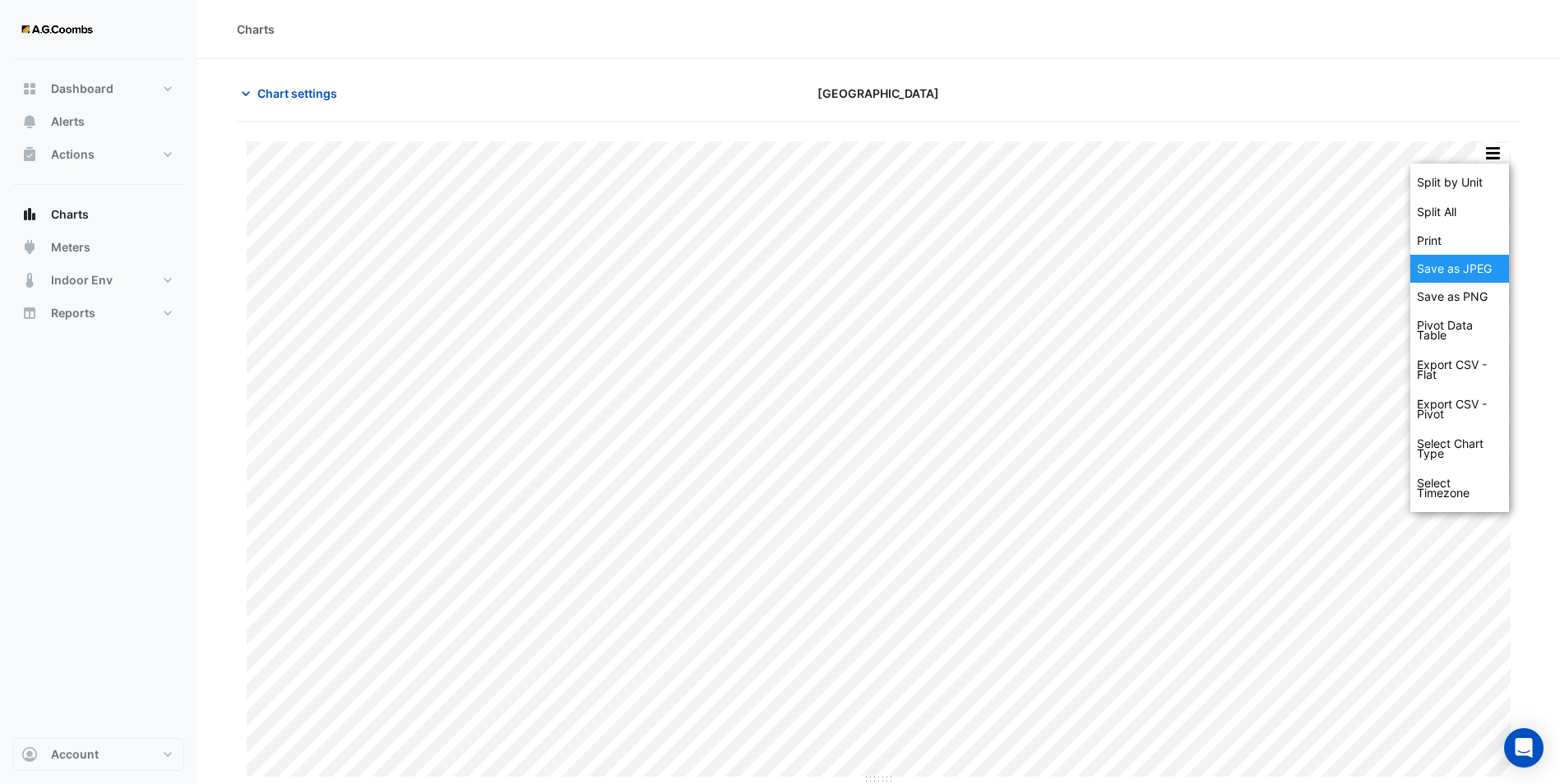
click at [1255, 261] on div "Save as JPEG" at bounding box center [1459, 268] width 99 height 28
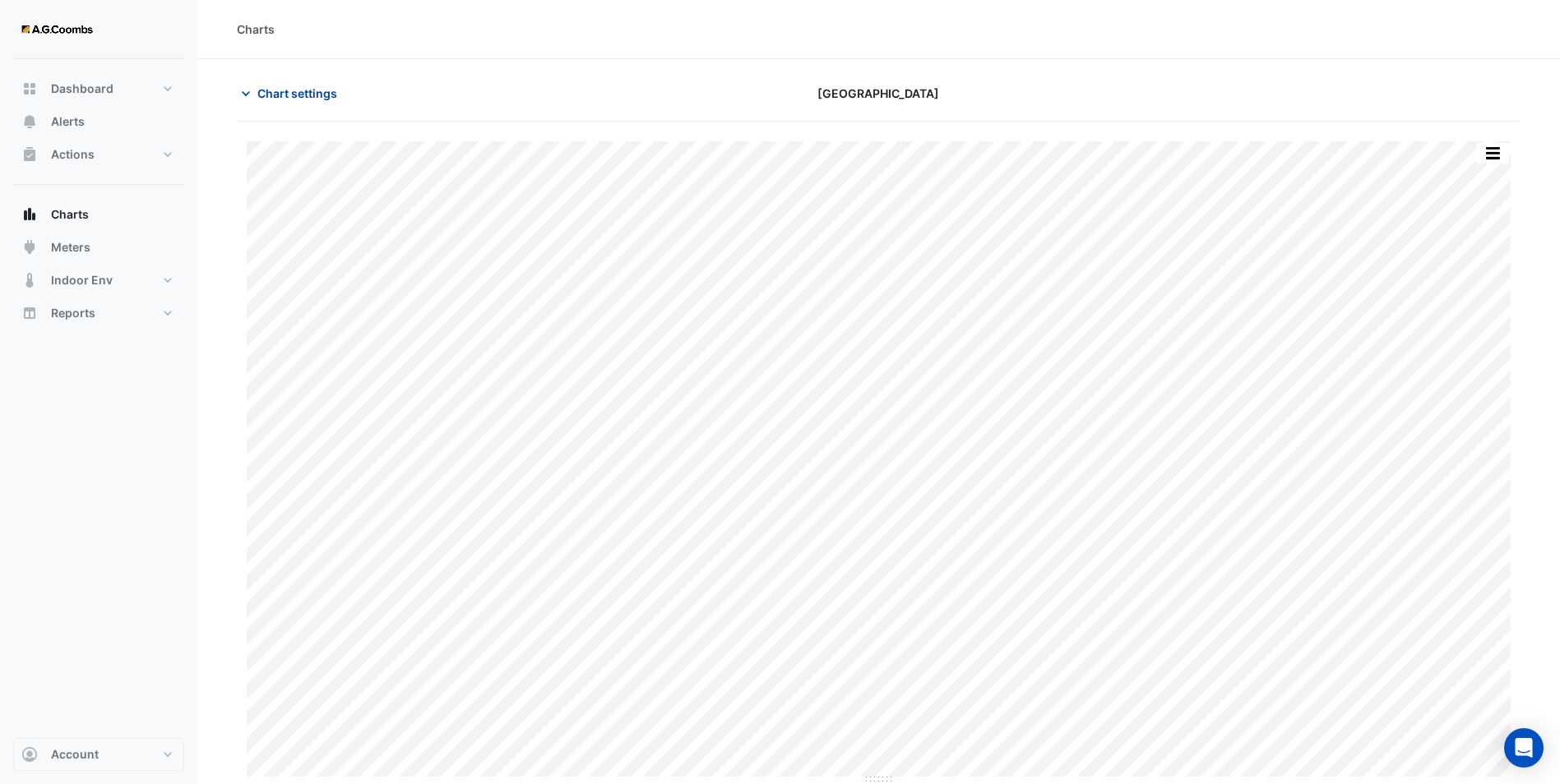
drag, startPoint x: 277, startPoint y: 102, endPoint x: 280, endPoint y: 113, distance: 11.4
click at [277, 102] on span "Chart settings" at bounding box center [297, 93] width 80 height 17
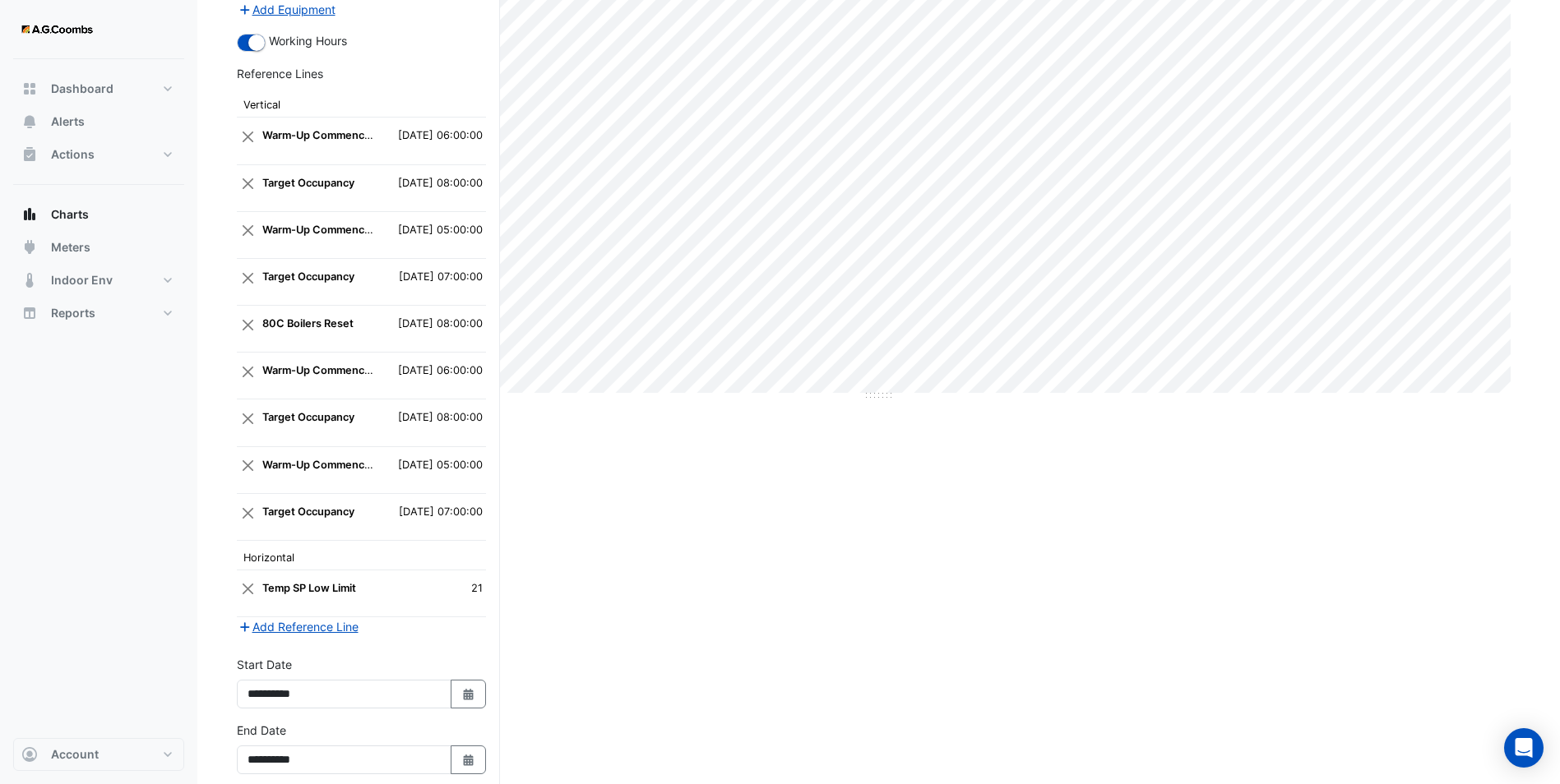
scroll to position [460, 0]
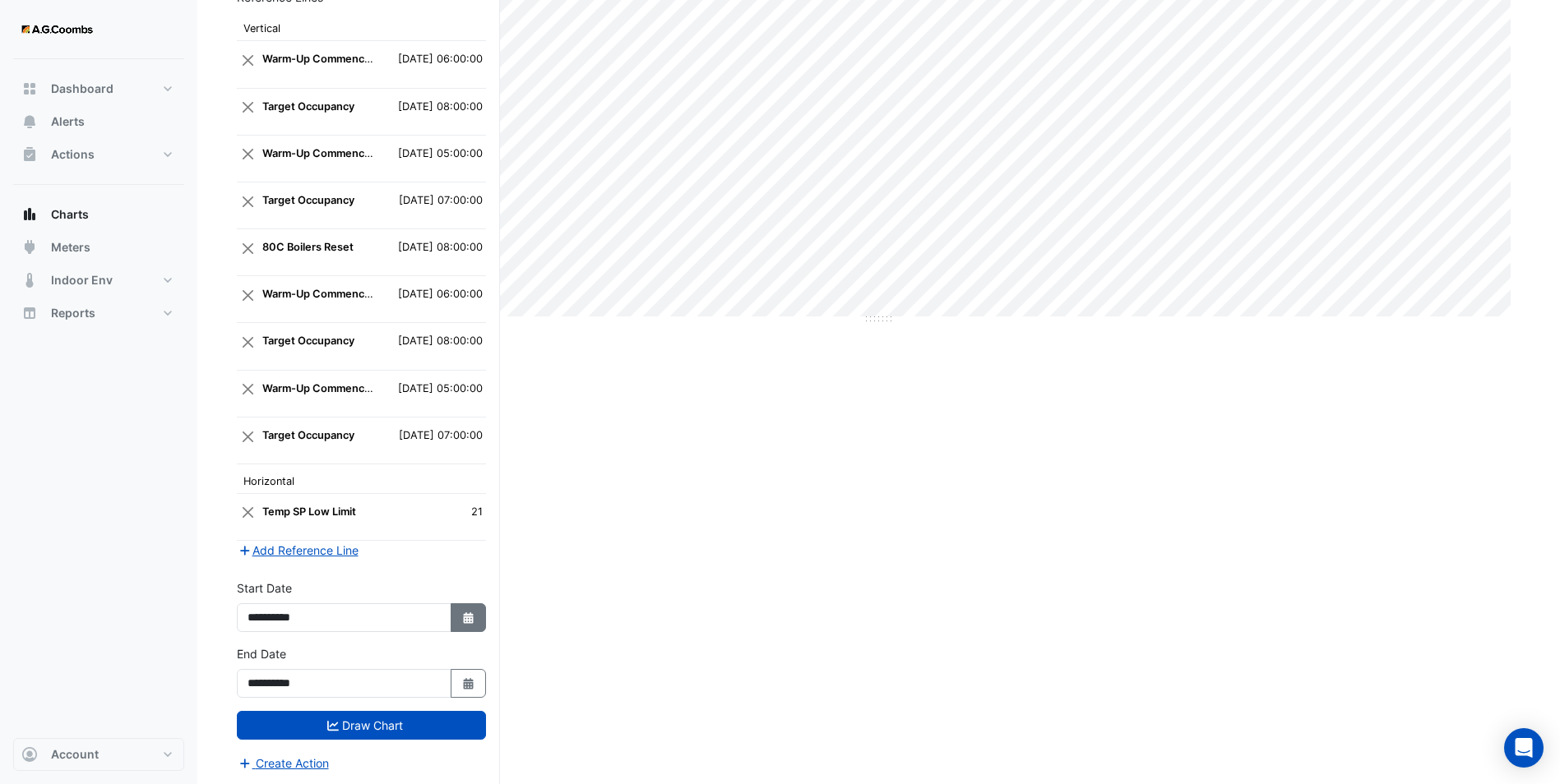
click at [480, 606] on button "Select Date" at bounding box center [469, 618] width 36 height 28
select select "*"
select select "****"
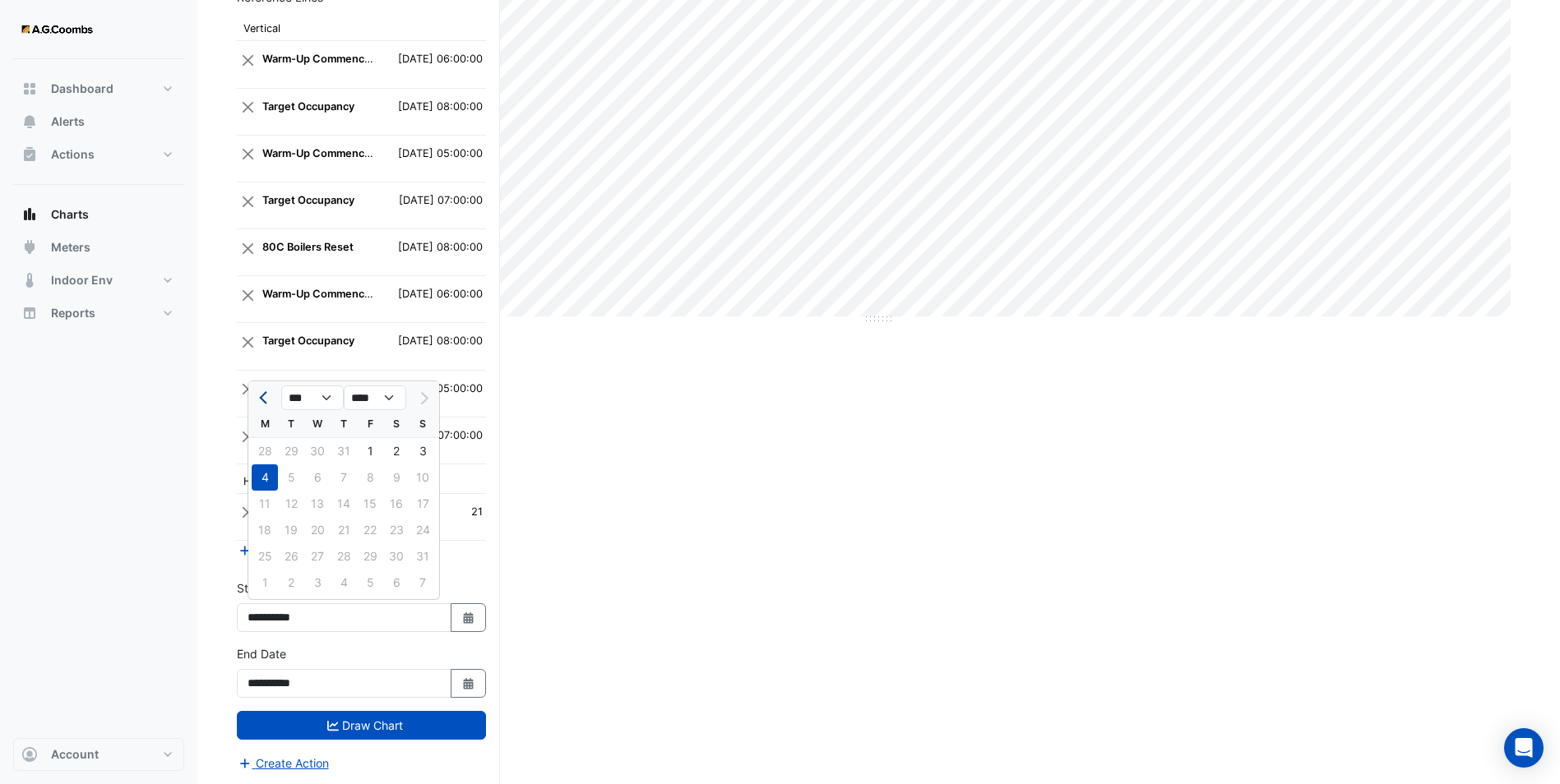
click at [266, 393] on span "Previous month" at bounding box center [265, 398] width 12 height 12
select select "*"
click at [260, 523] on div "21" at bounding box center [265, 531] width 27 height 27
type input "**********"
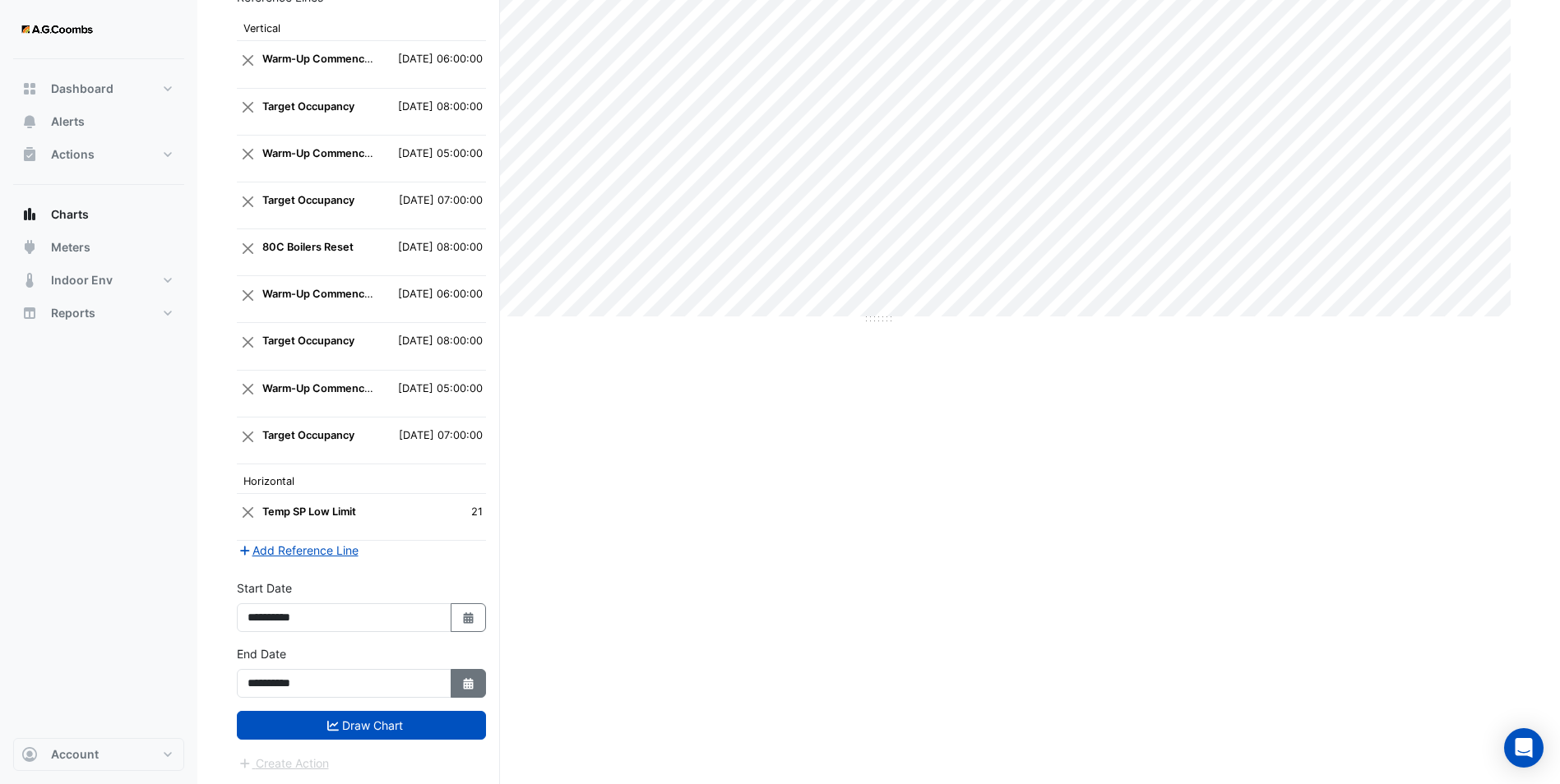
click at [460, 606] on button "Select Date" at bounding box center [469, 683] width 36 height 28
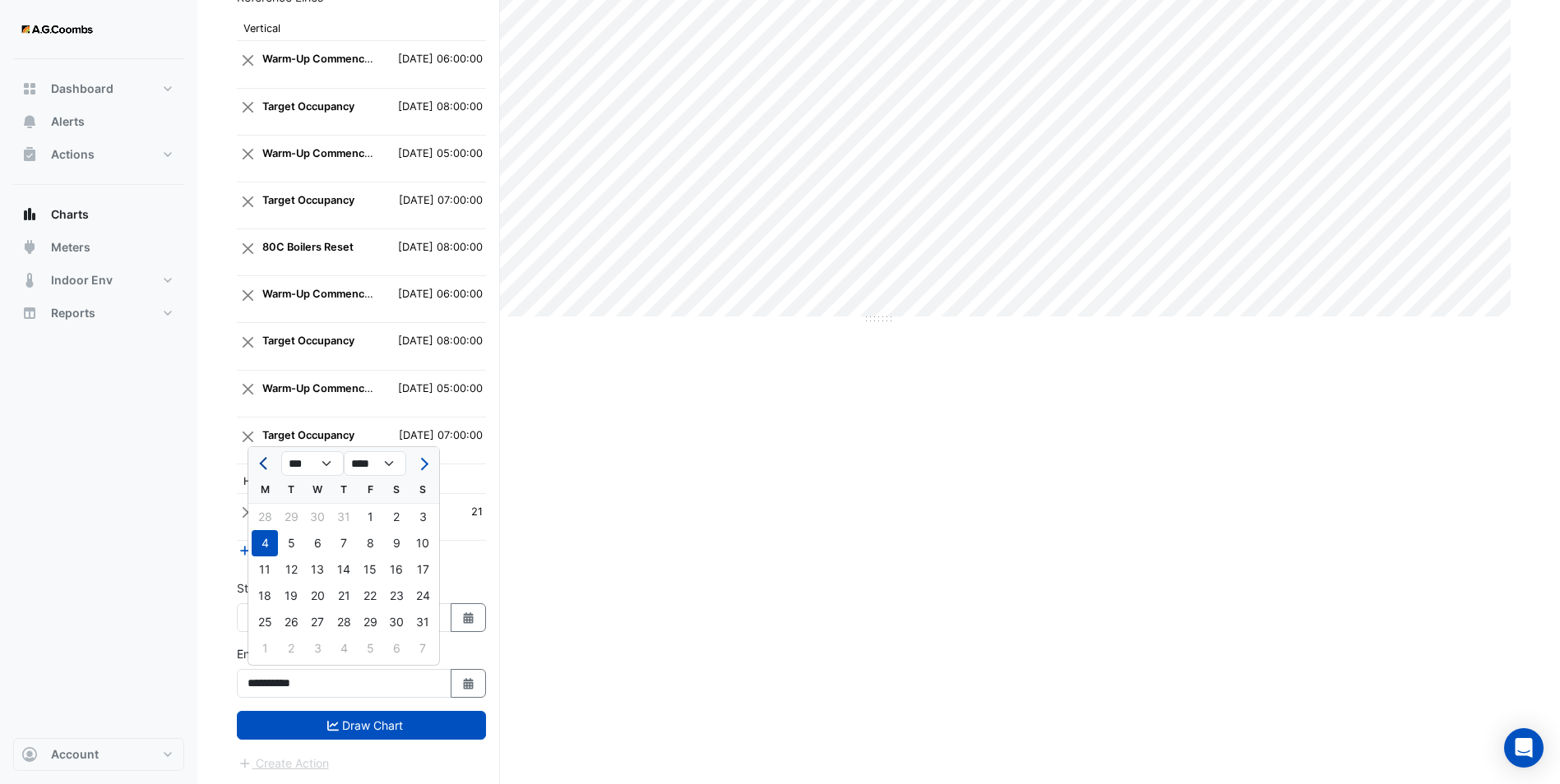
click at [258, 466] on button "Previous month" at bounding box center [264, 464] width 20 height 27
select select "*"
click at [262, 606] on div "21" at bounding box center [265, 596] width 27 height 27
type input "**********"
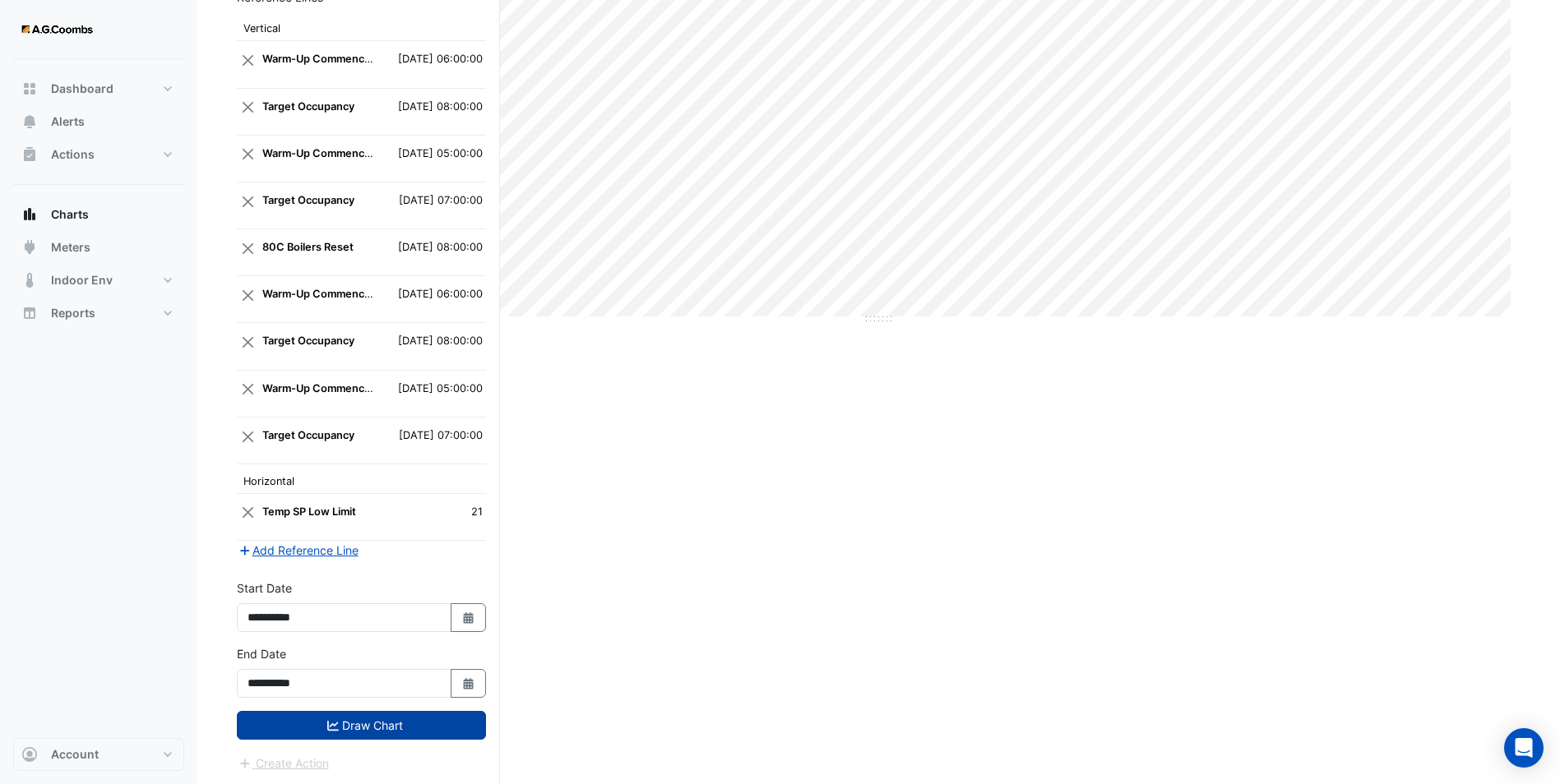
click at [390, 606] on button "Draw Chart" at bounding box center [361, 725] width 249 height 28
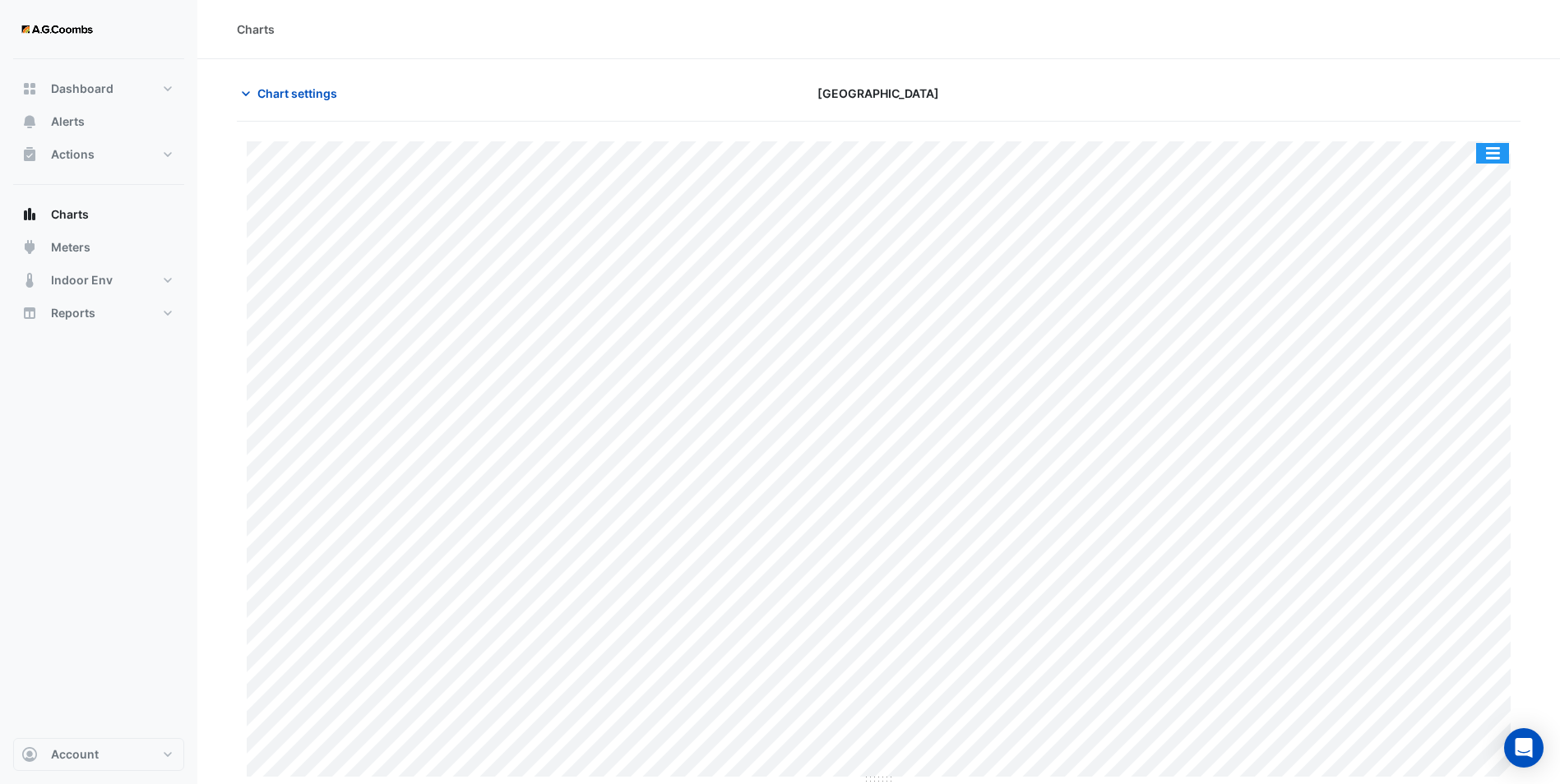
click at [1255, 157] on button "button" at bounding box center [1492, 154] width 33 height 21
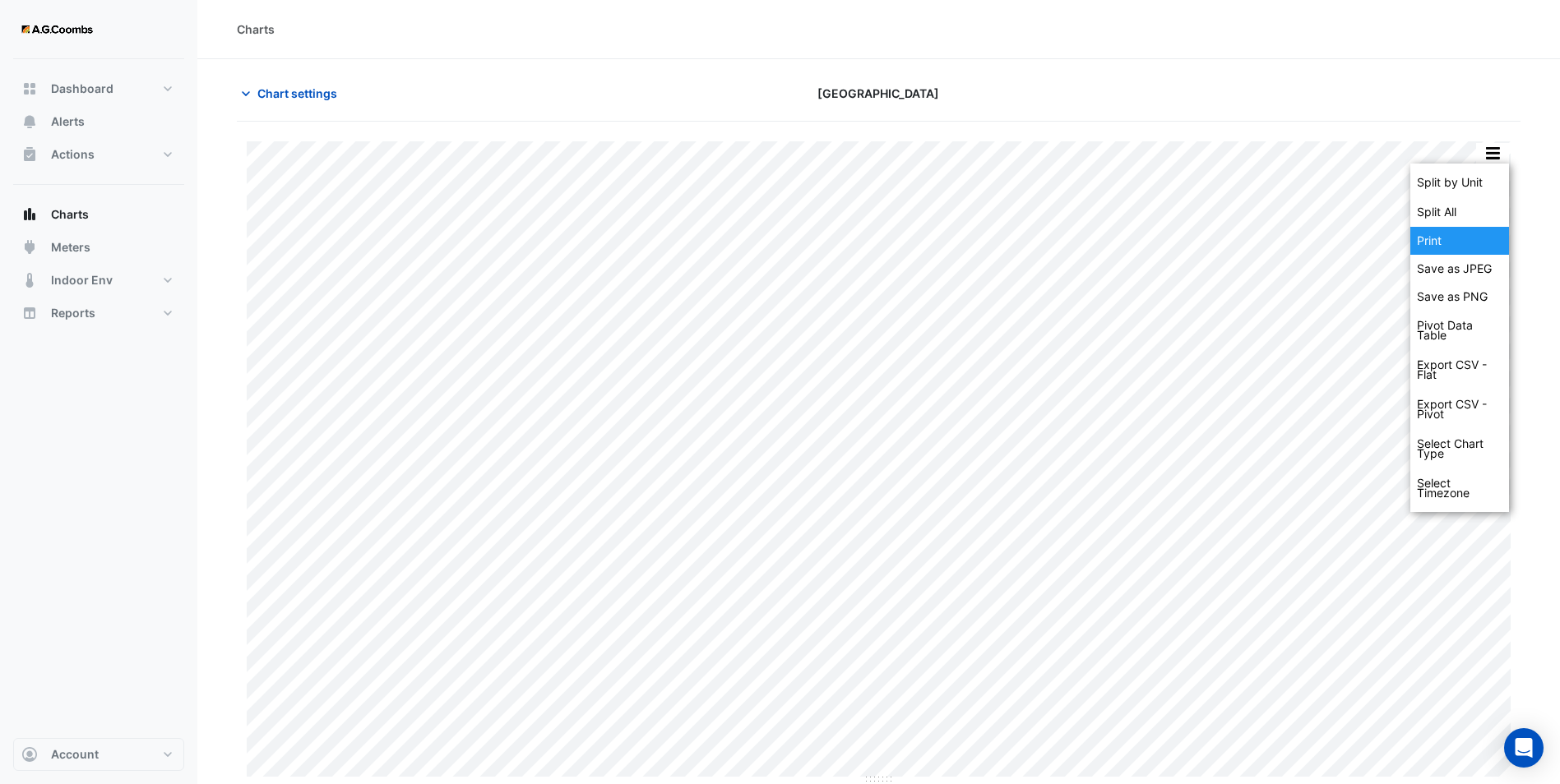
click at [1255, 269] on div "Save as JPEG" at bounding box center [1459, 268] width 99 height 28
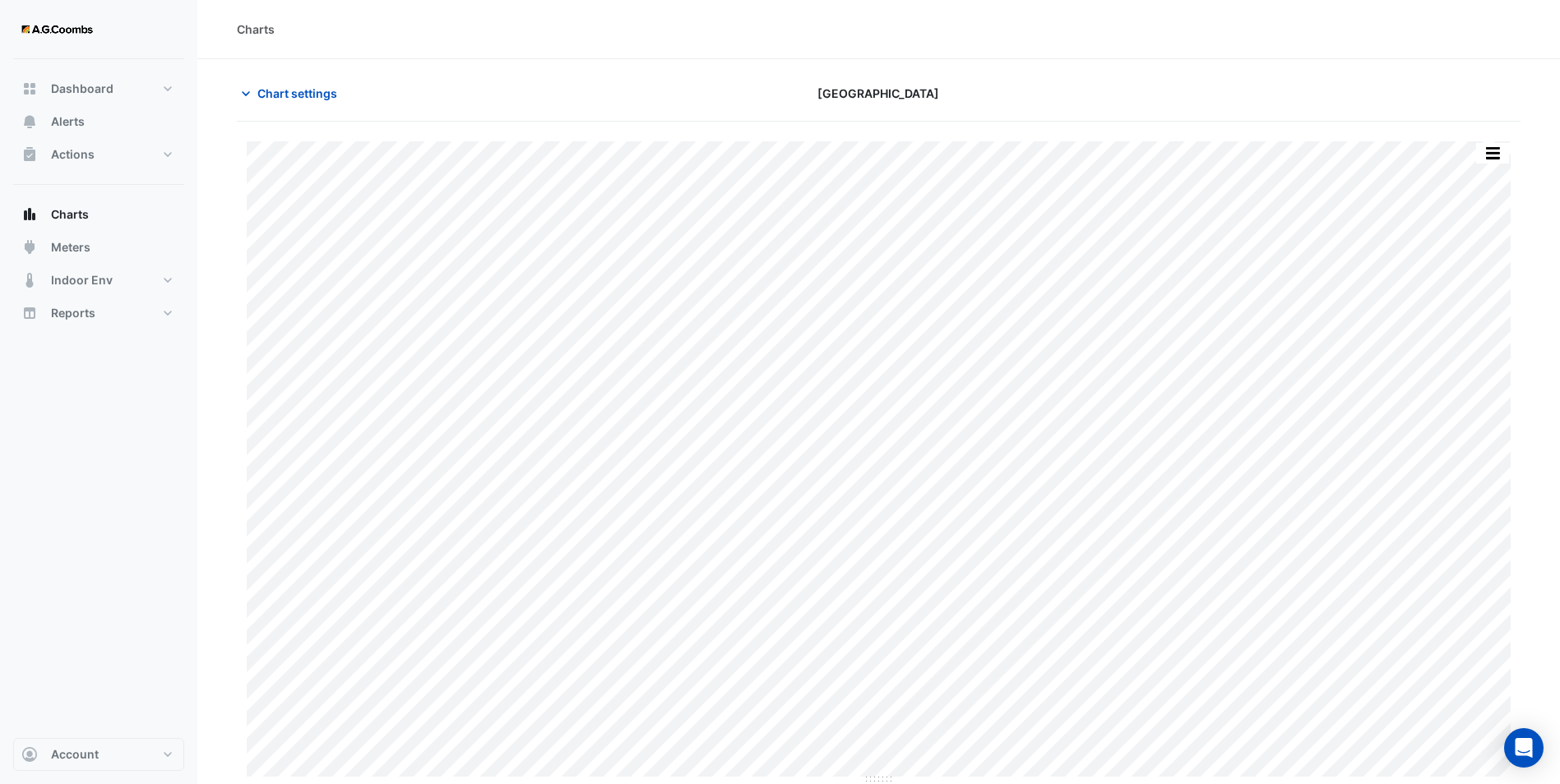
click at [767, 57] on div "Charts" at bounding box center [878, 29] width 1363 height 59
